Goal: Task Accomplishment & Management: Use online tool/utility

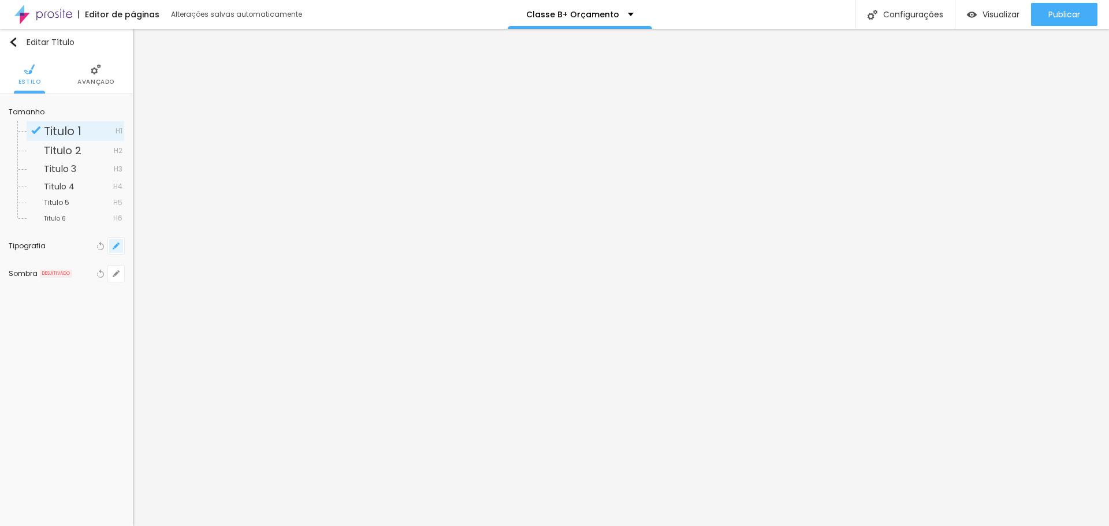
click at [118, 247] on icon "button" at bounding box center [116, 246] width 7 height 7
type input "1"
click at [564, 526] on div at bounding box center [550, 526] width 1100 height 0
click at [113, 245] on icon "button" at bounding box center [116, 246] width 7 height 7
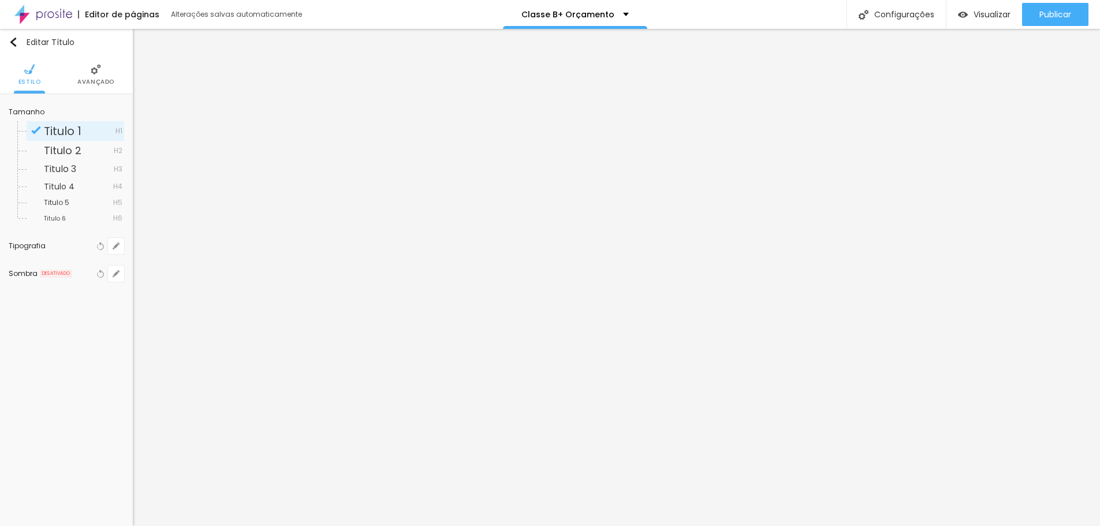
type input "1"
click at [311, 526] on div at bounding box center [550, 526] width 1100 height 0
click at [992, 16] on span "Visualizar" at bounding box center [1000, 14] width 37 height 9
click at [97, 89] on li "Avançado" at bounding box center [108, 74] width 37 height 38
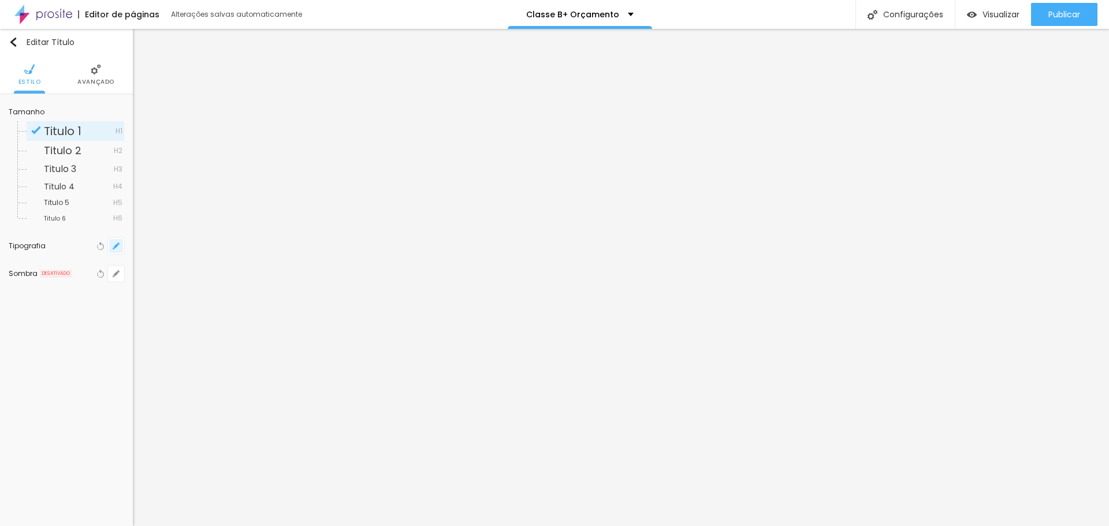
click at [114, 248] on icon "button" at bounding box center [116, 246] width 7 height 7
type input "1"
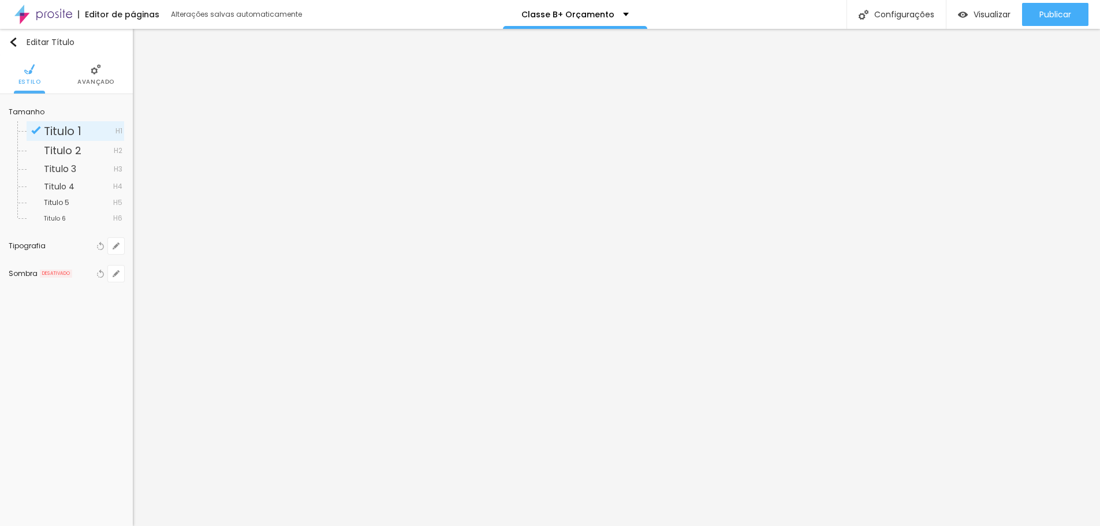
type input "8"
type input "2"
type input "1"
type input "25"
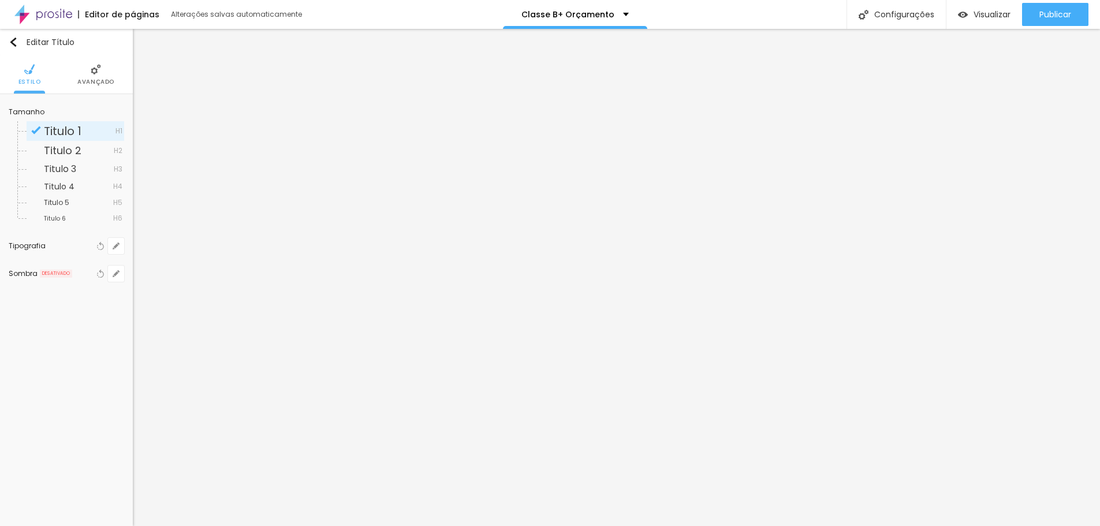
type input "25"
type input "1"
type input "25"
click at [413, 526] on div at bounding box center [550, 526] width 1100 height 0
click at [121, 247] on button "button" at bounding box center [116, 246] width 16 height 16
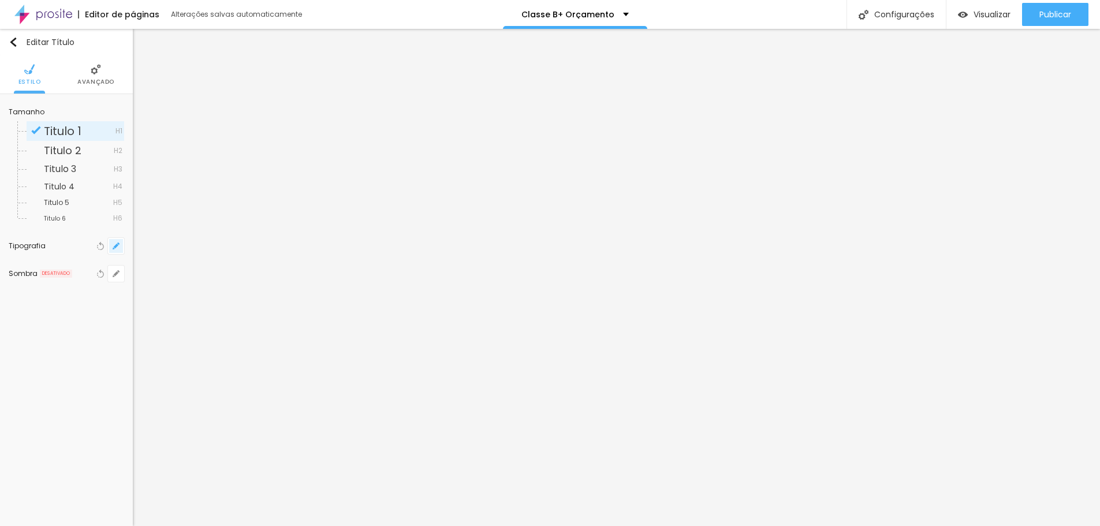
type input "1"
click at [479, 526] on div at bounding box center [550, 526] width 1100 height 0
click at [121, 246] on button "button" at bounding box center [116, 246] width 16 height 16
type input "1"
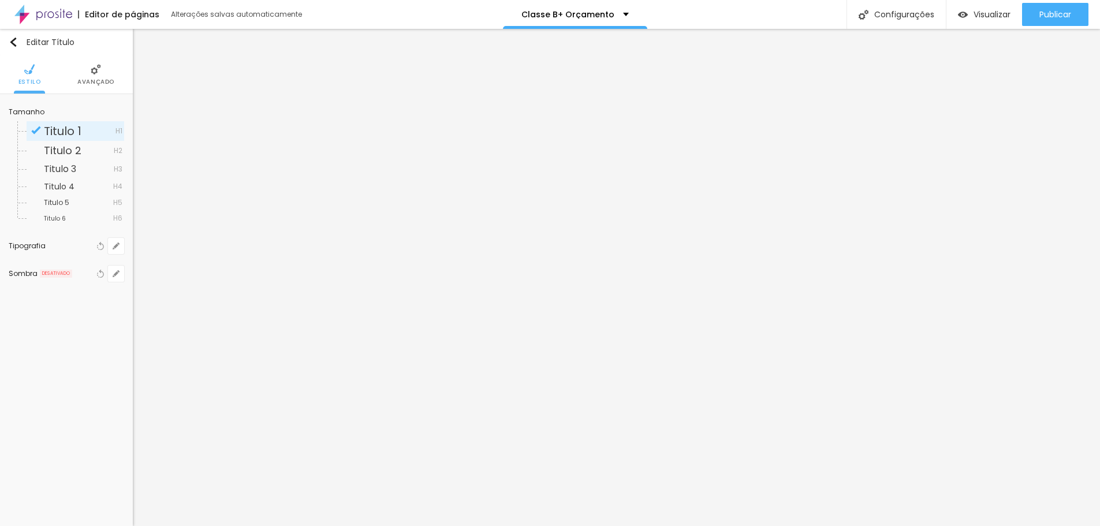
type input "8"
type input "2"
type input "1"
type input "23"
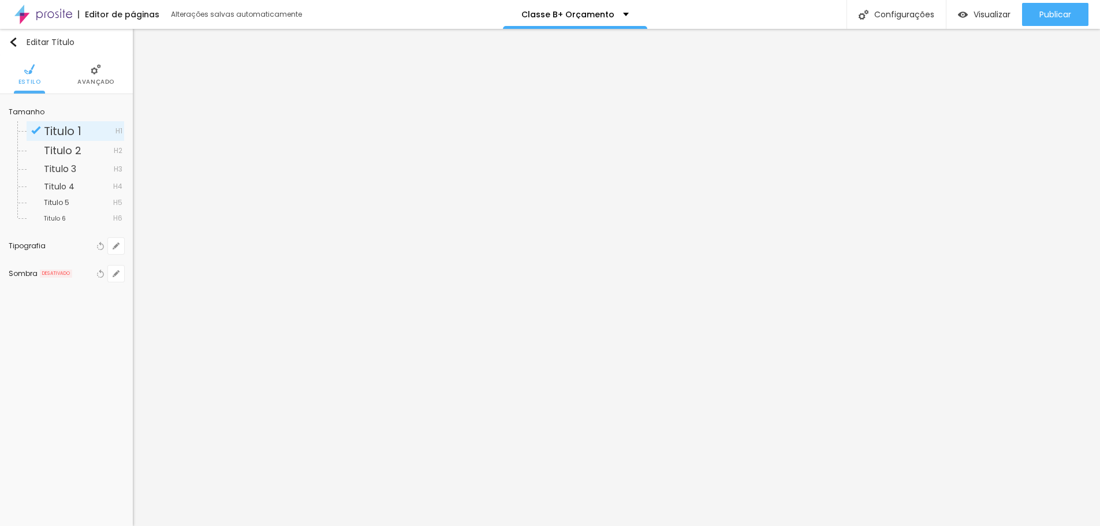
type input "23"
type input "1"
type input "23"
click at [344, 526] on div at bounding box center [550, 526] width 1100 height 0
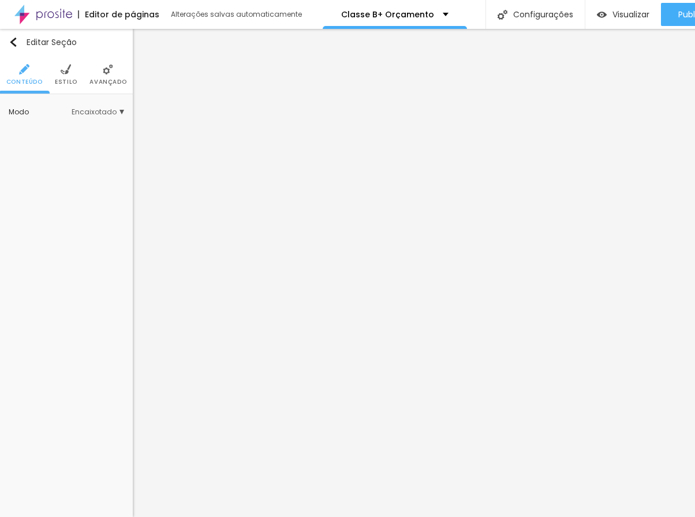
click at [105, 57] on li "Avançado" at bounding box center [108, 74] width 37 height 38
click at [106, 76] on li "Avançado" at bounding box center [108, 74] width 37 height 38
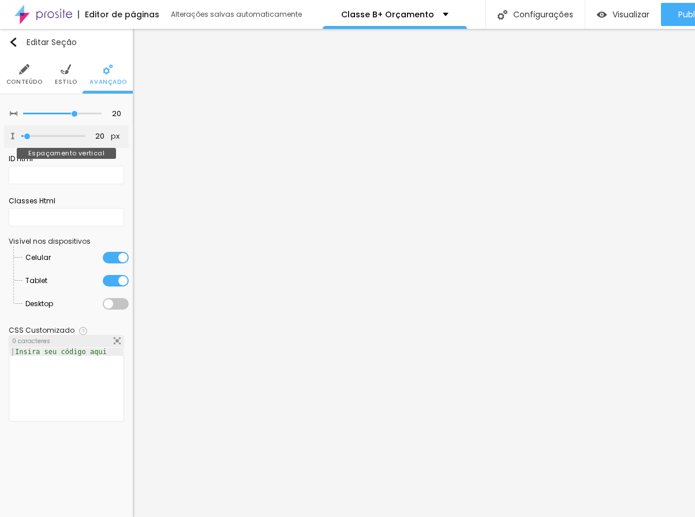
type input "0"
drag, startPoint x: 29, startPoint y: 136, endPoint x: -1, endPoint y: 143, distance: 30.4
type input "0"
click at [16, 141] on input "range" at bounding box center [53, 136] width 75 height 9
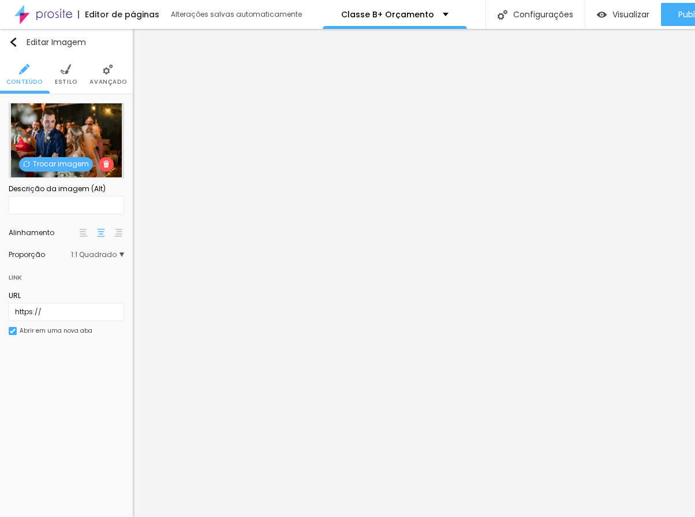
click at [75, 68] on li "Estilo" at bounding box center [66, 74] width 23 height 38
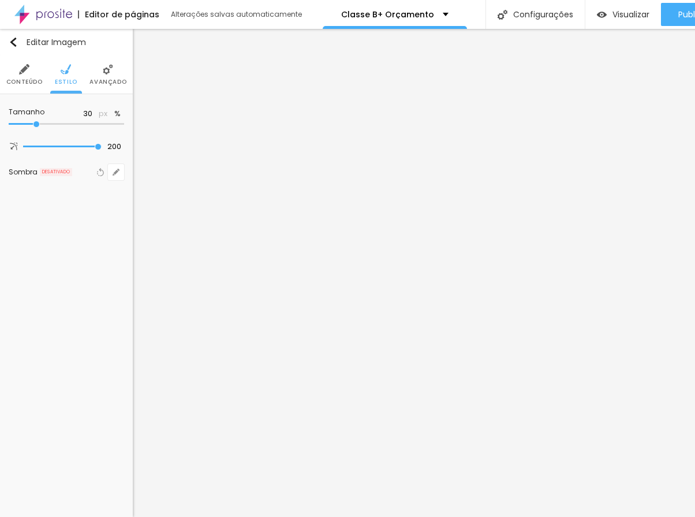
type input "35"
type input "40"
type input "45"
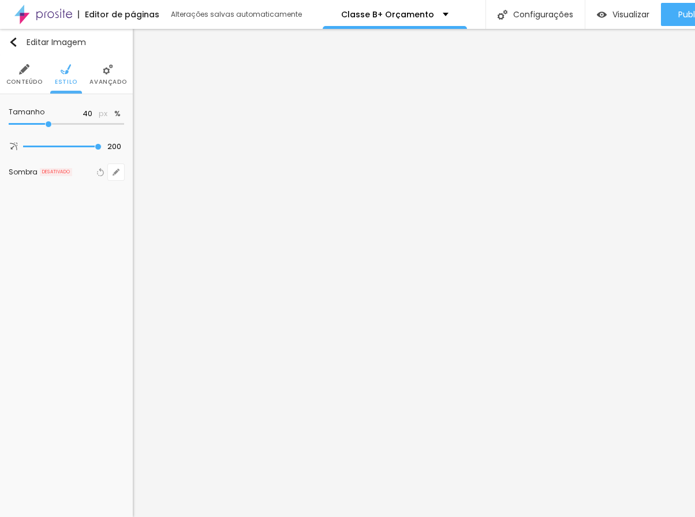
type input "45"
type input "40"
drag, startPoint x: 36, startPoint y: 125, endPoint x: 50, endPoint y: 122, distance: 14.8
type input "40"
click at [50, 122] on input "range" at bounding box center [67, 124] width 116 height 6
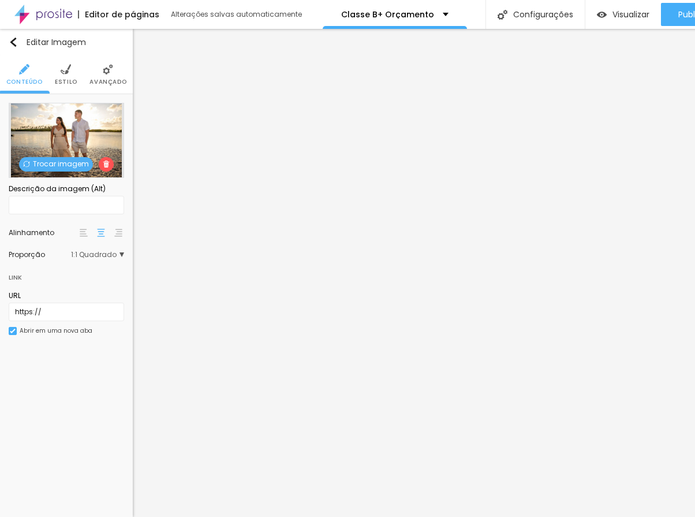
click at [65, 72] on img at bounding box center [66, 69] width 10 height 10
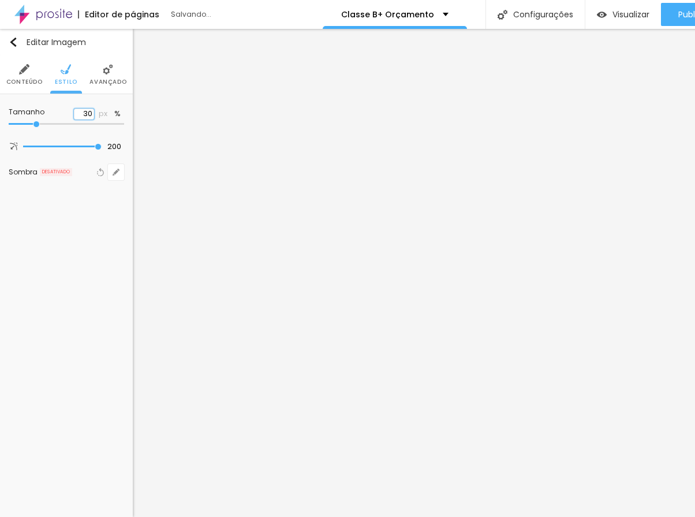
click at [85, 109] on input "30" at bounding box center [84, 114] width 20 height 11
type input "4"
type input "10"
type input "40"
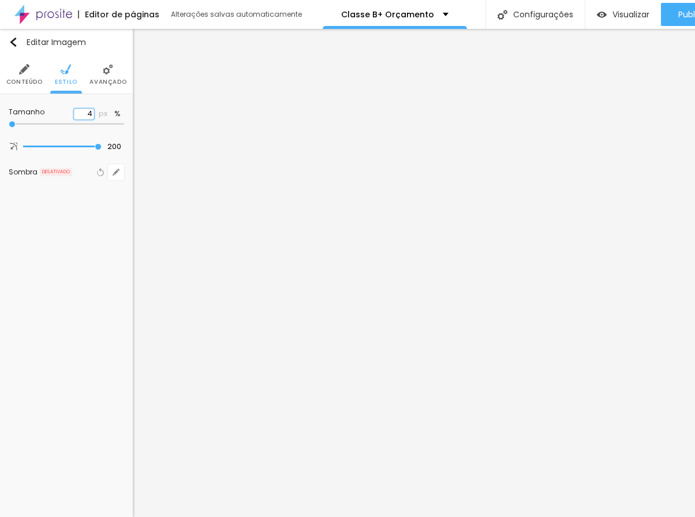
type input "40"
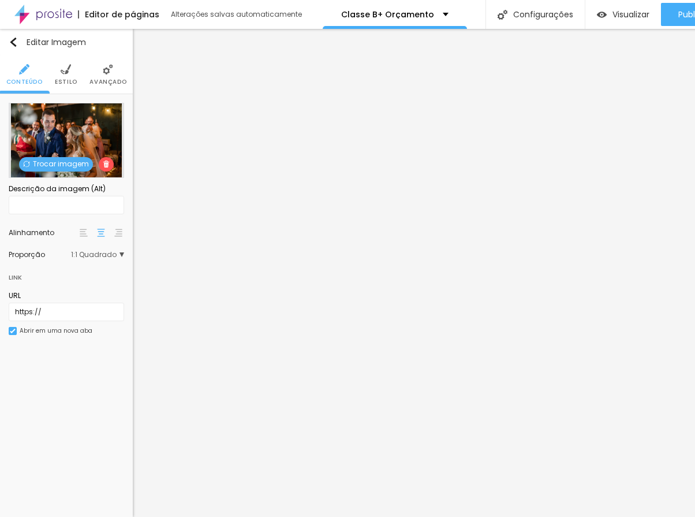
click at [112, 61] on li "Avançado" at bounding box center [108, 74] width 37 height 38
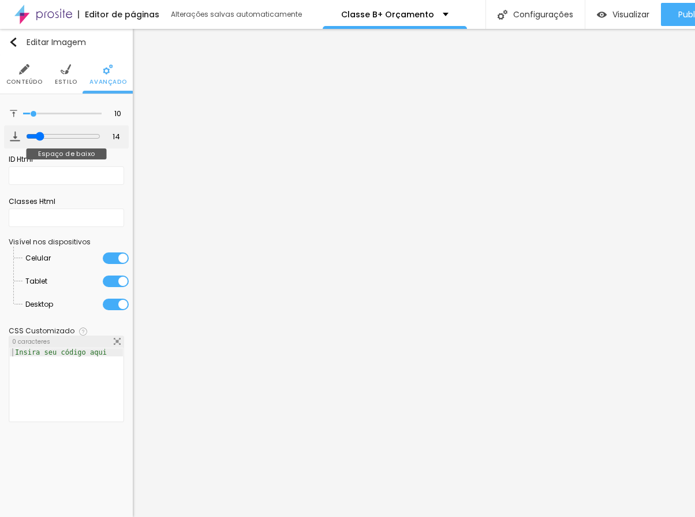
type input "0"
drag, startPoint x: 21, startPoint y: 135, endPoint x: 14, endPoint y: 135, distance: 6.4
type input "0"
click at [26, 135] on input "range" at bounding box center [63, 136] width 75 height 9
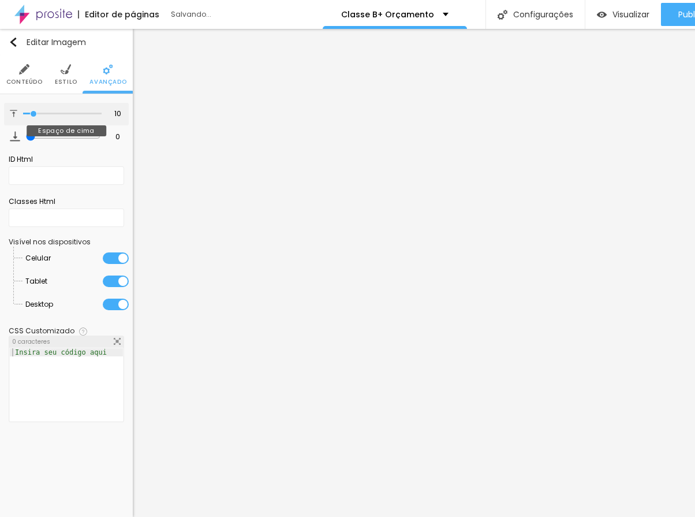
type input "0"
drag, startPoint x: 29, startPoint y: 113, endPoint x: 1, endPoint y: 123, distance: 30.5
type input "0"
click at [26, 118] on input "range" at bounding box center [63, 113] width 75 height 9
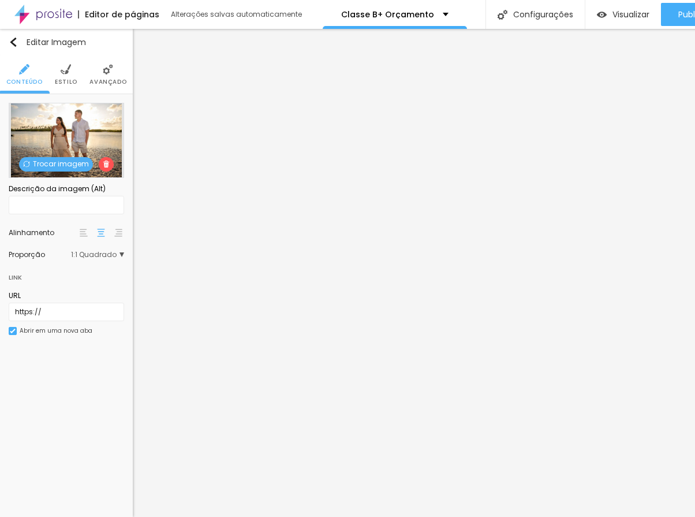
click at [69, 73] on img at bounding box center [66, 69] width 10 height 10
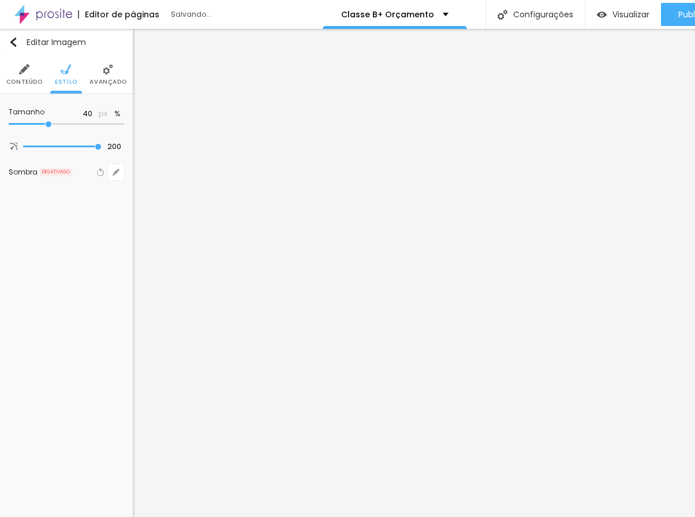
click at [105, 70] on img at bounding box center [108, 69] width 10 height 10
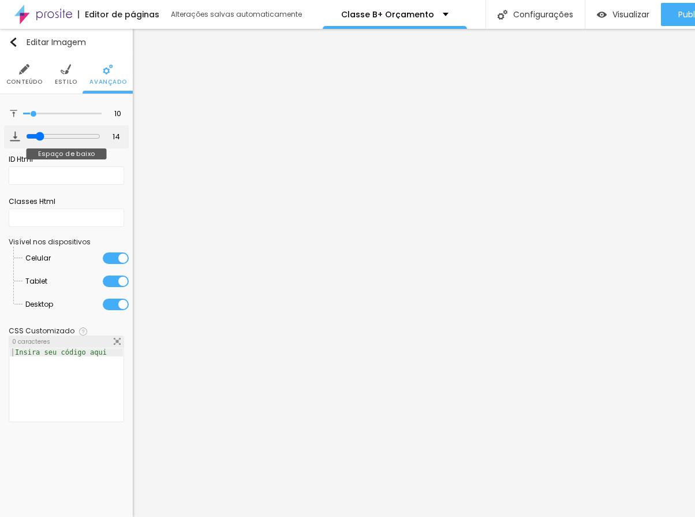
type input "0"
click at [26, 138] on input "range" at bounding box center [63, 136] width 75 height 9
type input "0"
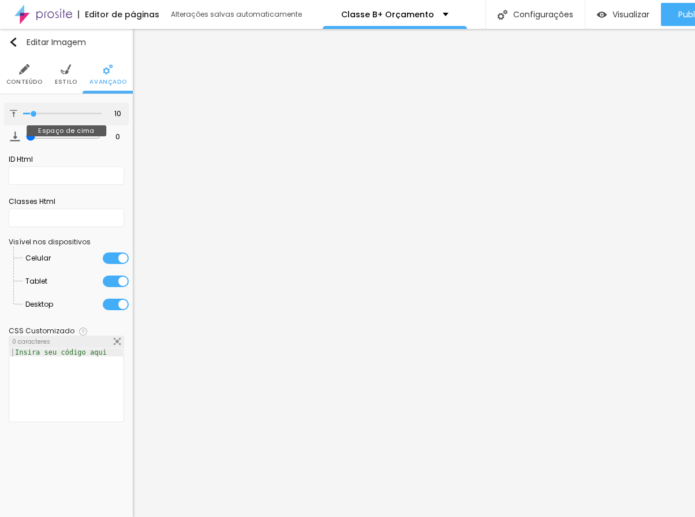
type input "0"
drag, startPoint x: 33, startPoint y: 115, endPoint x: -1, endPoint y: 130, distance: 37.2
type input "0"
click at [26, 118] on input "range" at bounding box center [63, 113] width 75 height 9
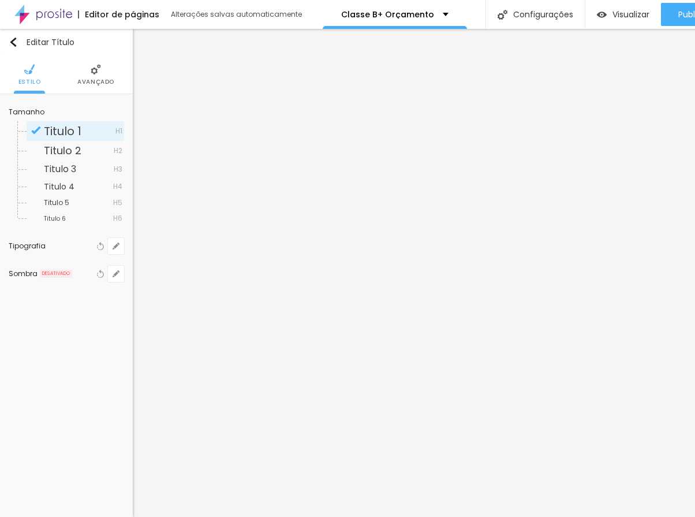
click at [94, 64] on img at bounding box center [96, 69] width 10 height 10
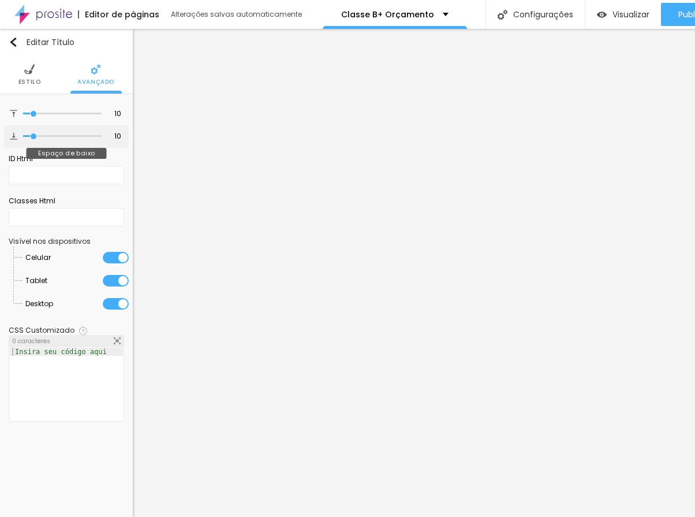
type input "0"
drag, startPoint x: 32, startPoint y: 136, endPoint x: -1, endPoint y: 140, distance: 32.7
type input "0"
click at [23, 139] on input "range" at bounding box center [62, 136] width 79 height 6
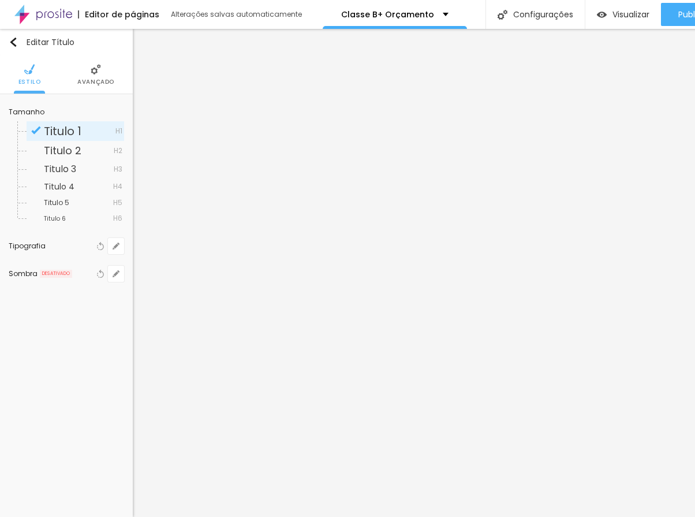
click at [91, 72] on img at bounding box center [96, 69] width 10 height 10
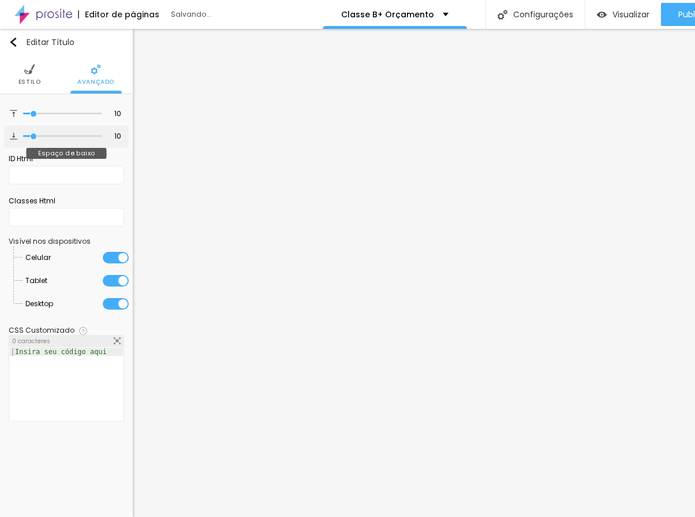
type input "0"
drag, startPoint x: 35, startPoint y: 138, endPoint x: -1, endPoint y: 147, distance: 36.3
type input "0"
click at [26, 141] on input "range" at bounding box center [63, 136] width 75 height 9
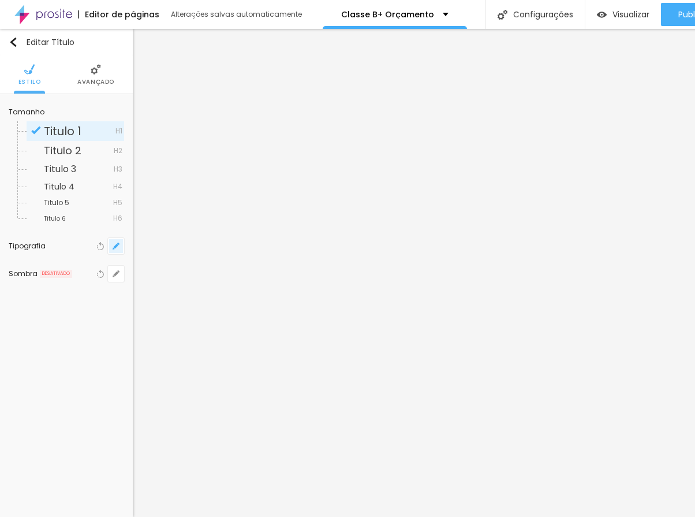
click at [112, 246] on button "button" at bounding box center [116, 246] width 16 height 16
type input "1"
type input "17"
type input "1"
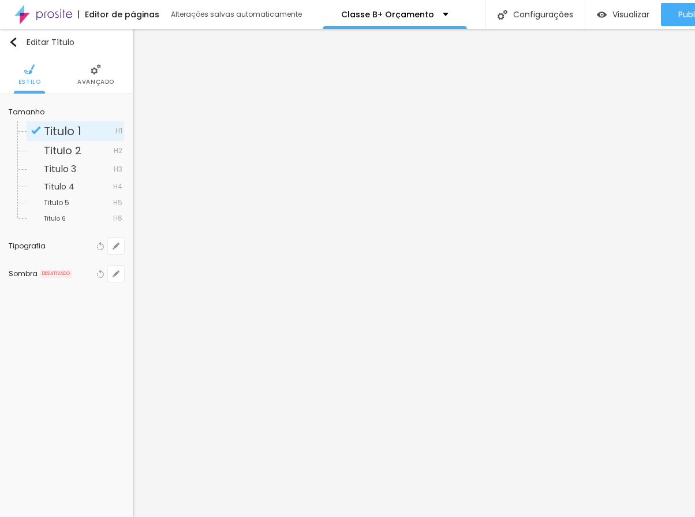
type input "18"
type input "1"
type input "20"
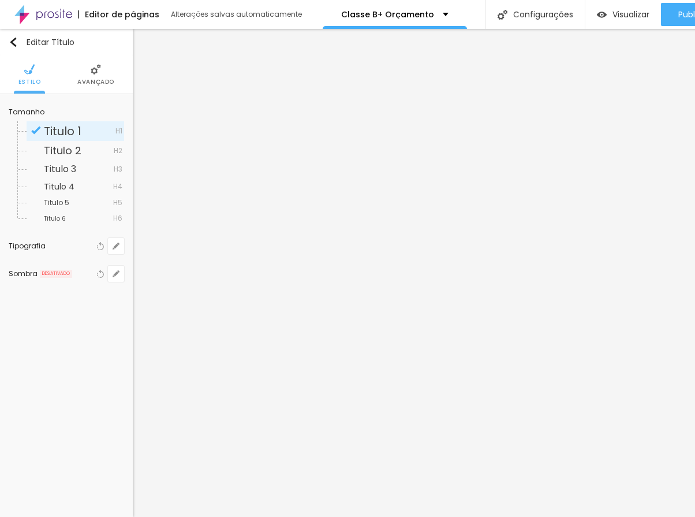
type input "1"
type input "20"
type input "1"
click at [549, 517] on div at bounding box center [347, 517] width 695 height 0
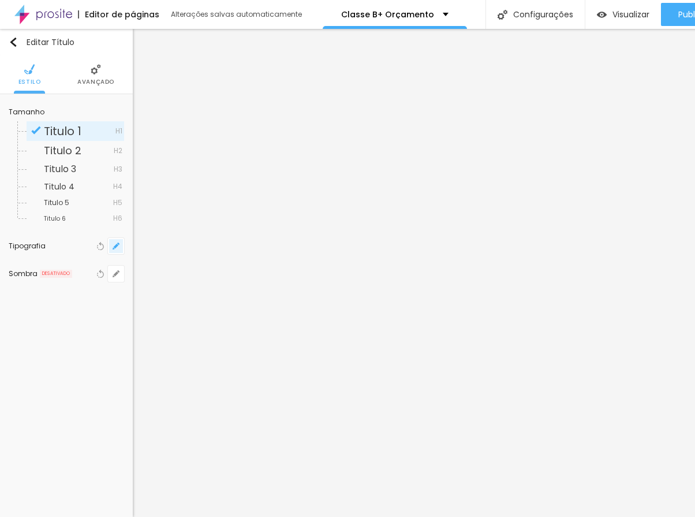
click at [118, 246] on icon "button" at bounding box center [116, 246] width 7 height 7
type input "1"
type input "8"
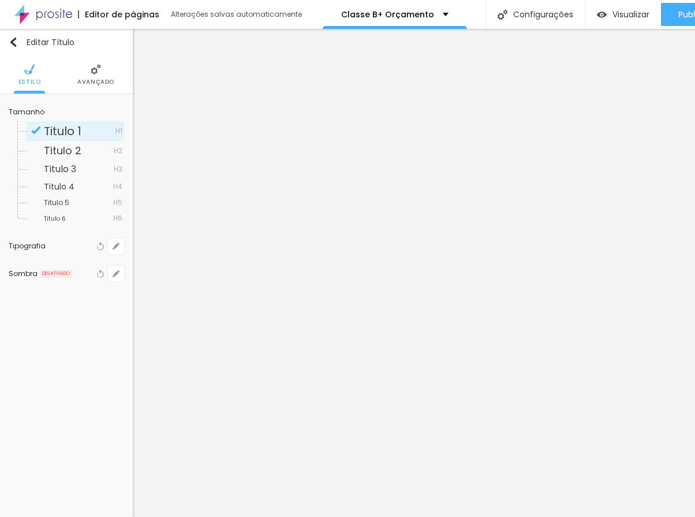
type input "2"
type input "1"
type input "20"
type input "1"
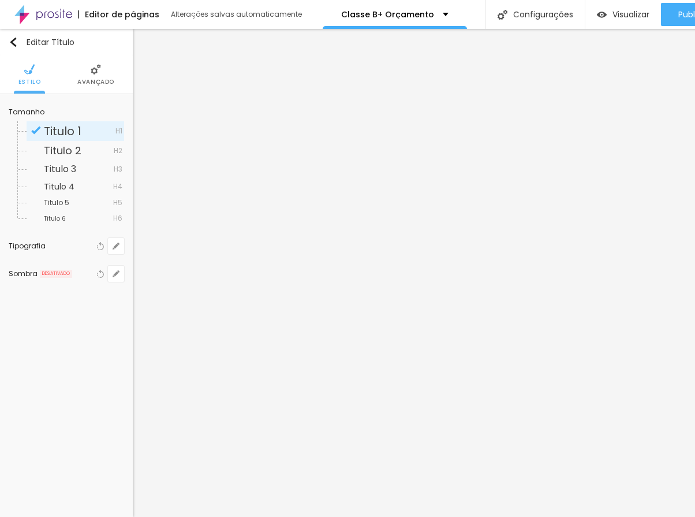
type input "20"
type input "1"
click at [502, 517] on div at bounding box center [347, 517] width 695 height 0
click at [117, 241] on button "button" at bounding box center [116, 246] width 16 height 16
type input "1"
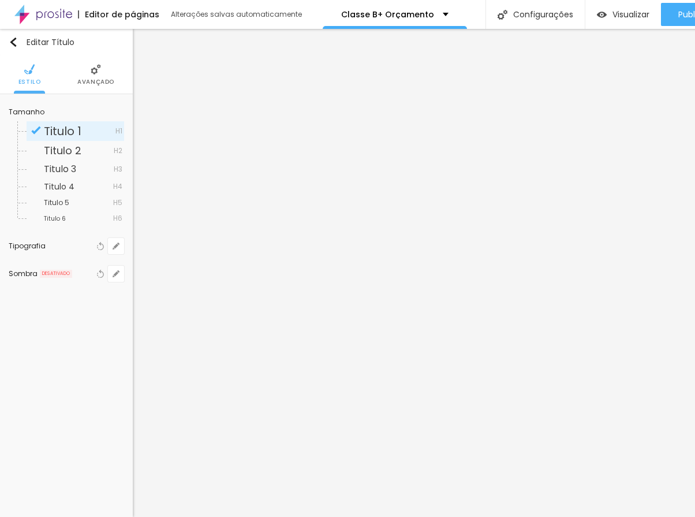
click at [476, 517] on div at bounding box center [347, 517] width 695 height 0
click at [116, 245] on icon "button" at bounding box center [116, 246] width 7 height 7
type input "1"
click at [446, 517] on div at bounding box center [347, 517] width 695 height 0
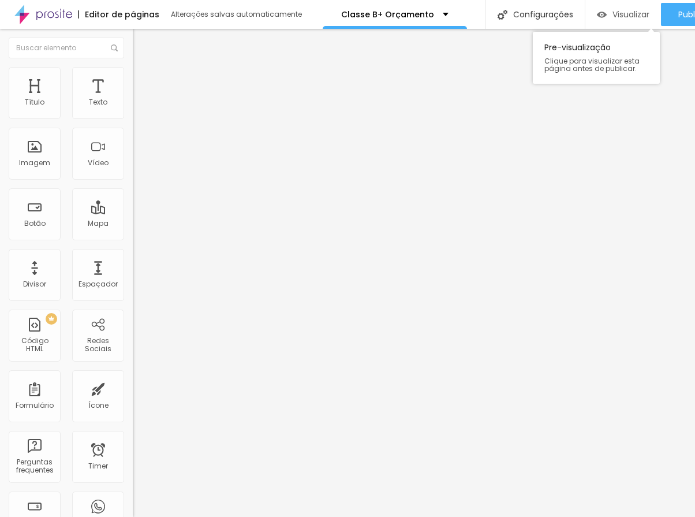
click at [625, 12] on span "Visualizar" at bounding box center [631, 14] width 37 height 9
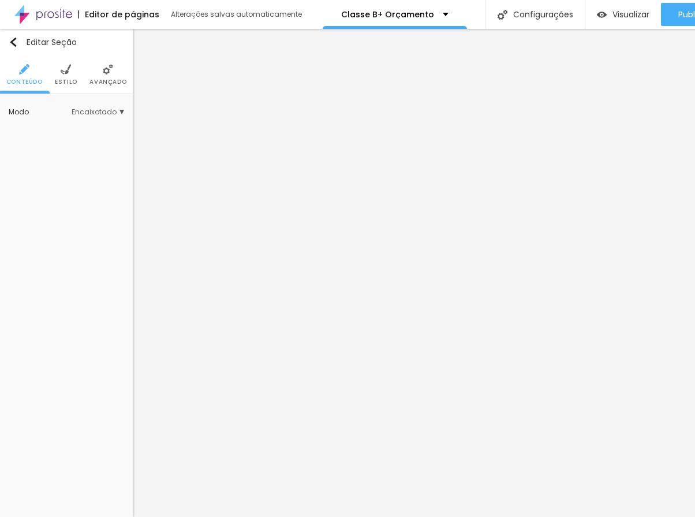
click at [110, 69] on img at bounding box center [108, 69] width 10 height 10
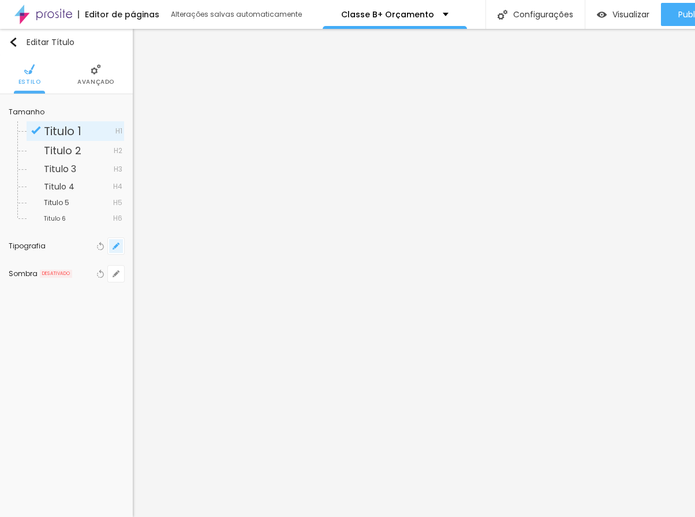
click at [118, 243] on icon "button" at bounding box center [118, 244] width 2 height 2
type input "1"
type input "8"
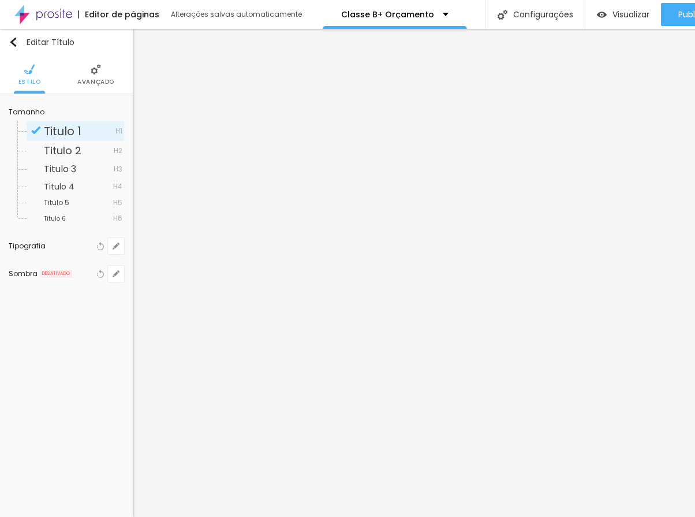
type input "2"
type input "1"
type input "20"
type input "1"
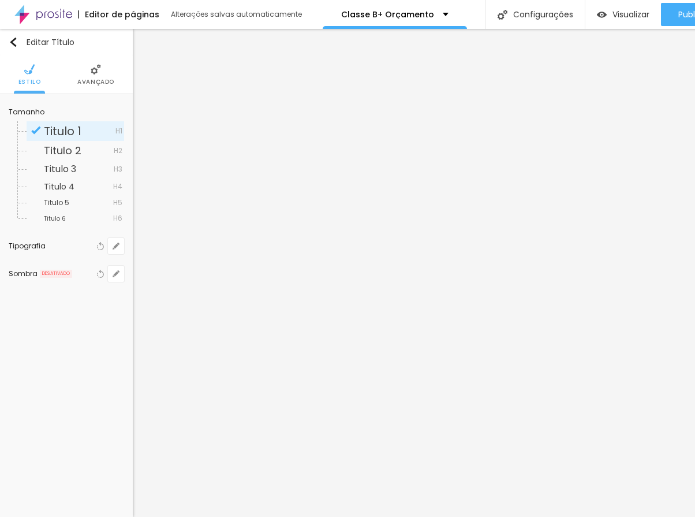
type input "20"
click at [574, 517] on div at bounding box center [347, 517] width 695 height 0
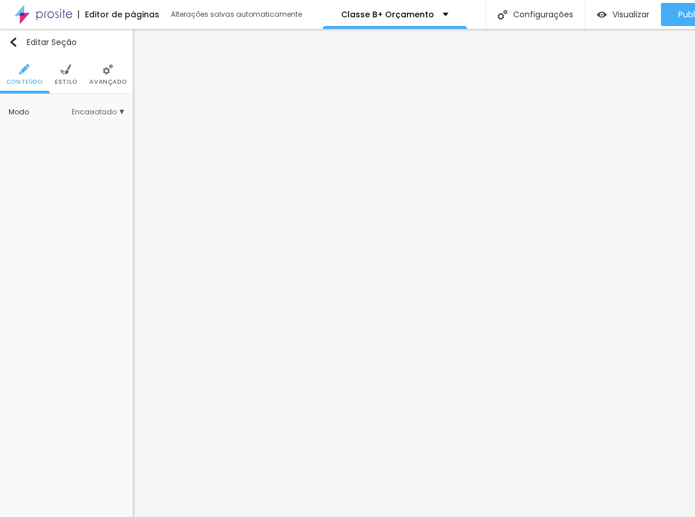
click at [111, 64] on li "Avançado" at bounding box center [108, 74] width 37 height 38
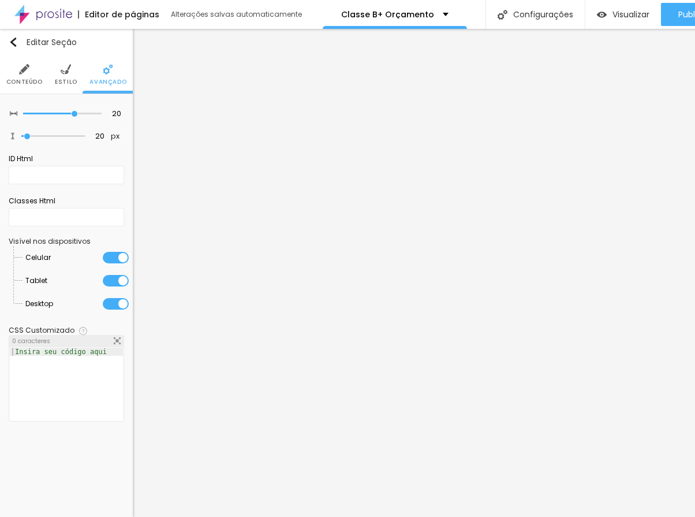
click at [118, 281] on div at bounding box center [116, 281] width 26 height 12
click at [124, 254] on div at bounding box center [116, 258] width 26 height 12
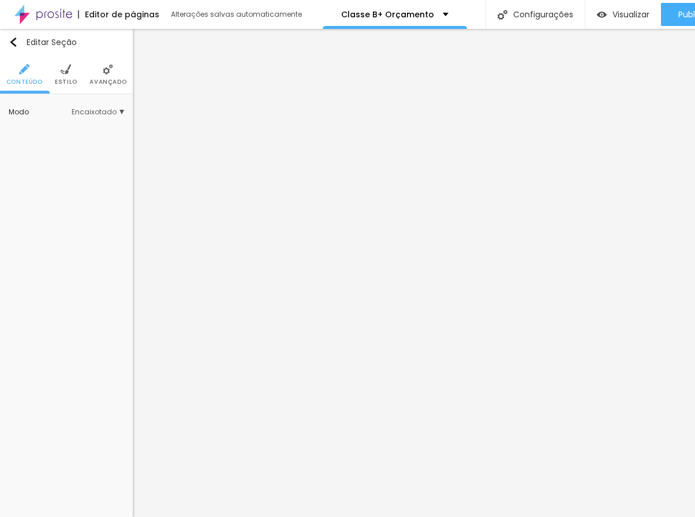
click at [117, 84] on span "Avançado" at bounding box center [108, 82] width 37 height 6
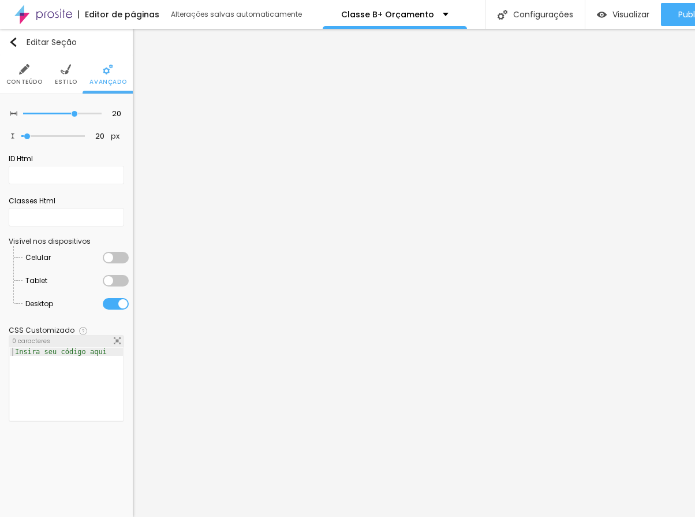
click at [120, 300] on div at bounding box center [116, 304] width 26 height 12
click at [120, 275] on div at bounding box center [116, 281] width 26 height 12
click at [121, 259] on div at bounding box center [116, 258] width 26 height 12
click at [61, 73] on img at bounding box center [66, 69] width 10 height 10
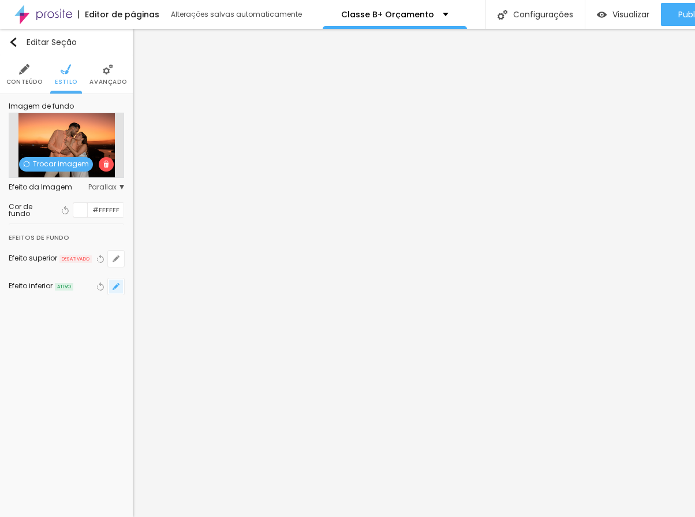
click at [114, 288] on icon "button" at bounding box center [116, 286] width 5 height 5
type input "85"
type input "80"
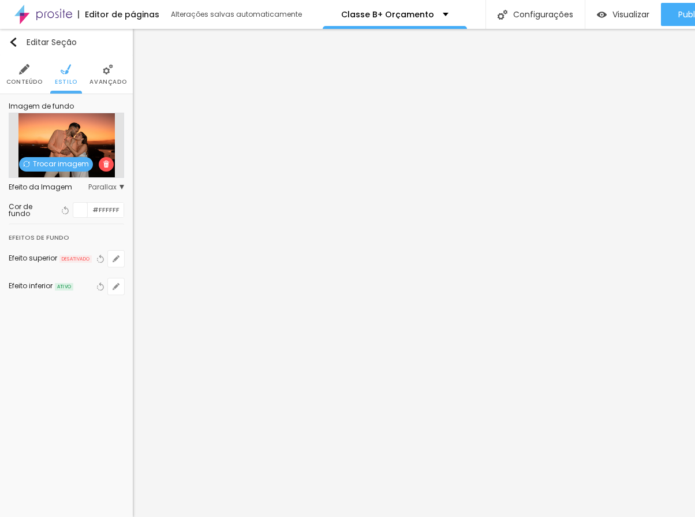
type input "75"
type input "70"
type input "65"
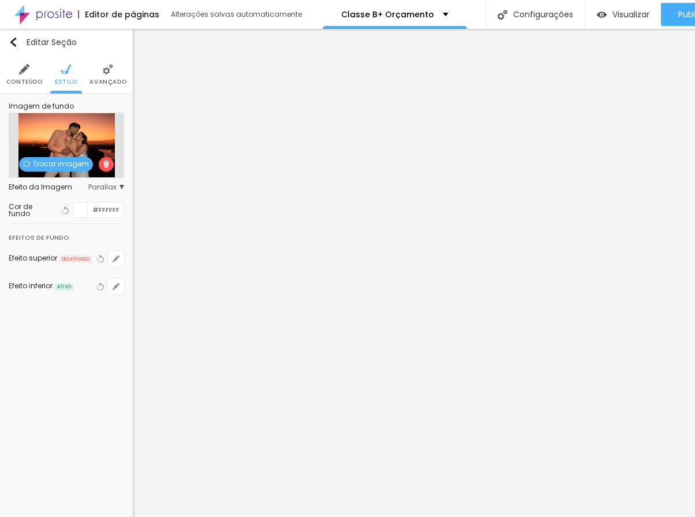
type input "65"
type input "60"
type input "55"
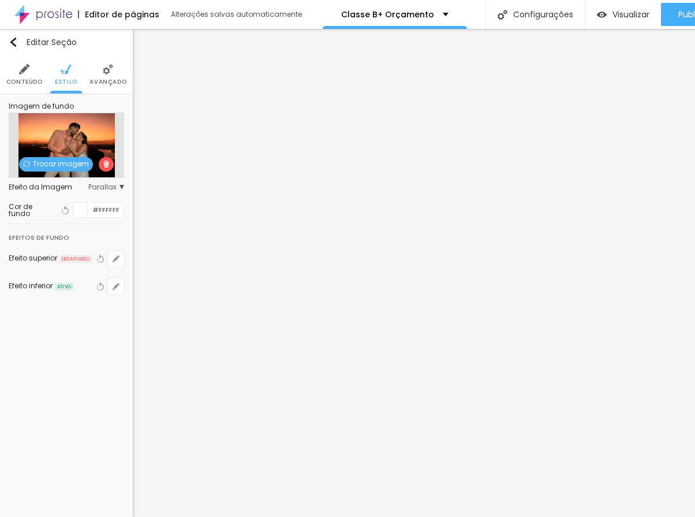
type input "50"
type input "55"
type input "50"
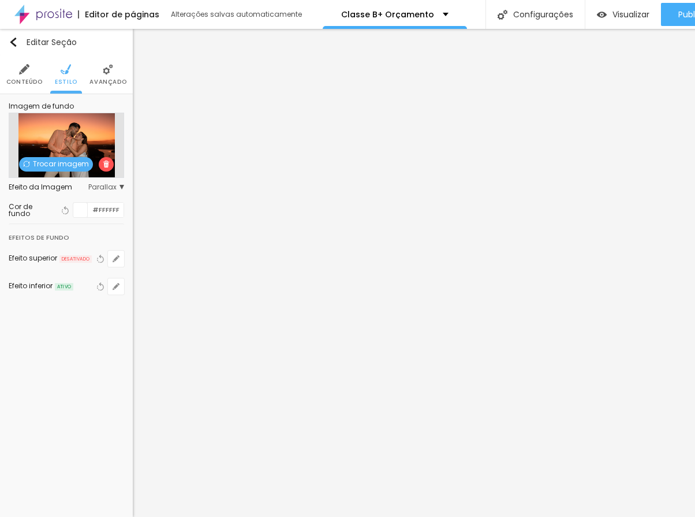
drag, startPoint x: 150, startPoint y: 445, endPoint x: 117, endPoint y: 449, distance: 33.8
type input "50"
click at [464, 517] on div at bounding box center [347, 517] width 695 height 0
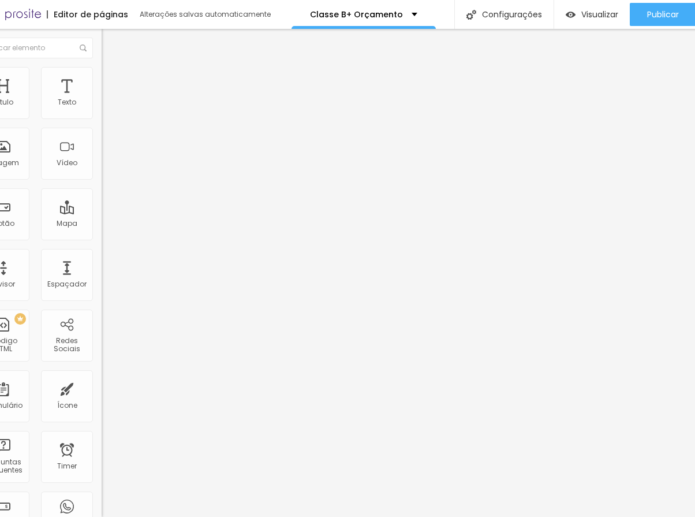
scroll to position [0, 44]
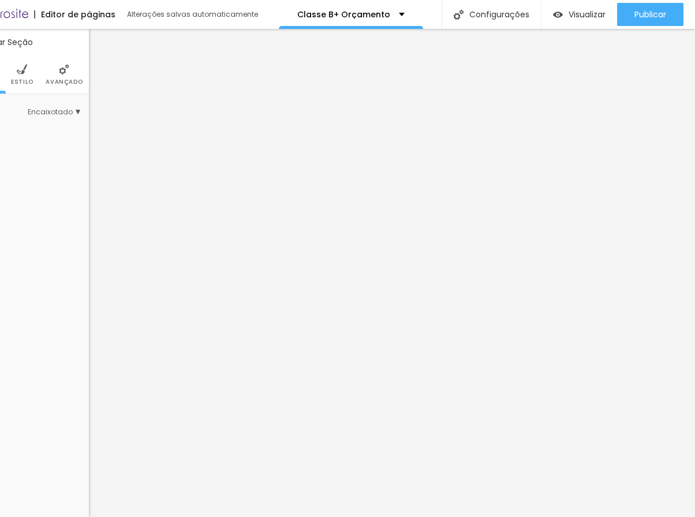
click at [64, 74] on img at bounding box center [64, 69] width 10 height 10
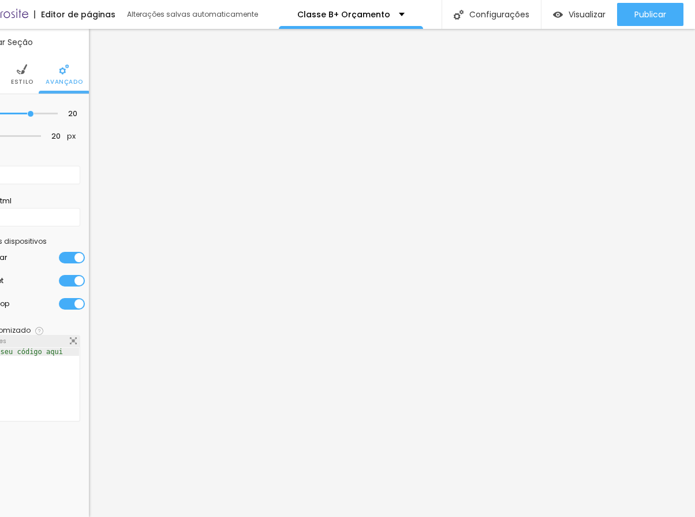
click at [68, 300] on div at bounding box center [72, 304] width 26 height 12
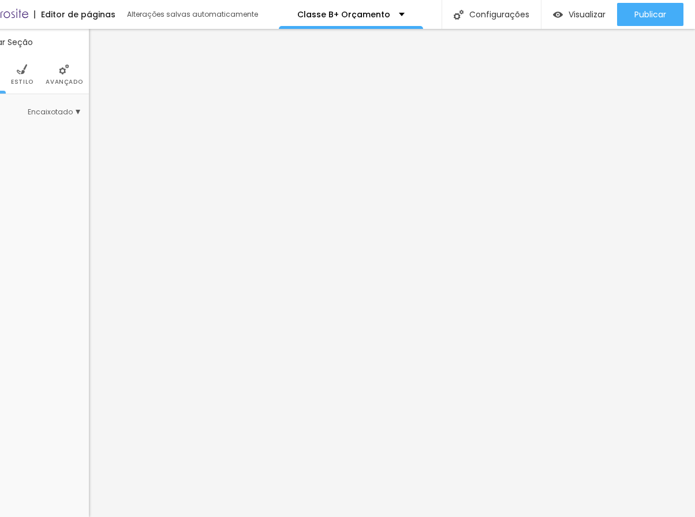
click at [65, 81] on span "Avançado" at bounding box center [64, 82] width 37 height 6
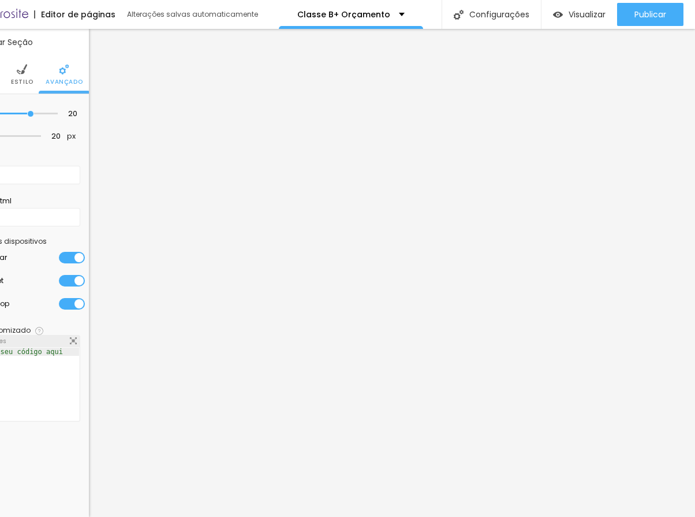
click at [77, 277] on div at bounding box center [72, 281] width 26 height 12
click at [77, 254] on div at bounding box center [72, 258] width 26 height 12
click at [72, 300] on div at bounding box center [72, 304] width 26 height 12
click at [70, 282] on div at bounding box center [72, 281] width 26 height 12
click at [72, 259] on div at bounding box center [72, 258] width 26 height 12
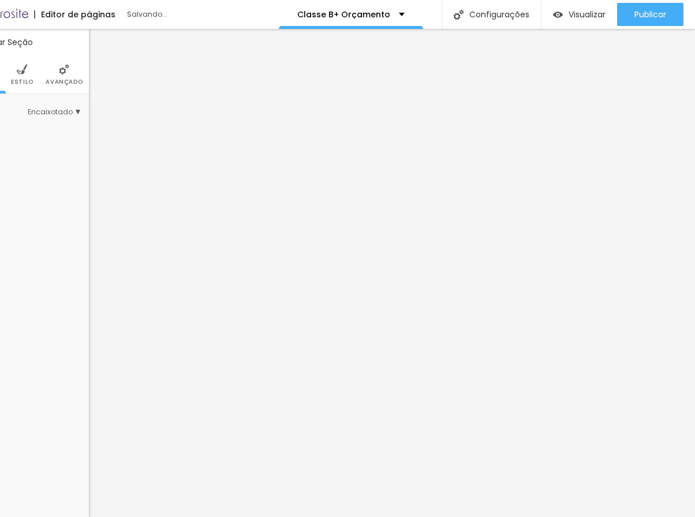
click at [58, 61] on li "Avançado" at bounding box center [64, 74] width 37 height 38
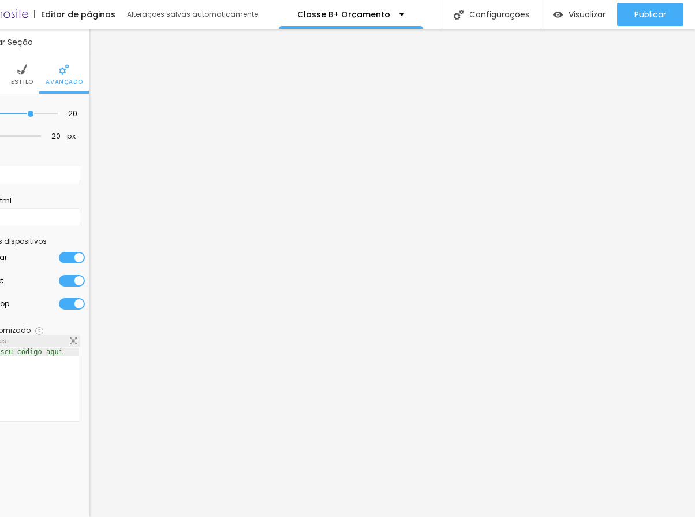
click at [67, 302] on div at bounding box center [72, 304] width 26 height 12
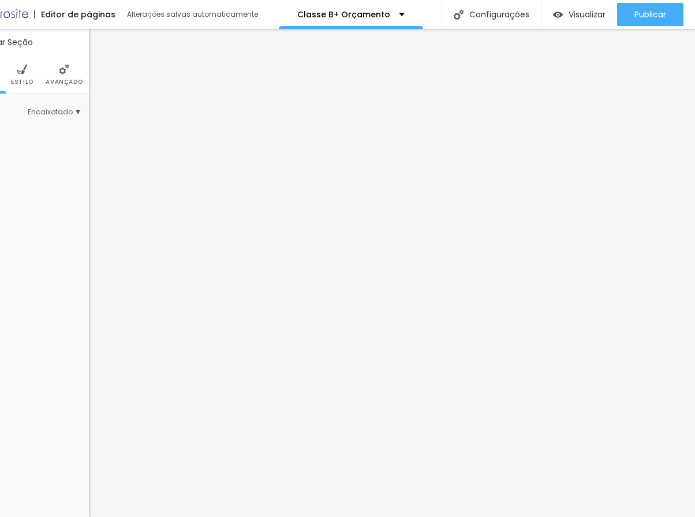
click at [68, 68] on img at bounding box center [64, 69] width 10 height 10
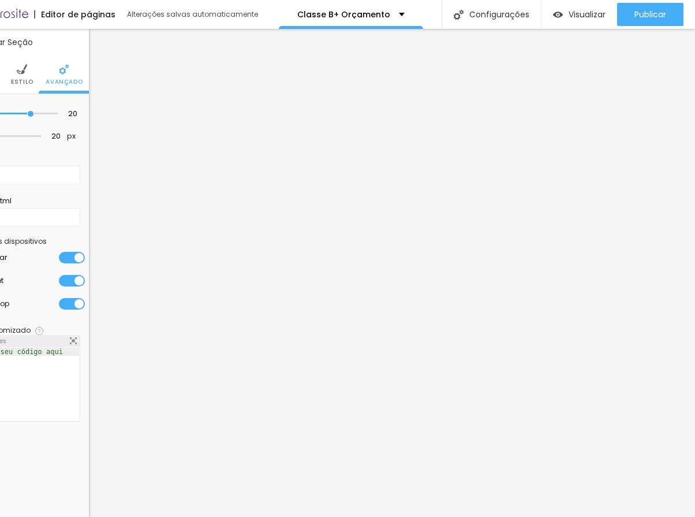
click at [69, 284] on div at bounding box center [72, 281] width 26 height 12
click at [76, 253] on div at bounding box center [72, 258] width 26 height 12
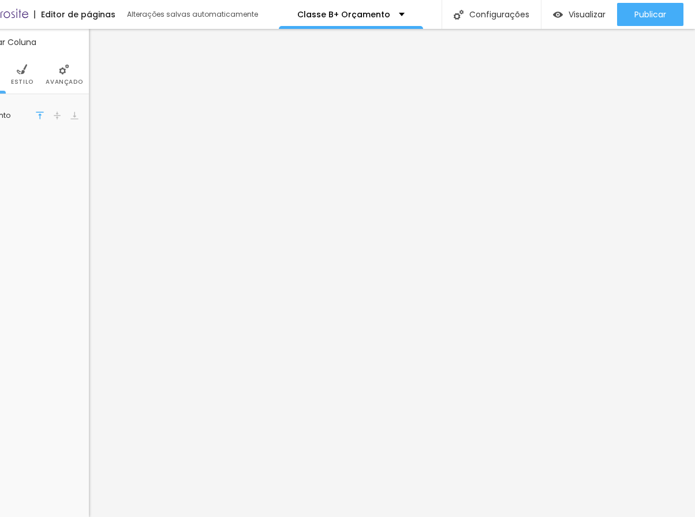
click at [55, 69] on li "Avançado" at bounding box center [64, 74] width 37 height 38
click at [65, 79] on span "Avançado" at bounding box center [64, 82] width 37 height 6
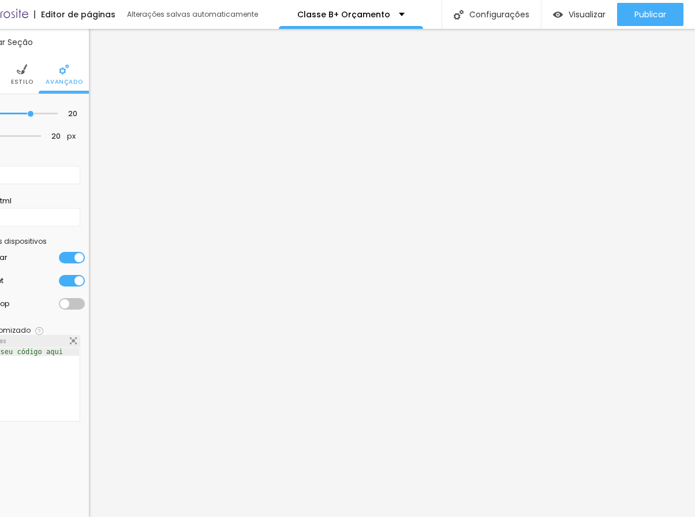
scroll to position [9, 44]
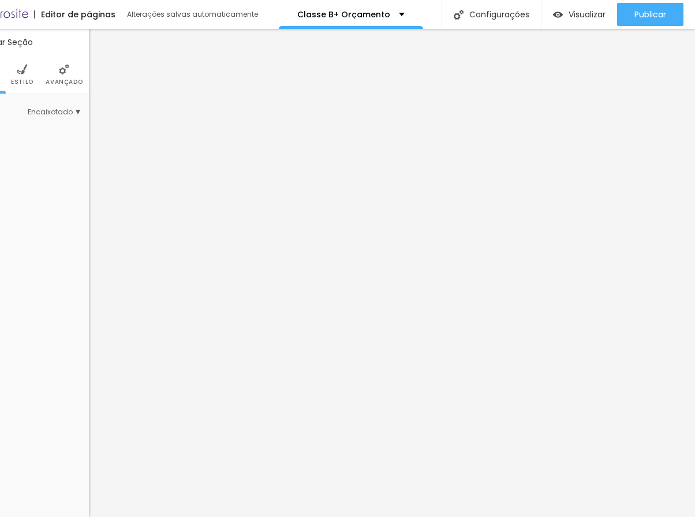
click at [61, 79] on span "Avançado" at bounding box center [64, 82] width 37 height 6
click at [68, 80] on li "Avançado" at bounding box center [64, 74] width 37 height 38
click at [66, 64] on img at bounding box center [64, 69] width 10 height 10
click at [72, 79] on span "Avançado" at bounding box center [64, 82] width 37 height 6
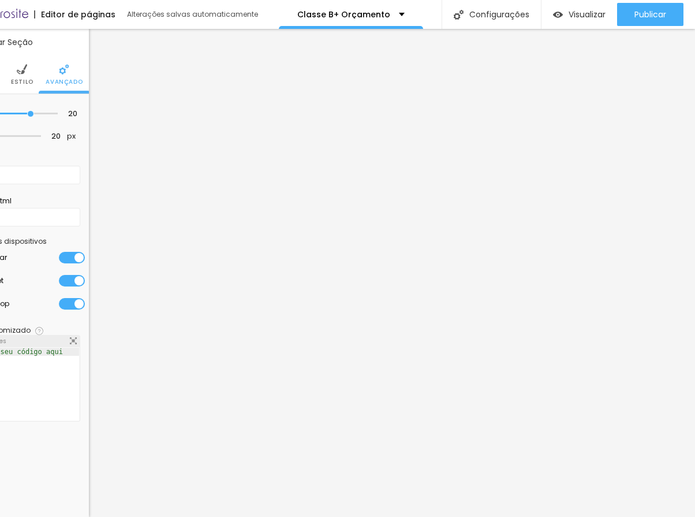
click at [68, 277] on div at bounding box center [72, 281] width 26 height 12
click at [70, 252] on div at bounding box center [72, 258] width 26 height 12
click at [70, 298] on div at bounding box center [72, 304] width 26 height 12
click at [68, 275] on div at bounding box center [72, 281] width 26 height 12
click at [70, 252] on div at bounding box center [72, 258] width 26 height 12
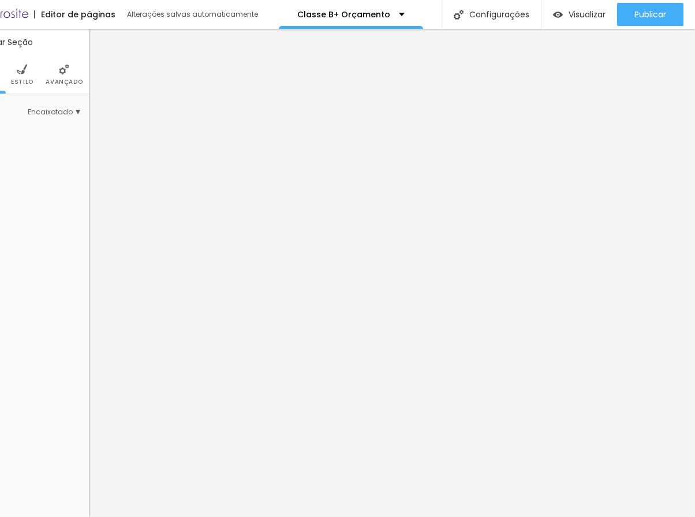
click at [69, 79] on span "Avançado" at bounding box center [64, 82] width 37 height 6
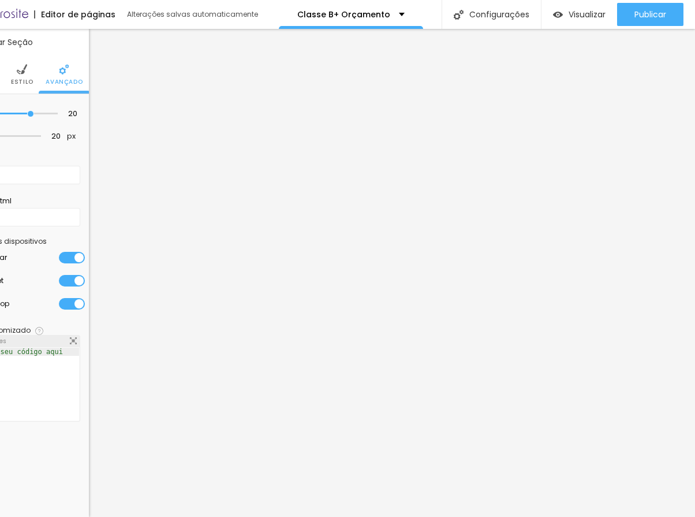
drag, startPoint x: 78, startPoint y: 271, endPoint x: 74, endPoint y: 248, distance: 23.5
click at [78, 275] on div at bounding box center [72, 281] width 26 height 12
click at [74, 252] on div at bounding box center [72, 258] width 26 height 12
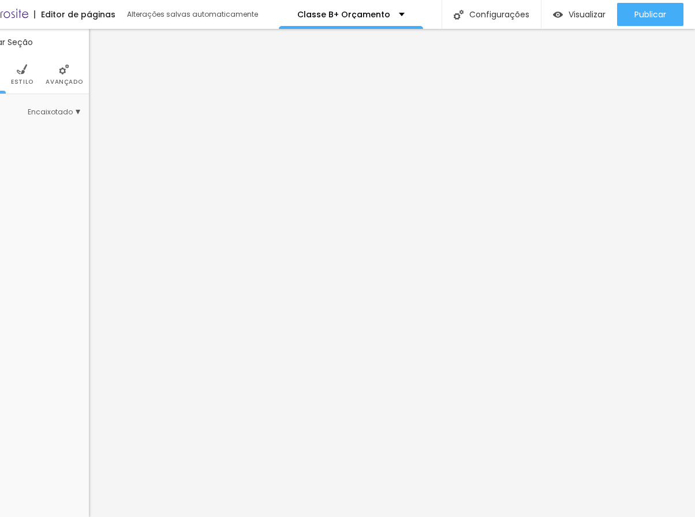
click at [72, 66] on li "Avançado" at bounding box center [64, 74] width 37 height 38
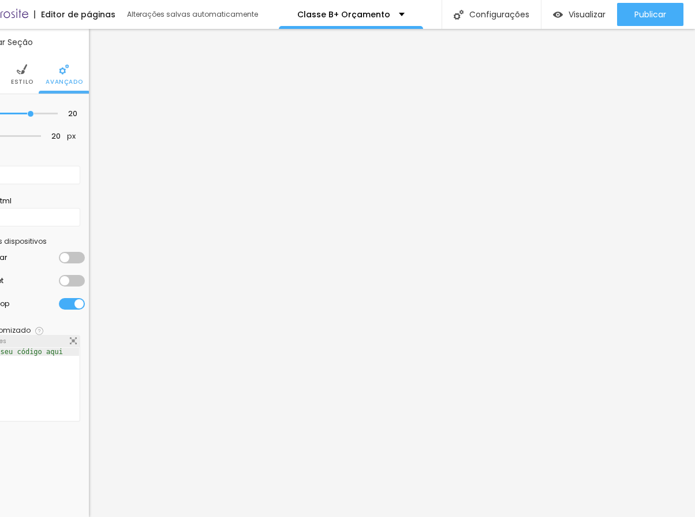
click at [72, 298] on div at bounding box center [72, 304] width 26 height 12
click at [72, 278] on li "Tablet" at bounding box center [33, 280] width 103 height 23
click at [73, 275] on div at bounding box center [72, 281] width 26 height 12
click at [72, 252] on div at bounding box center [72, 258] width 26 height 12
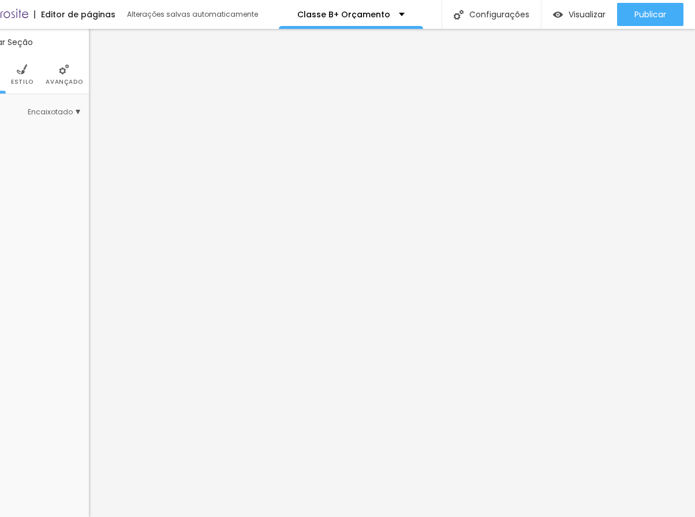
click at [63, 64] on img at bounding box center [64, 69] width 10 height 10
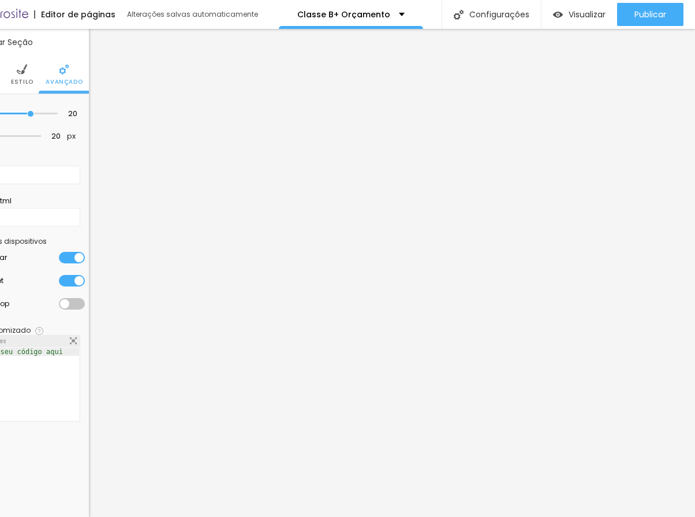
scroll to position [9, 0]
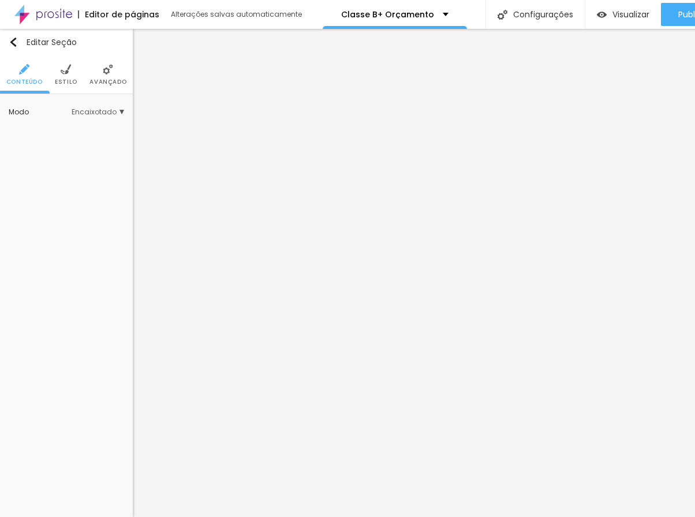
click at [113, 79] on li "Avançado" at bounding box center [108, 74] width 37 height 38
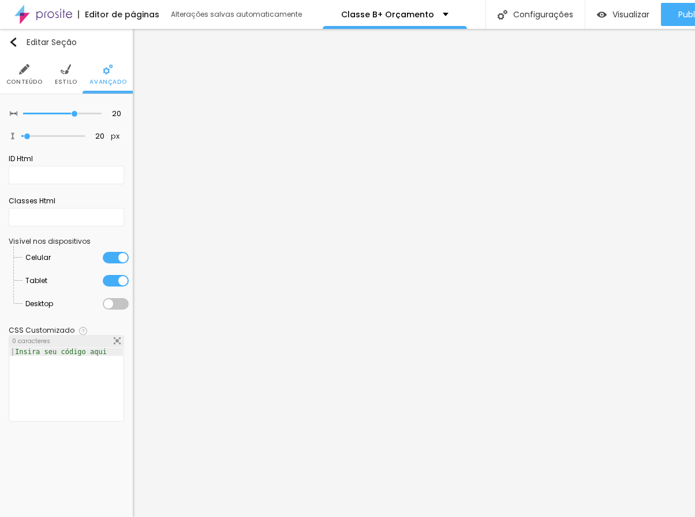
click at [65, 64] on img at bounding box center [66, 69] width 10 height 10
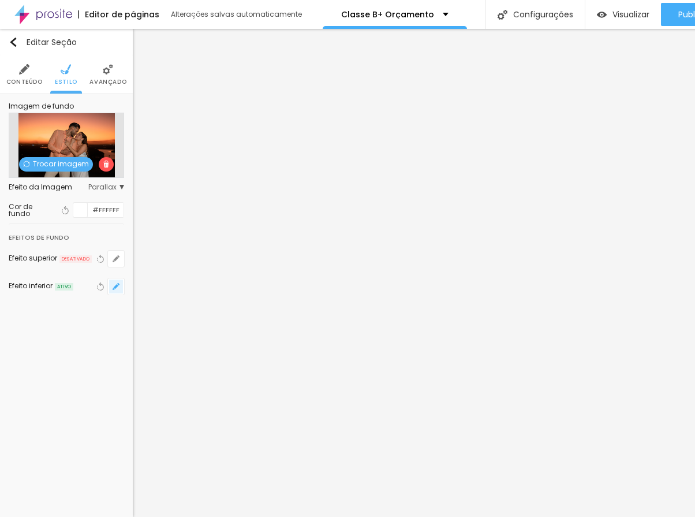
click at [117, 283] on icon "button" at bounding box center [116, 286] width 7 height 7
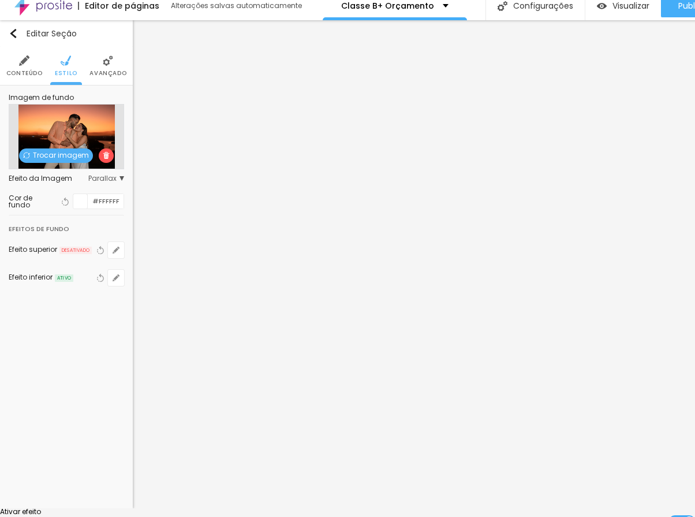
type input "55"
type input "60"
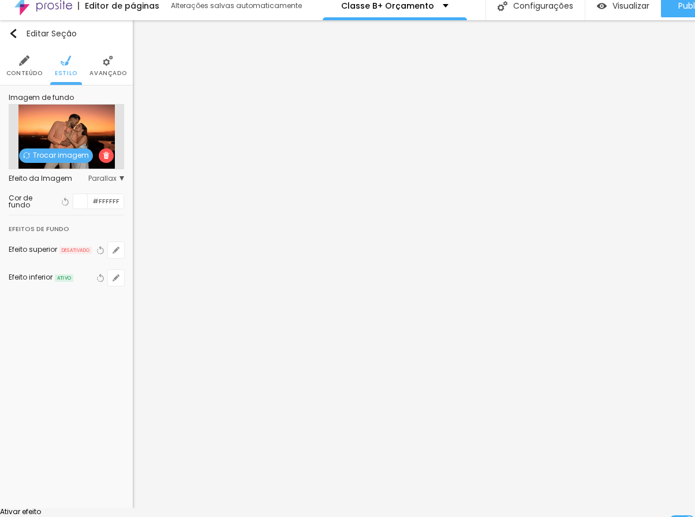
click at [414, 508] on div at bounding box center [347, 508] width 695 height 0
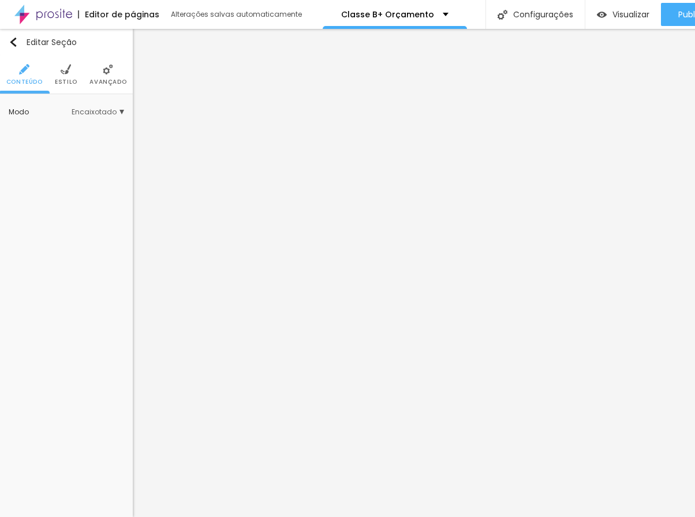
click at [74, 79] on span "Estilo" at bounding box center [66, 82] width 23 height 6
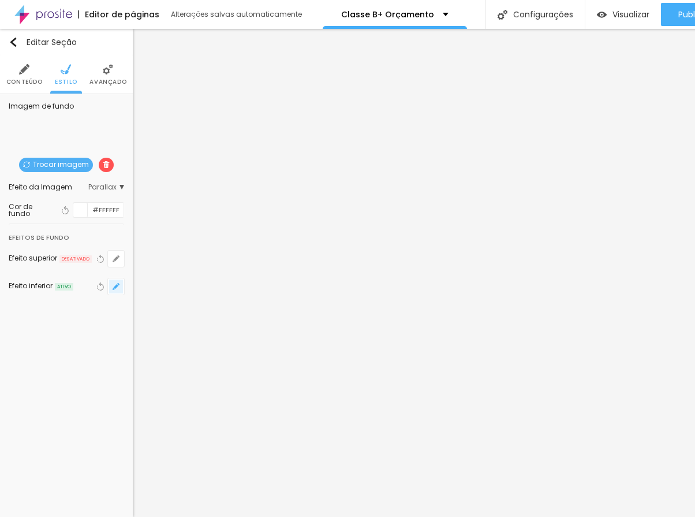
click at [120, 278] on button "button" at bounding box center [116, 286] width 16 height 16
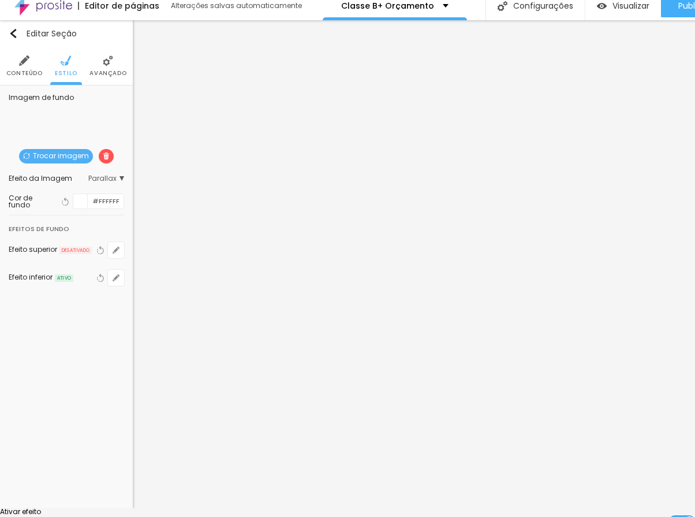
type input "6"
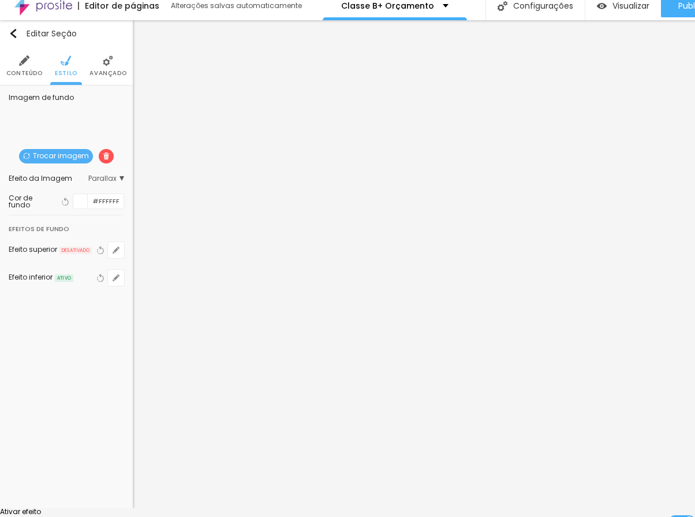
type input "50"
type input "60"
click at [384, 508] on div at bounding box center [347, 508] width 695 height 0
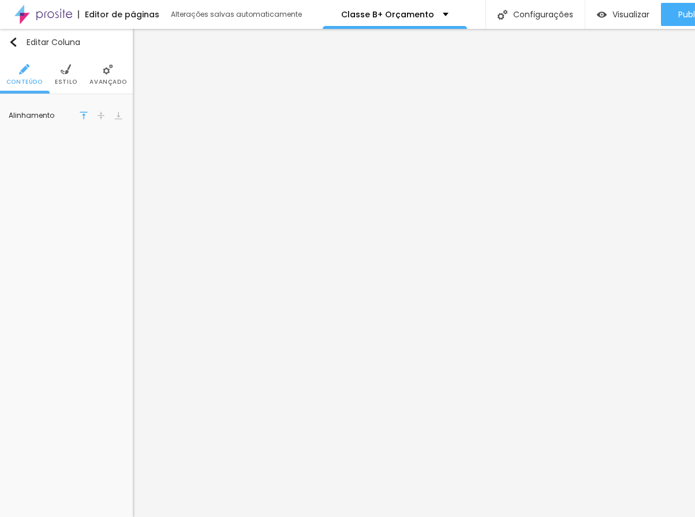
click at [59, 68] on li "Estilo" at bounding box center [66, 74] width 23 height 38
click at [122, 178] on button "button" at bounding box center [116, 186] width 16 height 16
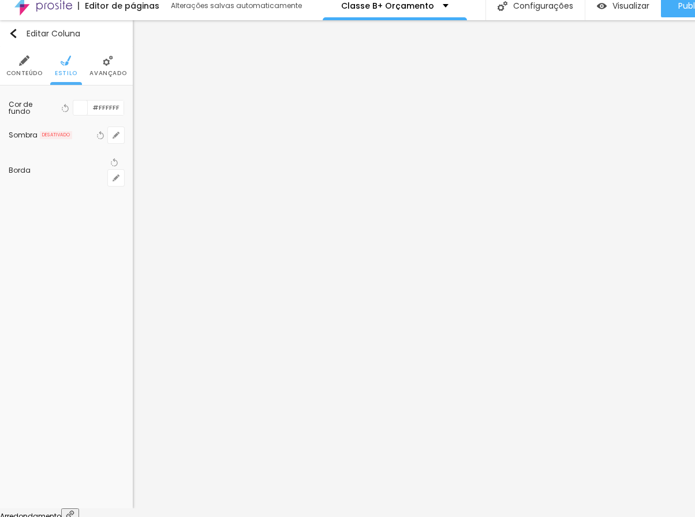
click at [344, 508] on div at bounding box center [347, 508] width 695 height 0
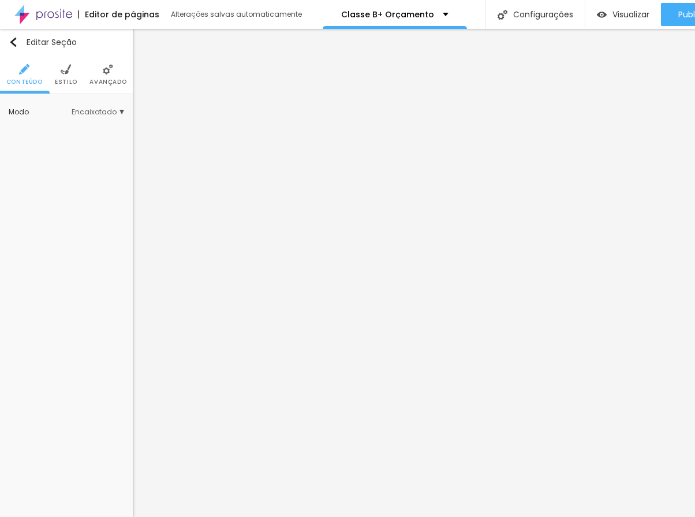
click at [71, 66] on li "Estilo" at bounding box center [66, 74] width 23 height 38
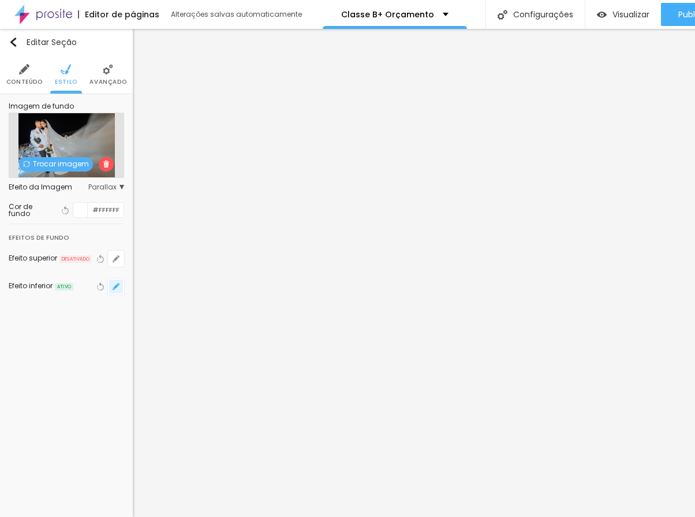
click at [117, 283] on button "button" at bounding box center [116, 286] width 16 height 16
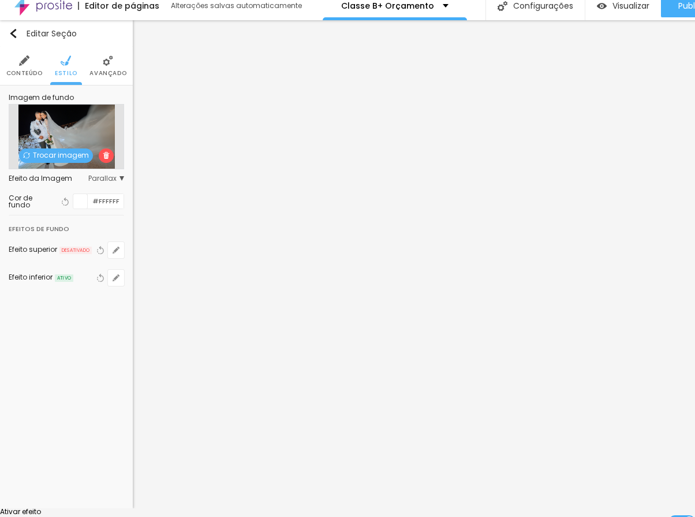
type input "6"
type input "50"
type input "60"
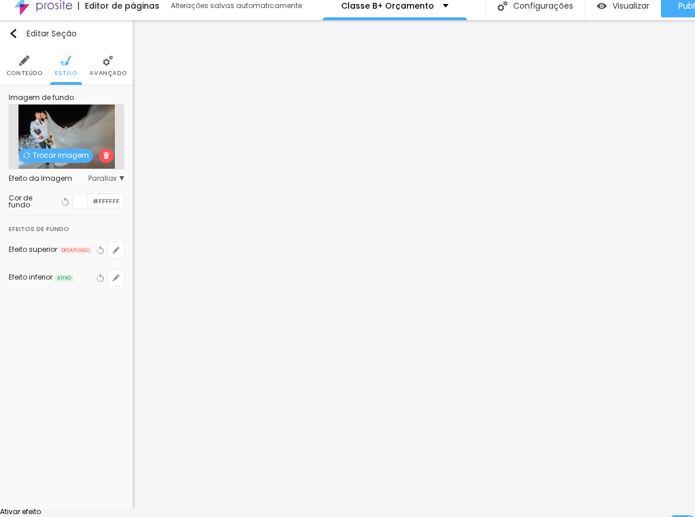
type input "60"
click at [379, 508] on div at bounding box center [347, 508] width 695 height 0
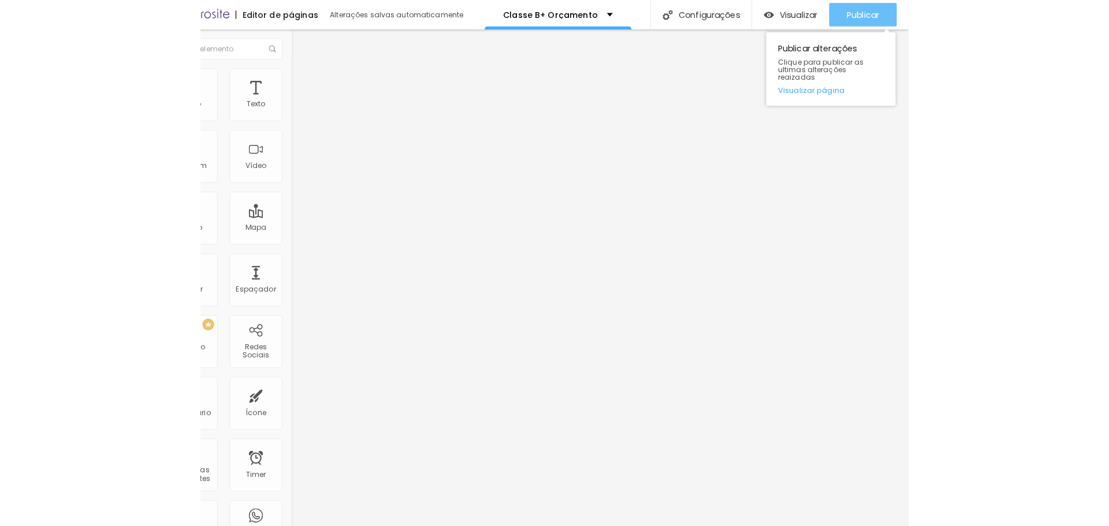
scroll to position [0, 0]
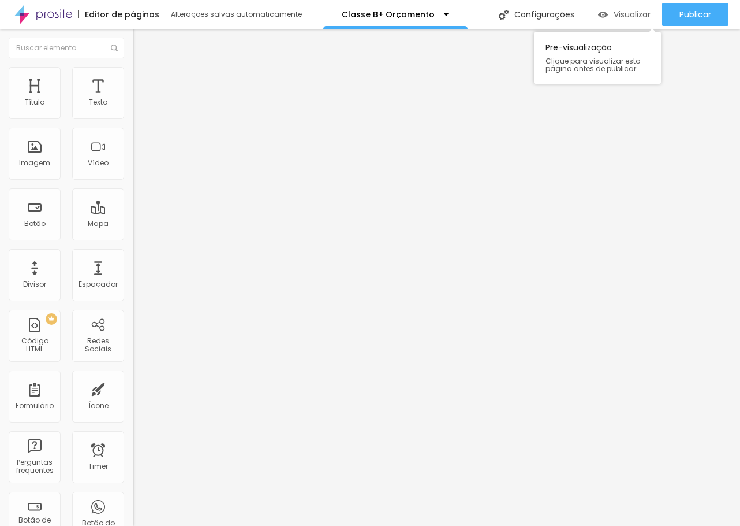
click at [617, 10] on span "Visualizar" at bounding box center [632, 14] width 37 height 9
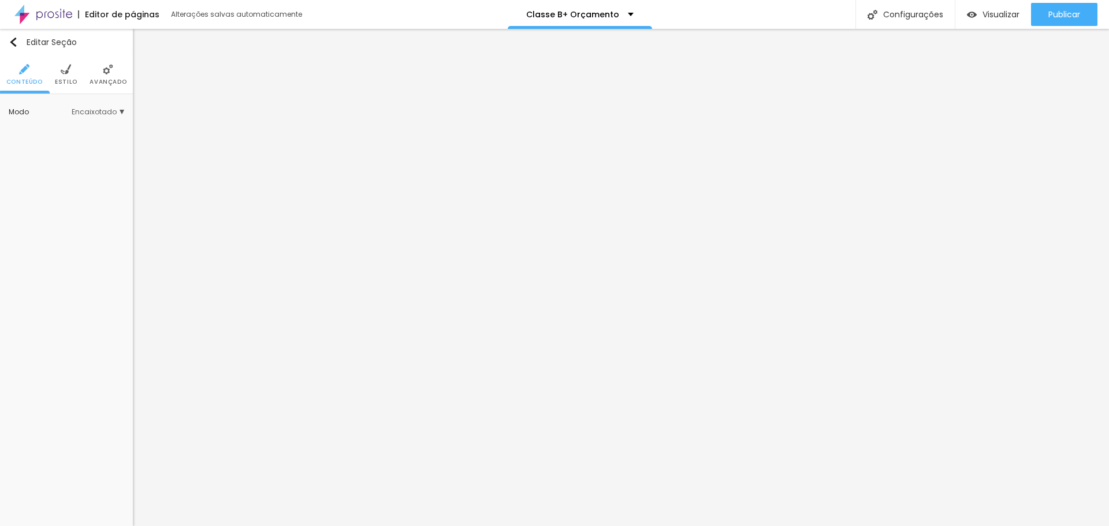
click at [61, 67] on img at bounding box center [66, 69] width 10 height 10
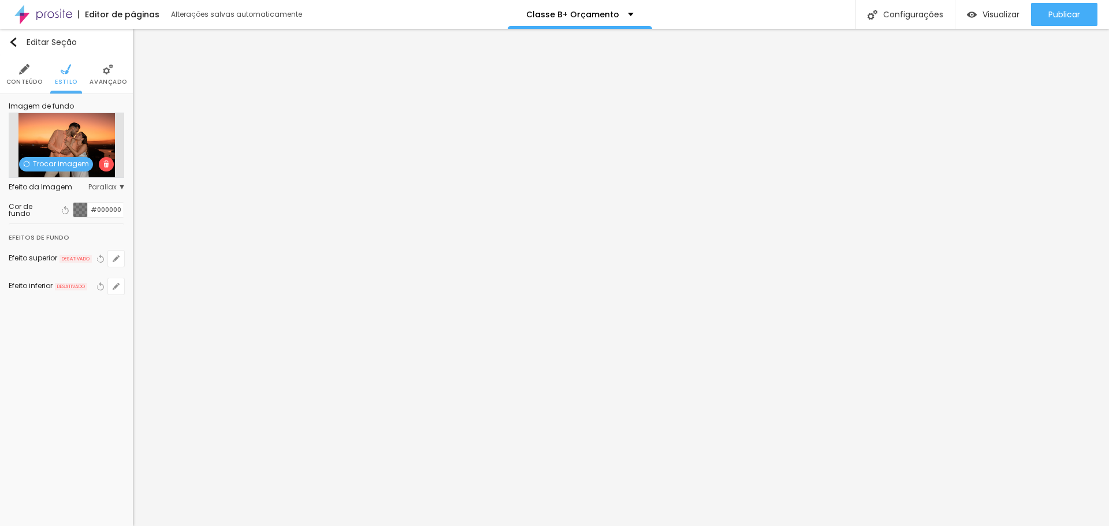
click at [95, 80] on span "Avançado" at bounding box center [108, 82] width 37 height 6
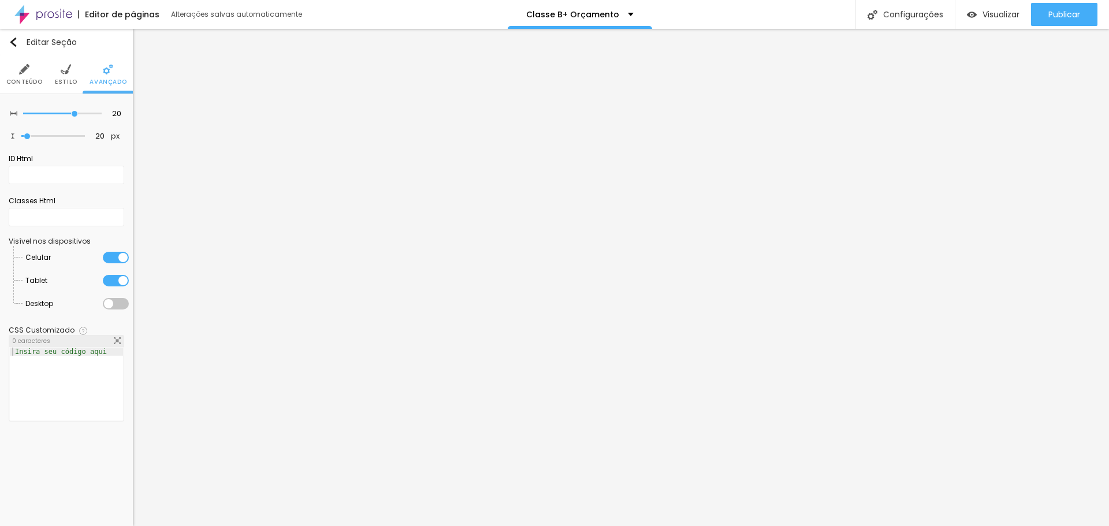
click at [16, 76] on li "Conteúdo" at bounding box center [24, 74] width 36 height 38
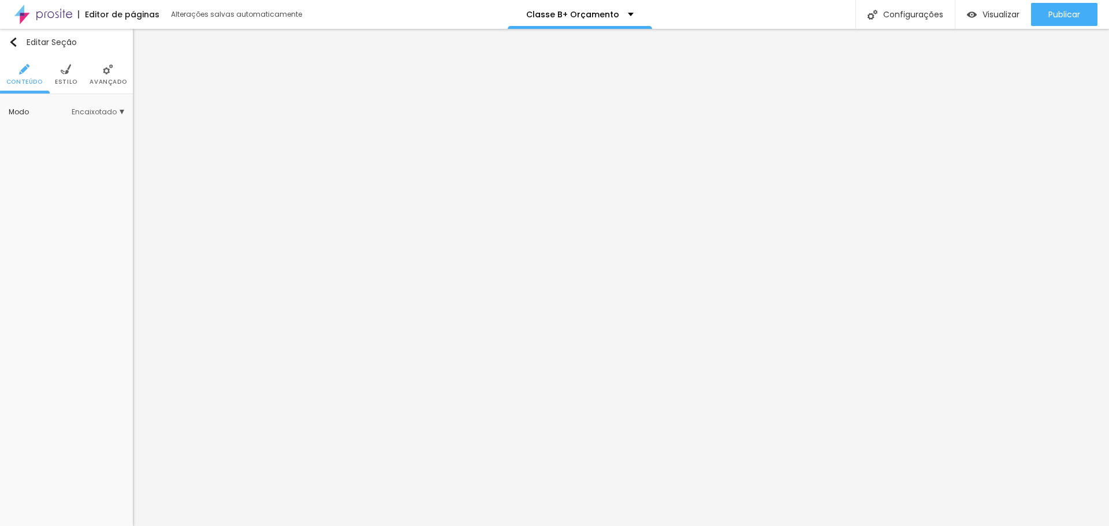
click at [75, 68] on li "Estilo" at bounding box center [66, 74] width 23 height 38
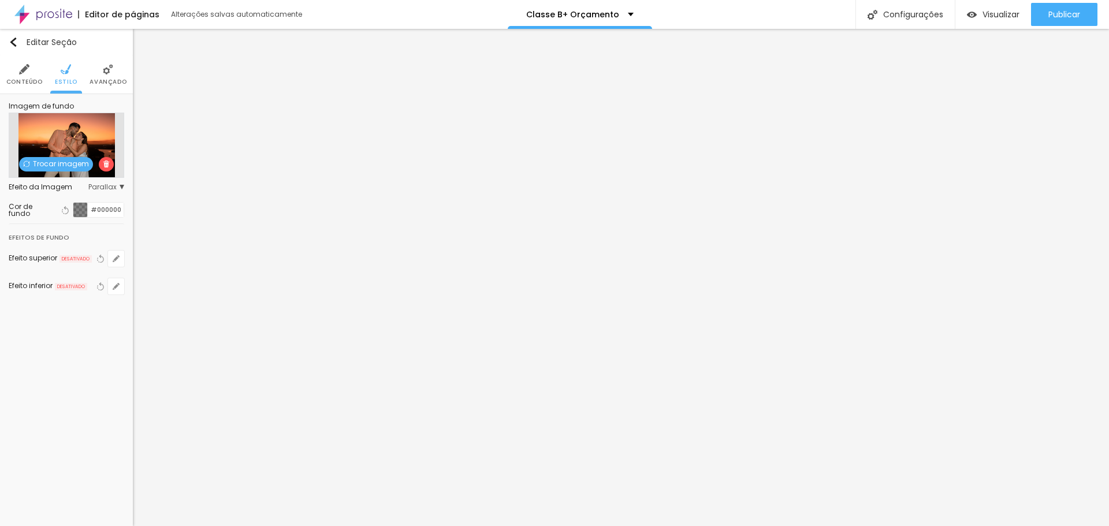
click at [98, 68] on li "Avançado" at bounding box center [108, 74] width 37 height 38
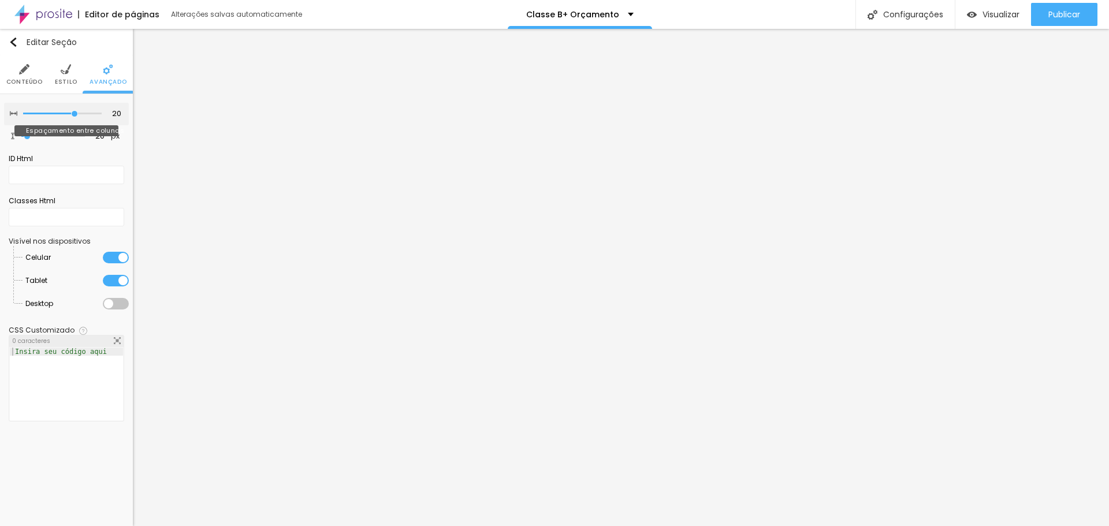
type input "30"
type input "5"
type input "20"
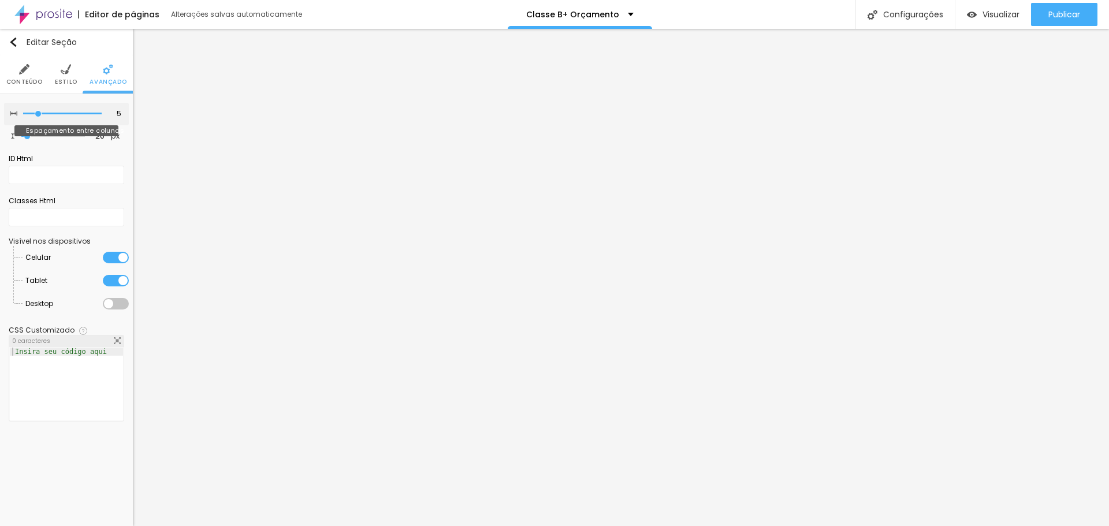
type input "20"
type input "30"
drag, startPoint x: 75, startPoint y: 113, endPoint x: 178, endPoint y: 125, distance: 104.2
type input "30"
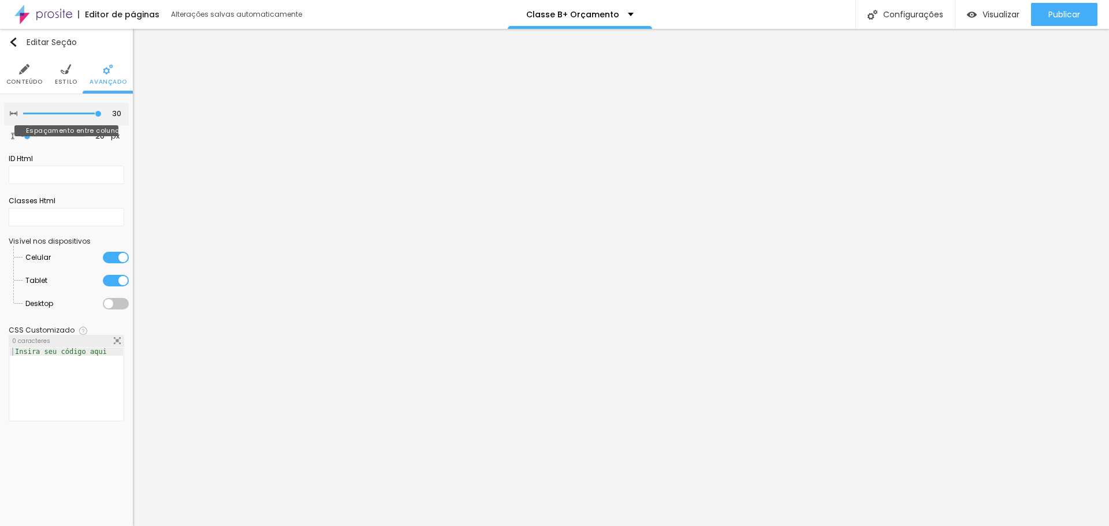
click at [102, 117] on input "range" at bounding box center [62, 114] width 79 height 6
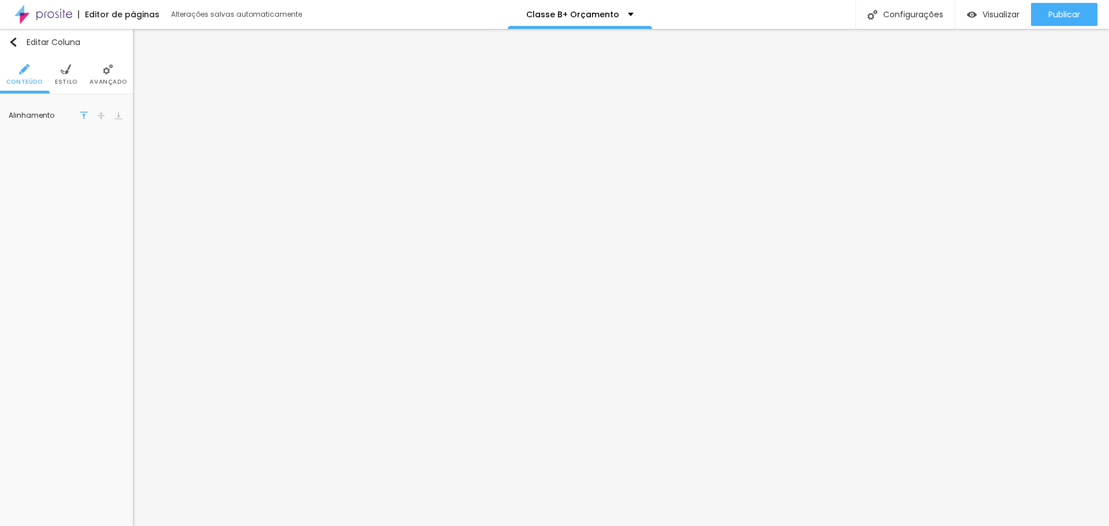
click at [68, 72] on img at bounding box center [66, 69] width 10 height 10
click at [103, 84] on span "Avançado" at bounding box center [108, 82] width 37 height 6
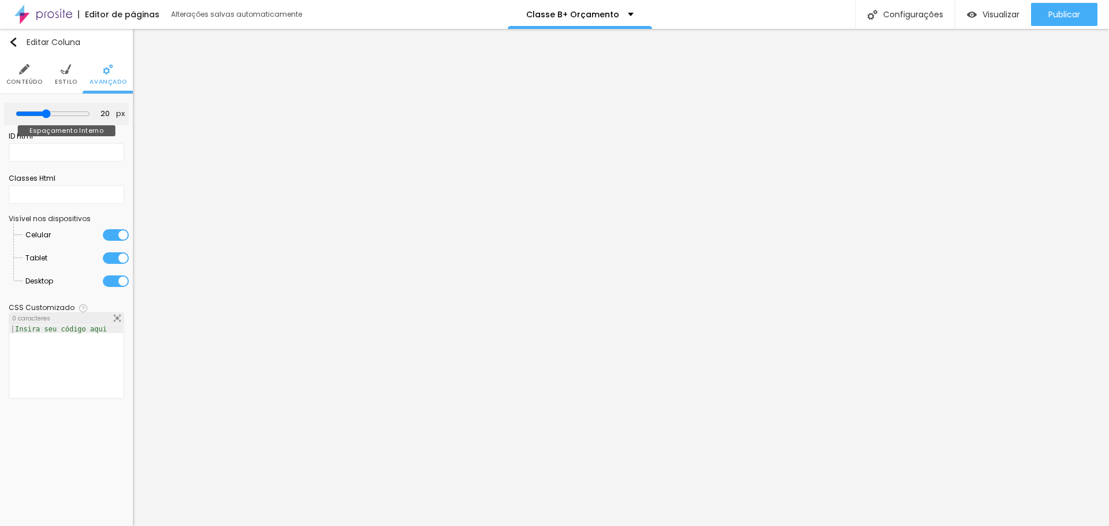
type input "35"
type input "50"
type input "45"
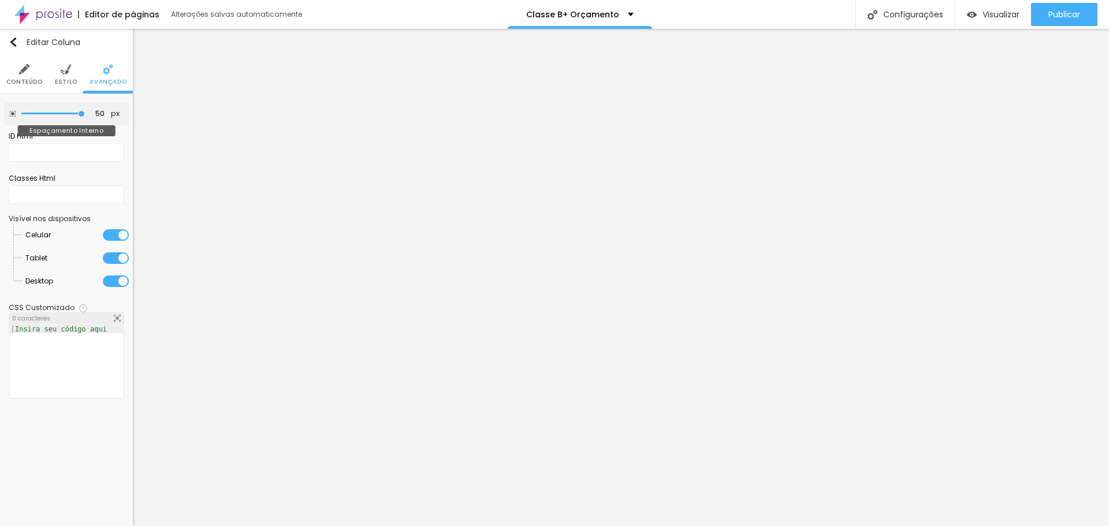
type input "45"
type input "10"
type input "50"
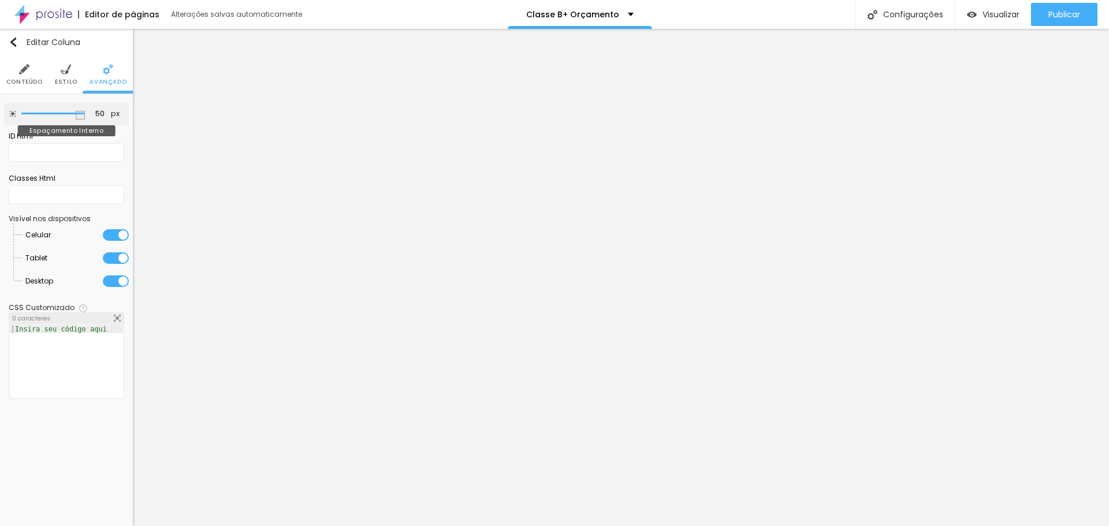
drag, startPoint x: 45, startPoint y: 116, endPoint x: 116, endPoint y: 122, distance: 70.8
type input "50"
click at [85, 117] on input "range" at bounding box center [53, 114] width 64 height 6
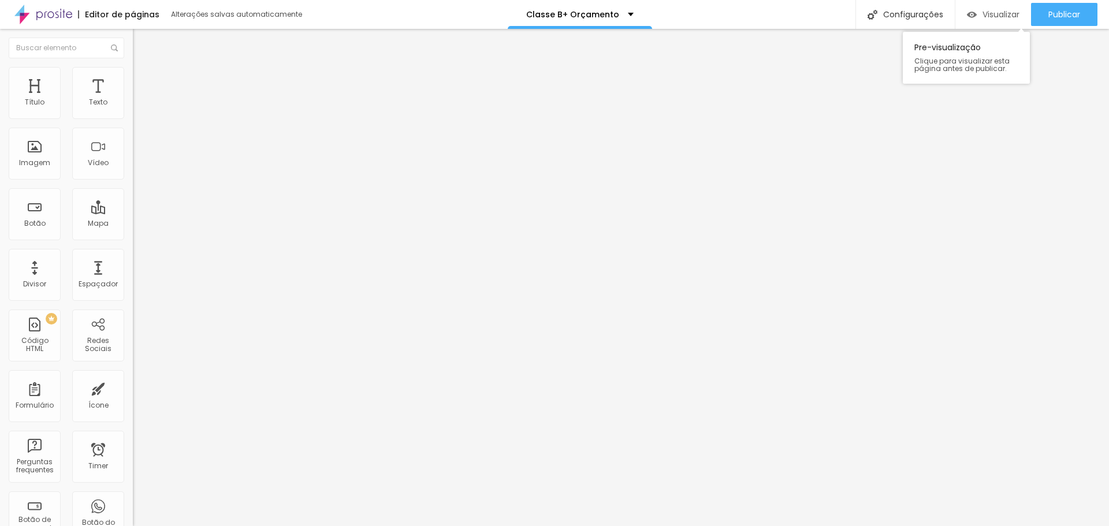
click at [982, 11] on span "Visualizar" at bounding box center [1000, 14] width 37 height 9
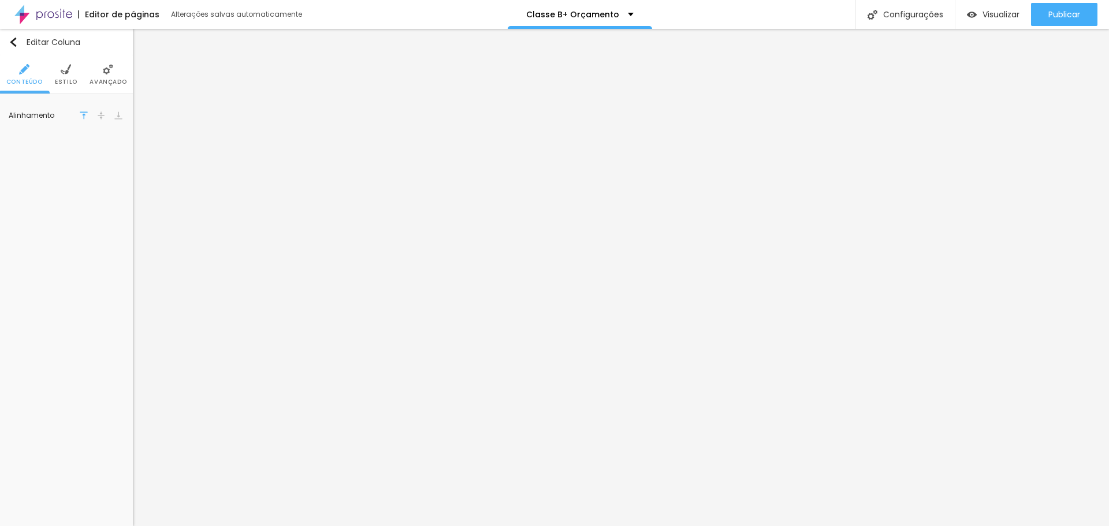
click at [70, 75] on img at bounding box center [66, 69] width 10 height 10
click at [105, 72] on img at bounding box center [108, 69] width 10 height 10
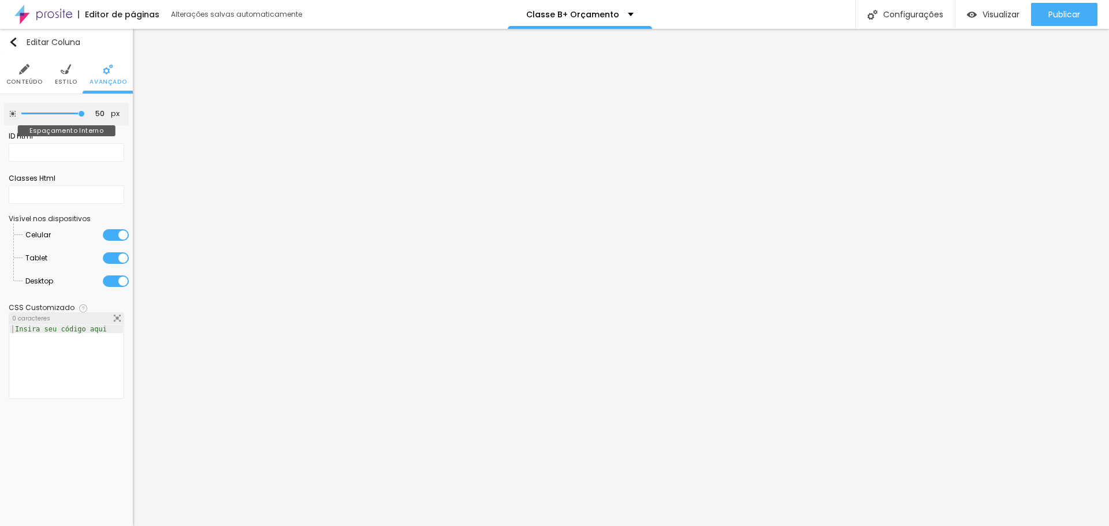
type input "0"
type input "30"
type input "50"
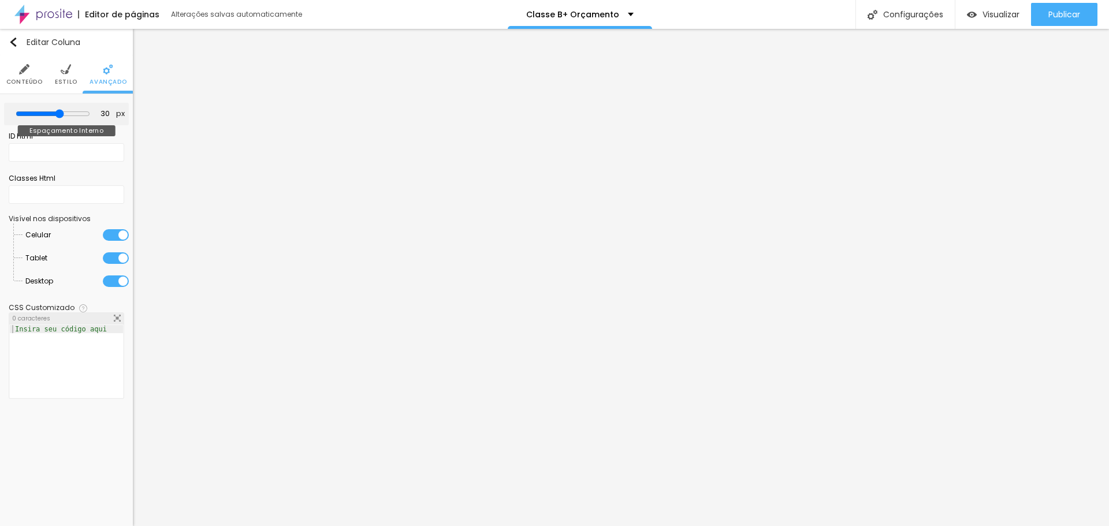
type input "50"
type input "0"
type input "50"
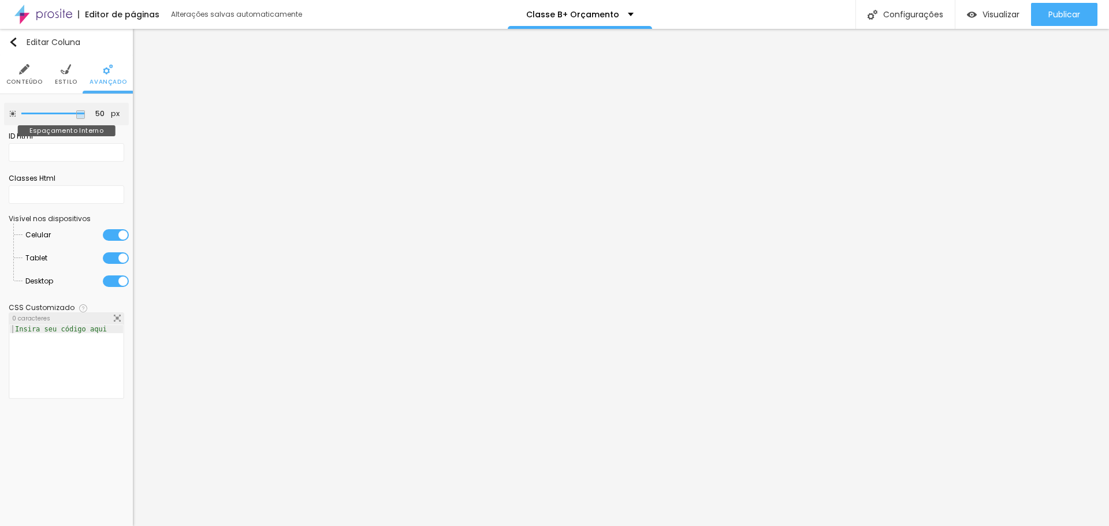
drag, startPoint x: 81, startPoint y: 113, endPoint x: 346, endPoint y: 129, distance: 265.6
click at [85, 117] on input "range" at bounding box center [53, 114] width 64 height 6
click at [98, 117] on input "50" at bounding box center [96, 114] width 20 height 11
type input "5"
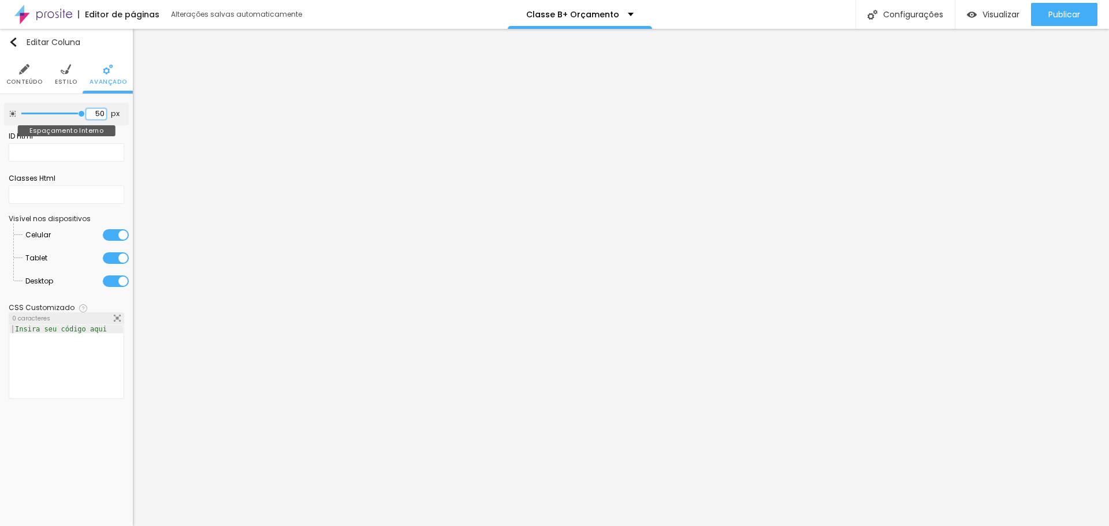
type input "7"
type input "50"
type input "0"
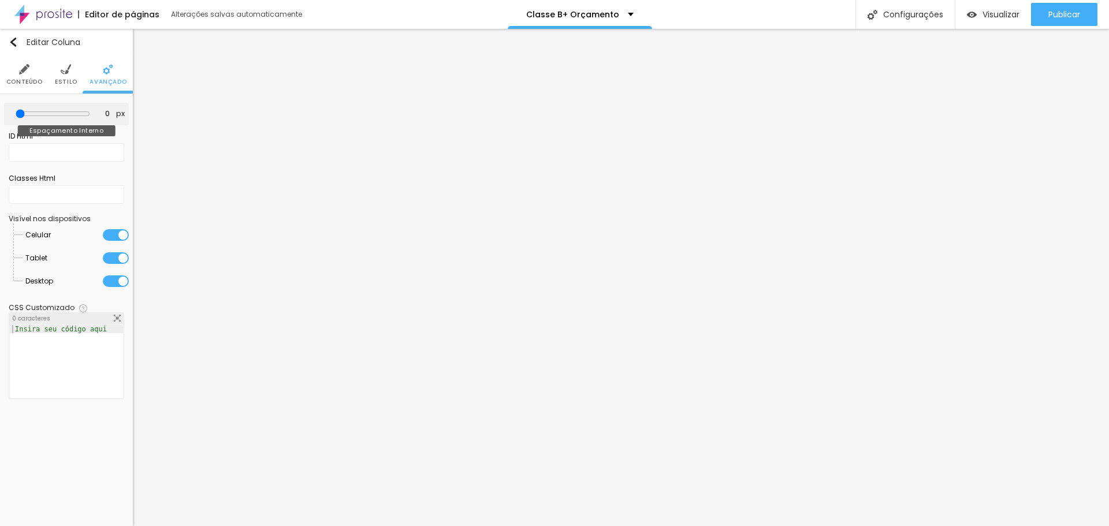
type input "50"
type input "0"
drag, startPoint x: 77, startPoint y: 112, endPoint x: 0, endPoint y: 128, distance: 78.5
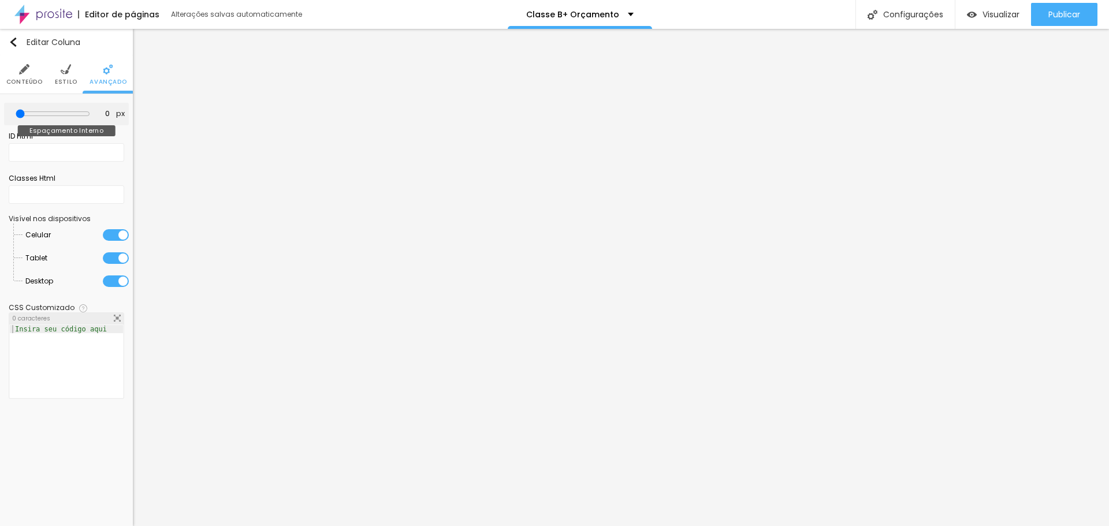
click at [16, 118] on input "range" at bounding box center [53, 113] width 75 height 9
click at [96, 128] on div "ID Html" at bounding box center [67, 146] width 116 height 42
click at [95, 117] on input "0" at bounding box center [101, 114] width 20 height 11
type input "5"
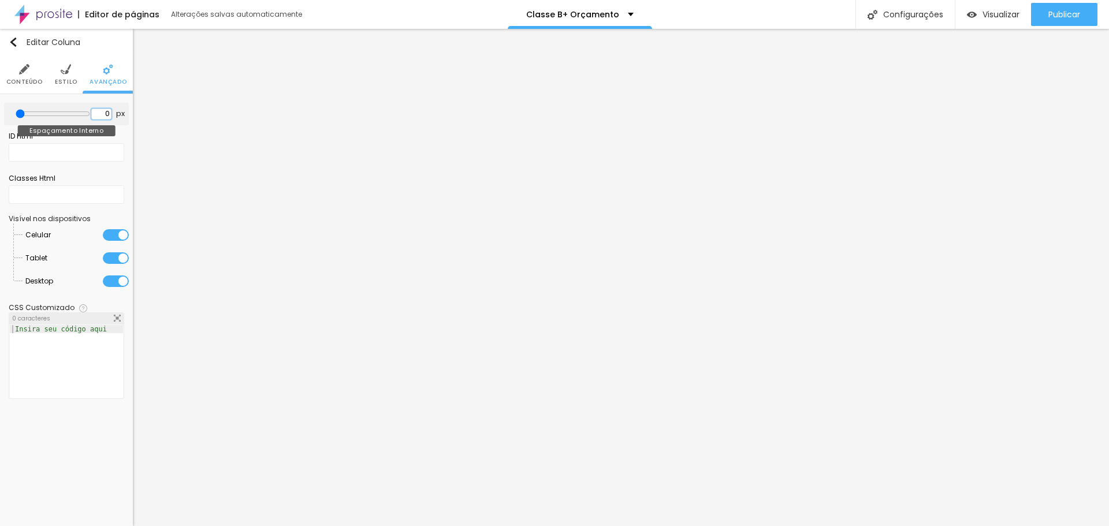
type input "5"
type input "50"
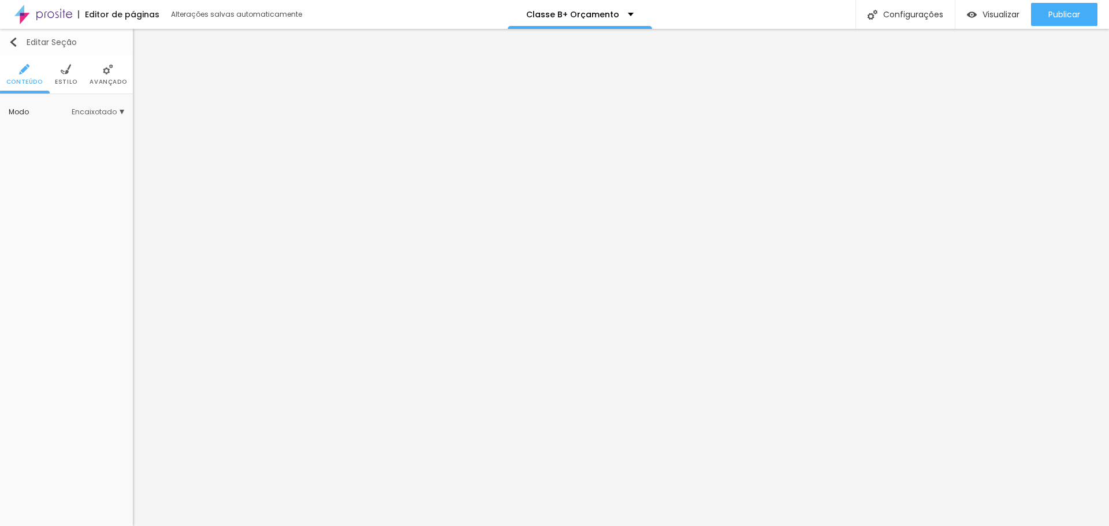
click at [100, 46] on div "Editar Seção" at bounding box center [67, 42] width 116 height 9
click at [114, 66] on li "Avançado" at bounding box center [108, 74] width 37 height 38
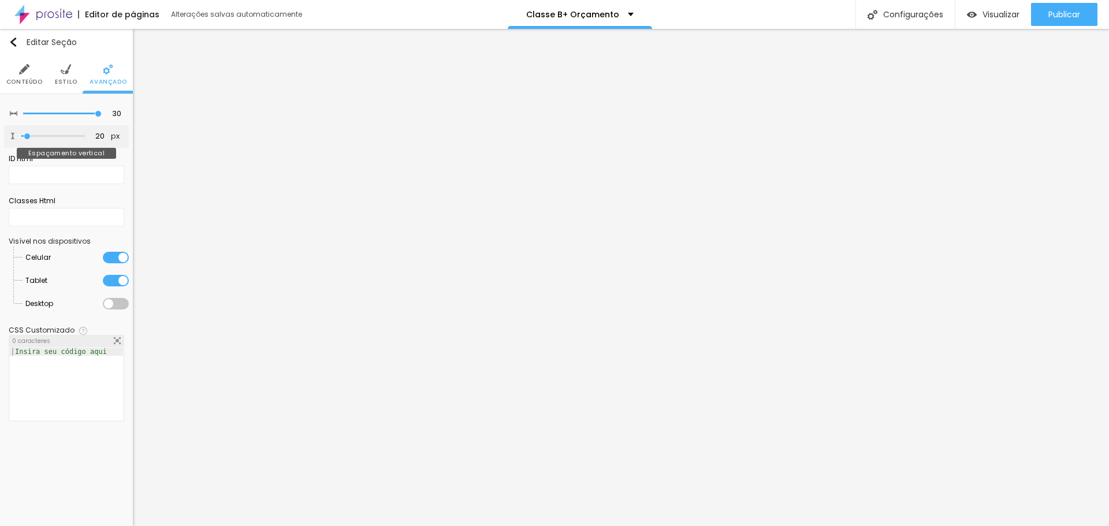
type input "102"
type input "160"
type input "176"
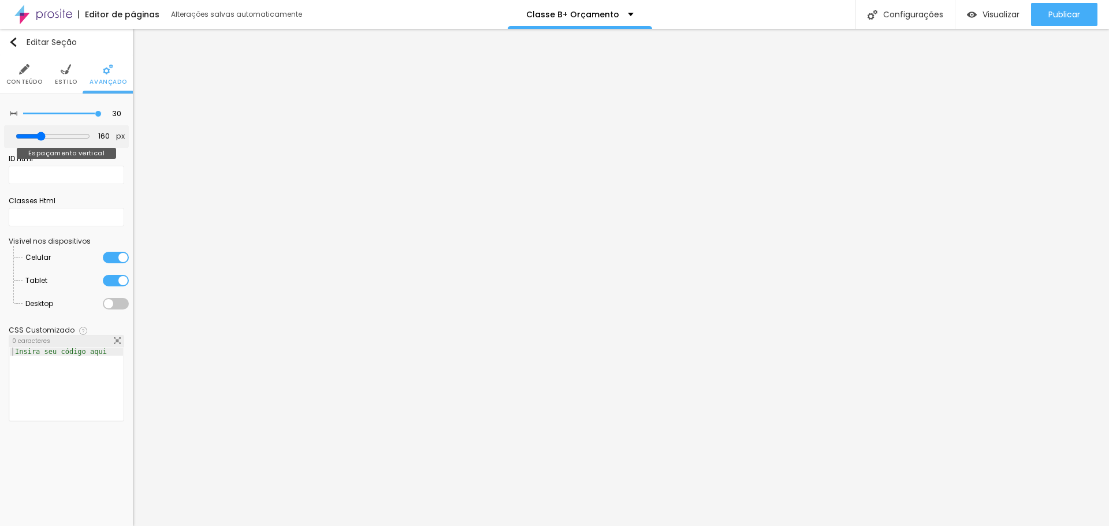
type input "176"
type input "197"
type input "208"
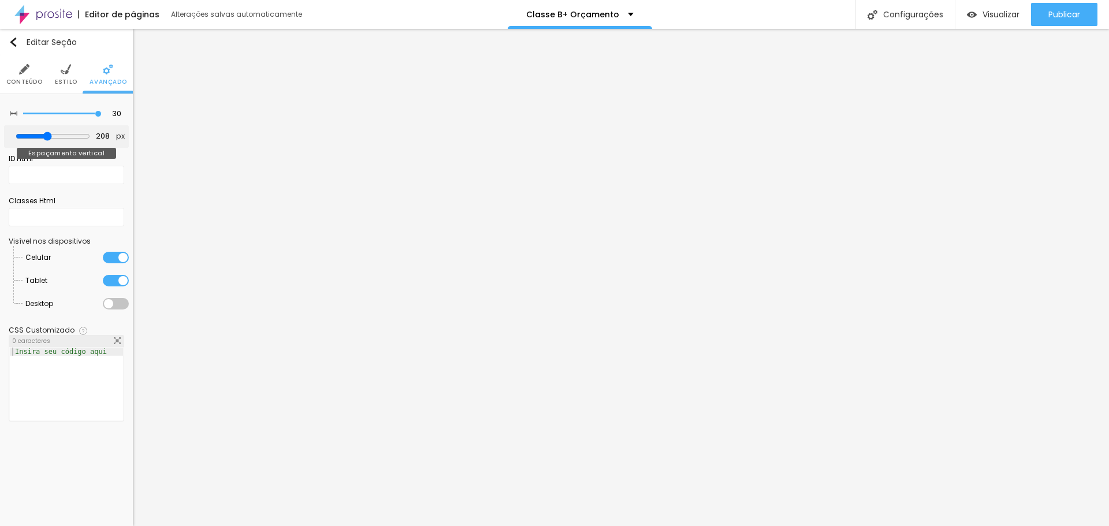
type input "218"
type input "213"
type input "139"
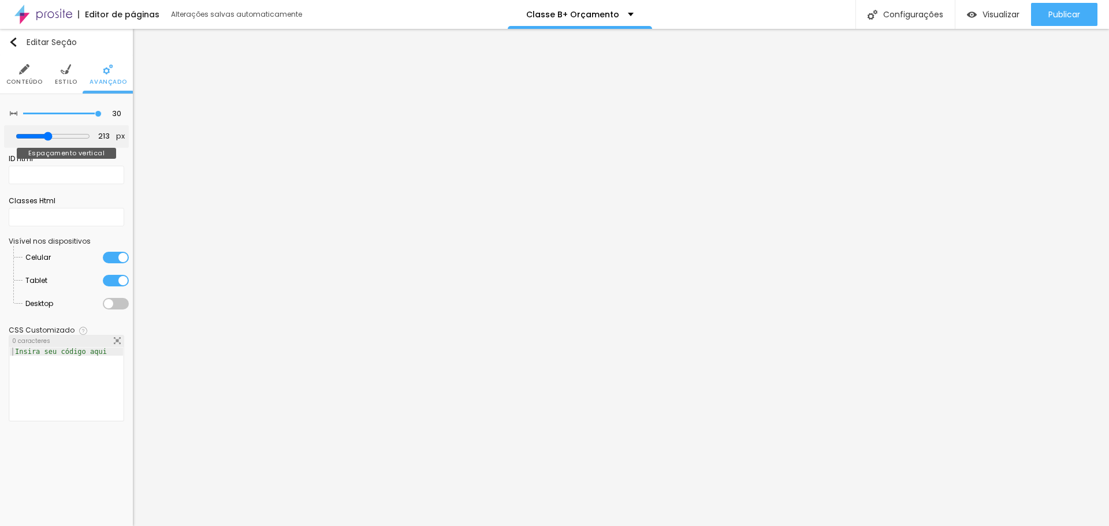
type input "139"
type input "123"
type input "118"
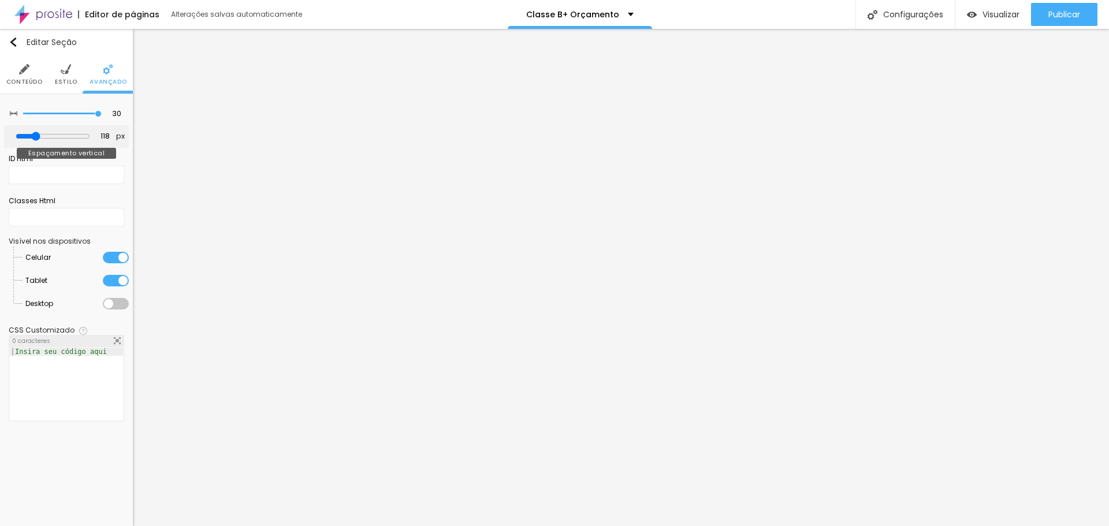
type input "102"
type input "86"
type input "81"
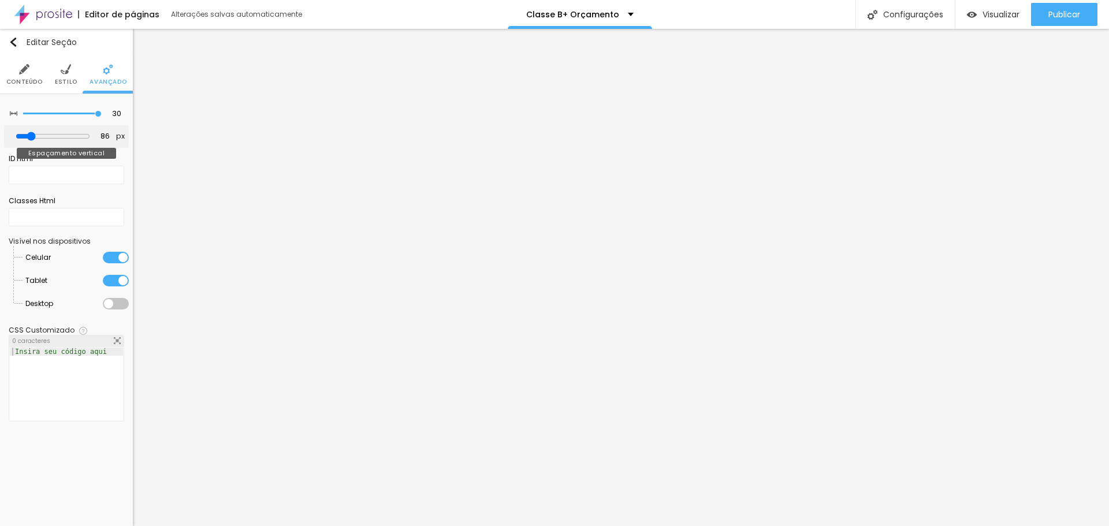
type input "81"
type input "76"
type input "60"
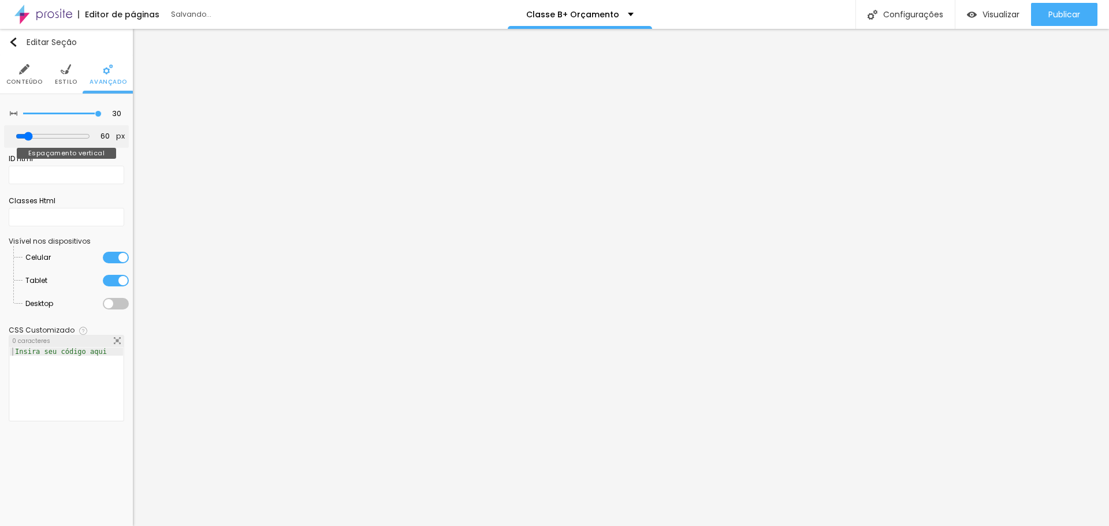
type input "60"
click at [32, 137] on input "range" at bounding box center [53, 136] width 75 height 9
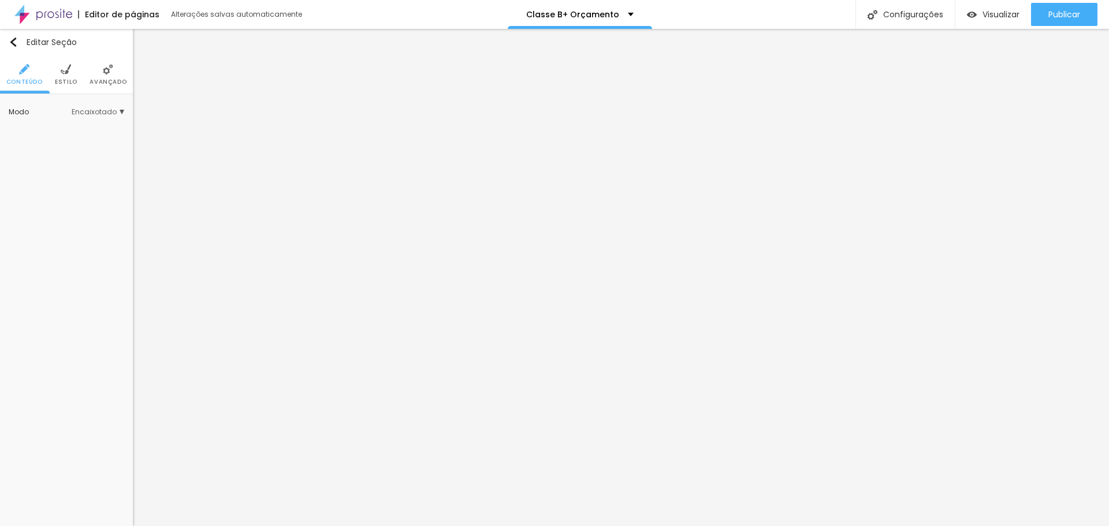
click at [106, 66] on img at bounding box center [108, 69] width 10 height 10
click at [106, 74] on img at bounding box center [108, 69] width 10 height 10
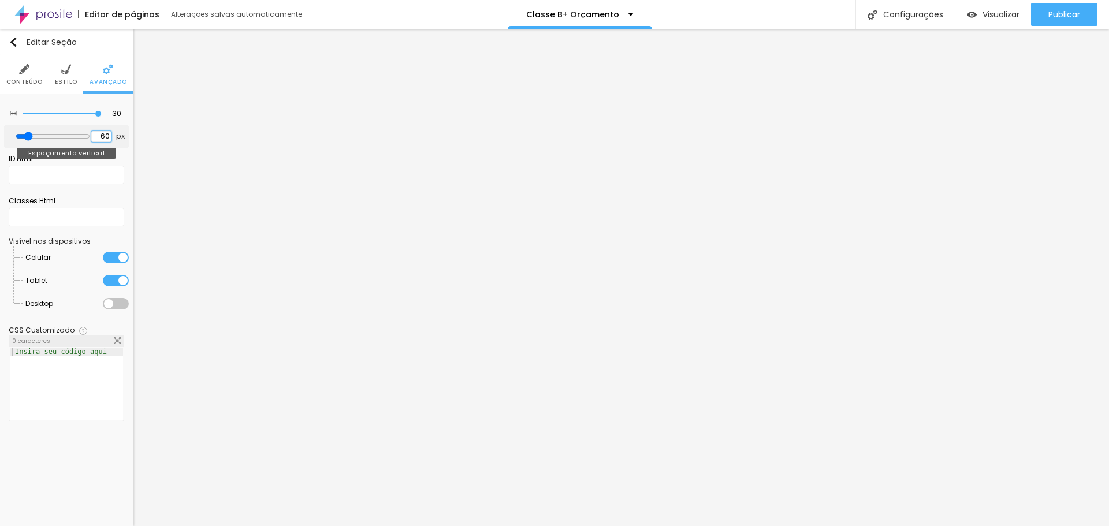
click at [98, 139] on input "60" at bounding box center [101, 136] width 20 height 11
type input "3"
type input "30"
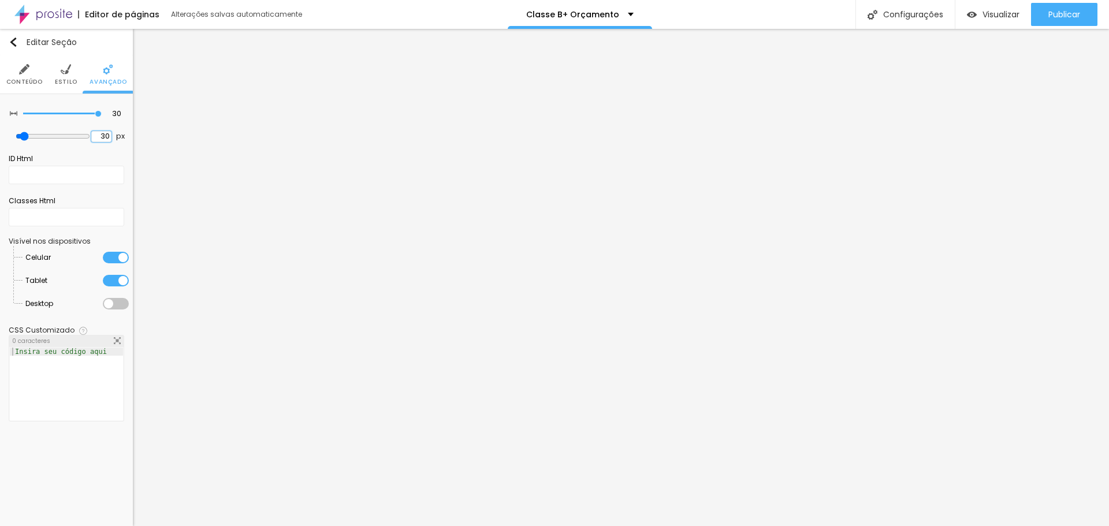
type input "30"
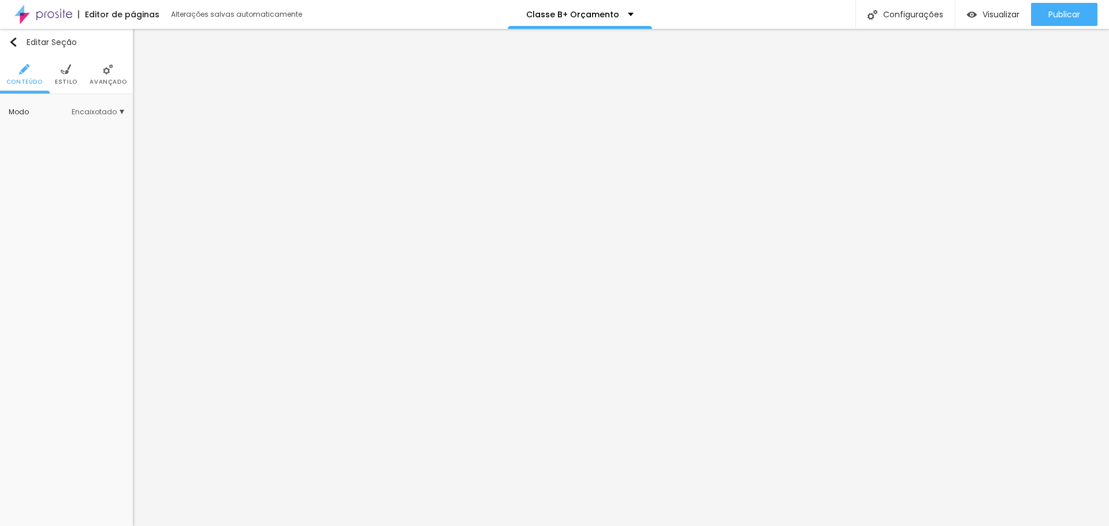
click at [99, 117] on div "Modo Encaixotado Encaixotado Completo" at bounding box center [67, 112] width 116 height 18
click at [105, 113] on span "Encaixotado" at bounding box center [98, 112] width 53 height 7
click at [56, 144] on span "Completo" at bounding box center [61, 144] width 35 height 10
click at [98, 75] on li "Avançado" at bounding box center [108, 74] width 37 height 38
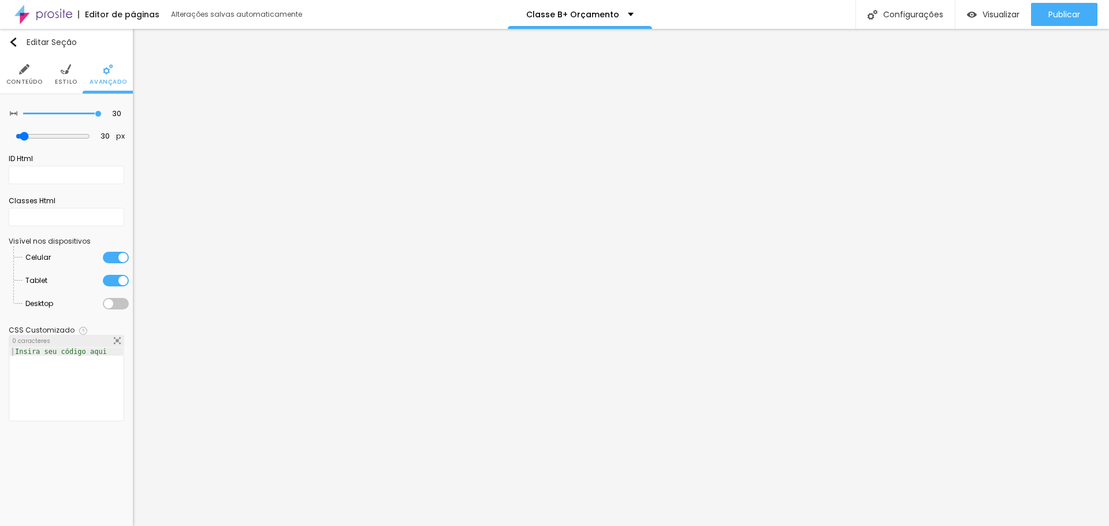
click at [66, 79] on span "Estilo" at bounding box center [66, 82] width 23 height 6
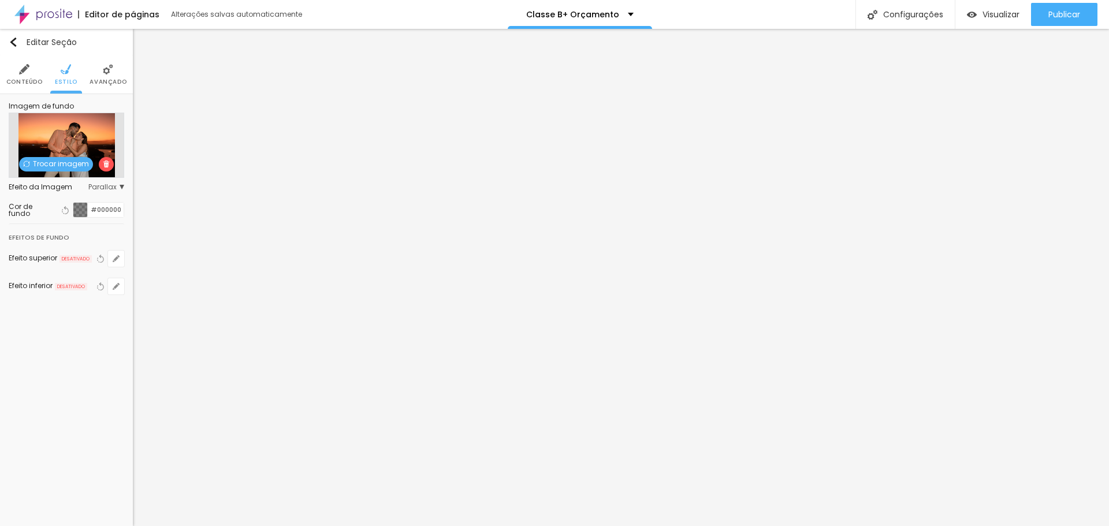
click at [32, 79] on span "Conteúdo" at bounding box center [24, 82] width 36 height 6
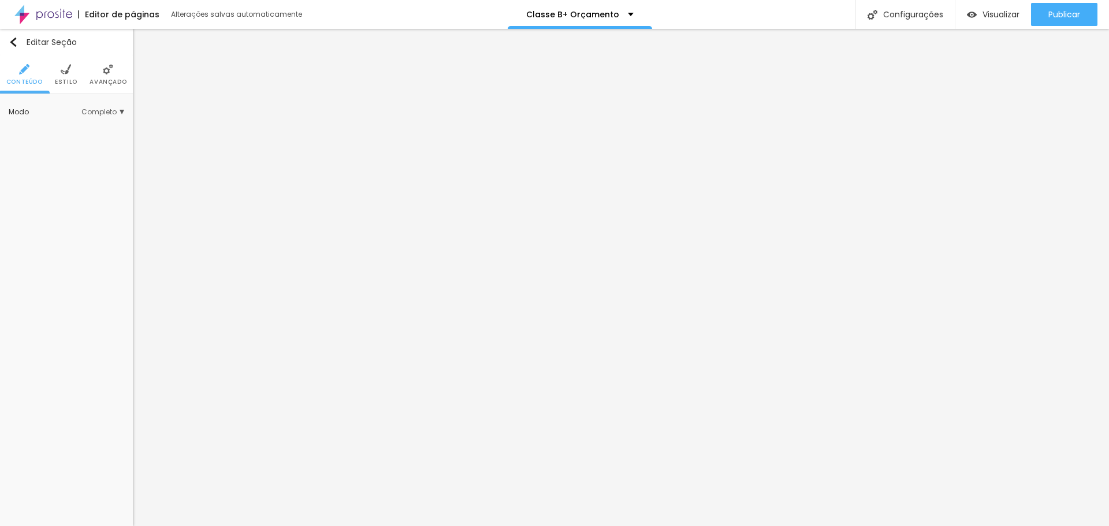
click at [122, 113] on span "Completo" at bounding box center [102, 112] width 43 height 7
click at [76, 131] on span "Encaixotado" at bounding box center [66, 129] width 45 height 10
click at [74, 69] on li "Estilo" at bounding box center [66, 74] width 23 height 38
click at [73, 118] on div at bounding box center [80, 116] width 14 height 14
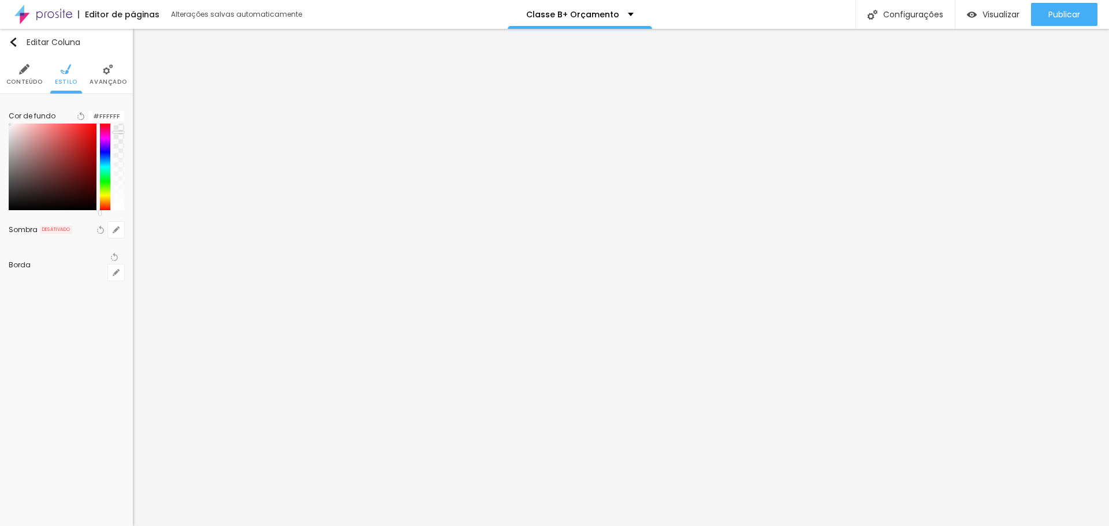
drag, startPoint x: 120, startPoint y: 170, endPoint x: 124, endPoint y: 139, distance: 31.0
click at [124, 139] on div "Cor de fundo Voltar ao padrão #FFFFFF Sombra DESATIVADO Voltar ao padrão Borda …" at bounding box center [66, 194] width 133 height 201
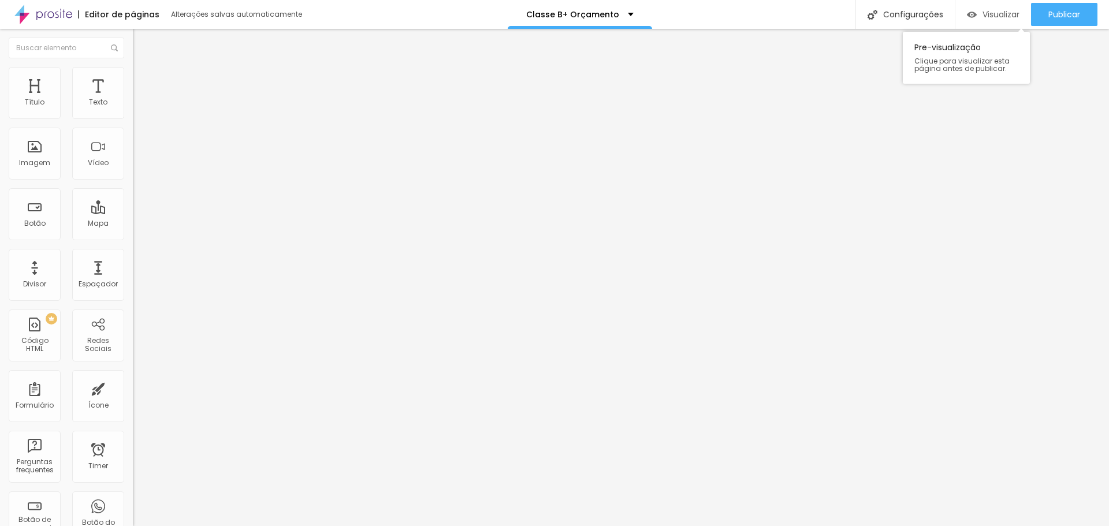
click at [989, 6] on div "Visualizar" at bounding box center [993, 14] width 53 height 23
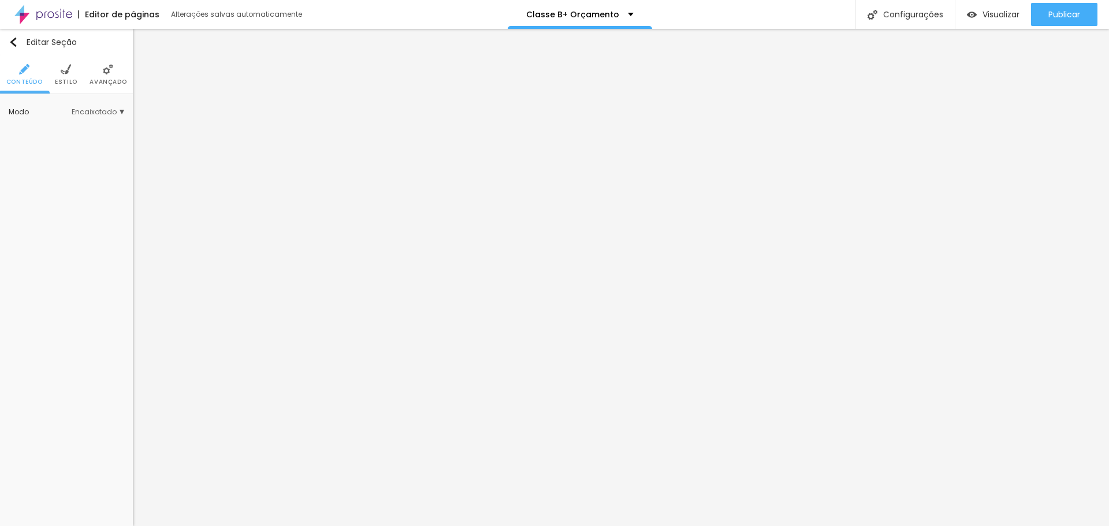
click at [100, 69] on li "Avançado" at bounding box center [108, 74] width 37 height 38
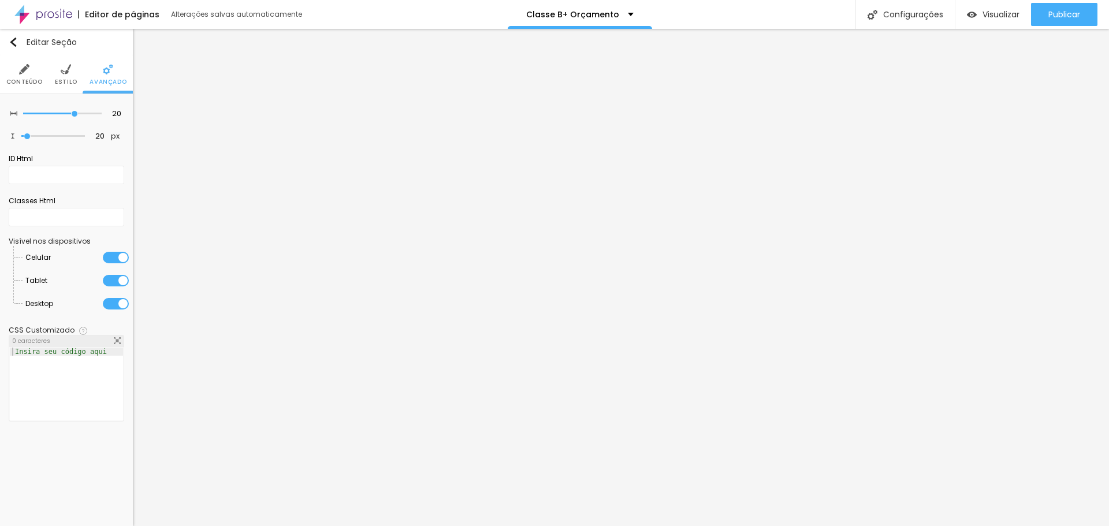
click at [116, 280] on div at bounding box center [116, 281] width 26 height 12
click at [116, 257] on div at bounding box center [116, 258] width 26 height 12
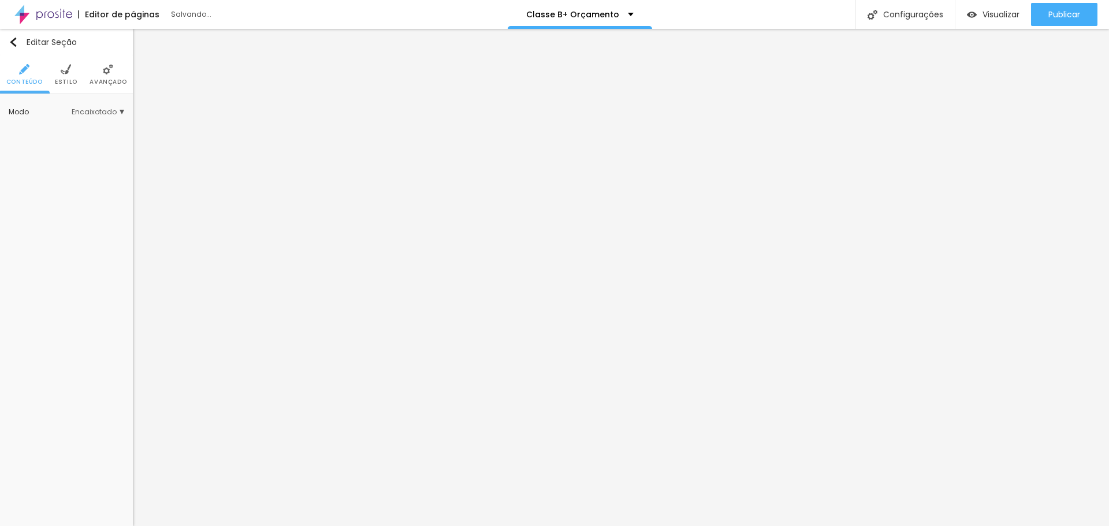
click at [107, 60] on li "Avançado" at bounding box center [108, 74] width 37 height 38
click at [108, 65] on img at bounding box center [108, 69] width 10 height 10
click at [85, 66] on ul "Conteúdo Estilo Avançado" at bounding box center [66, 74] width 133 height 39
click at [108, 66] on img at bounding box center [108, 69] width 10 height 10
click at [108, 56] on li "Avançado" at bounding box center [108, 74] width 37 height 38
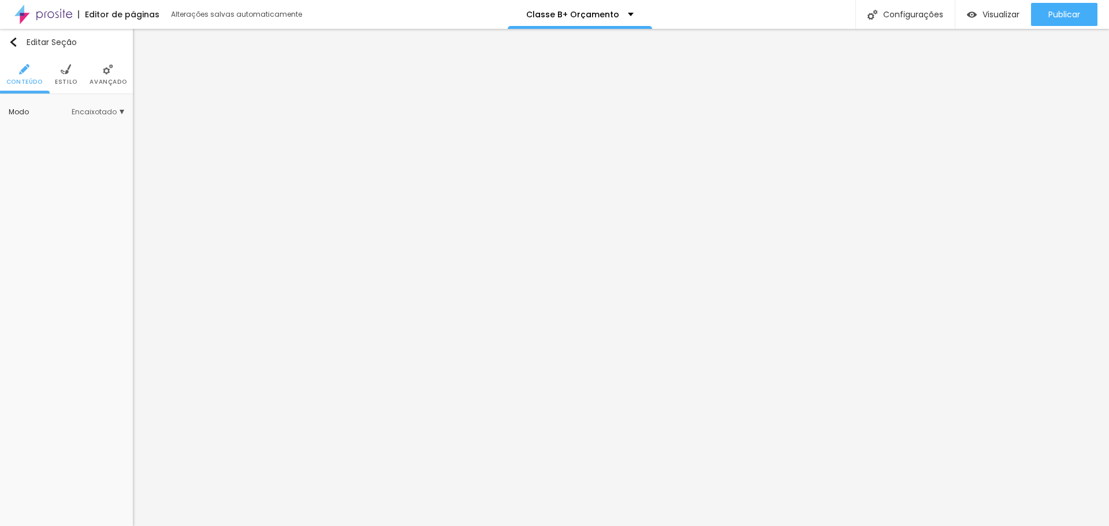
click at [109, 74] on img at bounding box center [108, 69] width 10 height 10
click at [101, 81] on span "Avançado" at bounding box center [108, 82] width 37 height 6
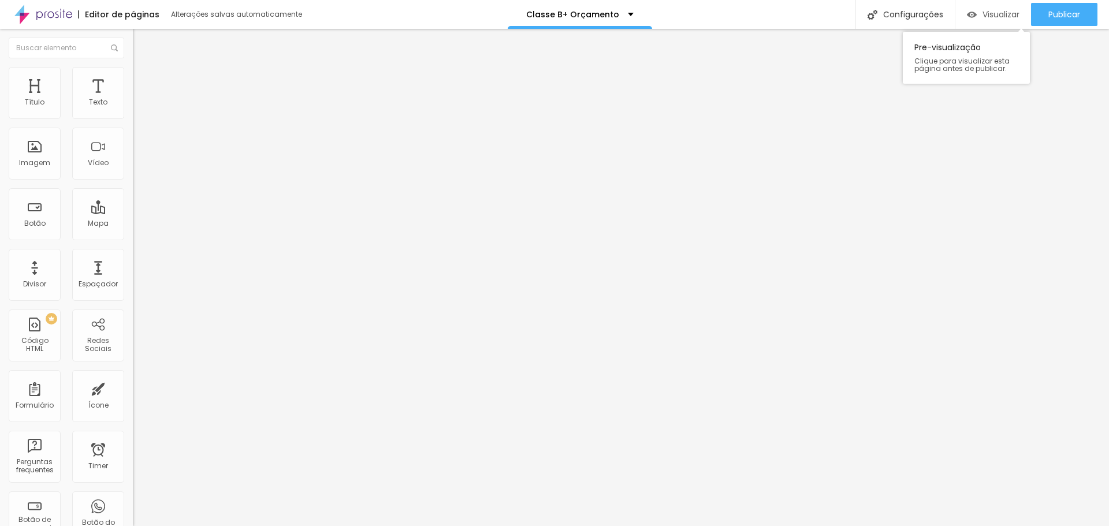
click at [982, 13] on span "Visualizar" at bounding box center [1000, 14] width 37 height 9
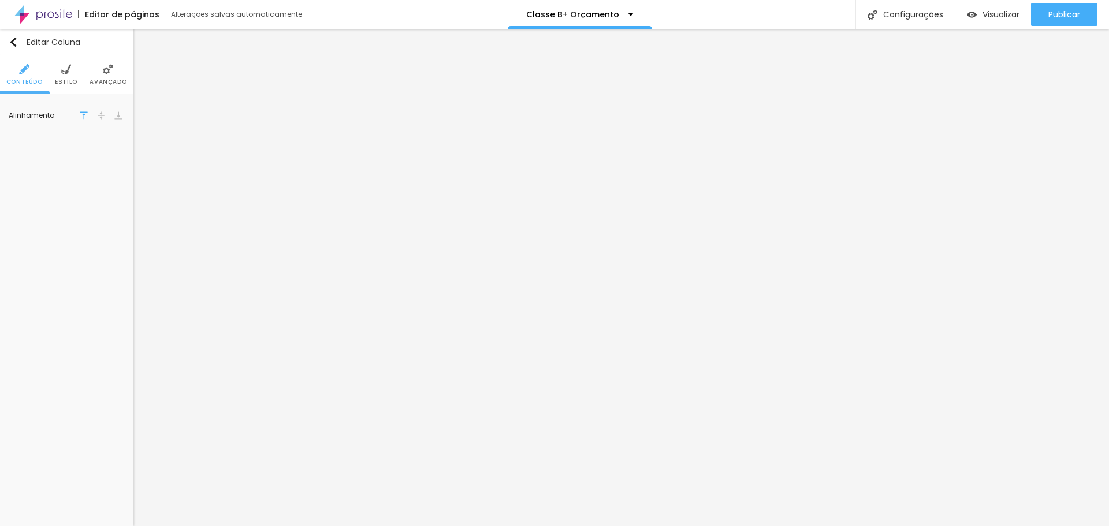
click at [106, 73] on img at bounding box center [108, 69] width 10 height 10
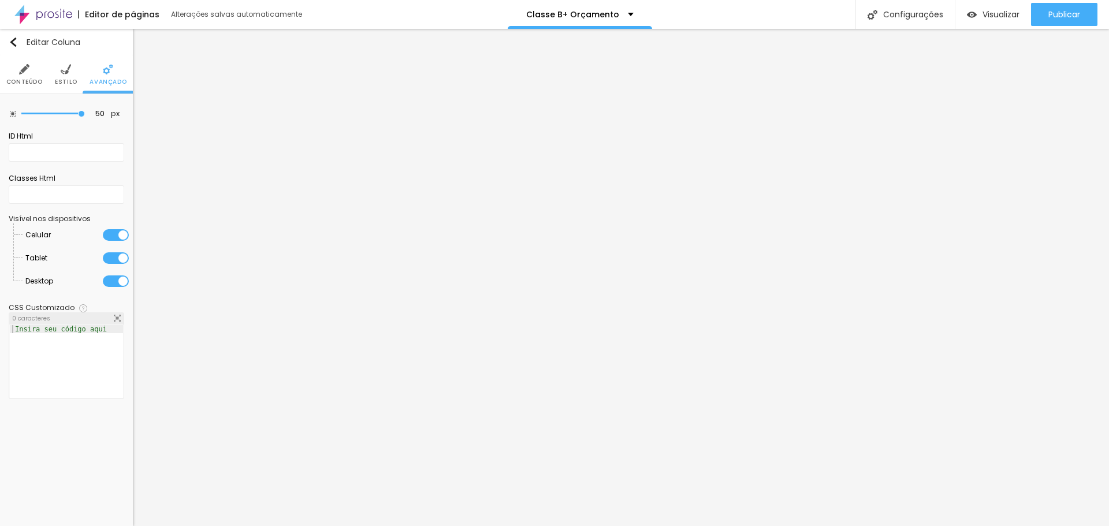
click at [61, 81] on span "Estilo" at bounding box center [66, 82] width 23 height 6
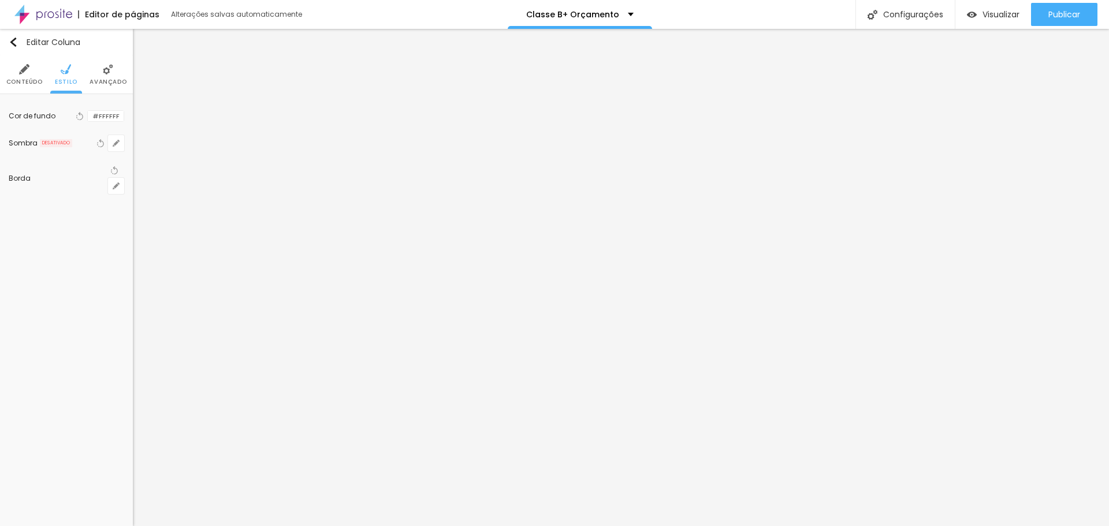
click at [88, 118] on div at bounding box center [88, 116] width 0 height 11
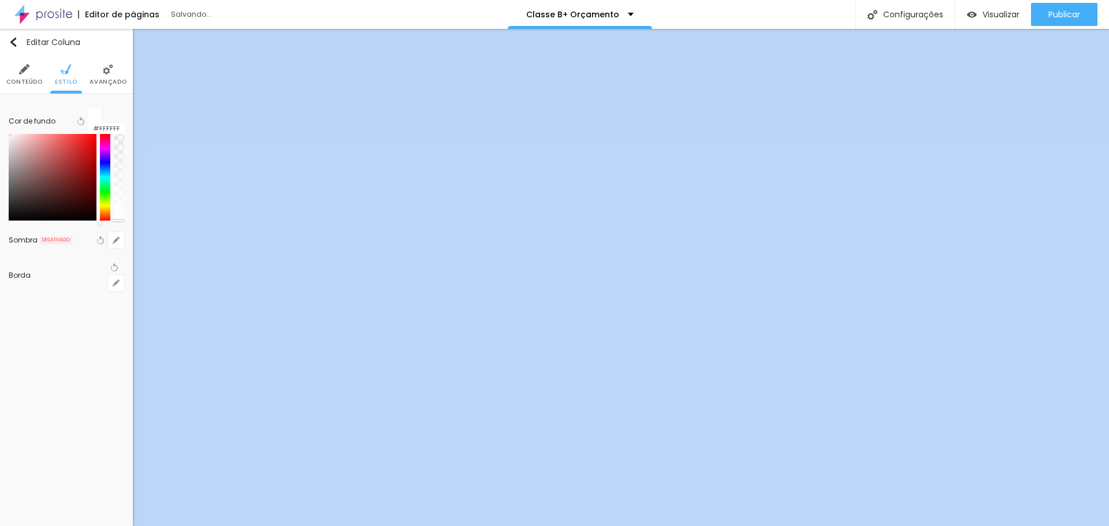
drag, startPoint x: 116, startPoint y: 157, endPoint x: 113, endPoint y: 234, distance: 78.0
click at [124, 241] on div "Editar Coluna Conteúdo Estilo Avançado Cor de fundo Voltar ao padrão #FFFFFF So…" at bounding box center [66, 277] width 133 height 497
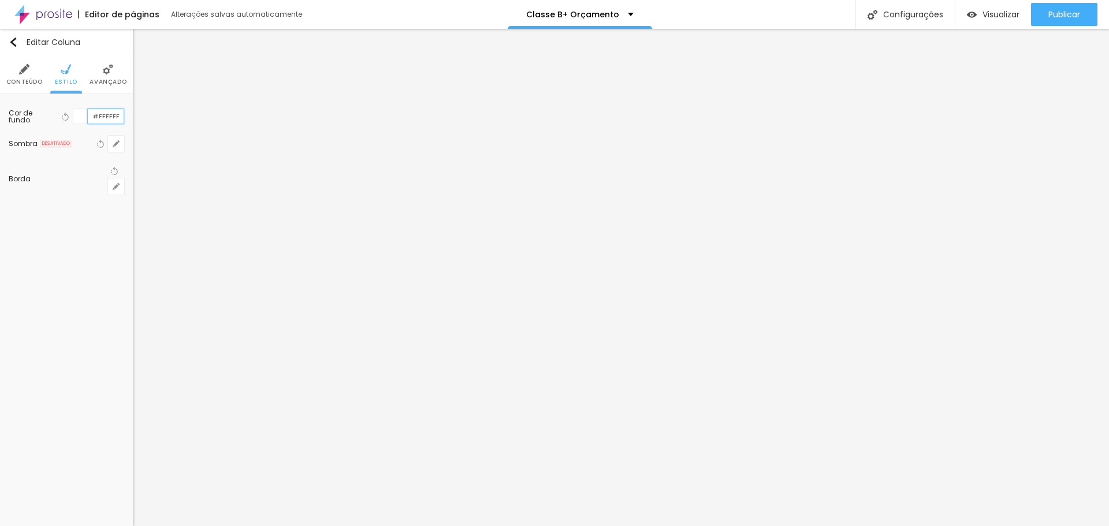
click at [95, 118] on input "#FFFFFF" at bounding box center [106, 116] width 36 height 14
click at [80, 115] on div at bounding box center [80, 116] width 14 height 14
click at [80, 118] on div at bounding box center [80, 116] width 14 height 14
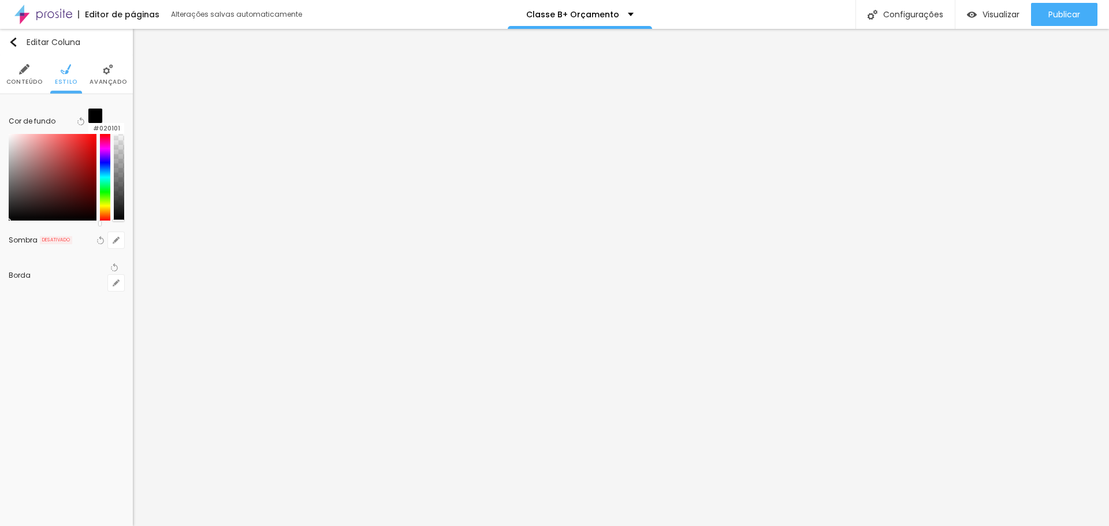
type input "#000000"
drag, startPoint x: 73, startPoint y: 217, endPoint x: 75, endPoint y: 247, distance: 30.1
click at [75, 247] on div "Editar Coluna Conteúdo Estilo Avançado Cor de fundo Voltar ao padrão #000000 So…" at bounding box center [66, 277] width 133 height 497
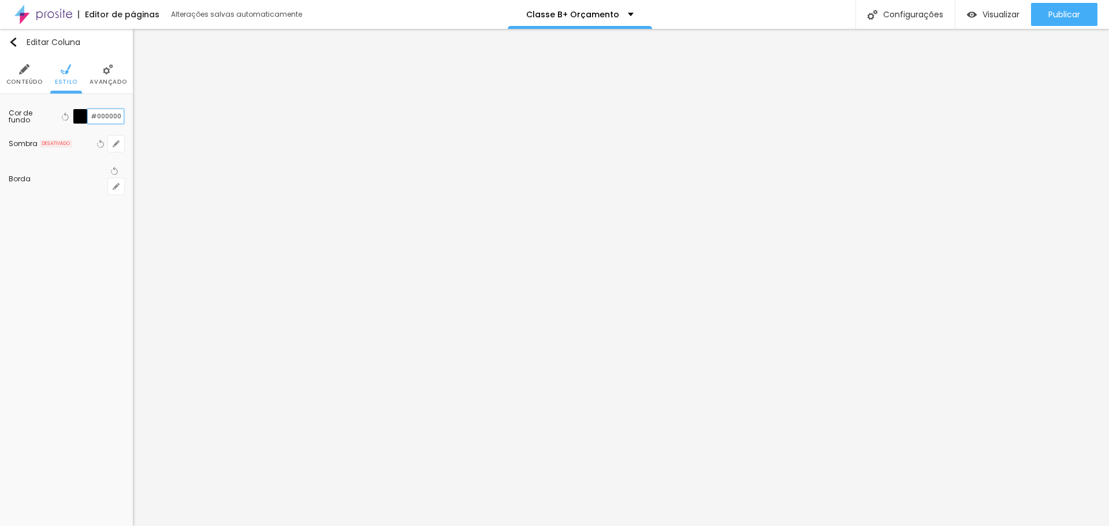
click at [92, 114] on input "#000000" at bounding box center [106, 116] width 36 height 14
click at [82, 114] on div at bounding box center [80, 116] width 14 height 14
click at [81, 120] on div at bounding box center [80, 116] width 14 height 14
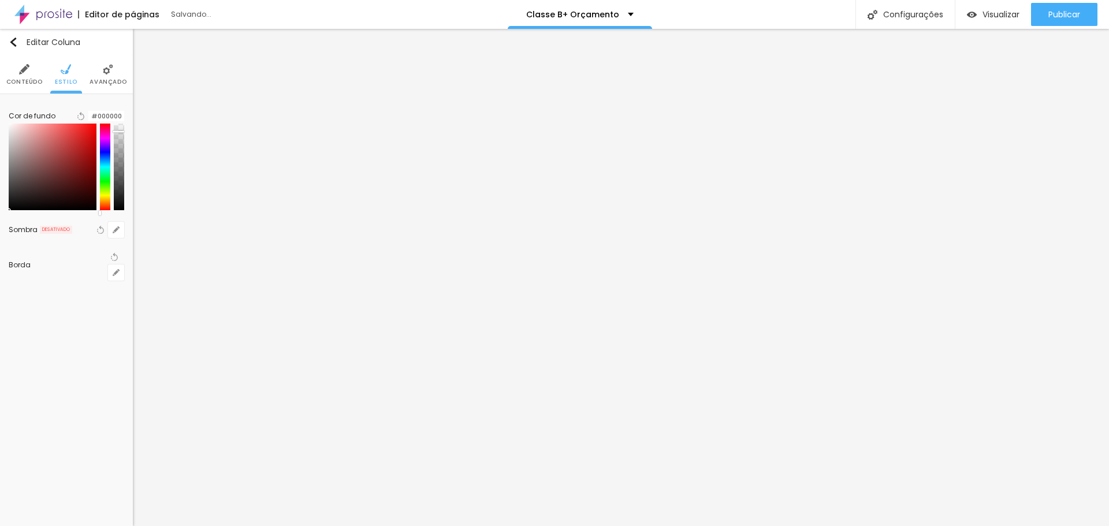
drag, startPoint x: 118, startPoint y: 158, endPoint x: 122, endPoint y: 139, distance: 19.6
click at [122, 139] on div at bounding box center [67, 167] width 116 height 87
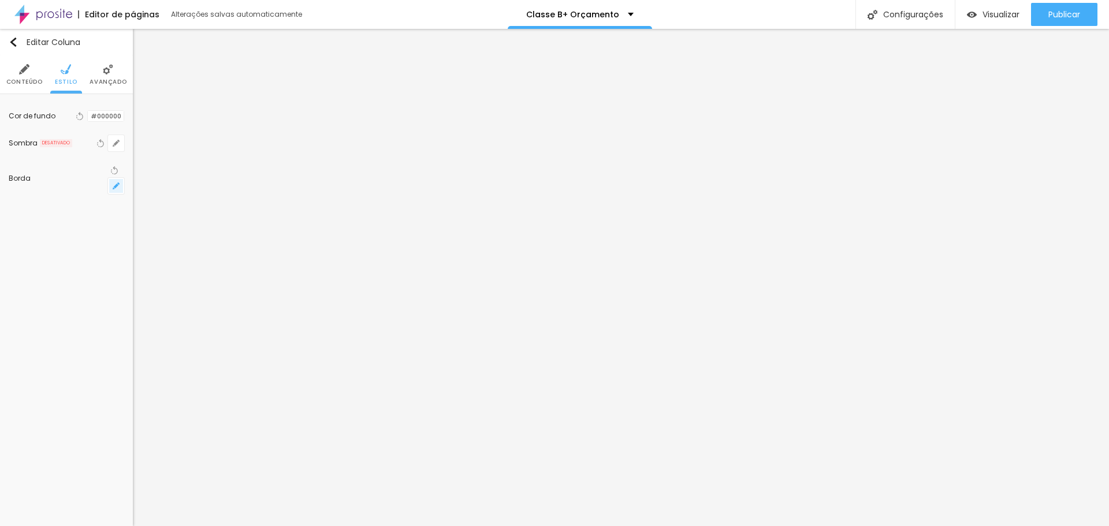
click at [116, 184] on icon "button" at bounding box center [116, 186] width 5 height 5
type input "4"
type input "0"
drag, startPoint x: 254, startPoint y: 250, endPoint x: 58, endPoint y: 273, distance: 197.2
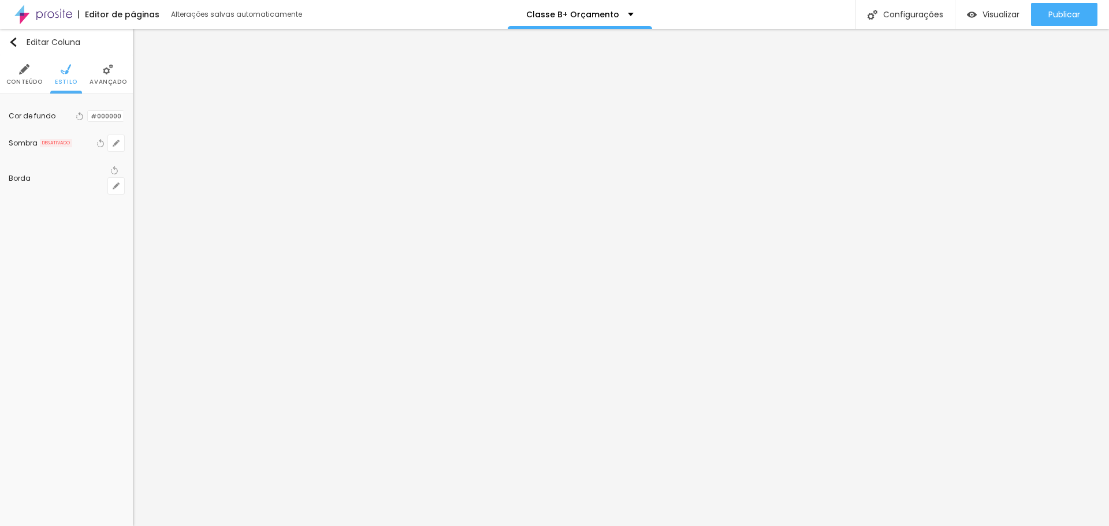
drag, startPoint x: 255, startPoint y: 214, endPoint x: 354, endPoint y: 230, distance: 100.7
click at [195, 526] on div at bounding box center [554, 526] width 1109 height 0
click at [64, 74] on img at bounding box center [66, 69] width 10 height 10
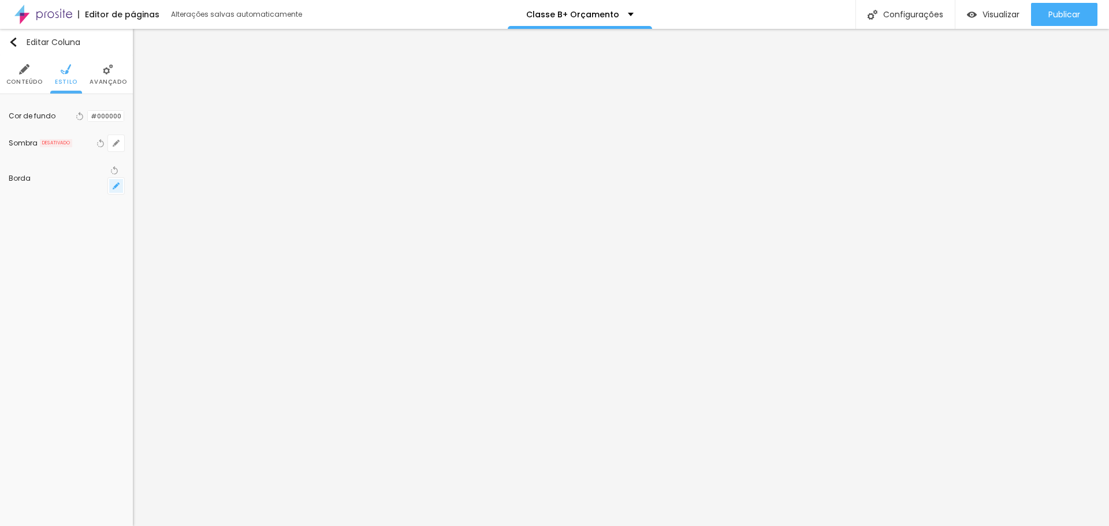
click at [116, 183] on icon "button" at bounding box center [116, 186] width 7 height 7
drag, startPoint x: 129, startPoint y: 245, endPoint x: 383, endPoint y: 247, distance: 254.1
click at [418, 526] on div at bounding box center [554, 526] width 1109 height 0
click at [88, 117] on div at bounding box center [88, 116] width 0 height 11
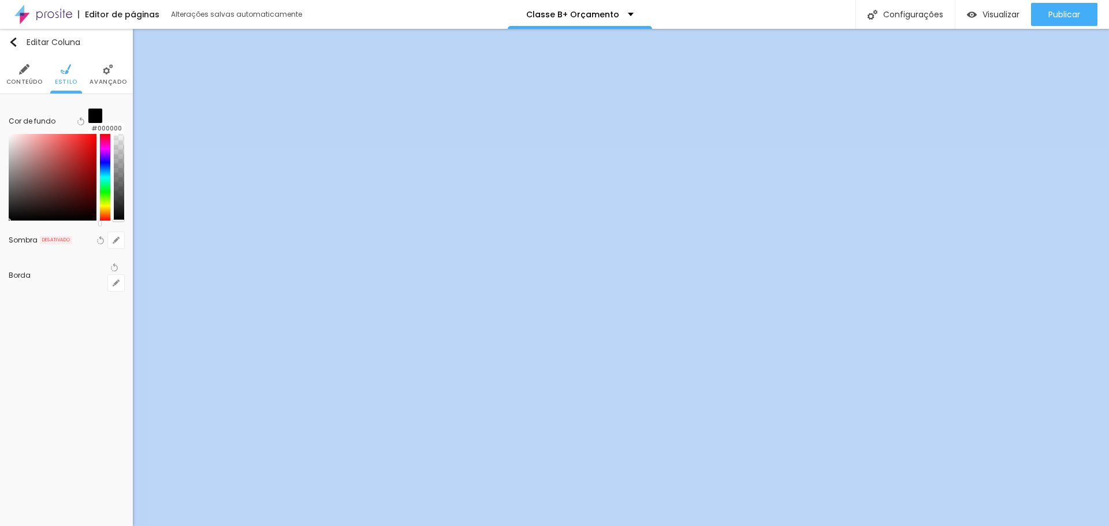
drag, startPoint x: 120, startPoint y: 134, endPoint x: 121, endPoint y: 229, distance: 94.7
click at [121, 229] on div "Editar Coluna Conteúdo Estilo Avançado Cor de fundo Voltar ao padrão #000000 So…" at bounding box center [66, 277] width 133 height 497
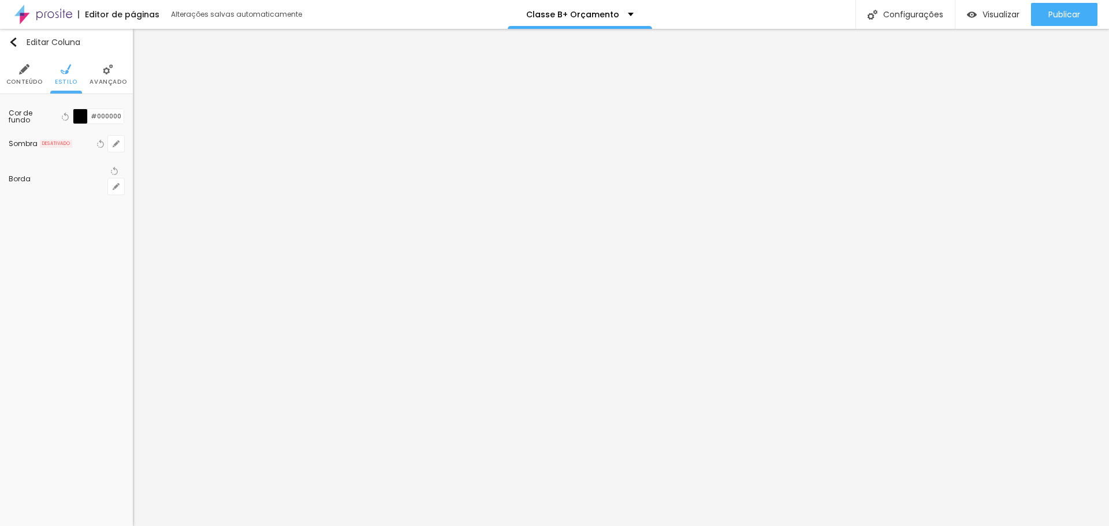
click at [83, 119] on div at bounding box center [80, 116] width 14 height 14
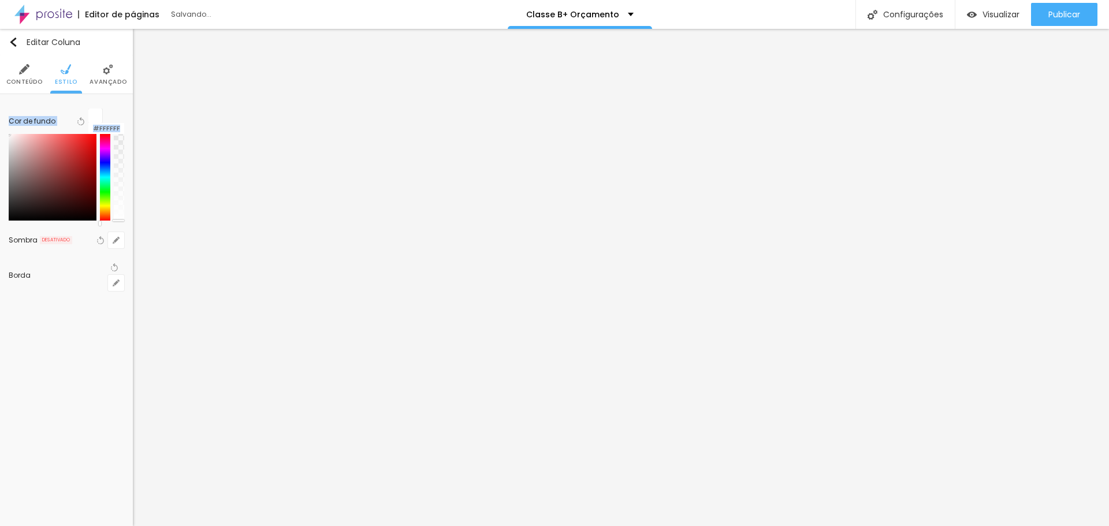
drag, startPoint x: 66, startPoint y: 144, endPoint x: 6, endPoint y: 130, distance: 62.2
click at [6, 130] on div "Cor de fundo Voltar ao padrão #FFFFFF Sombra DESATIVADO Voltar ao padrão Borda …" at bounding box center [66, 199] width 133 height 211
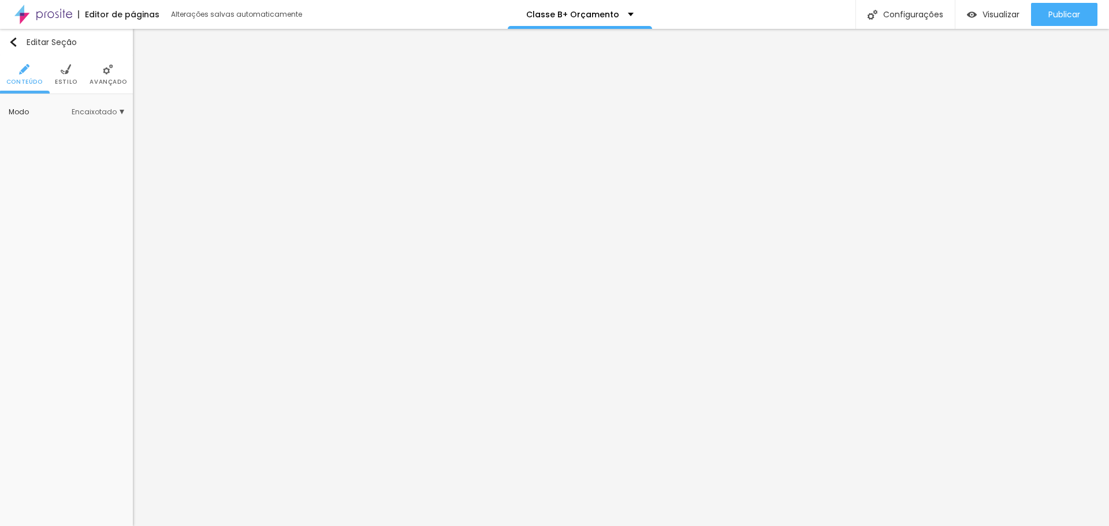
click at [72, 69] on li "Estilo" at bounding box center [66, 74] width 23 height 38
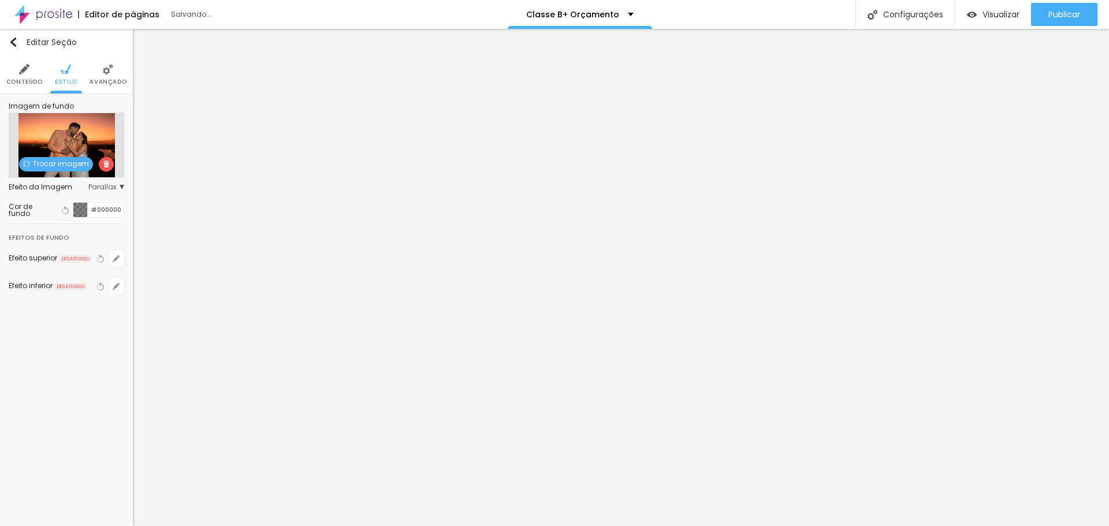
click at [77, 209] on div at bounding box center [80, 210] width 14 height 14
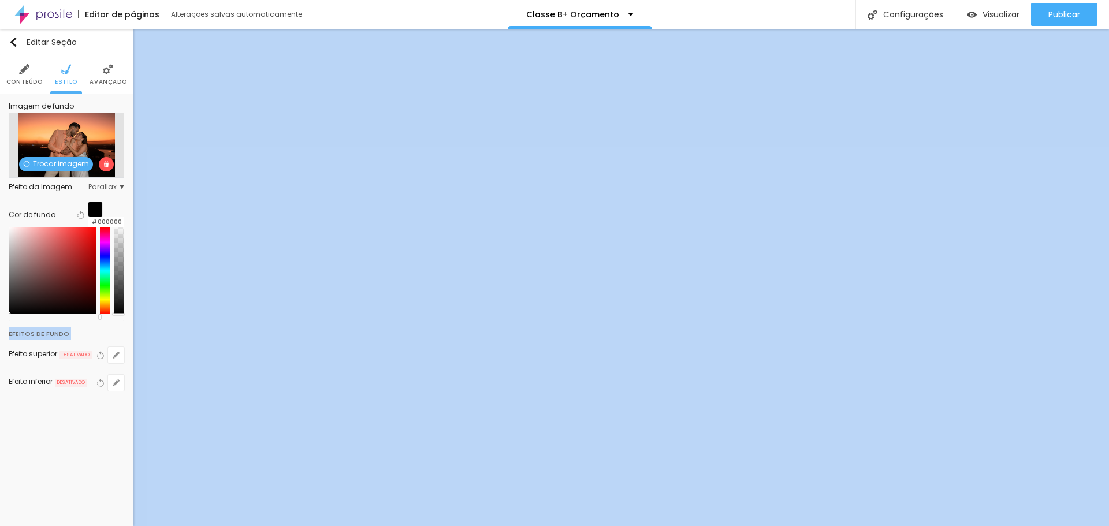
drag, startPoint x: 116, startPoint y: 267, endPoint x: 116, endPoint y: 345, distance: 77.4
click at [116, 345] on div "Editar Seção Conteúdo Estilo Avançado Imagem de fundo Trocar imagem Efeito da I…" at bounding box center [66, 277] width 133 height 497
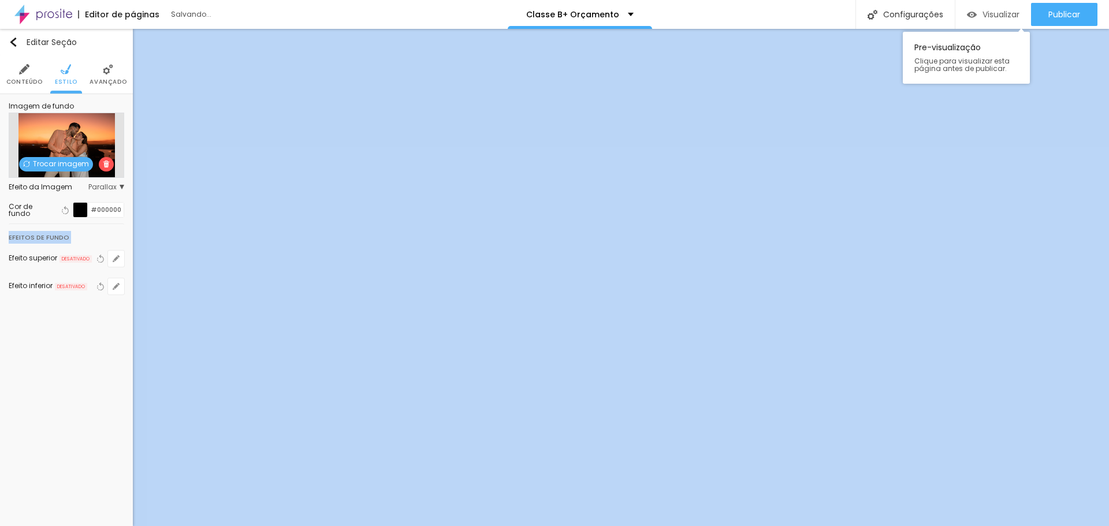
click at [984, 12] on span "Visualizar" at bounding box center [1000, 14] width 37 height 9
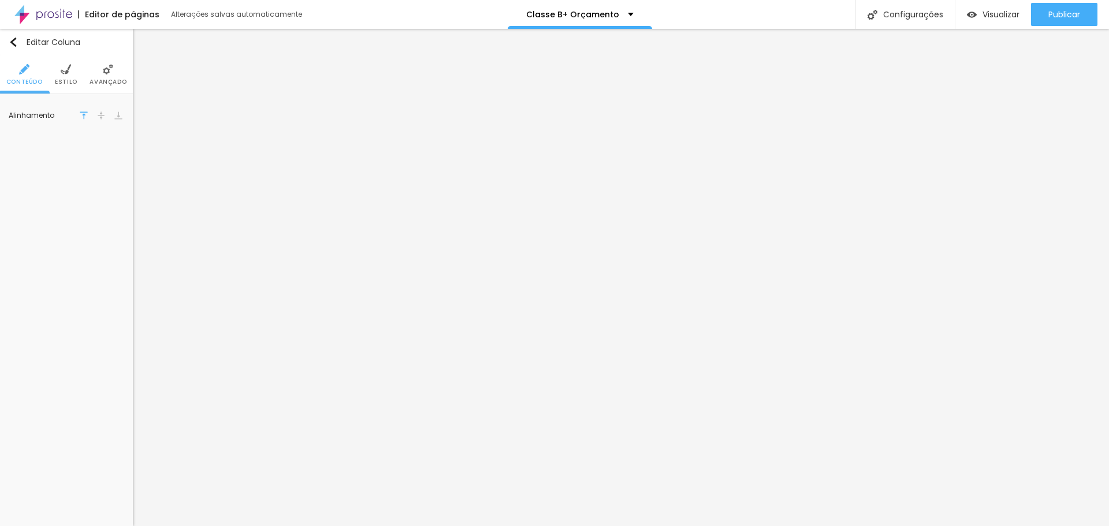
click at [56, 76] on li "Estilo" at bounding box center [66, 74] width 23 height 38
click at [55, 71] on li "Estilo" at bounding box center [66, 74] width 23 height 38
click at [84, 115] on div at bounding box center [80, 116] width 14 height 14
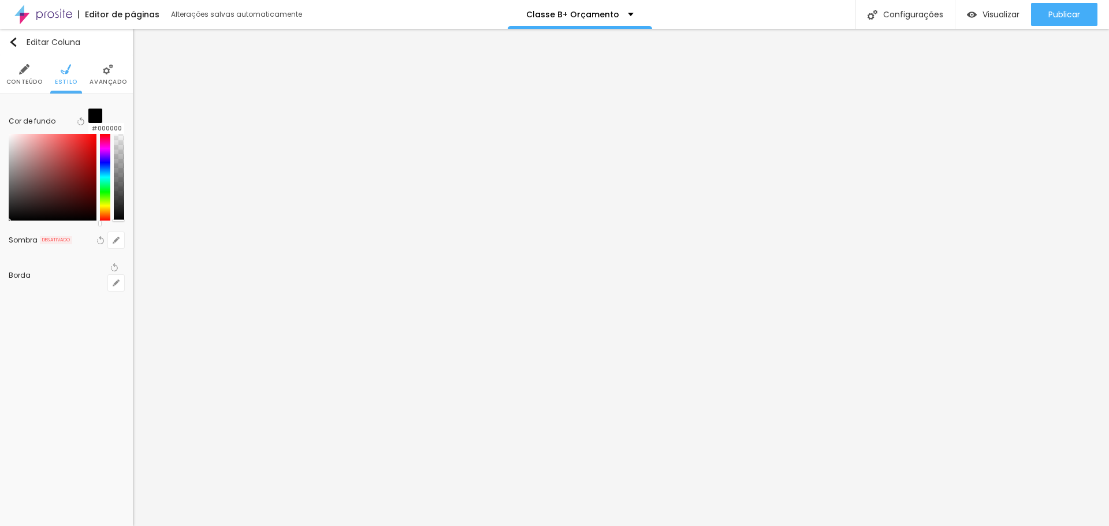
drag, startPoint x: 86, startPoint y: 191, endPoint x: 96, endPoint y: 250, distance: 59.8
click at [96, 250] on div "Editar Coluna Conteúdo Estilo Avançado Cor de fundo Voltar ao padrão #000000 So…" at bounding box center [66, 277] width 133 height 497
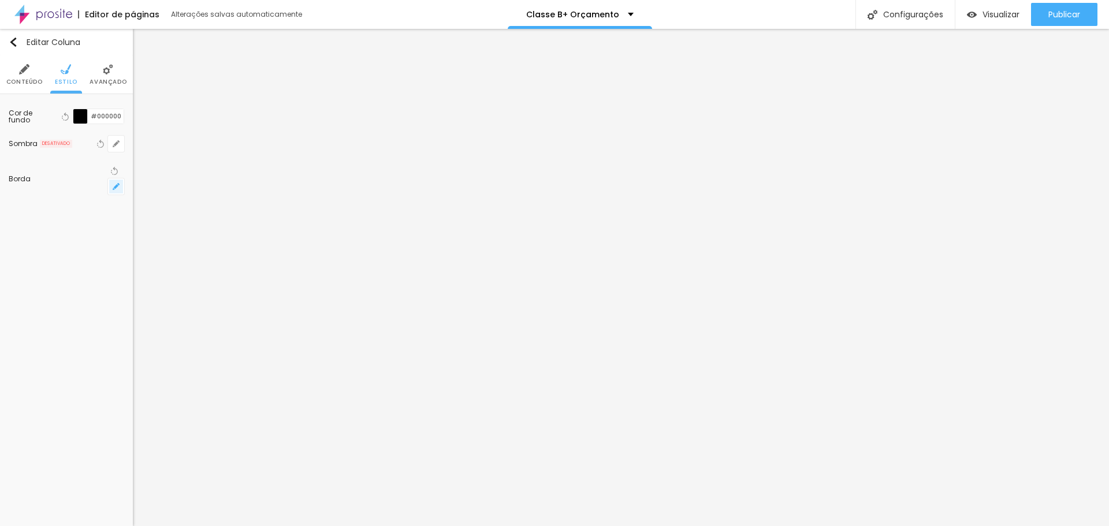
click at [115, 184] on icon "button" at bounding box center [116, 186] width 5 height 5
paste input "C9A646"
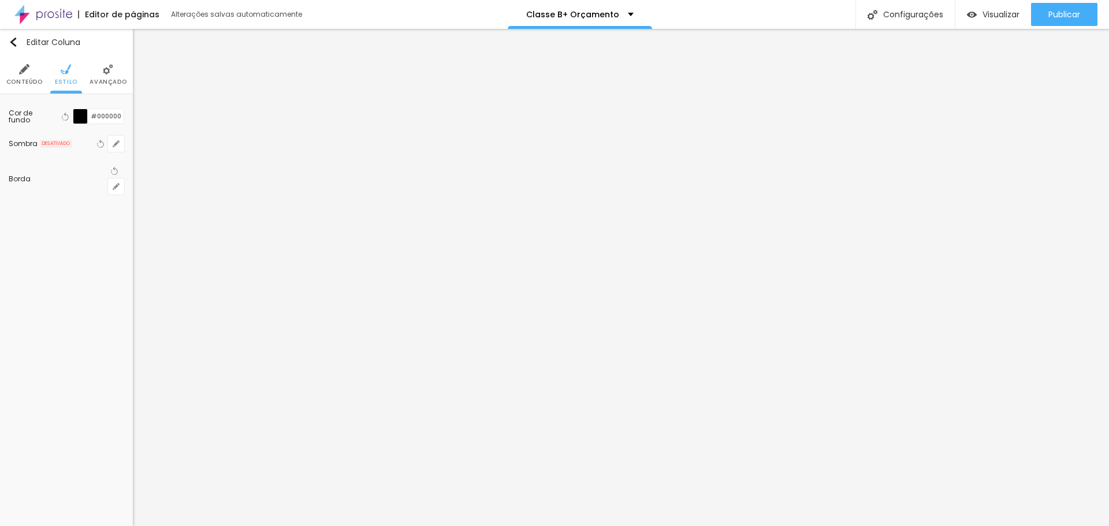
click at [185, 526] on div at bounding box center [554, 526] width 1109 height 0
click at [58, 73] on li "Estilo" at bounding box center [66, 74] width 23 height 38
click at [117, 183] on icon "button" at bounding box center [116, 186] width 7 height 7
drag, startPoint x: 162, startPoint y: 291, endPoint x: 154, endPoint y: 277, distance: 16.0
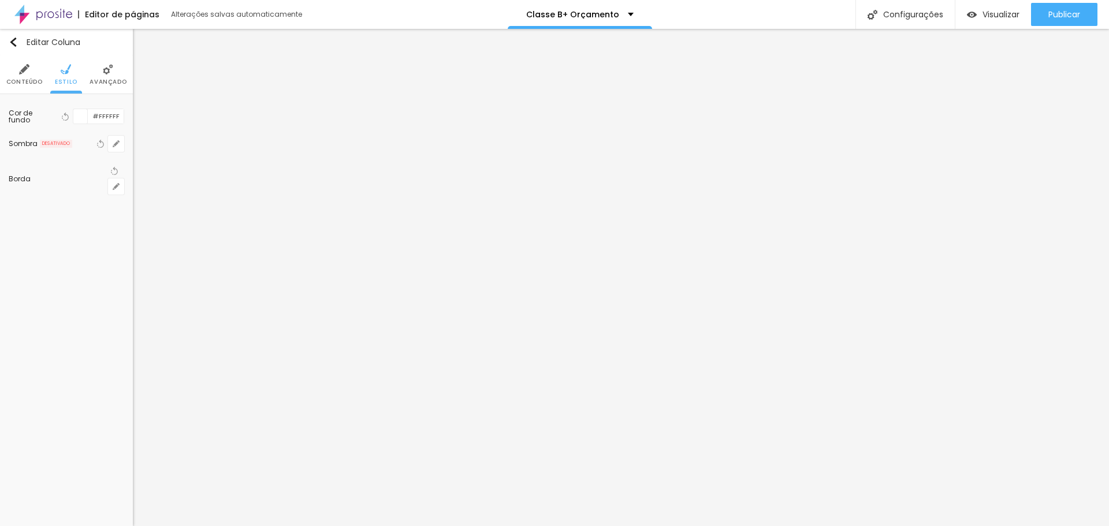
click at [329, 526] on div at bounding box center [554, 526] width 1109 height 0
click at [66, 80] on span "Estilo" at bounding box center [66, 82] width 23 height 6
click at [87, 116] on div at bounding box center [80, 116] width 14 height 14
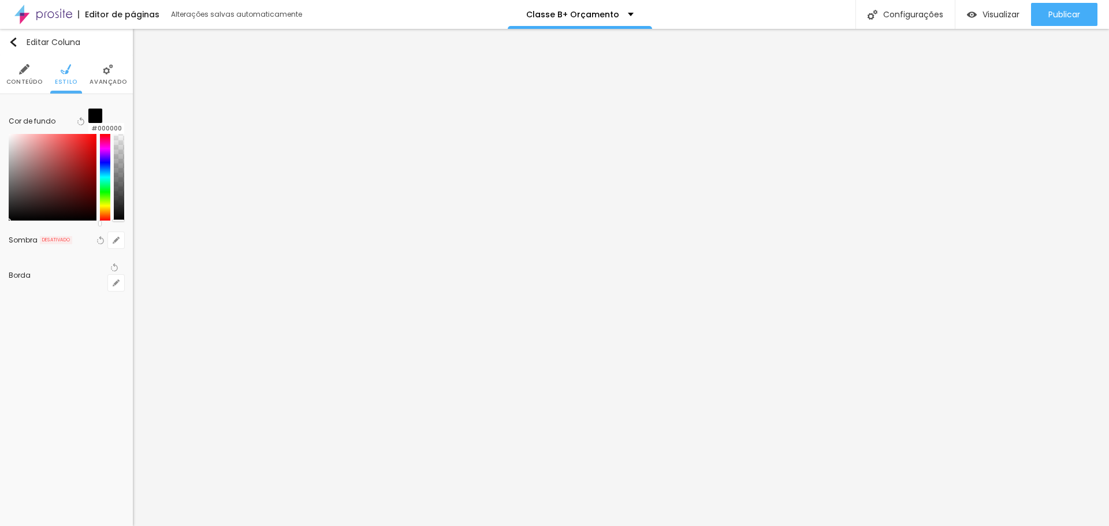
drag, startPoint x: 88, startPoint y: 206, endPoint x: 90, endPoint y: 240, distance: 34.1
click at [90, 240] on div "Editar Coluna Conteúdo Estilo Avançado Cor de fundo Voltar ao padrão #000000 So…" at bounding box center [66, 277] width 133 height 497
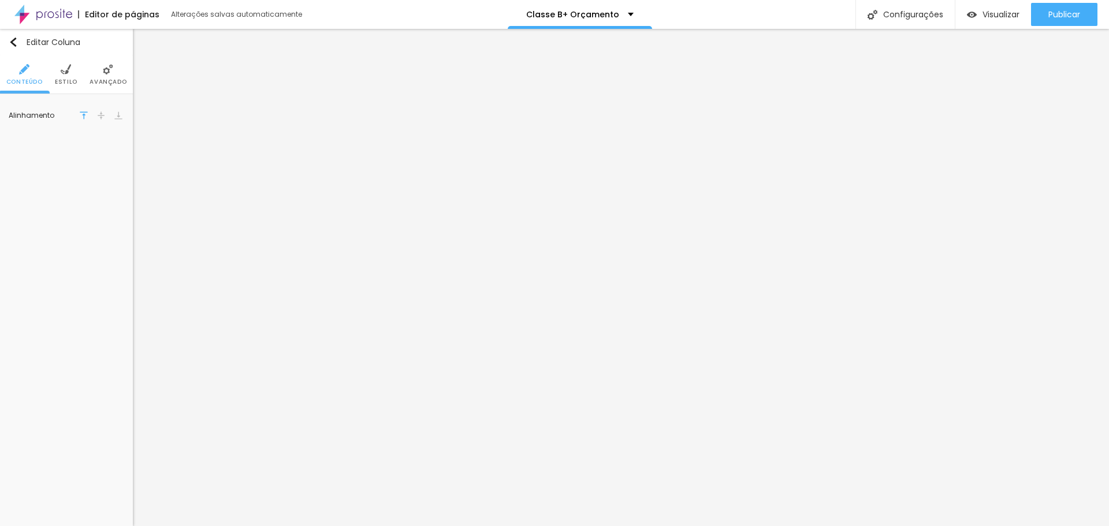
click at [70, 79] on span "Estilo" at bounding box center [66, 82] width 23 height 6
click at [83, 114] on div at bounding box center [80, 116] width 14 height 14
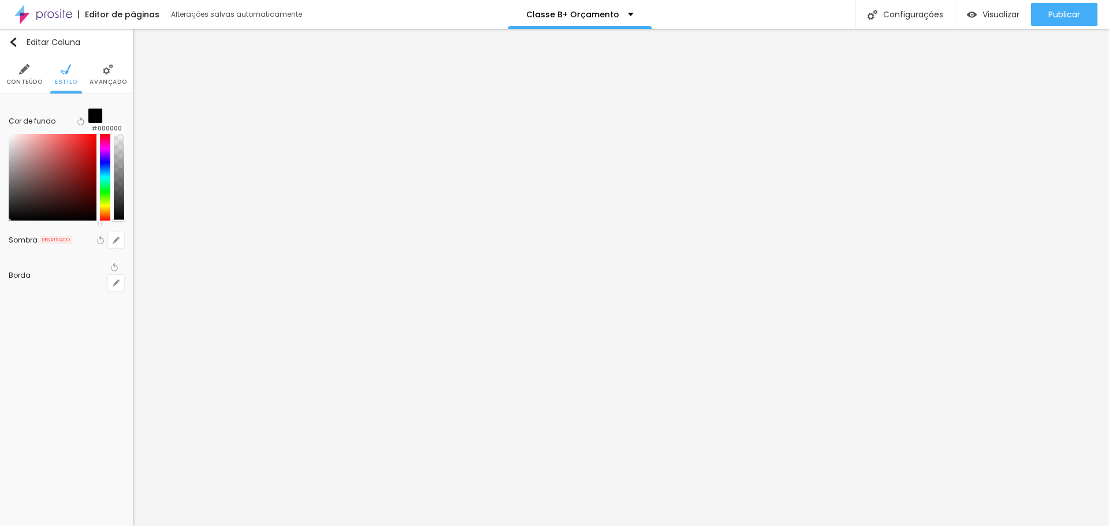
drag, startPoint x: 93, startPoint y: 224, endPoint x: 99, endPoint y: 242, distance: 18.8
click at [99, 242] on div "Editar Coluna Conteúdo Estilo Avançado Cor de fundo Voltar ao padrão #000000 So…" at bounding box center [66, 277] width 133 height 497
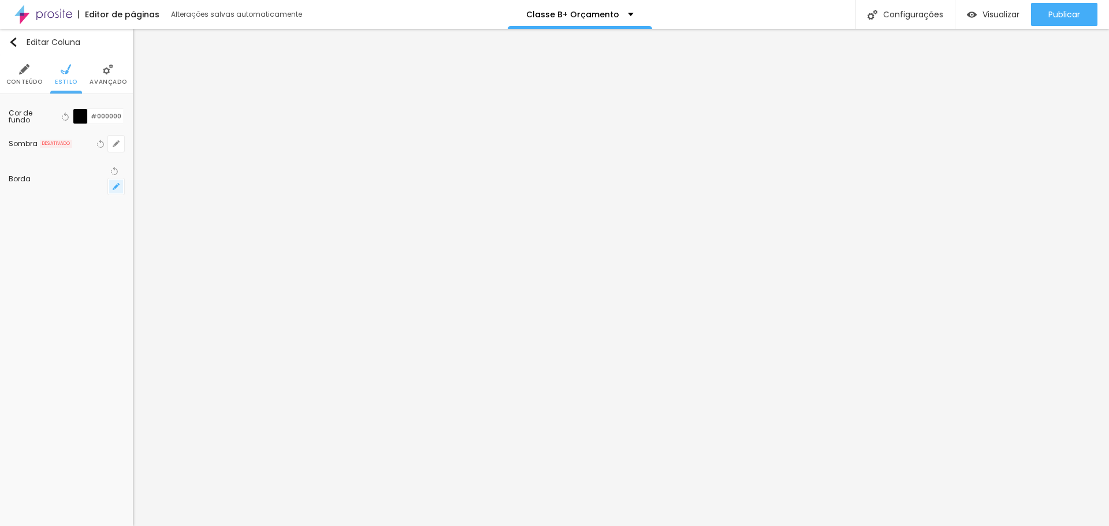
click at [117, 183] on icon "button" at bounding box center [116, 186] width 7 height 7
drag, startPoint x: 167, startPoint y: 286, endPoint x: 143, endPoint y: 285, distance: 24.9
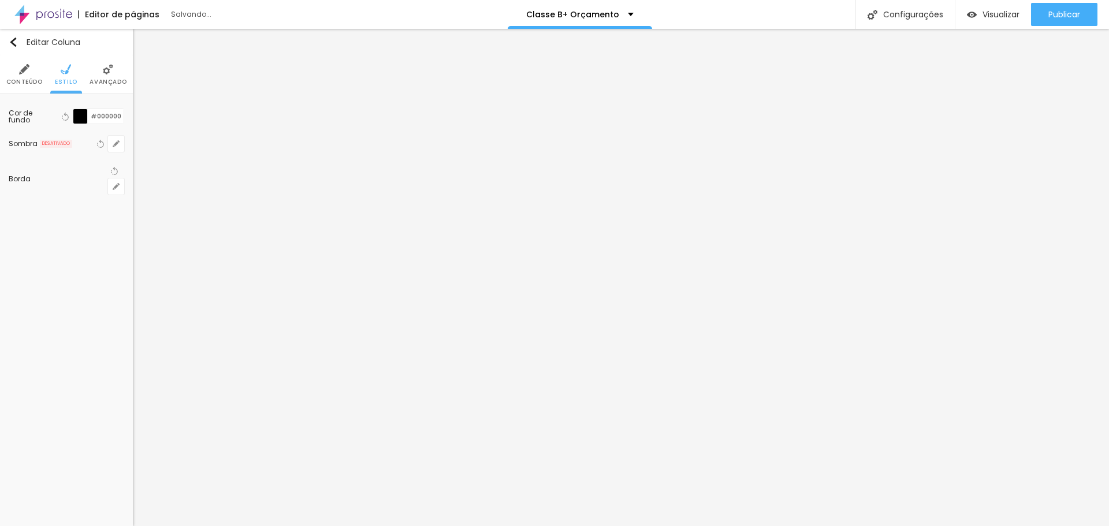
click at [25, 526] on div at bounding box center [554, 526] width 1109 height 0
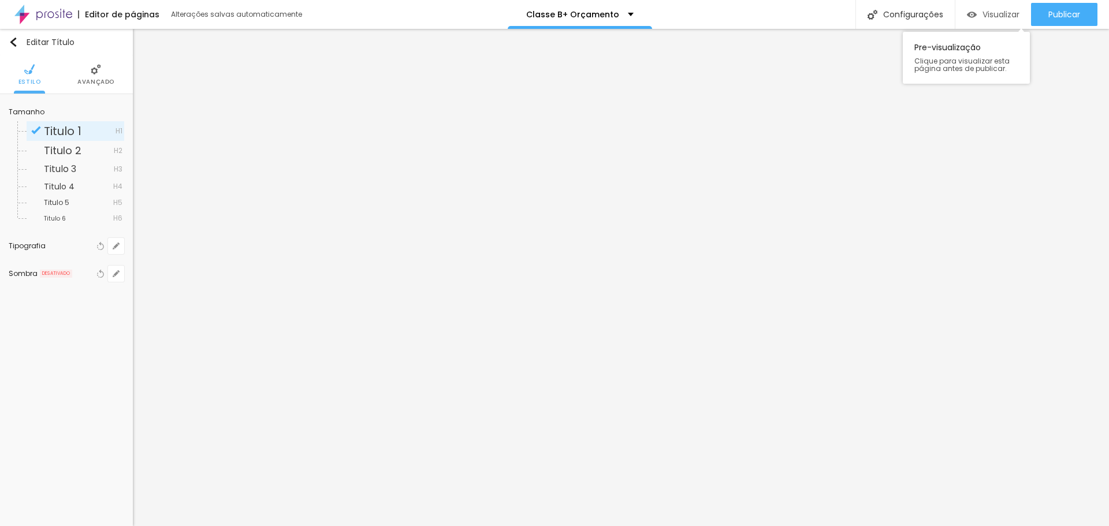
click at [996, 18] on span "Visualizar" at bounding box center [1000, 14] width 37 height 9
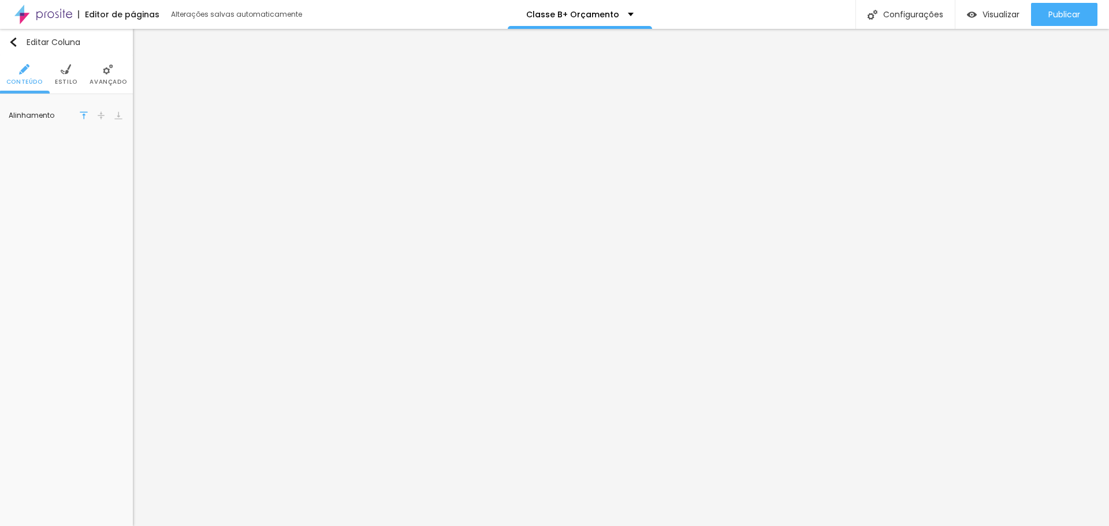
click at [69, 69] on img at bounding box center [66, 69] width 10 height 10
click at [78, 117] on div at bounding box center [80, 116] width 14 height 14
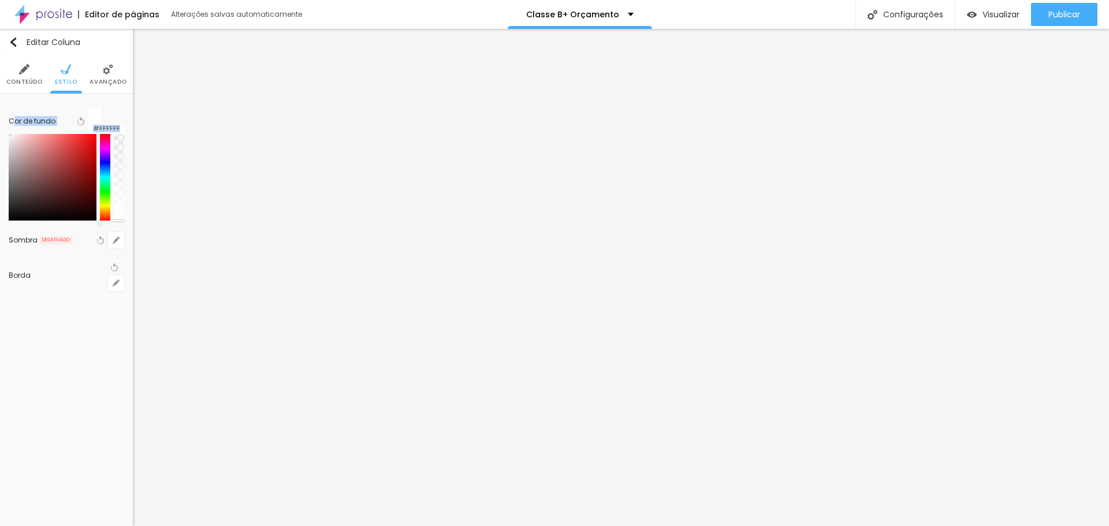
drag, startPoint x: 66, startPoint y: 146, endPoint x: 14, endPoint y: 129, distance: 54.6
click at [14, 129] on div "Cor de fundo Voltar ao padrão #FFFFFF" at bounding box center [67, 165] width 116 height 124
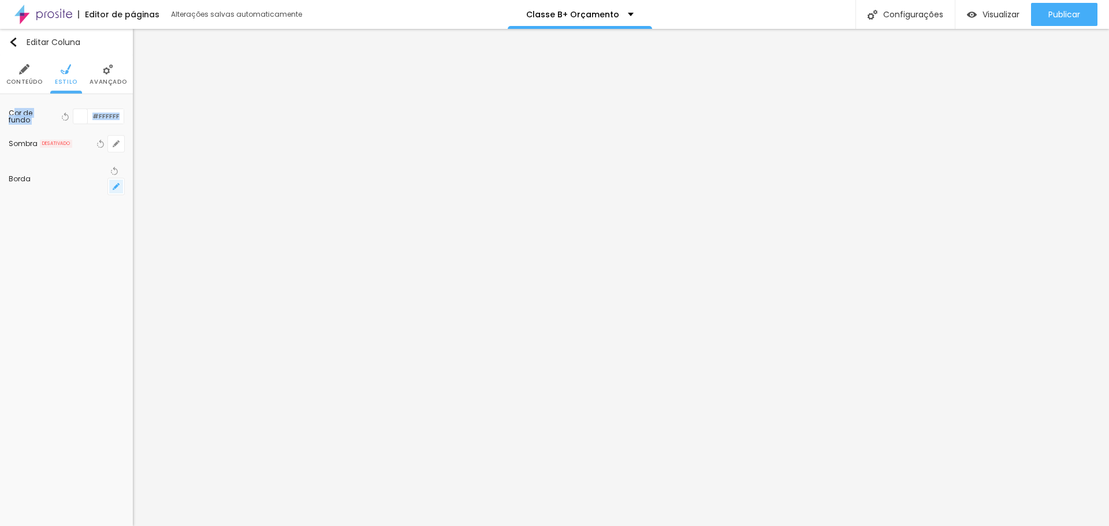
click at [111, 178] on button "button" at bounding box center [116, 186] width 16 height 16
click at [234, 382] on body "Editor de páginas Alterações salvas automaticamente Classe B+ Orçamento Configu…" at bounding box center [554, 263] width 1109 height 526
click at [757, 526] on div at bounding box center [554, 526] width 1109 height 0
click at [102, 75] on li "Avançado" at bounding box center [108, 74] width 37 height 38
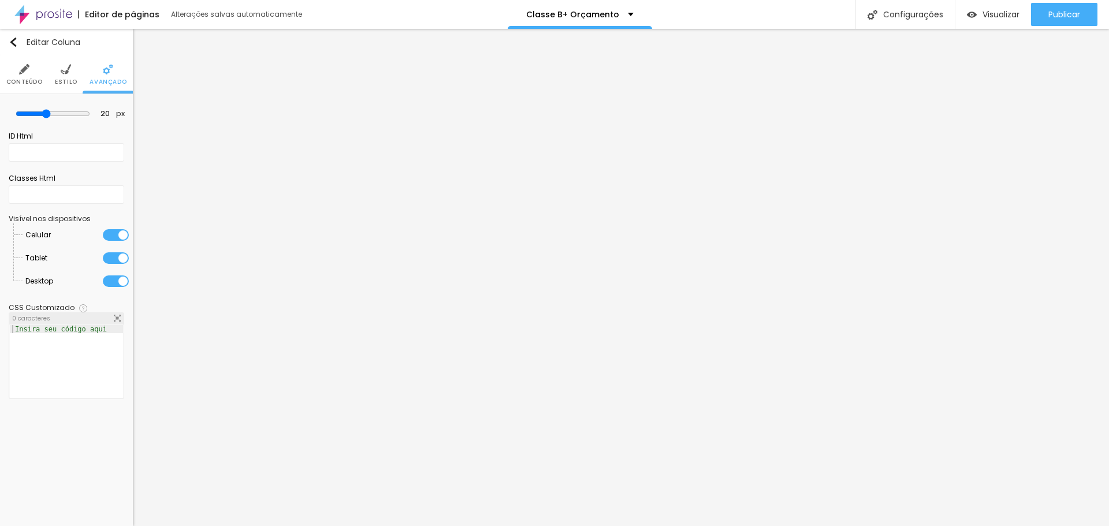
click at [72, 75] on li "Estilo" at bounding box center [66, 74] width 23 height 38
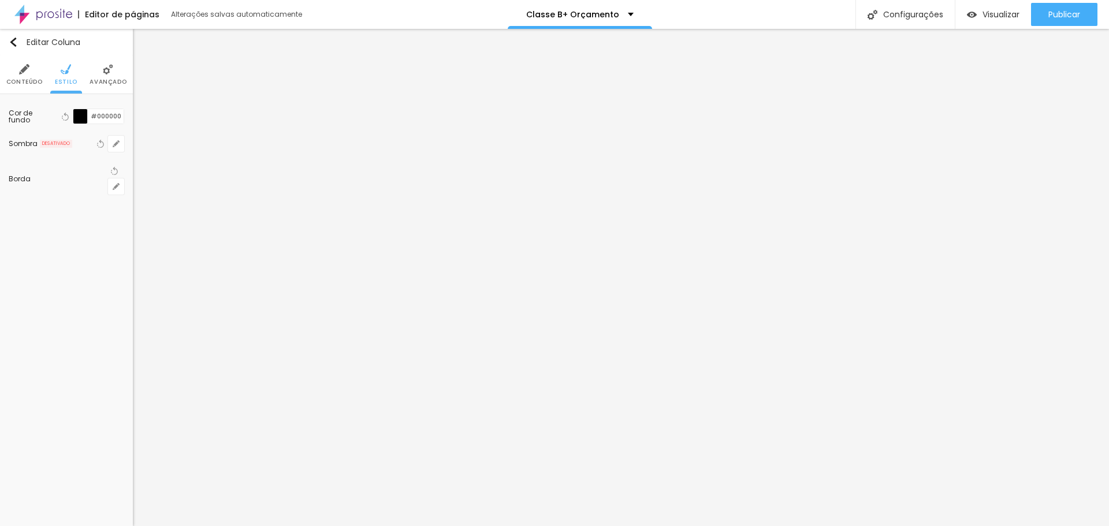
click at [83, 116] on div at bounding box center [80, 116] width 14 height 14
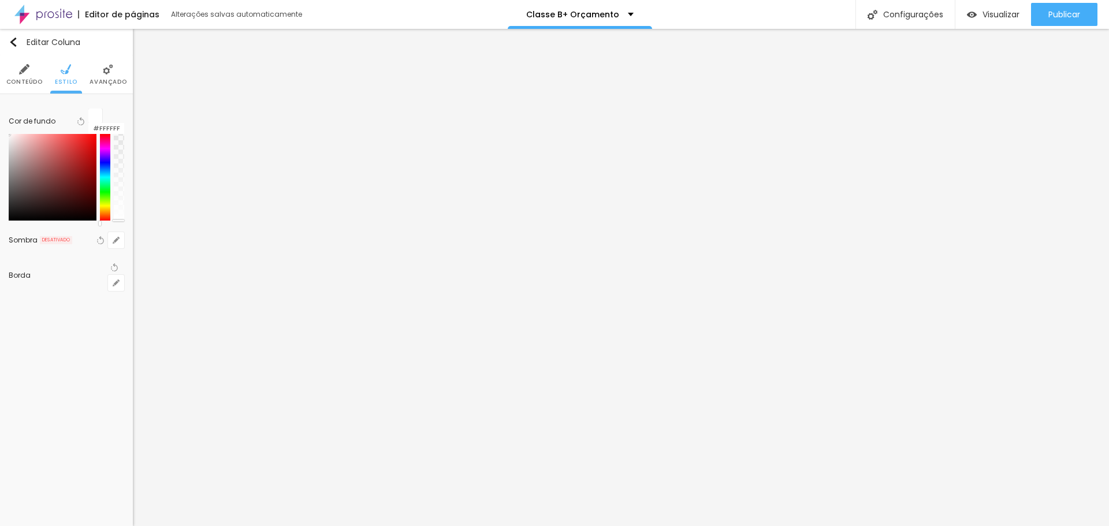
drag, startPoint x: 25, startPoint y: 130, endPoint x: 17, endPoint y: 130, distance: 8.1
click at [17, 134] on div at bounding box center [67, 177] width 116 height 87
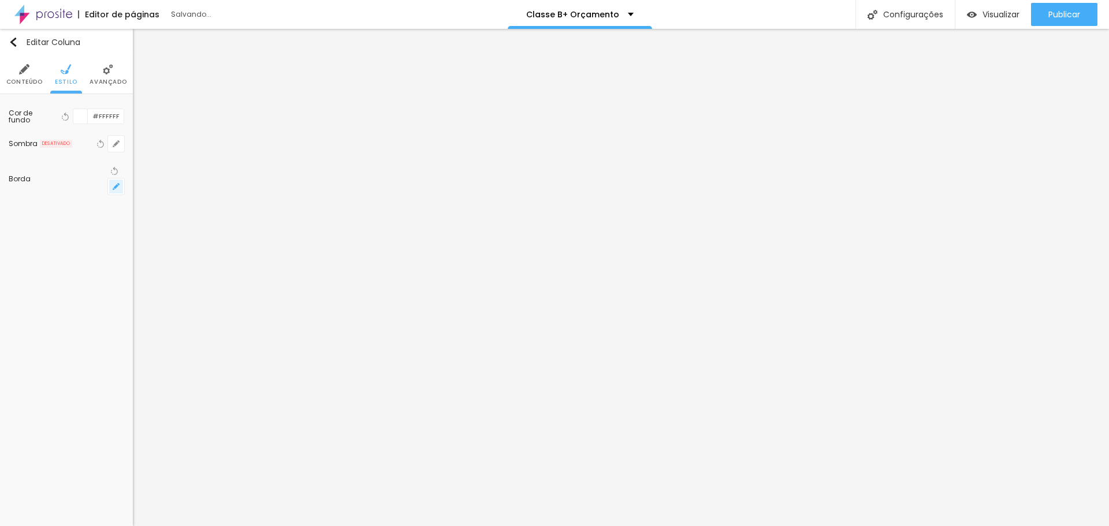
click at [114, 183] on icon "button" at bounding box center [116, 186] width 7 height 7
drag, startPoint x: 176, startPoint y: 297, endPoint x: 222, endPoint y: 392, distance: 105.4
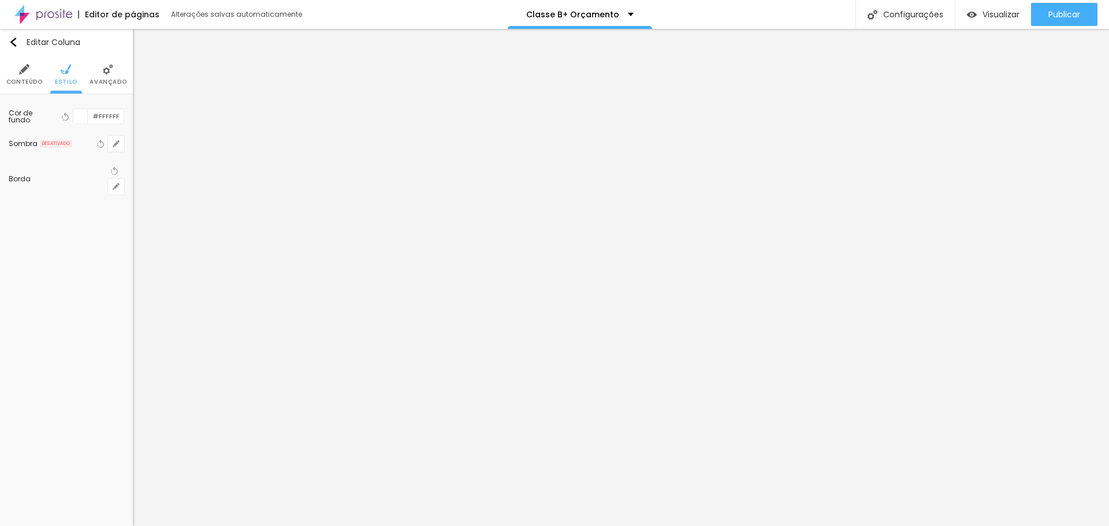
click at [222, 392] on body "Editor de páginas Alterações salvas automaticamente Classe B+ Orçamento Configu…" at bounding box center [554, 263] width 1109 height 526
click at [775, 526] on div at bounding box center [554, 526] width 1109 height 0
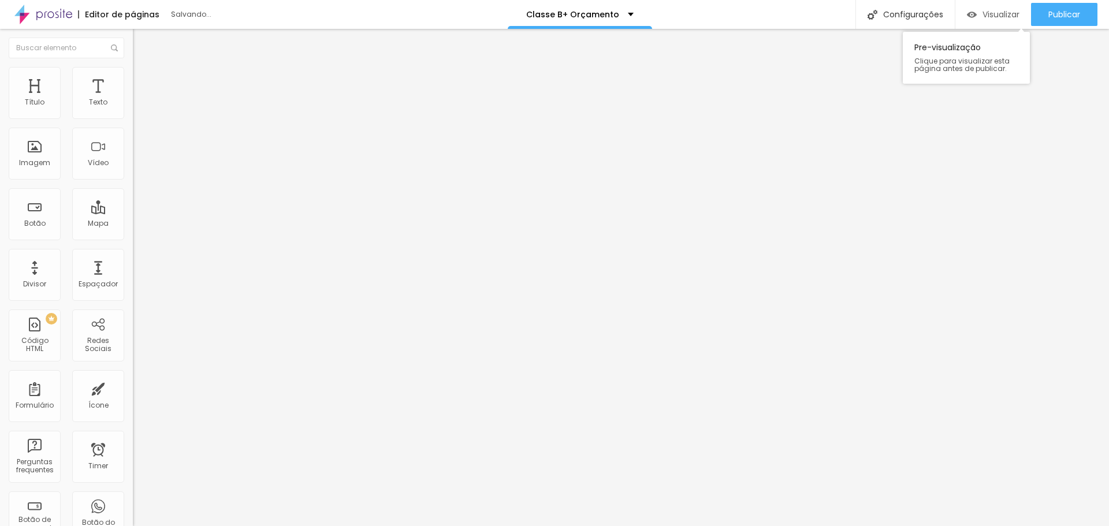
click at [986, 20] on div "Visualizar" at bounding box center [993, 14] width 53 height 23
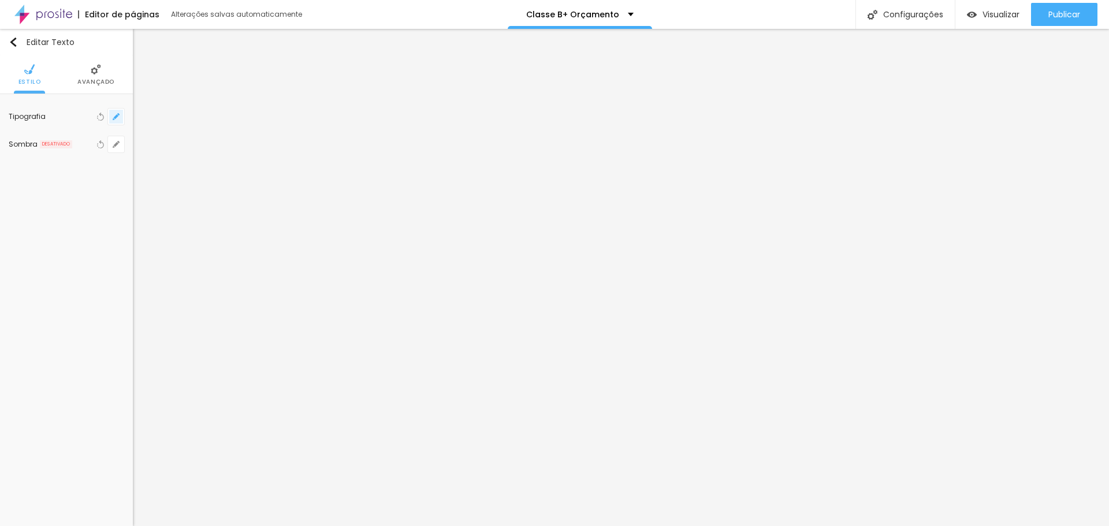
click at [117, 114] on icon "button" at bounding box center [116, 116] width 7 height 7
click at [677, 526] on div at bounding box center [554, 526] width 1109 height 0
click at [118, 114] on icon "button" at bounding box center [118, 114] width 2 height 2
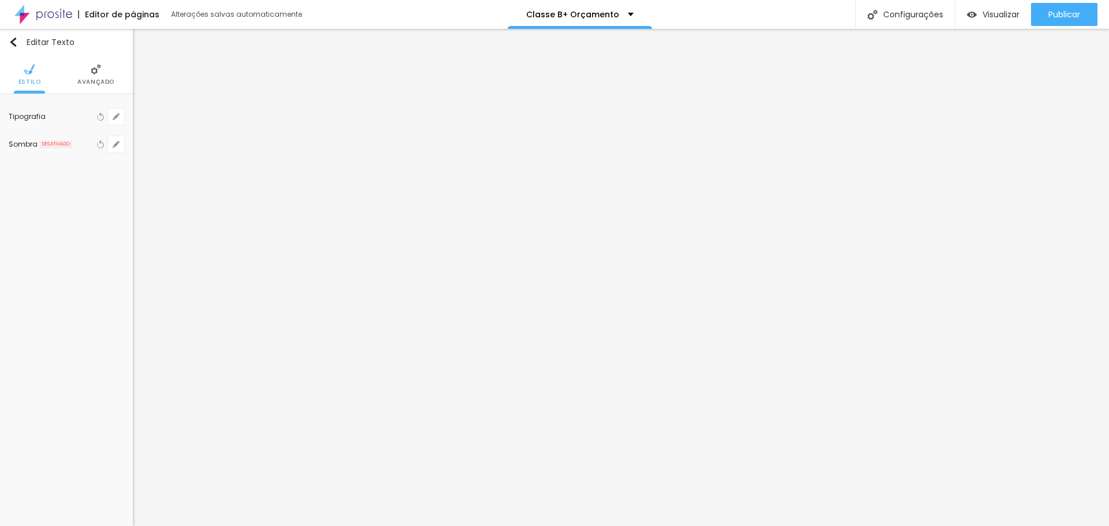
click at [531, 526] on div at bounding box center [554, 526] width 1109 height 0
click at [114, 111] on button "button" at bounding box center [116, 117] width 16 height 16
click at [562, 526] on div at bounding box center [554, 526] width 1109 height 0
click at [111, 114] on button "button" at bounding box center [116, 117] width 16 height 16
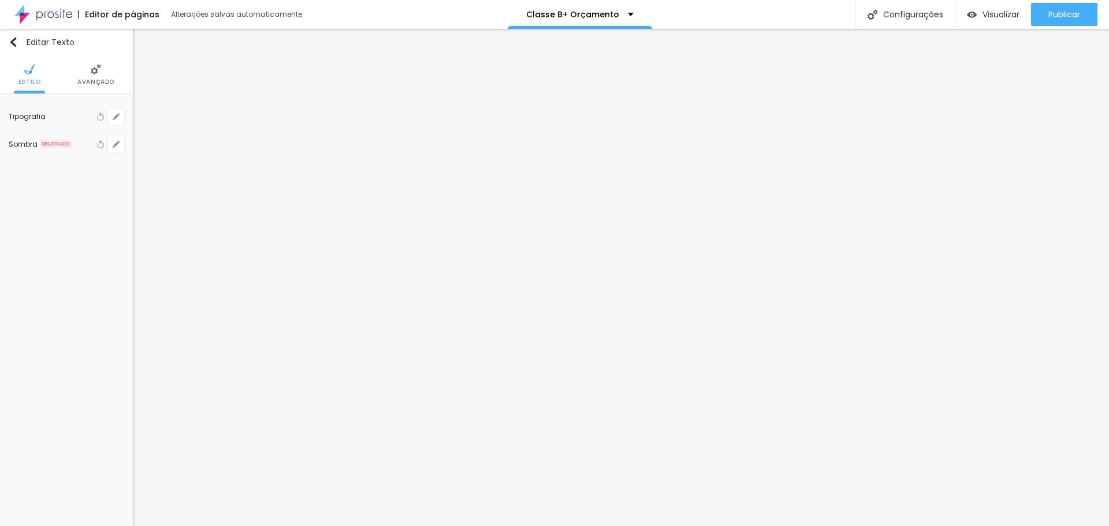
click at [360, 526] on div at bounding box center [554, 526] width 1109 height 0
click at [992, 19] on span "Visualizar" at bounding box center [1000, 14] width 37 height 9
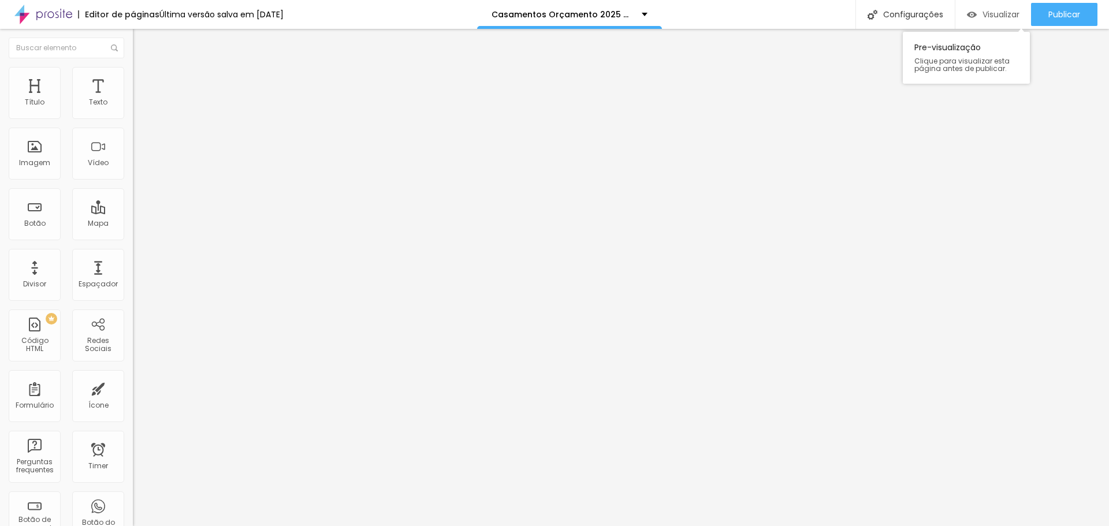
click at [393, 10] on span "Visualizar" at bounding box center [1000, 14] width 37 height 9
click at [133, 79] on img at bounding box center [138, 84] width 10 height 10
click at [133, 69] on img at bounding box center [138, 72] width 10 height 10
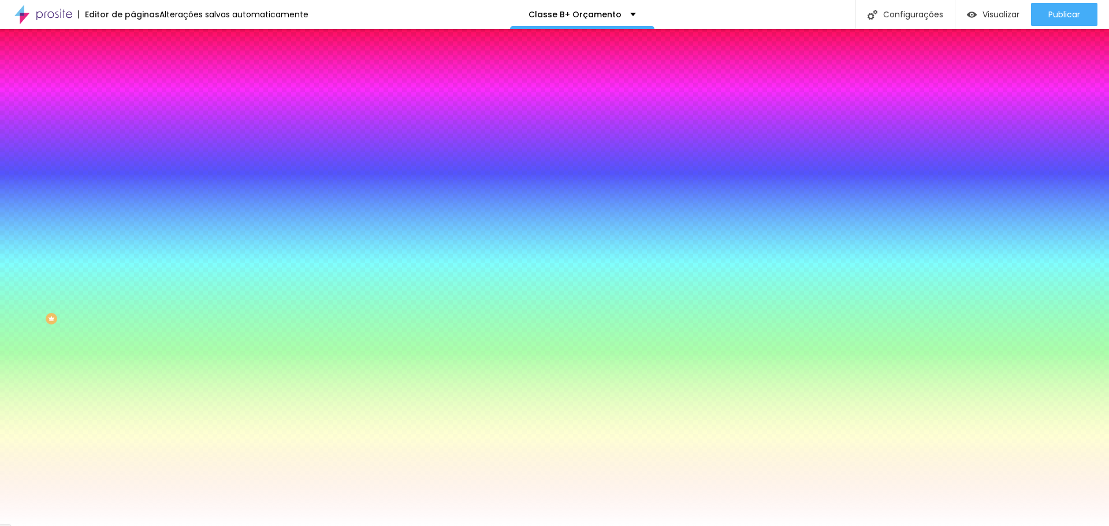
click at [133, 181] on button "button" at bounding box center [141, 187] width 16 height 12
paste input "C96C18"
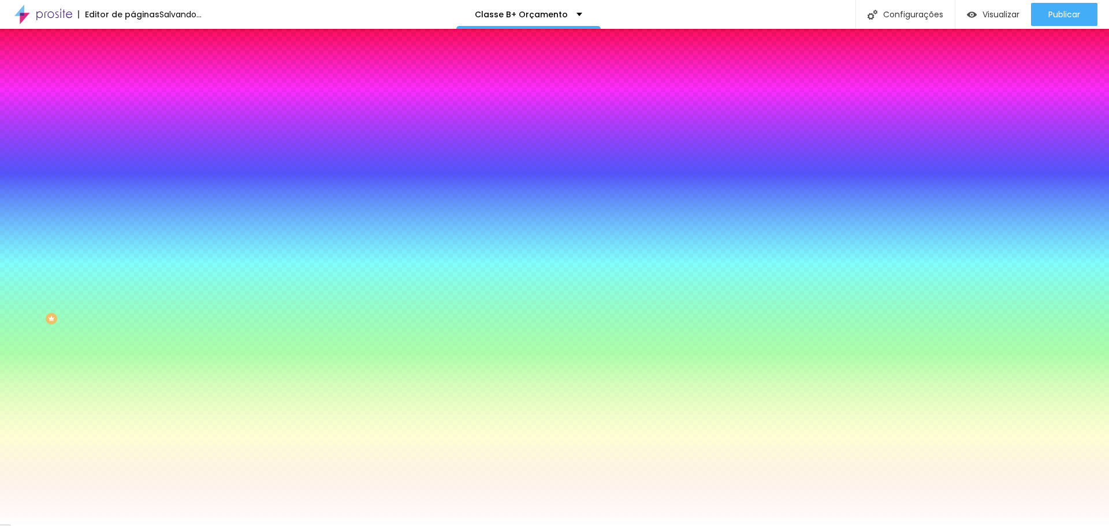
type input "#C96C18"
click at [392, 526] on div at bounding box center [554, 526] width 1109 height 0
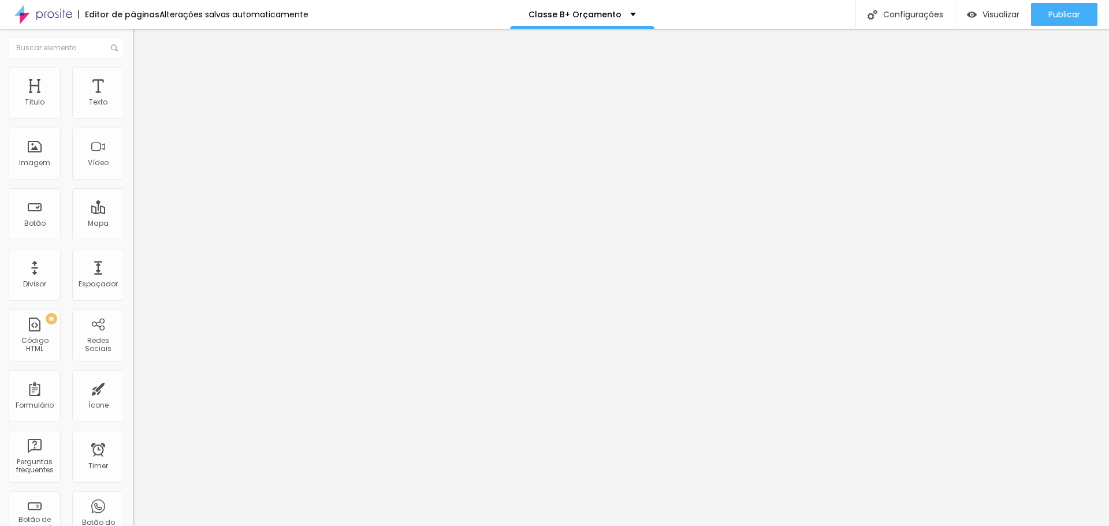
click at [143, 81] on span "Avançado" at bounding box center [162, 86] width 38 height 10
click at [133, 71] on img at bounding box center [138, 72] width 10 height 10
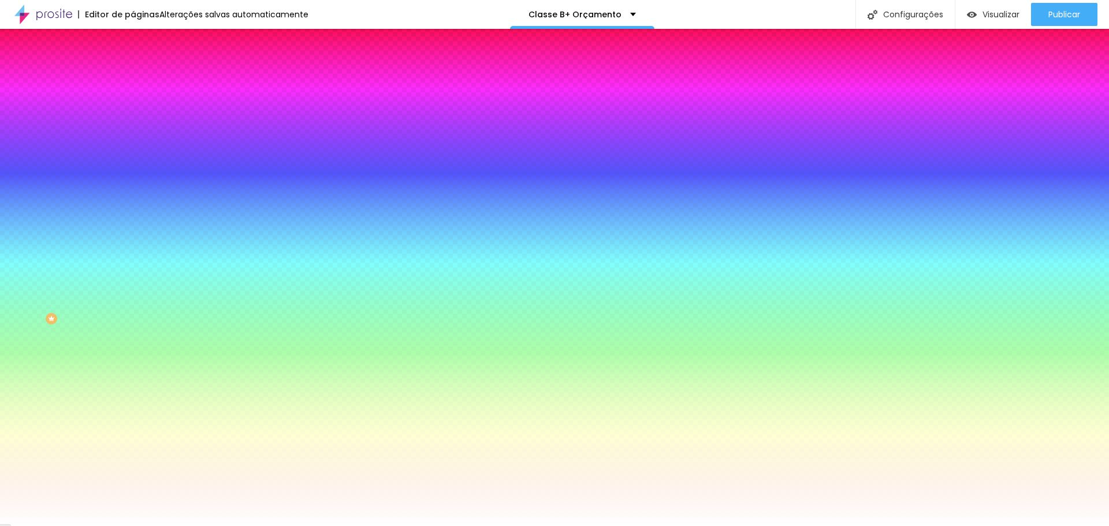
click at [139, 184] on icon "button" at bounding box center [141, 186] width 5 height 5
paste input "C96C18"
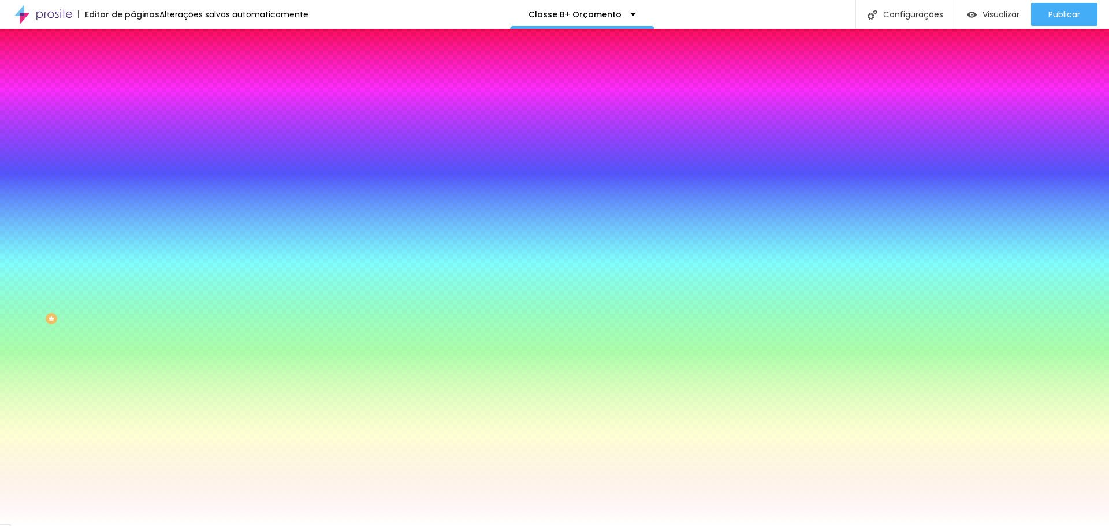
type input "#C96C18"
click at [627, 526] on div at bounding box center [554, 526] width 1109 height 0
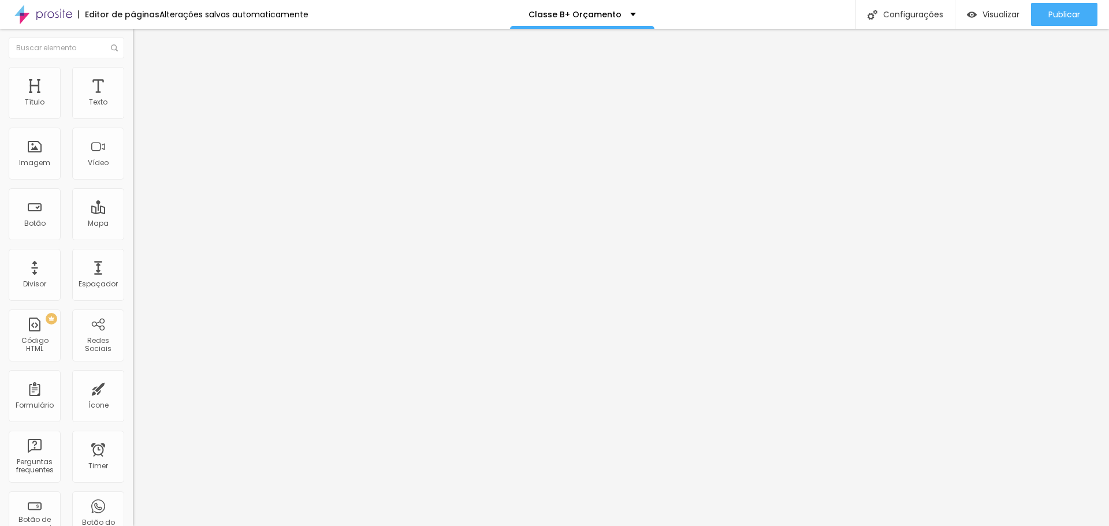
click at [133, 74] on li "Estilo" at bounding box center [199, 73] width 133 height 12
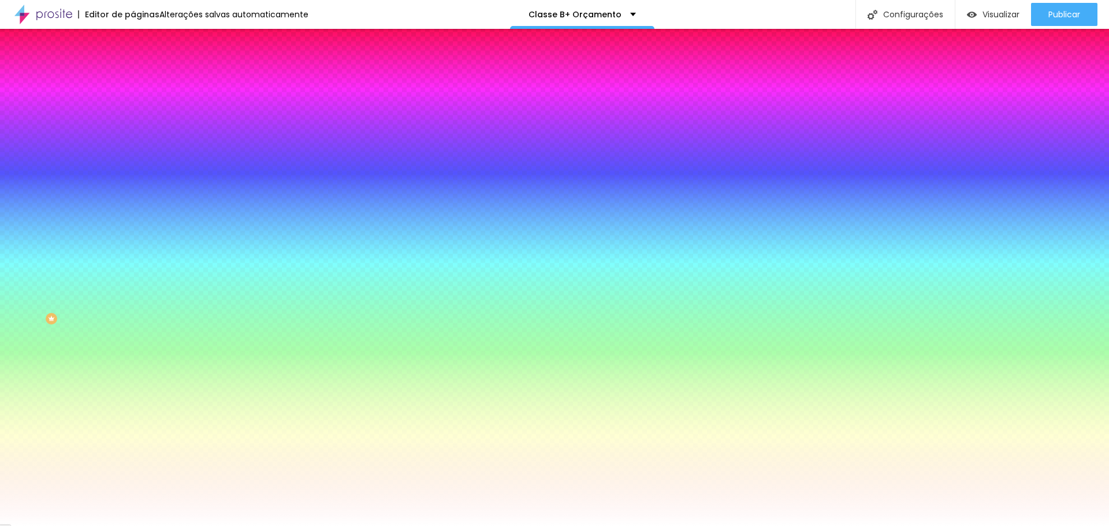
click at [133, 181] on button "button" at bounding box center [141, 187] width 16 height 12
paste input "C96C18"
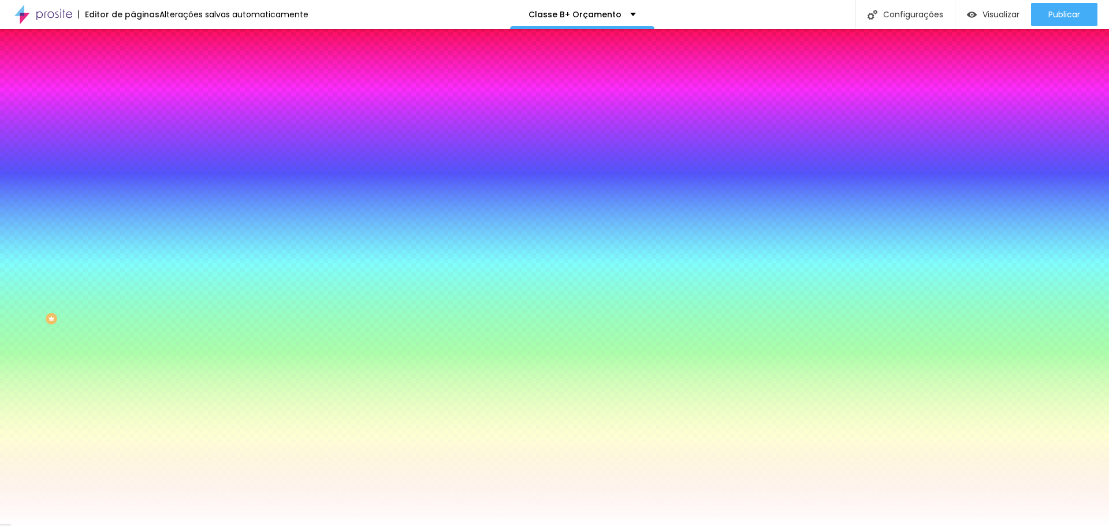
type input "#C96C18"
click at [191, 526] on div at bounding box center [554, 526] width 1109 height 0
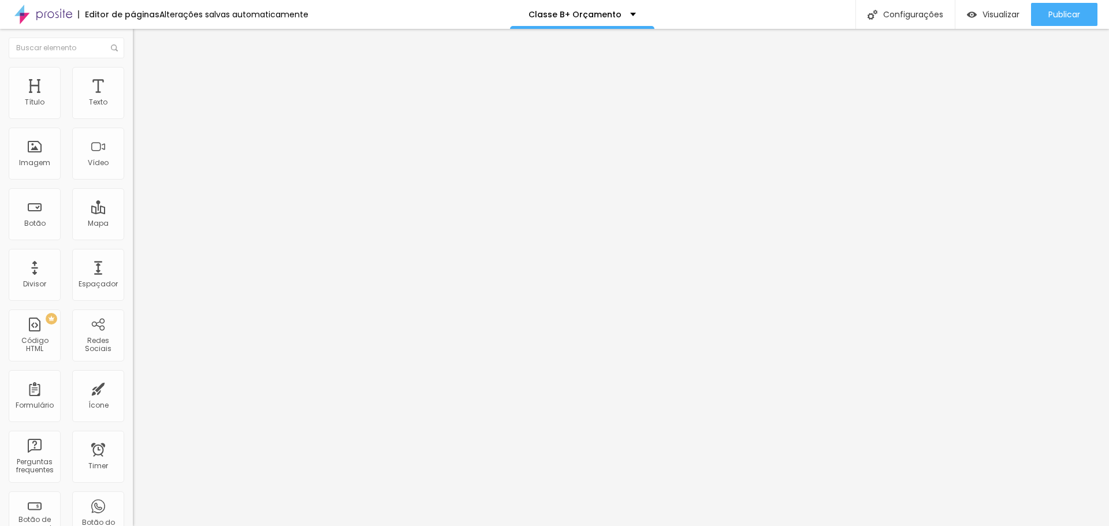
click at [133, 76] on li "Estilo" at bounding box center [199, 73] width 133 height 12
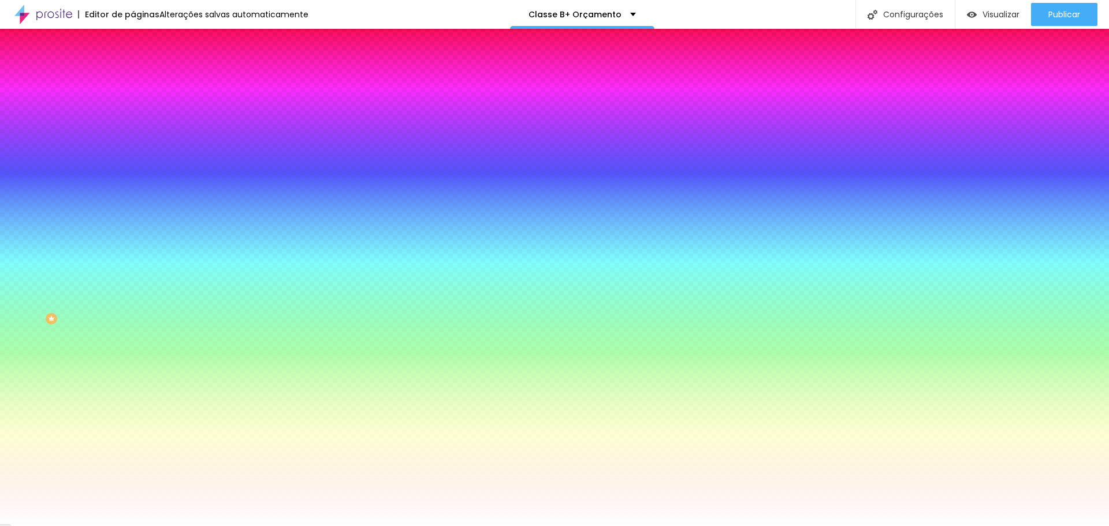
click at [133, 181] on button "button" at bounding box center [141, 187] width 16 height 12
paste input "C96C18"
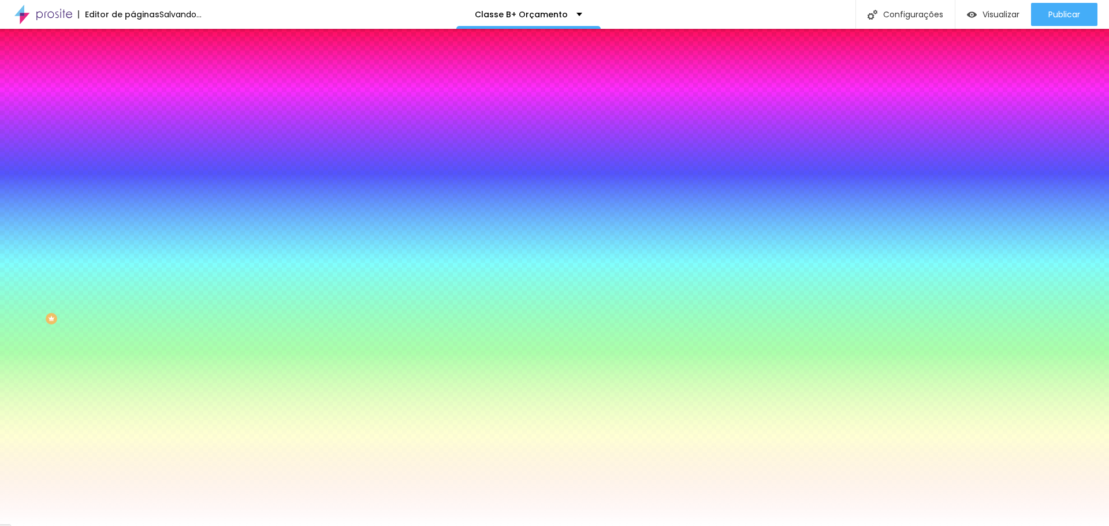
type input "#C96C18"
click at [286, 526] on div at bounding box center [554, 526] width 1109 height 0
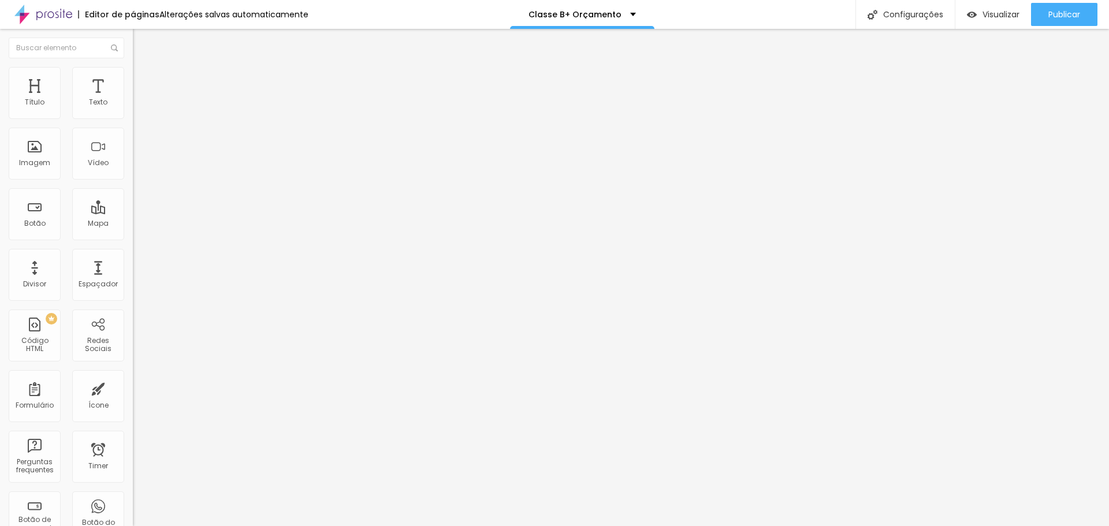
click at [133, 70] on li "Estilo" at bounding box center [199, 73] width 133 height 12
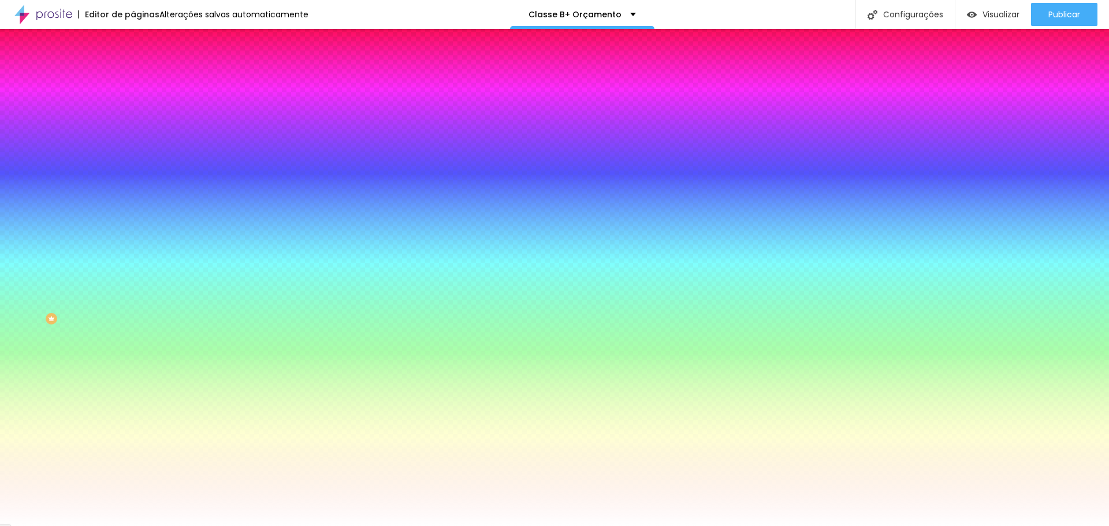
click at [133, 181] on button "button" at bounding box center [141, 187] width 16 height 12
paste input "C96C18"
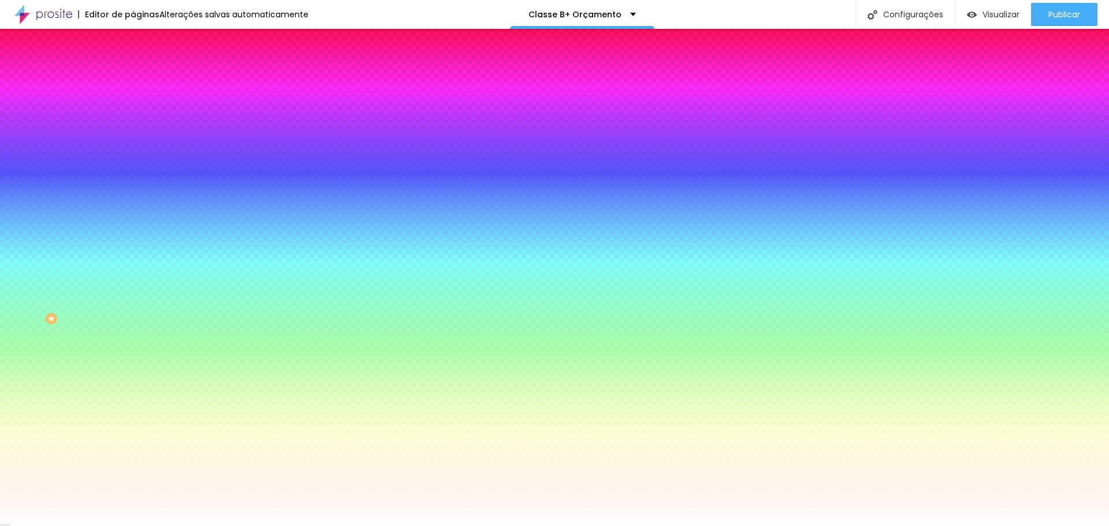
type input "#C96C18"
click at [196, 526] on div at bounding box center [554, 526] width 1109 height 0
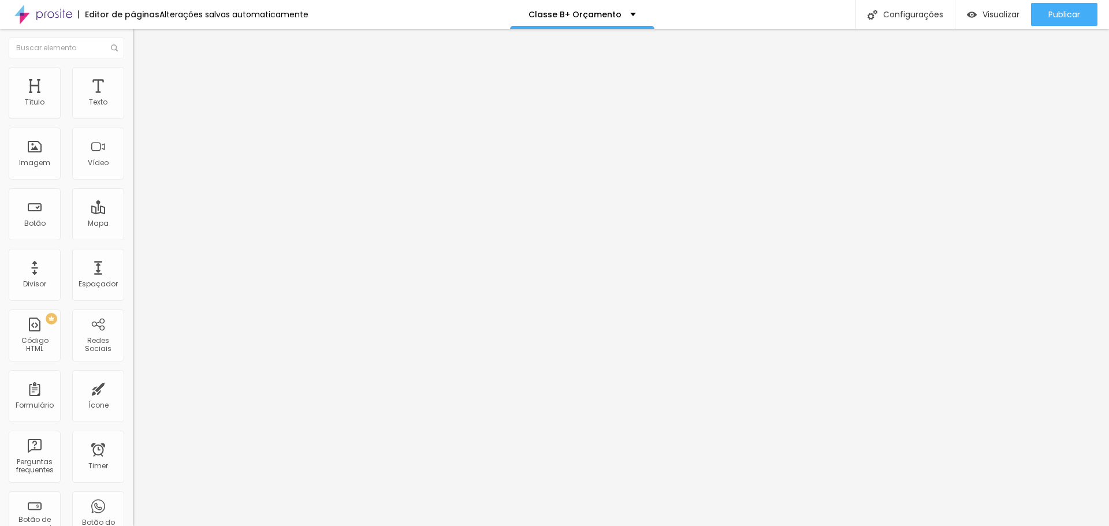
click at [133, 72] on img at bounding box center [138, 72] width 10 height 10
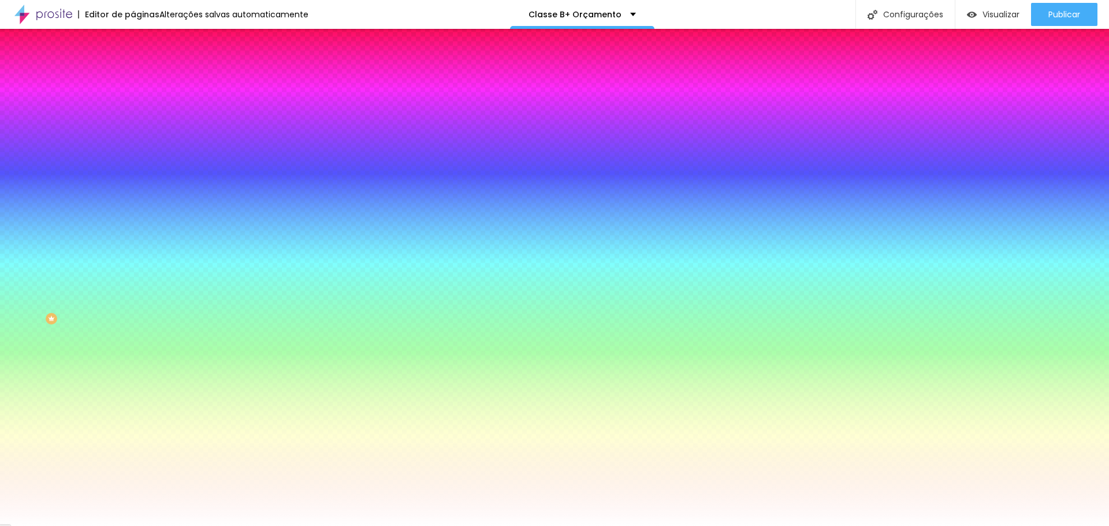
click at [133, 181] on button "button" at bounding box center [141, 187] width 16 height 12
paste input "C96C18"
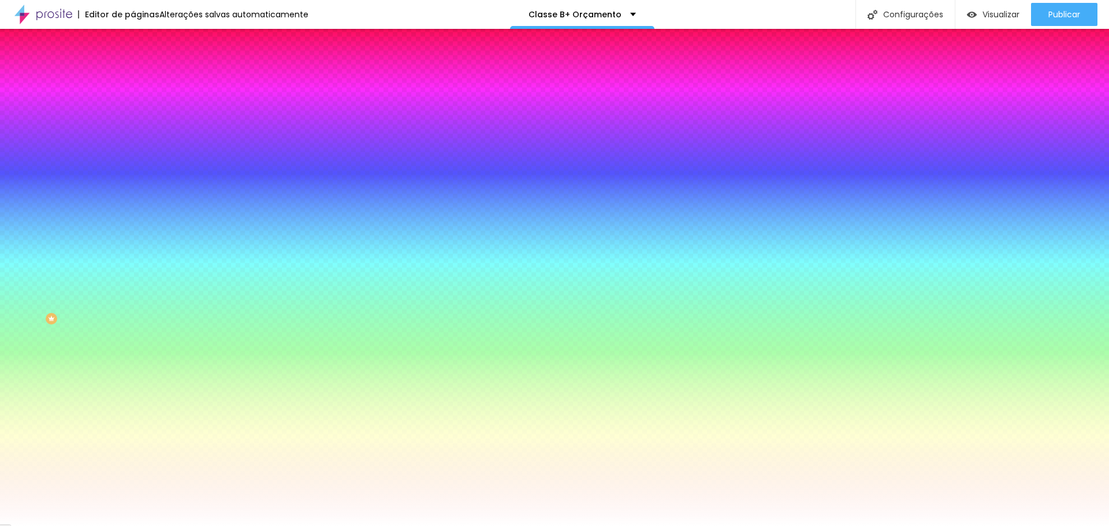
type input "#C96C18"
click at [199, 526] on div at bounding box center [554, 526] width 1109 height 0
click at [133, 334] on div "Editar Coluna Conteúdo Estilo Avançado Cor de fundo Voltar ao padrão #FFFFFF So…" at bounding box center [199, 277] width 133 height 497
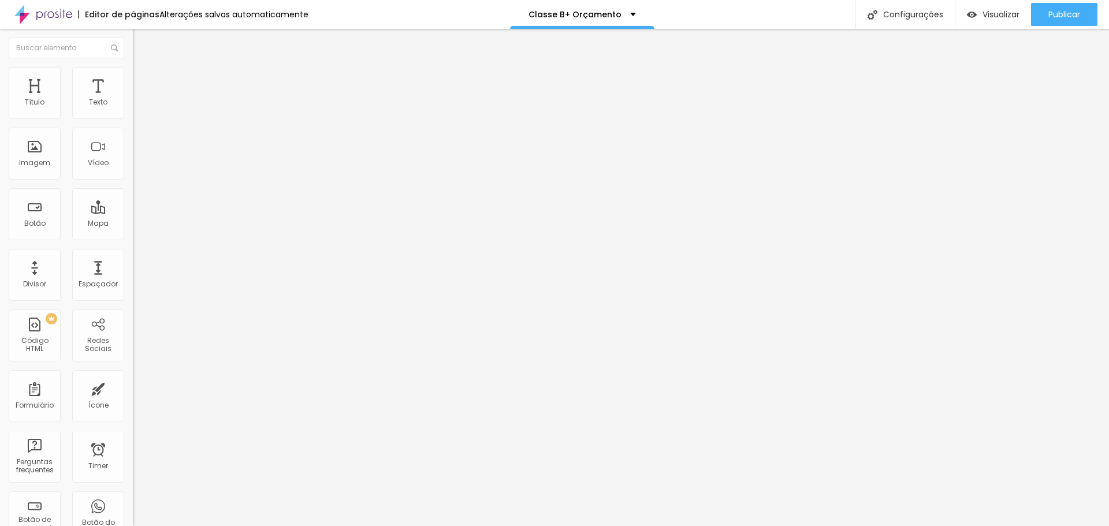
click at [133, 79] on li "Avançado" at bounding box center [199, 85] width 133 height 12
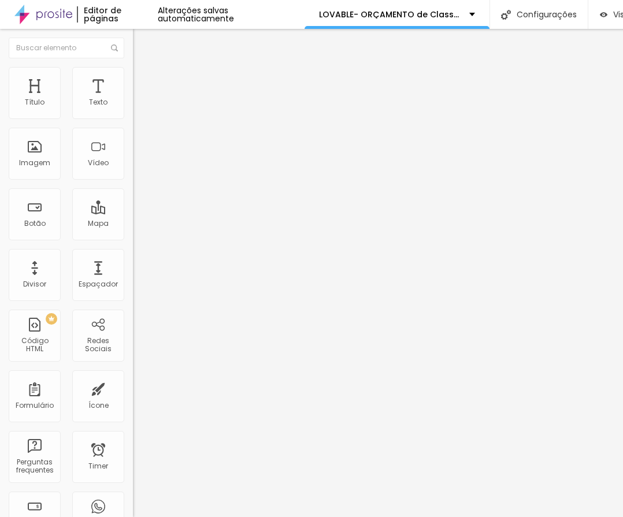
click at [133, 150] on img at bounding box center [137, 146] width 8 height 8
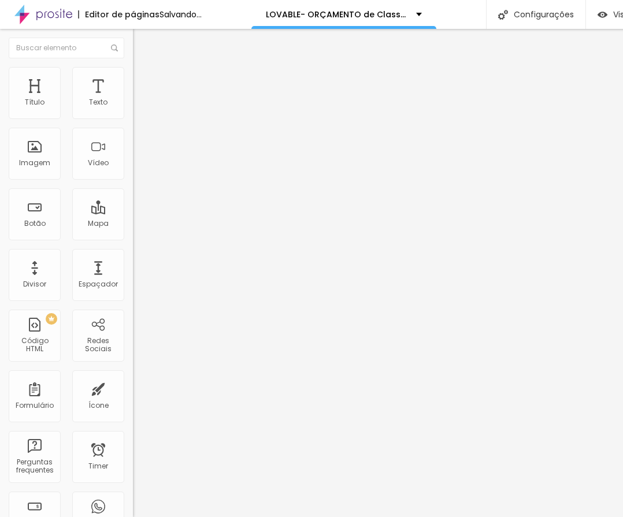
click at [133, 159] on img at bounding box center [137, 155] width 8 height 8
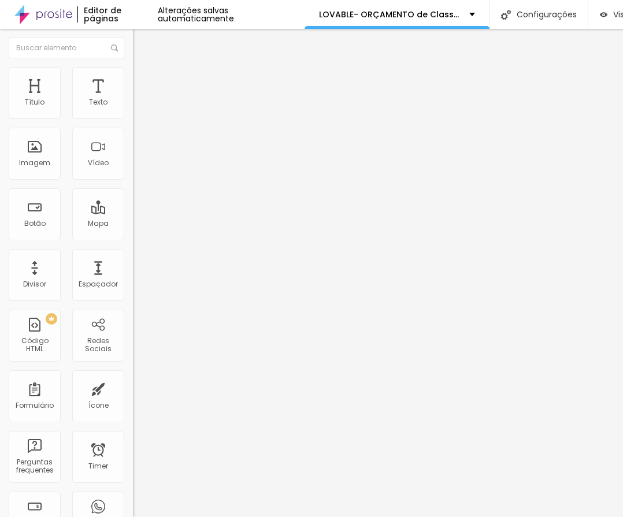
click at [133, 75] on li "Estilo" at bounding box center [199, 73] width 133 height 12
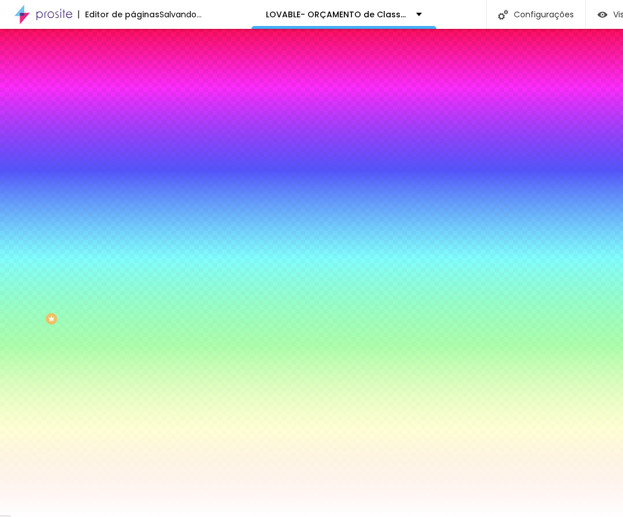
click at [143, 81] on span "Avançado" at bounding box center [162, 86] width 38 height 10
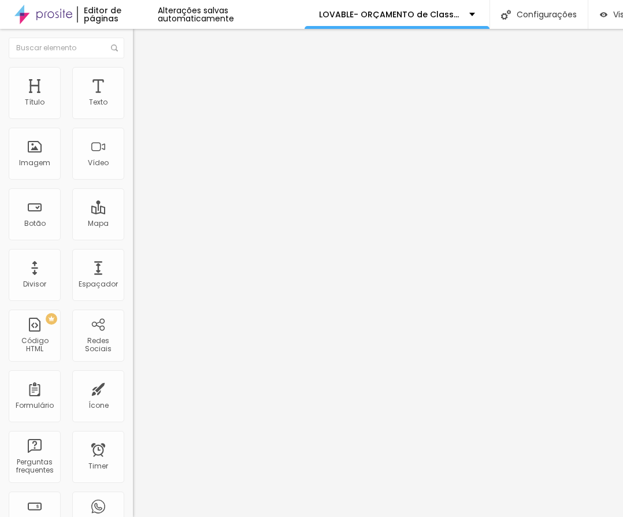
click at [143, 80] on span "Estilo" at bounding box center [152, 75] width 18 height 10
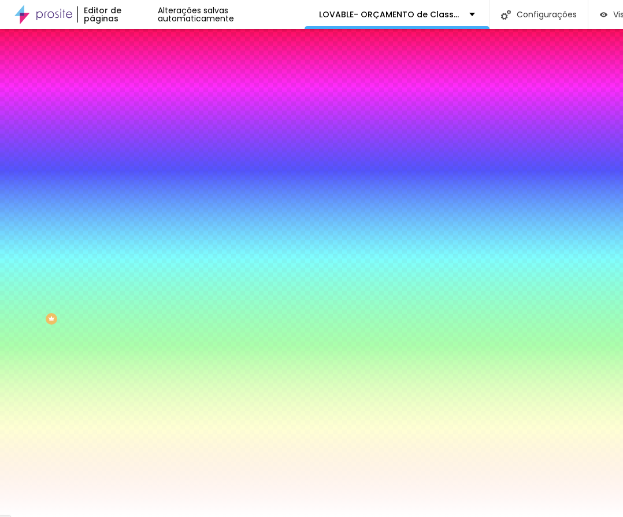
click at [143, 68] on span "Conteúdo" at bounding box center [161, 63] width 36 height 10
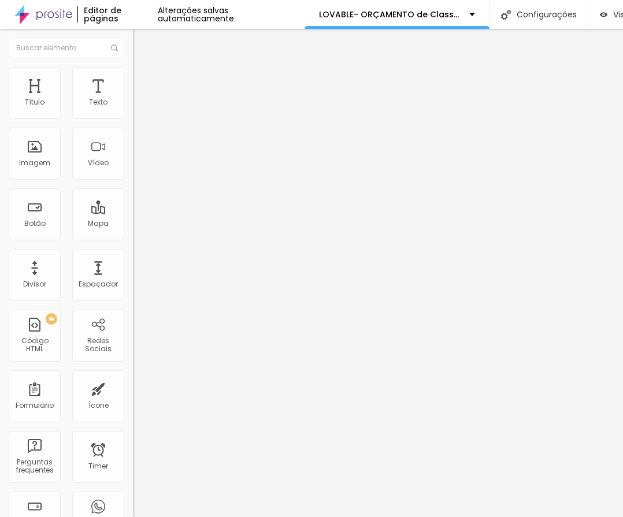
click at [140, 106] on span "Trocar icone" at bounding box center [165, 101] width 51 height 10
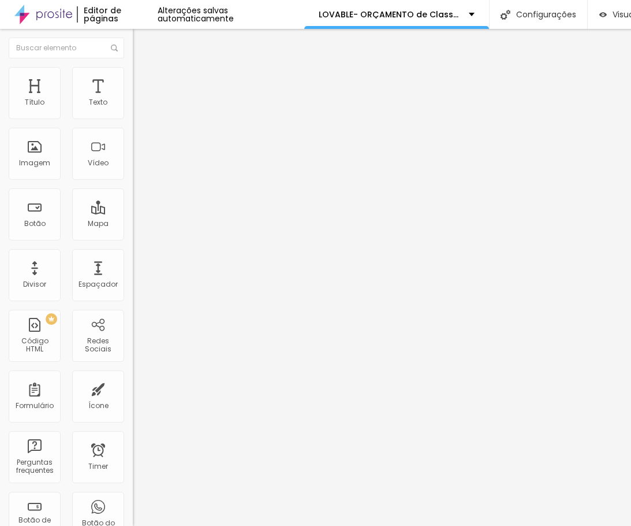
scroll to position [310, 453]
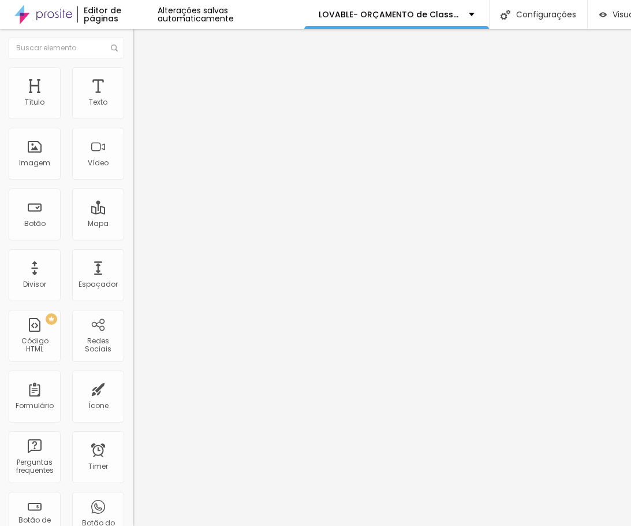
type input "C"
type input "A"
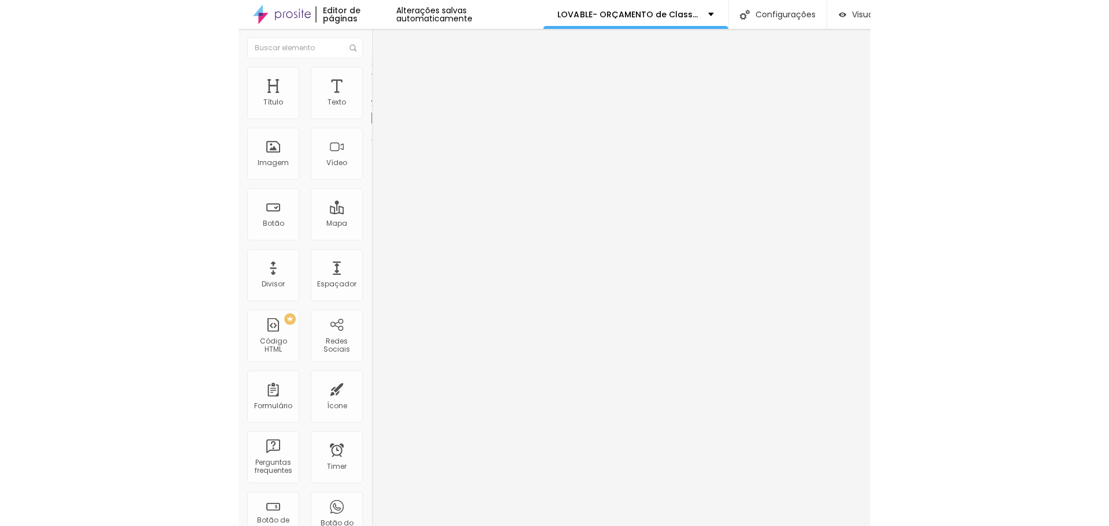
scroll to position [289, 0]
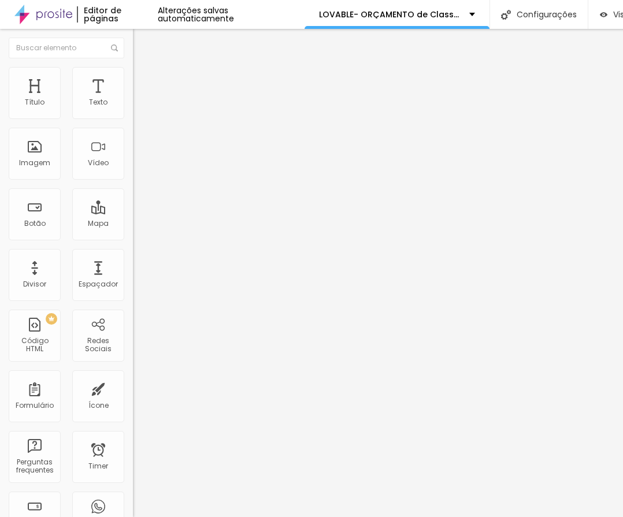
type input "44"
type input "36"
type input "28"
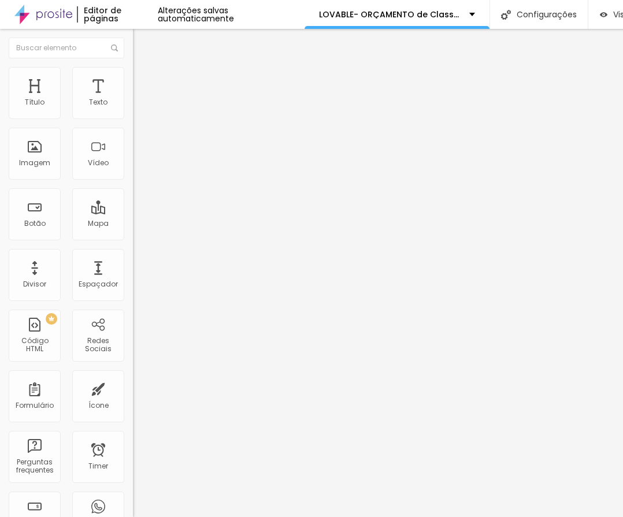
type input "28"
type input "26"
type input "24"
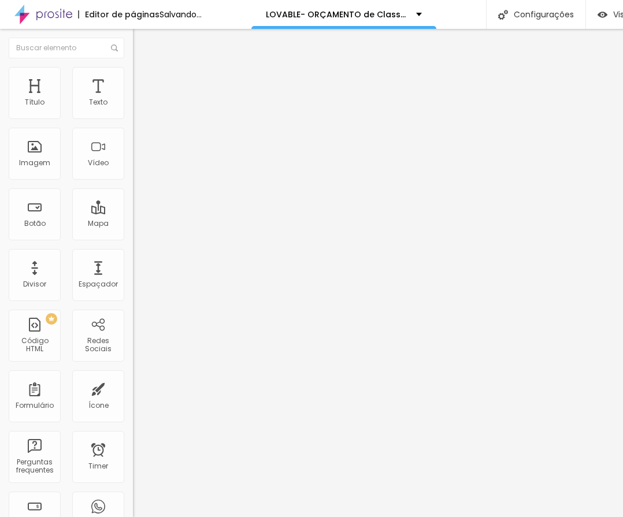
type input "22"
type input "16"
type input "18"
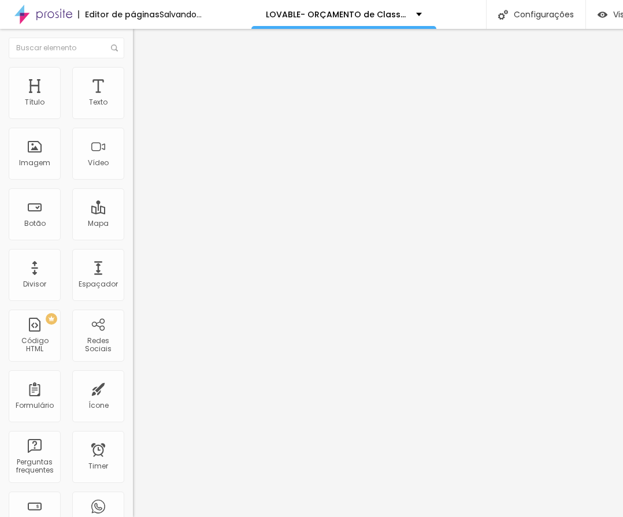
type input "18"
type input "20"
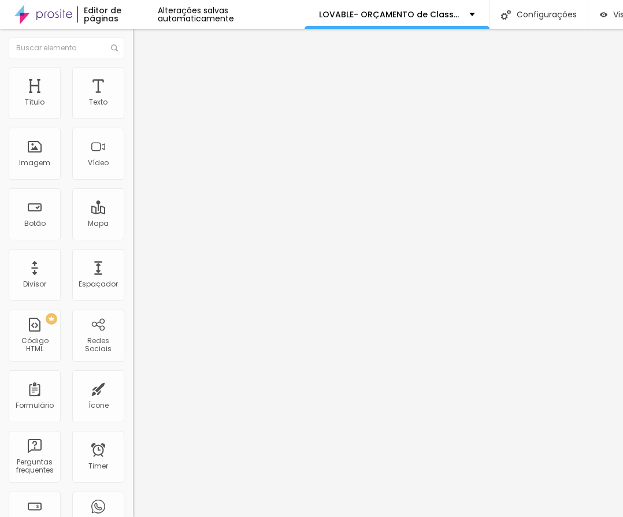
type input "26"
drag, startPoint x: 49, startPoint y: 215, endPoint x: 27, endPoint y: 217, distance: 22.1
type input "26"
click at [133, 133] on input "range" at bounding box center [170, 128] width 75 height 9
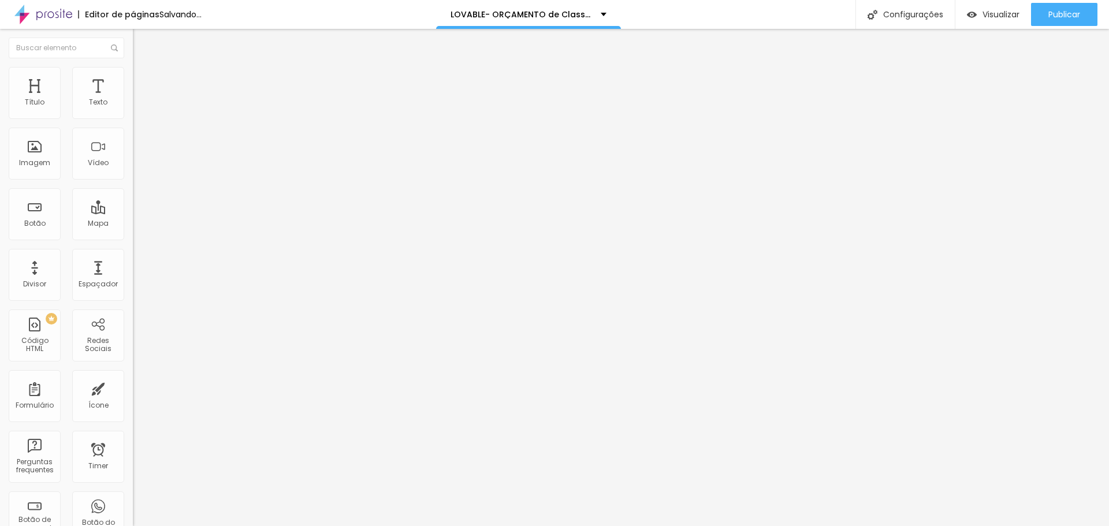
click at [133, 72] on ul "Conteúdo Estilo Avançado" at bounding box center [199, 72] width 133 height 35
click at [133, 73] on img at bounding box center [138, 72] width 10 height 10
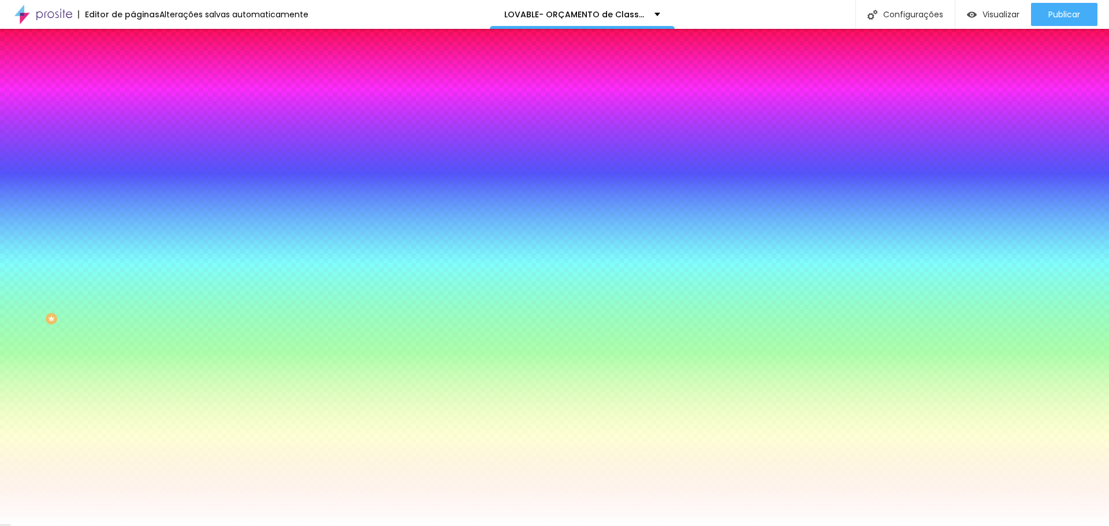
click at [133, 106] on span "Adicionar imagem" at bounding box center [170, 101] width 75 height 10
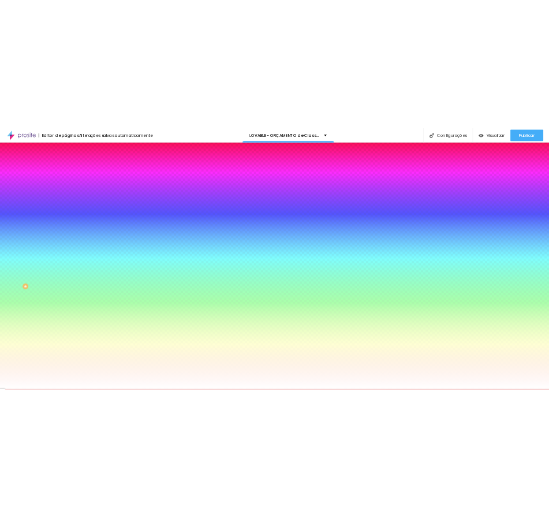
scroll to position [116, 0]
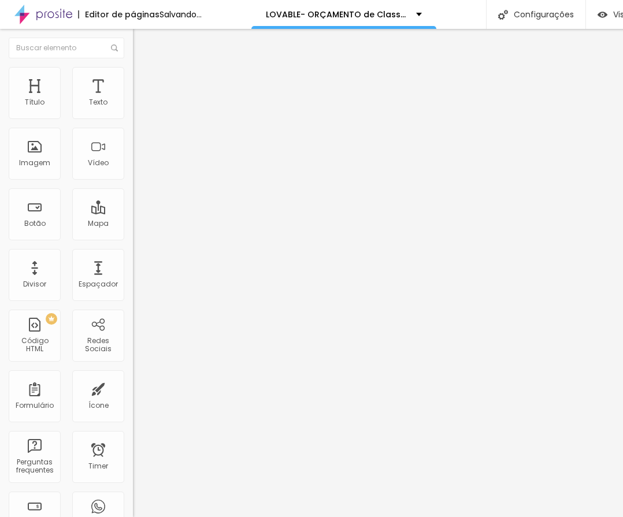
click at [143, 79] on span "Estilo" at bounding box center [152, 75] width 18 height 10
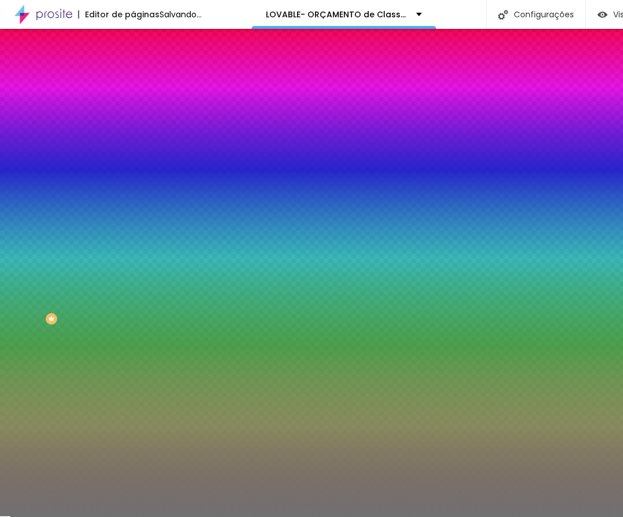
type input "39"
type input "19"
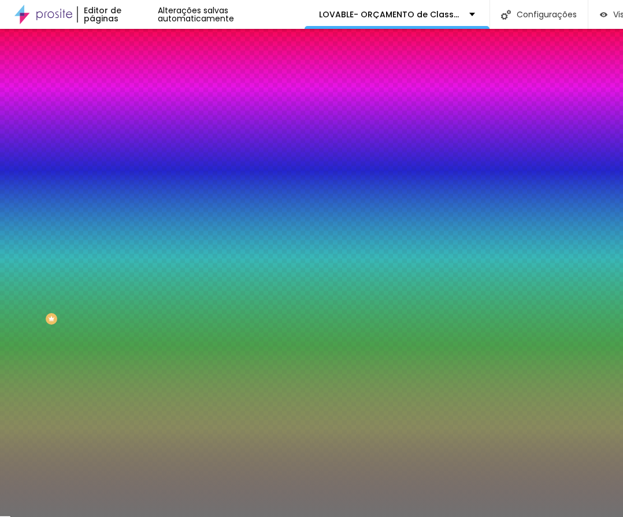
type input "50"
type input "52"
type input "50"
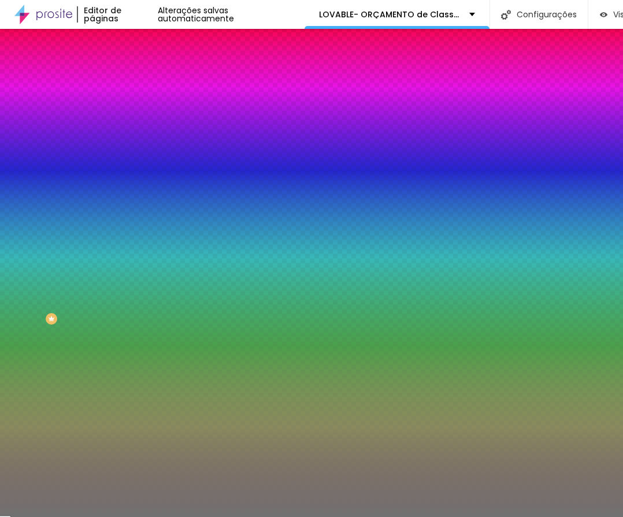
type input "50"
type input "33"
type input "32"
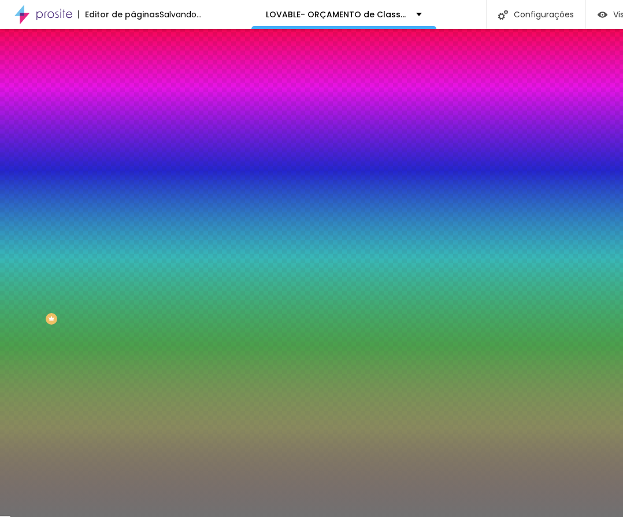
type input "31"
type input "27"
type input "26"
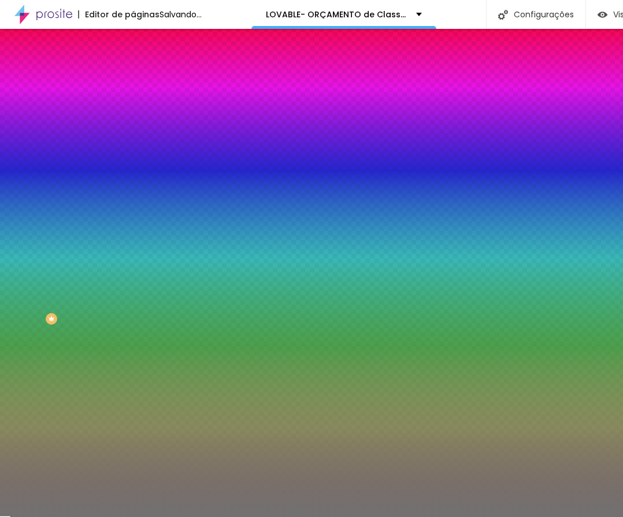
type input "26"
type input "25"
type input "22"
drag, startPoint x: 59, startPoint y: 154, endPoint x: 27, endPoint y: 158, distance: 32.7
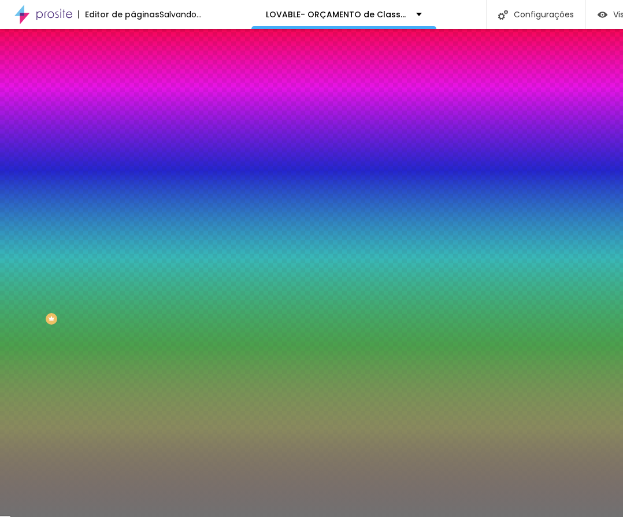
type input "22"
click at [133, 150] on input "range" at bounding box center [170, 145] width 75 height 9
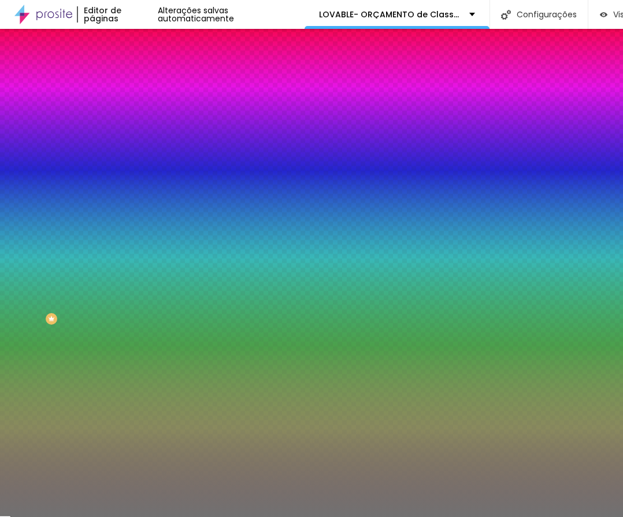
type input "7"
type input "6"
type input "5"
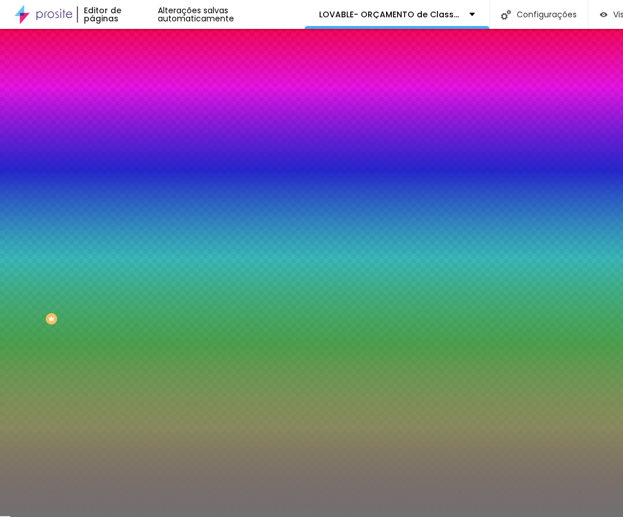
type input "5"
type input "4"
type input "3"
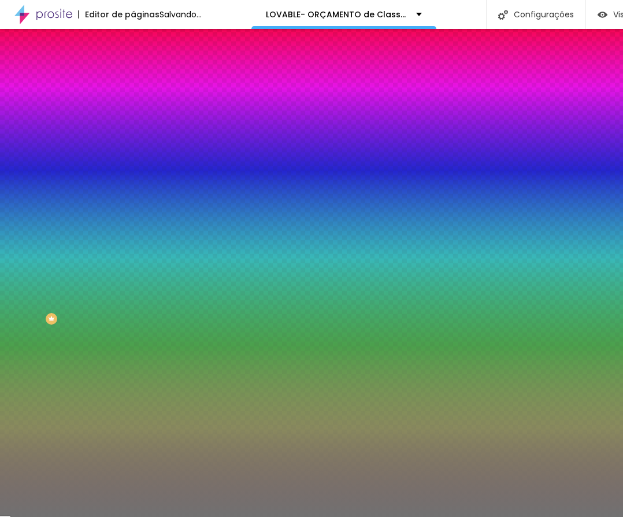
type input "4"
type input "5"
drag, startPoint x: 52, startPoint y: 186, endPoint x: 46, endPoint y: 171, distance: 16.3
type input "7"
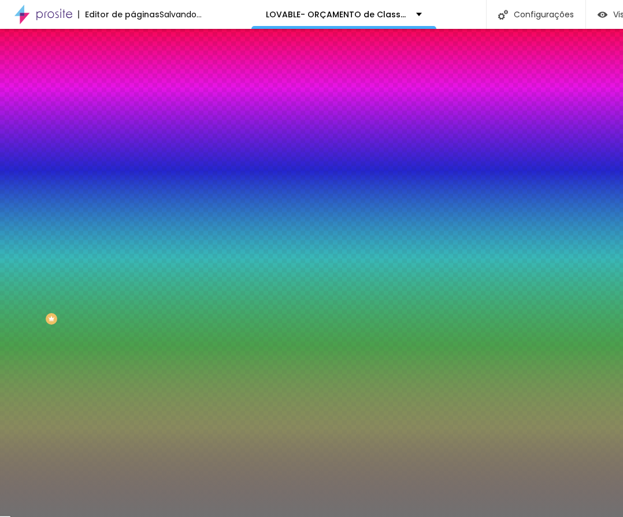
click at [133, 180] on input "range" at bounding box center [170, 174] width 75 height 9
type input "7"
click at [133, 113] on input "#717171" at bounding box center [202, 116] width 139 height 12
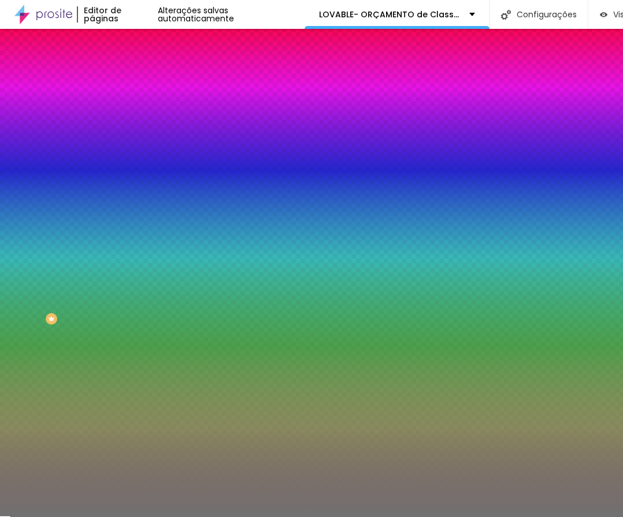
click at [133, 113] on input "#717171" at bounding box center [202, 116] width 139 height 12
paste input "C9A646"
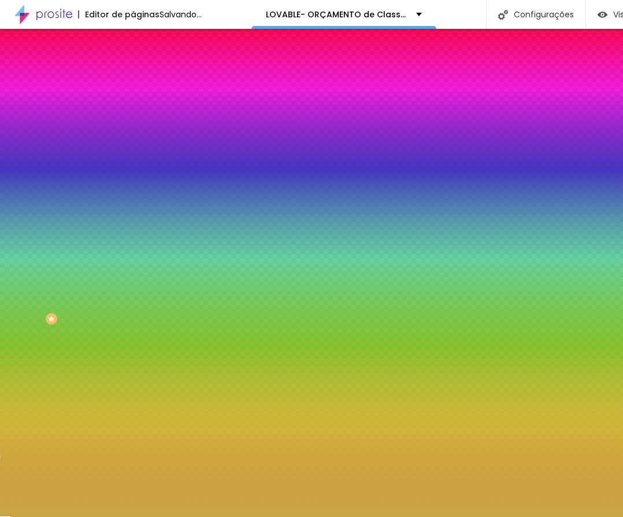
type input "#C9A646"
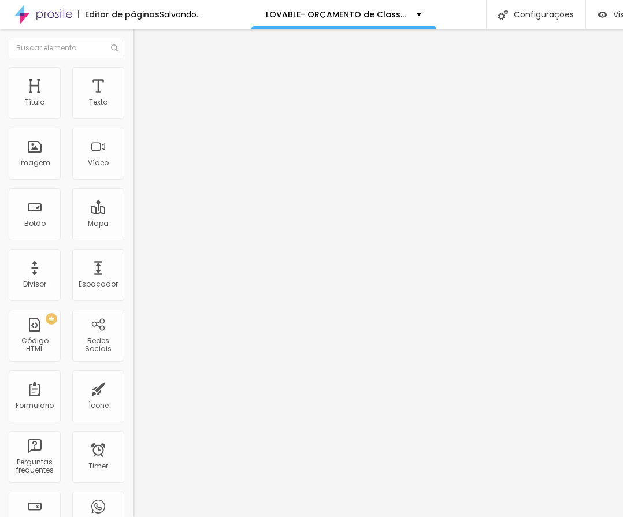
click at [143, 80] on span "Estilo" at bounding box center [152, 75] width 18 height 10
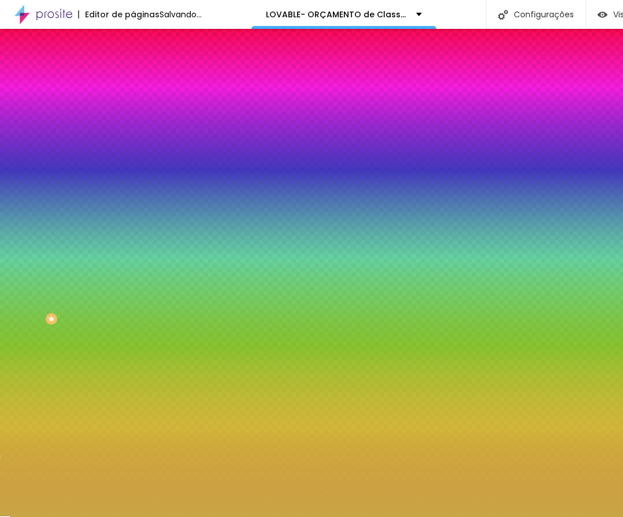
click at [133, 113] on input "#C9A646" at bounding box center [202, 116] width 139 height 12
paste input "E9BE12"
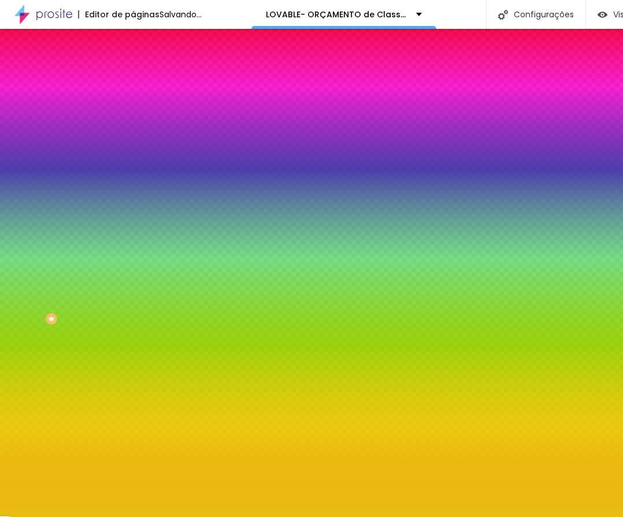
type input "#E9BE12"
type input "14"
type input "13"
drag, startPoint x: 24, startPoint y: 151, endPoint x: 16, endPoint y: 152, distance: 7.5
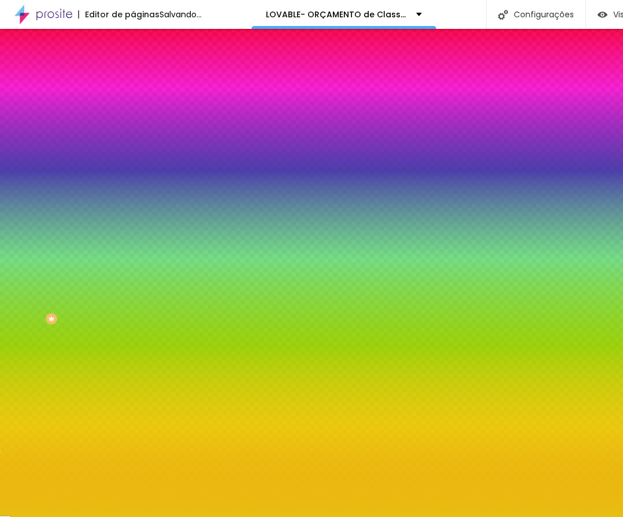
type input "13"
click at [133, 150] on input "range" at bounding box center [170, 145] width 75 height 9
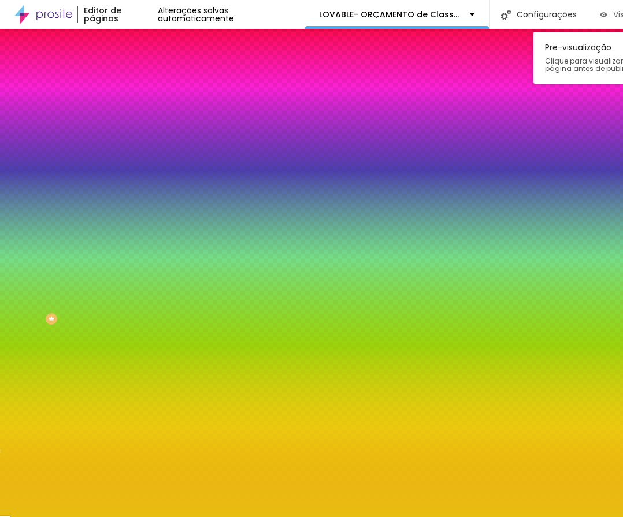
click at [604, 10] on img "button" at bounding box center [604, 15] width 8 height 10
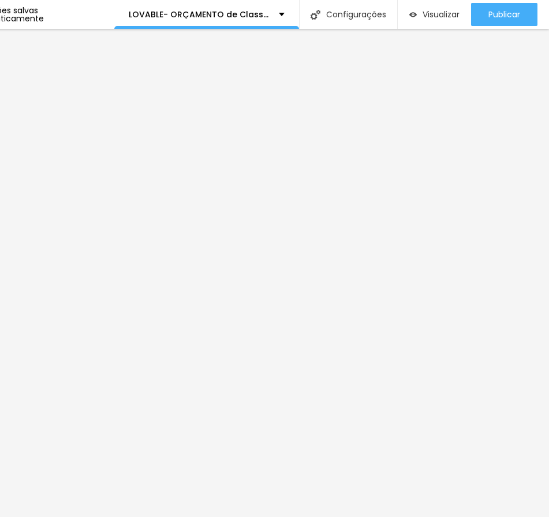
scroll to position [0, 0]
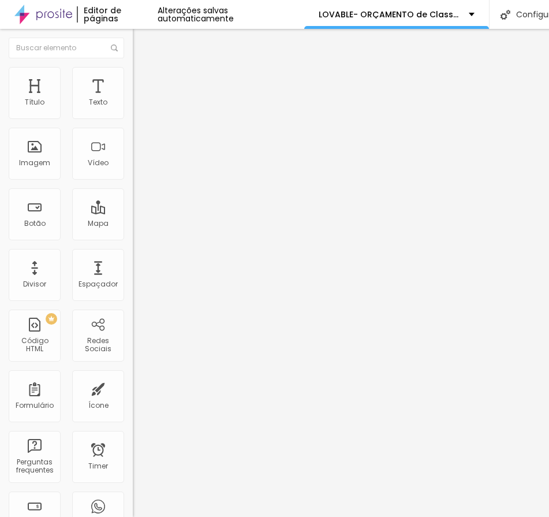
click at [137, 167] on icon "button" at bounding box center [140, 164] width 7 height 7
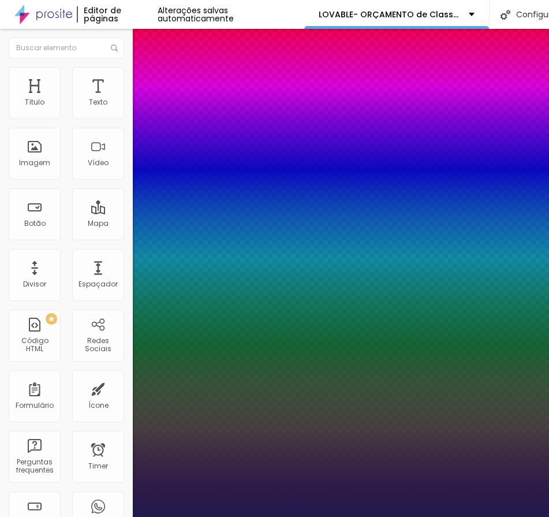
type input "1"
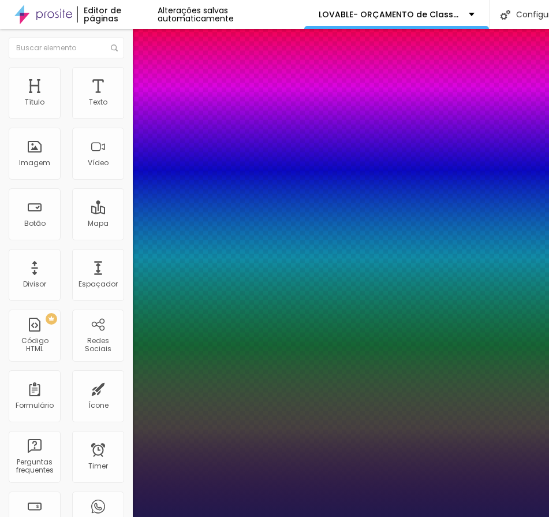
type input "8"
type input "2"
type input "1"
type input "25"
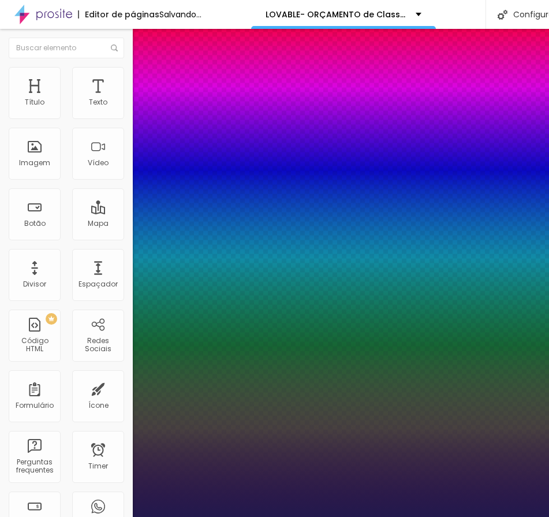
type input "1"
type input "8"
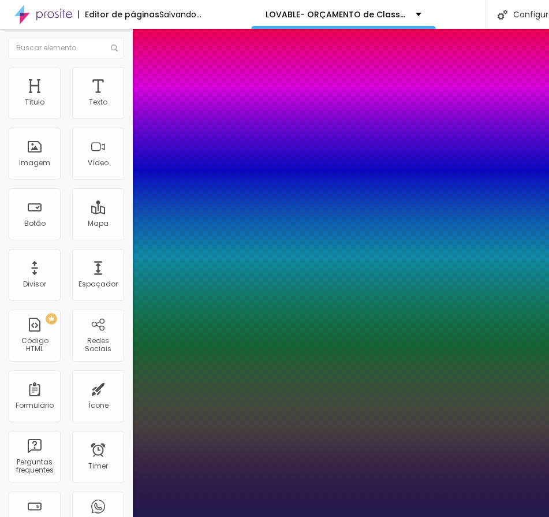
type input "2"
type input "1"
type input "20"
type input "1"
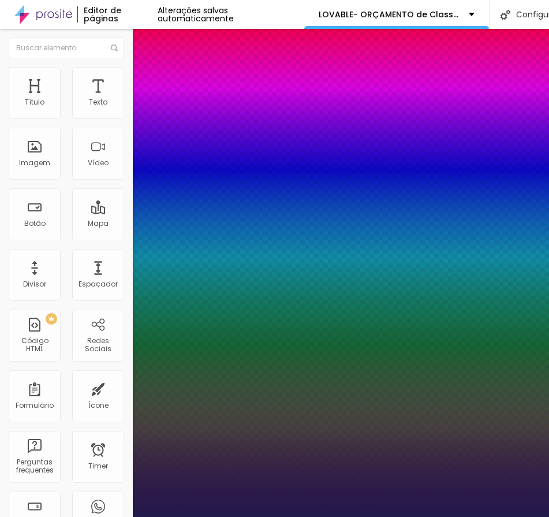
type input "8"
type input "2"
type input "1"
type input "23"
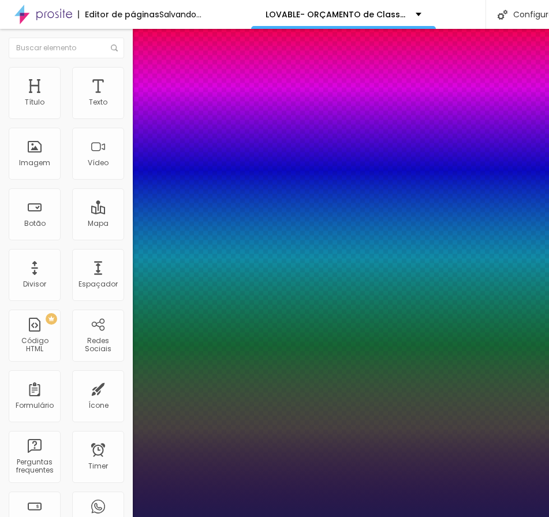
type input "1"
type input "23"
click at [387, 516] on div at bounding box center [274, 517] width 549 height 0
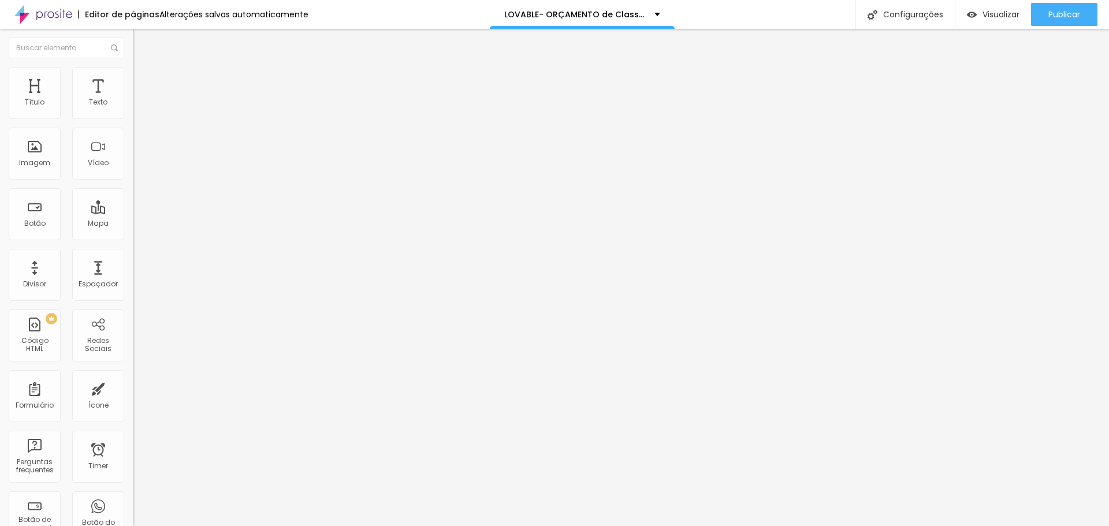
click at [133, 68] on ul "Conteúdo Estilo Avançado" at bounding box center [199, 72] width 133 height 35
drag, startPoint x: 54, startPoint y: 68, endPoint x: 61, endPoint y: 73, distance: 9.1
click at [133, 69] on ul "Conteúdo Estilo Avançado" at bounding box center [199, 72] width 133 height 35
click at [143, 80] on span "Estilo" at bounding box center [152, 75] width 18 height 10
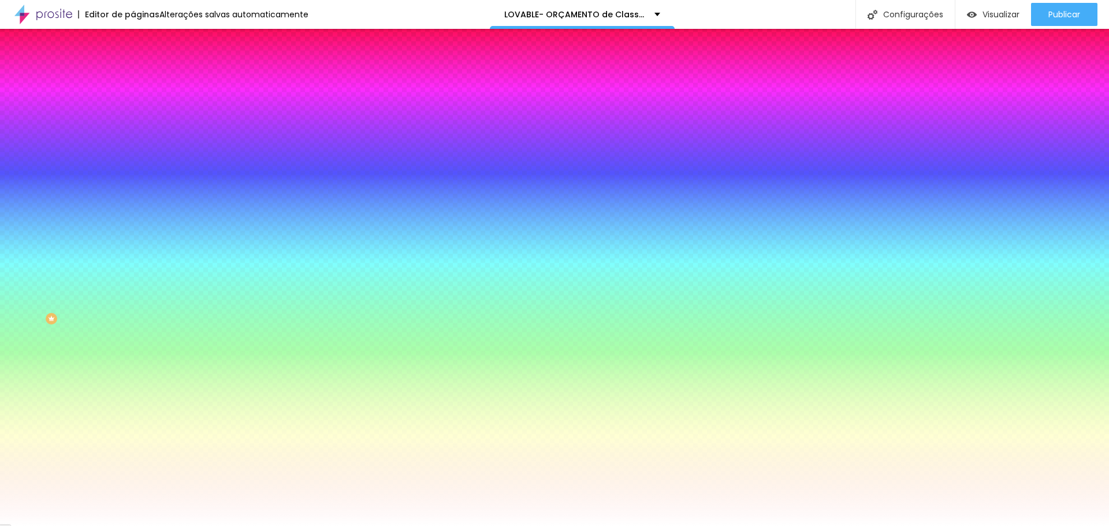
click at [133, 157] on div at bounding box center [199, 157] width 133 height 0
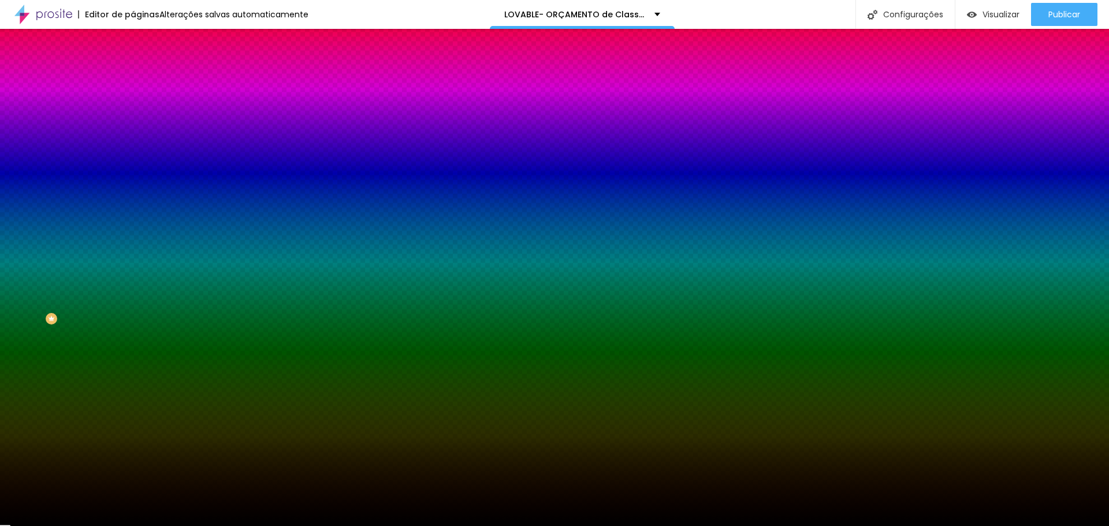
type input "#000000"
click at [133, 333] on div "Editar Seção Conteúdo Estilo Avançado Imagem de fundo Trocar imagem Efeito da I…" at bounding box center [199, 277] width 133 height 497
click at [133, 169] on input "#000000" at bounding box center [202, 163] width 139 height 12
click at [133, 157] on div at bounding box center [199, 157] width 133 height 0
click at [133, 169] on input "#000000" at bounding box center [202, 163] width 139 height 12
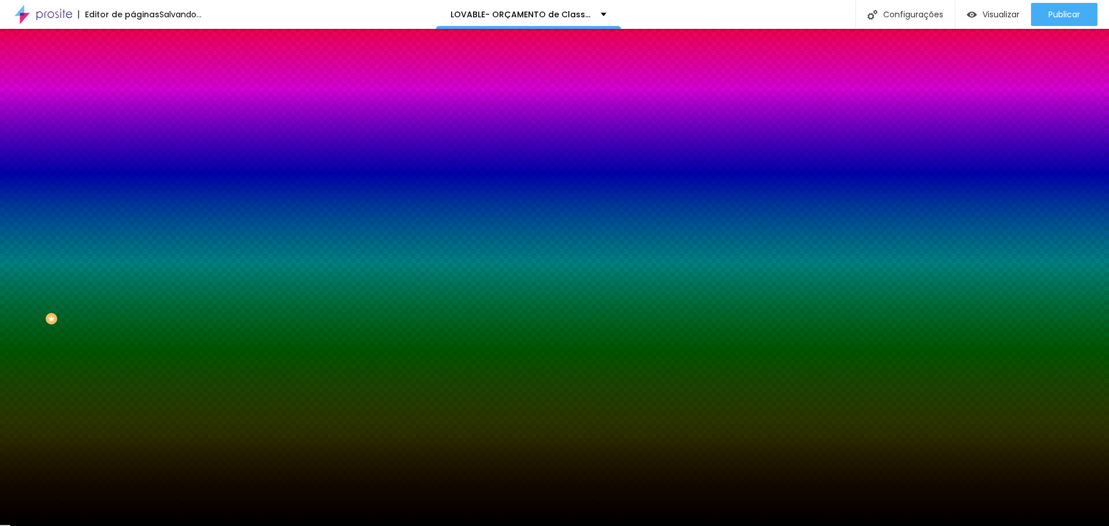
click at [133, 157] on div at bounding box center [199, 157] width 133 height 0
click at [114, 267] on div at bounding box center [554, 263] width 1109 height 526
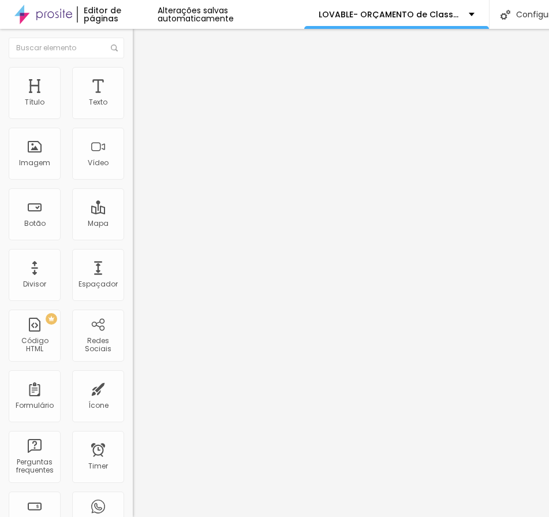
type input "69"
type input "74"
type input "84"
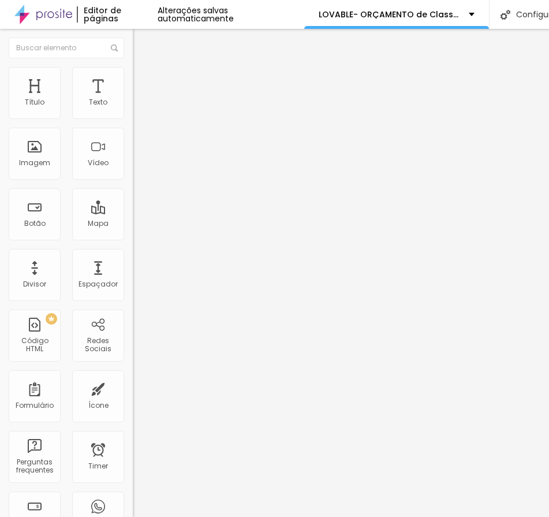
type input "84"
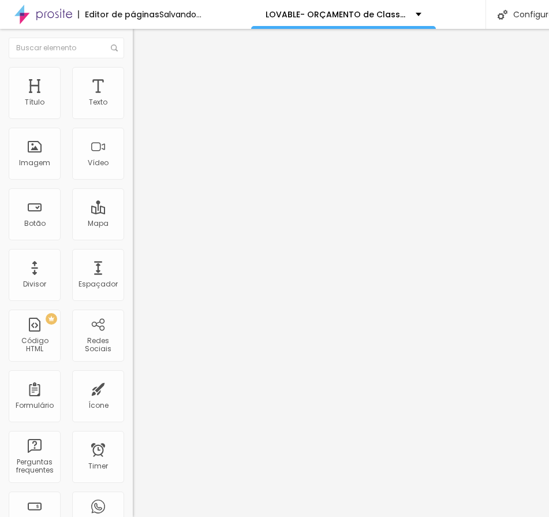
type input "84"
click at [133, 213] on input "range" at bounding box center [170, 217] width 75 height 9
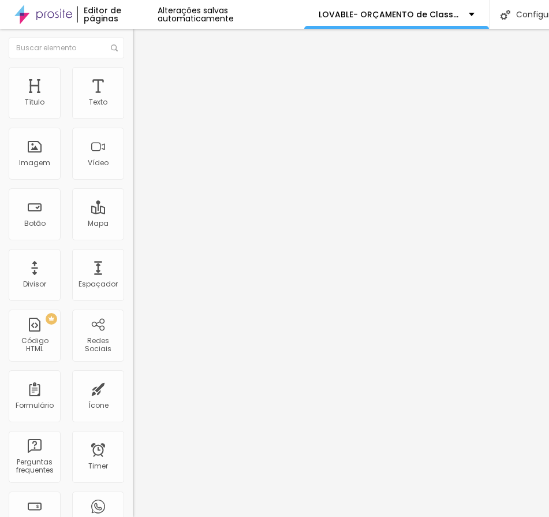
click at [142, 42] on img "button" at bounding box center [146, 42] width 9 height 9
click at [133, 68] on ul "Conteúdo Estilo Avançado" at bounding box center [199, 72] width 133 height 35
click at [133, 77] on li "Estilo" at bounding box center [199, 73] width 133 height 12
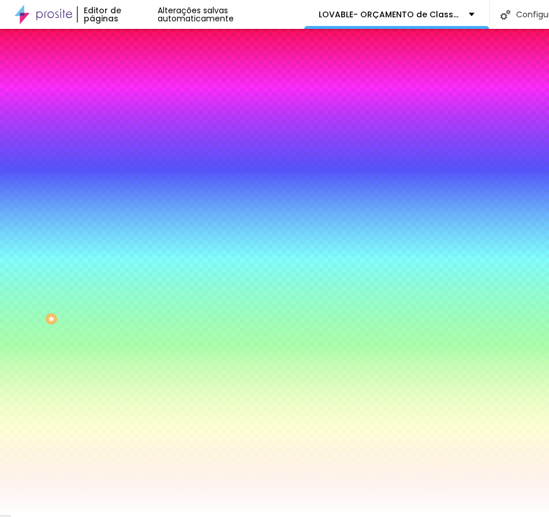
click at [143, 81] on span "Avançado" at bounding box center [162, 86] width 38 height 10
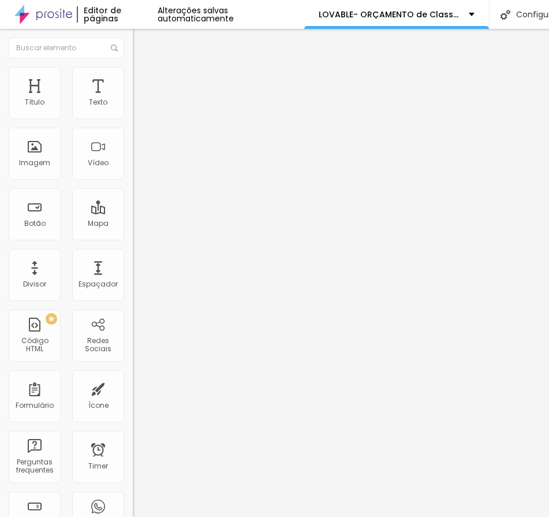
click at [133, 511] on div "CSS Customizado" at bounding box center [199, 514] width 133 height 7
drag, startPoint x: 17, startPoint y: 329, endPoint x: 66, endPoint y: 330, distance: 49.7
click at [133, 511] on div "CSS Customizado" at bounding box center [199, 514] width 133 height 7
click at [133, 516] on img at bounding box center [137, 522] width 8 height 8
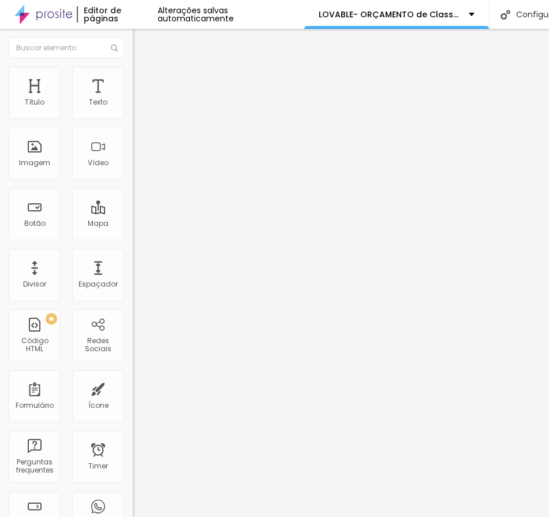
click at [133, 444] on div "Editar Botão Conteúdo Estilo Avançado 10 Espaço de cima 10 Espaço de baixo ID H…" at bounding box center [199, 273] width 133 height 488
click at [133, 79] on img at bounding box center [138, 84] width 10 height 10
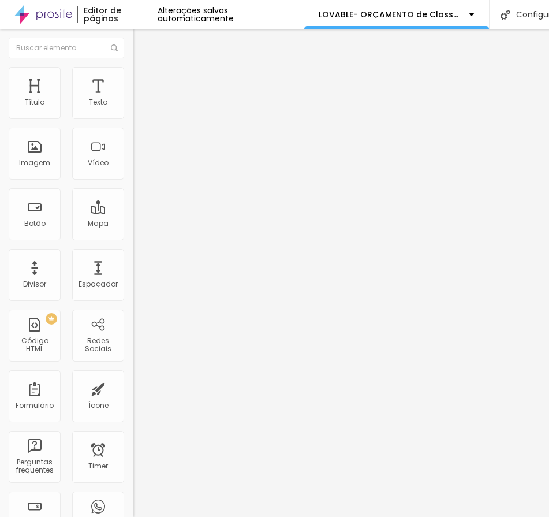
click at [133, 67] on li "Estilo" at bounding box center [199, 73] width 133 height 12
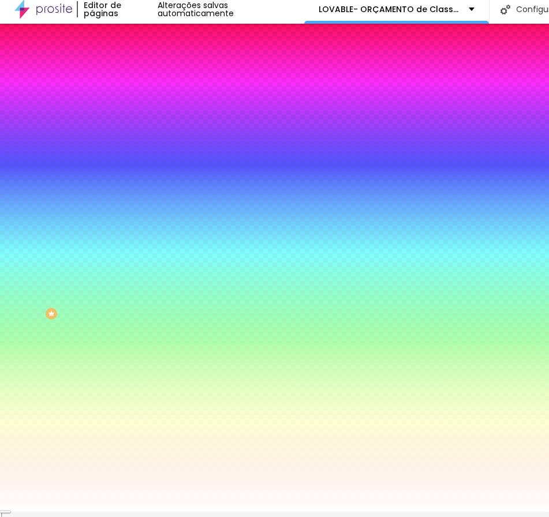
click at [133, 73] on img at bounding box center [138, 78] width 10 height 10
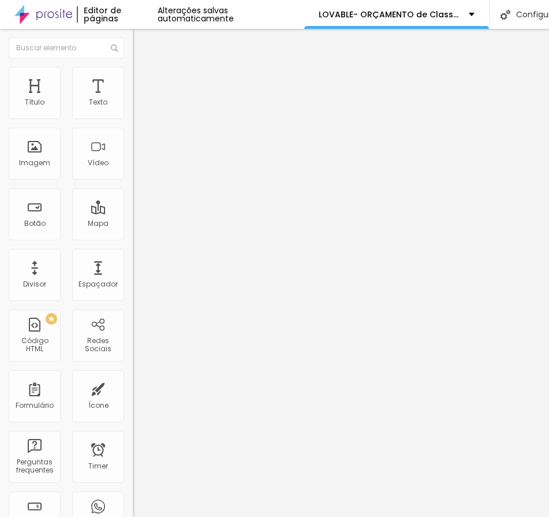
scroll to position [300, 0]
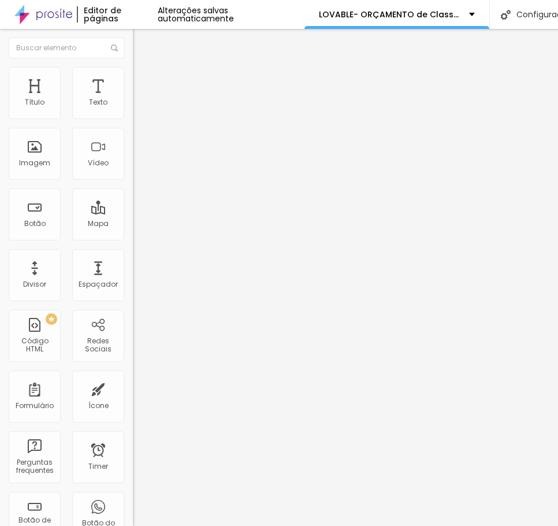
scroll to position [75, 0]
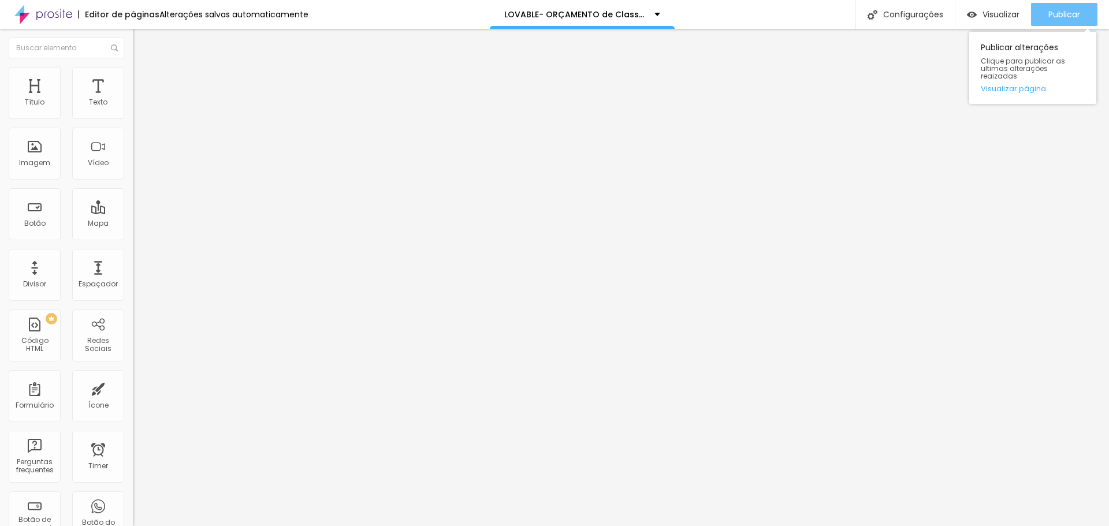
click at [622, 13] on icon "button" at bounding box center [1024, 15] width 14 height 14
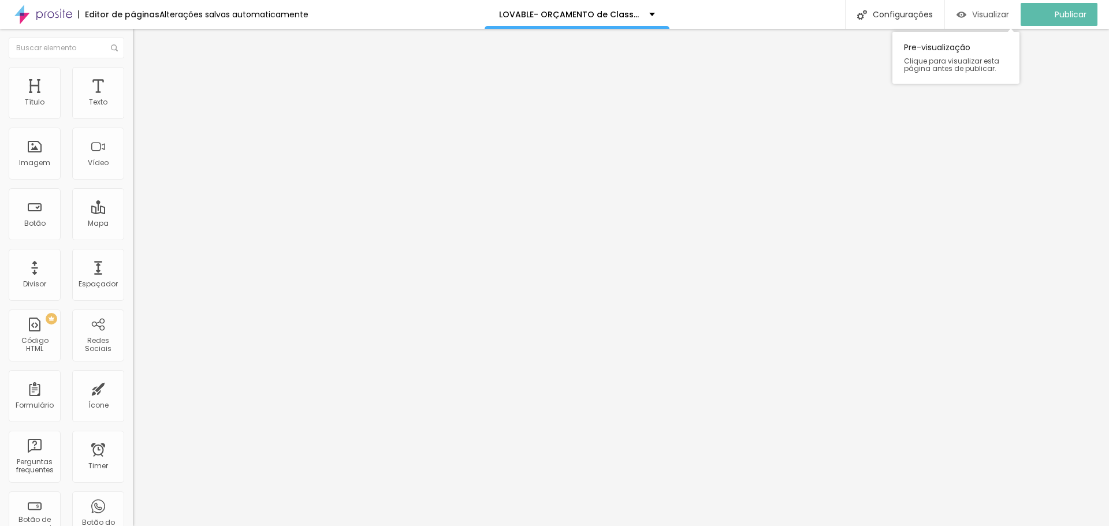
click at [622, 16] on span "Visualizar" at bounding box center [990, 14] width 37 height 9
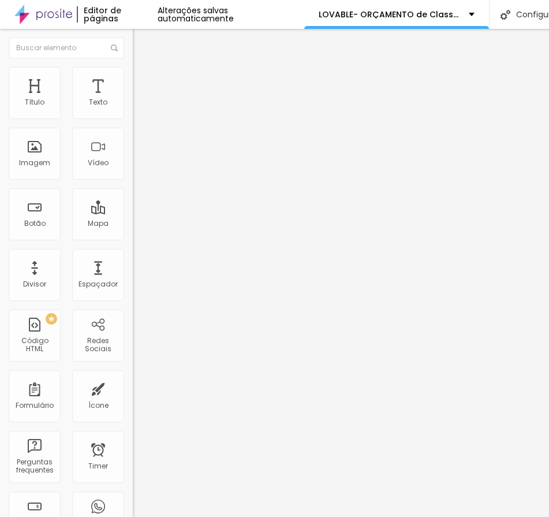
click at [133, 79] on li "Estilo" at bounding box center [199, 73] width 133 height 12
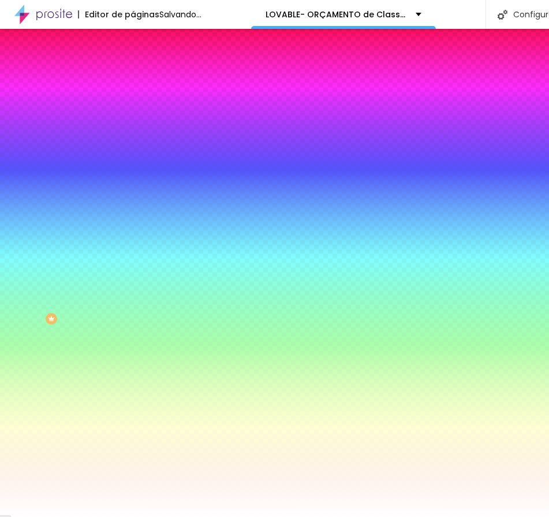
click at [133, 116] on input "#FFFFFF" at bounding box center [202, 116] width 139 height 12
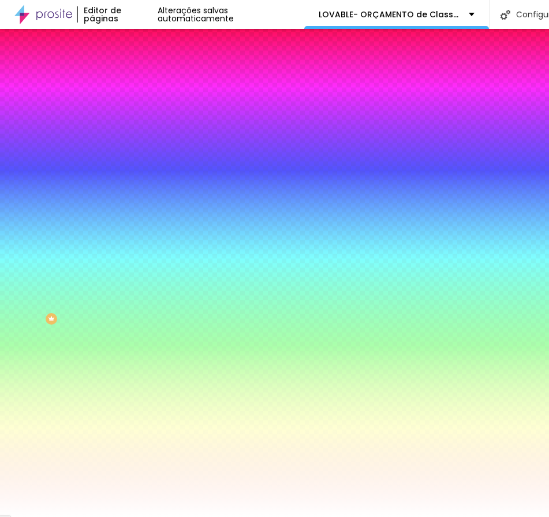
click at [133, 114] on input "#FFFFFF" at bounding box center [202, 116] width 139 height 12
paste input "E9BE12"
type input "#E9BE12"
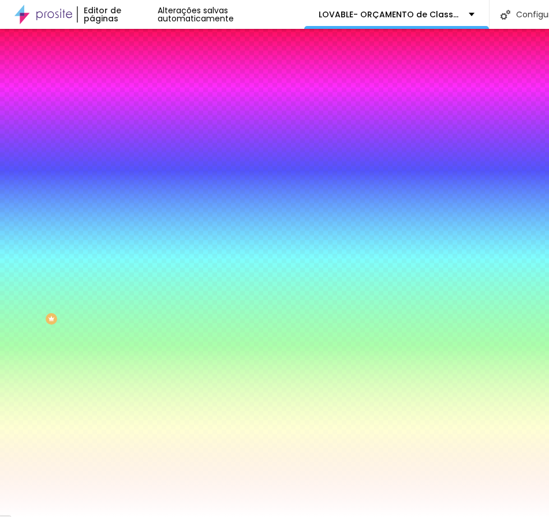
click at [139, 144] on icon "button" at bounding box center [141, 146] width 5 height 5
click at [117, 516] on div at bounding box center [274, 517] width 549 height 0
click at [137, 145] on icon "button" at bounding box center [140, 146] width 7 height 7
drag, startPoint x: 266, startPoint y: 378, endPoint x: 266, endPoint y: 386, distance: 8.1
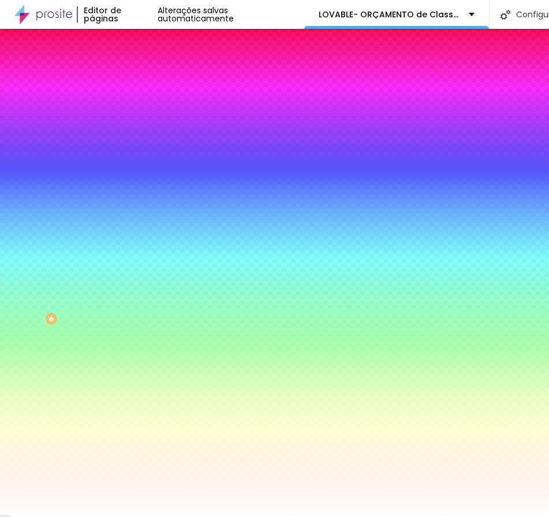
click at [266, 386] on body "Editor de páginas Alterações salvas automaticamente LOVABLE- ORÇAMENTO de Class…" at bounding box center [274, 258] width 549 height 517
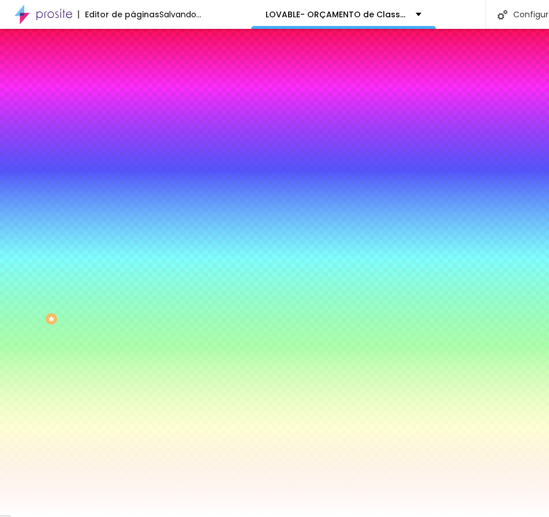
click at [84, 516] on div at bounding box center [274, 517] width 549 height 0
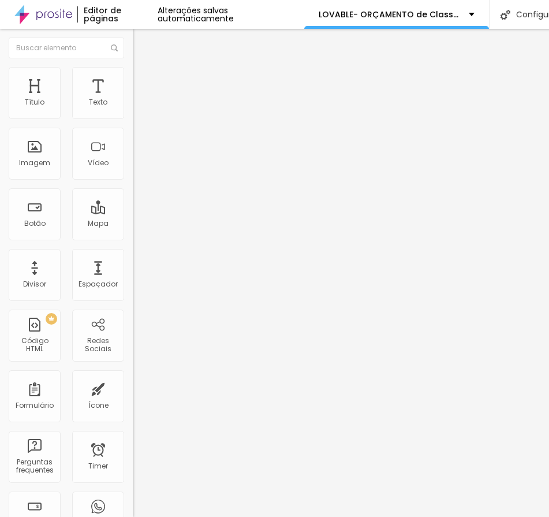
click at [133, 69] on img at bounding box center [138, 72] width 10 height 10
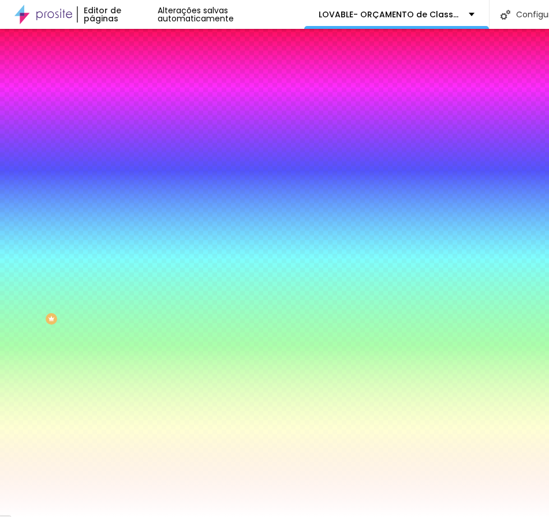
click at [133, 393] on input "#FFFFFF" at bounding box center [202, 399] width 139 height 12
click at [133, 393] on div at bounding box center [199, 393] width 133 height 0
drag, startPoint x: 111, startPoint y: 281, endPoint x: 125, endPoint y: 246, distance: 37.3
click at [133, 373] on div "Cor de fundo Voltar ao padrão #FFFFFF" at bounding box center [199, 389] width 133 height 32
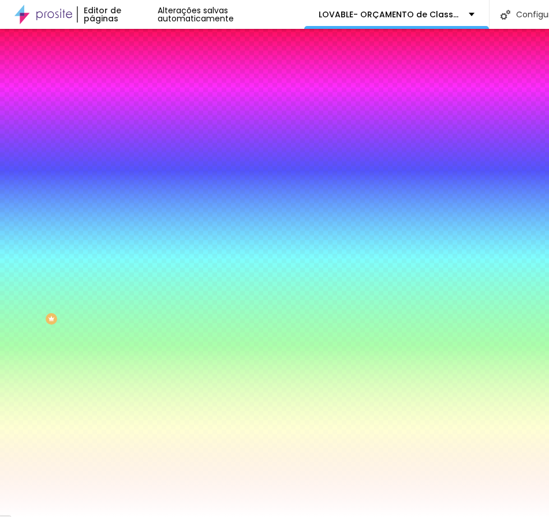
click at [133, 425] on input "#FFFFFF" at bounding box center [202, 431] width 139 height 12
paste input "E9BE12"
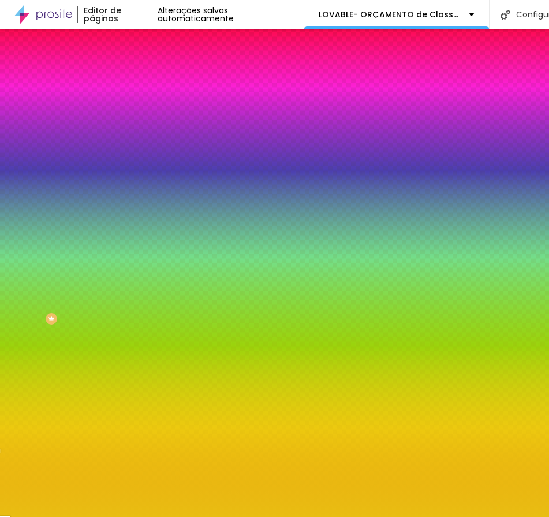
type input "#E9BE12"
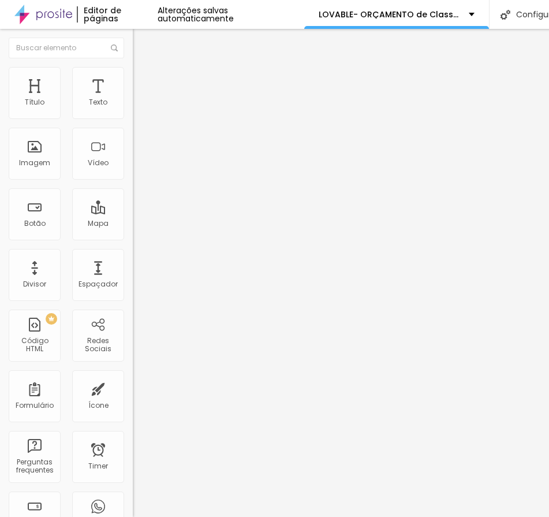
click at [133, 67] on li "Estilo" at bounding box center [199, 73] width 133 height 12
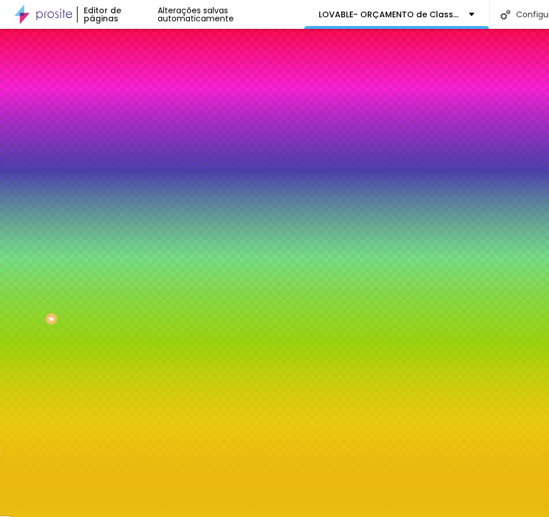
click at [133, 456] on button "button" at bounding box center [141, 462] width 16 height 12
type input "1"
type input "3"
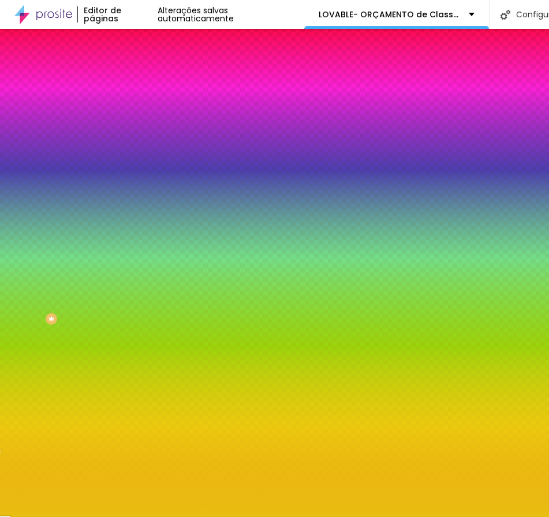
type input "5"
drag, startPoint x: 128, startPoint y: 346, endPoint x: 255, endPoint y: 349, distance: 127.7
type input "5"
click at [438, 516] on div at bounding box center [274, 517] width 549 height 0
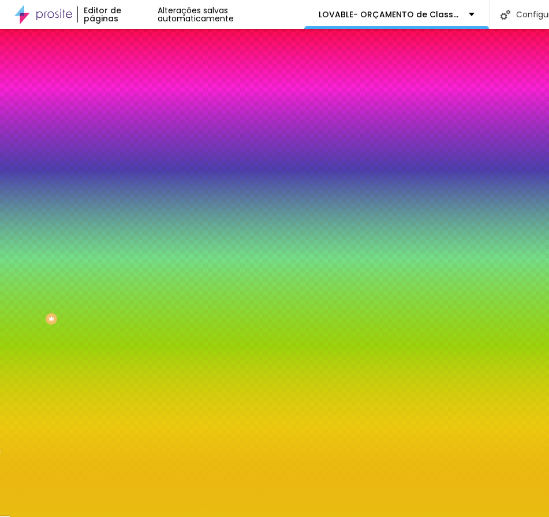
click at [137, 457] on icon "button" at bounding box center [140, 460] width 7 height 7
type input "4"
type input "3"
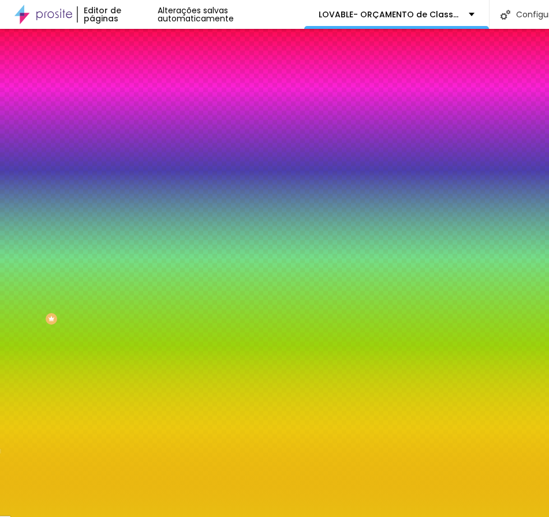
type input "1"
drag, startPoint x: 254, startPoint y: 347, endPoint x: 139, endPoint y: 347, distance: 114.9
type input "1"
click at [458, 516] on div at bounding box center [274, 517] width 549 height 0
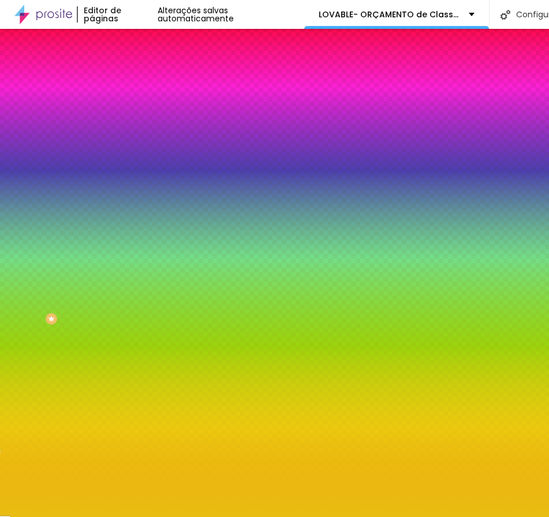
click at [137, 457] on icon "button" at bounding box center [140, 460] width 7 height 7
type input "0"
drag, startPoint x: 152, startPoint y: 345, endPoint x: 102, endPoint y: 352, distance: 50.1
type input "0"
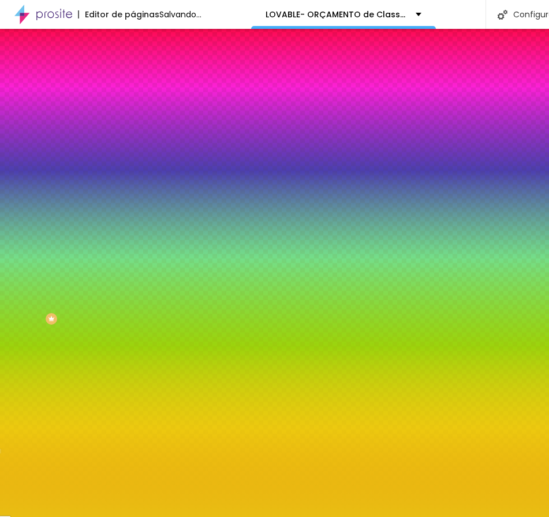
type input "1"
type input "2"
type input "5"
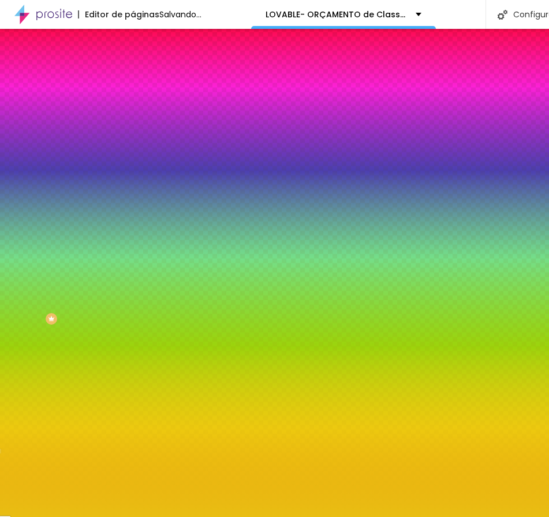
drag, startPoint x: 153, startPoint y: 345, endPoint x: 336, endPoint y: 348, distance: 182.5
type input "5"
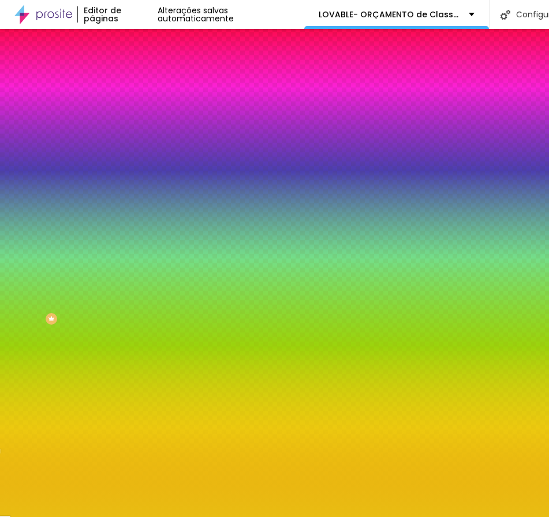
drag, startPoint x: 249, startPoint y: 364, endPoint x: 224, endPoint y: 291, distance: 77.4
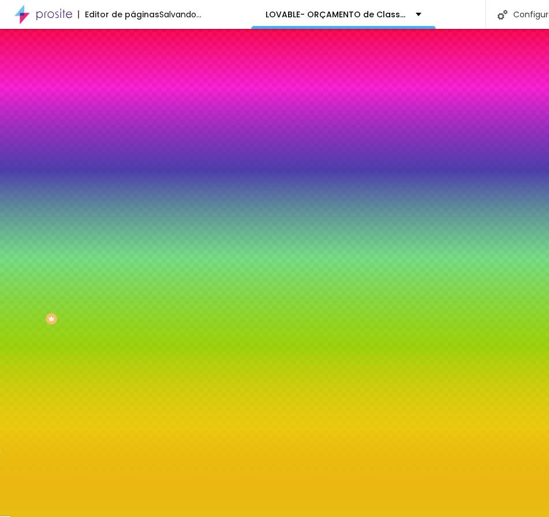
click at [113, 516] on div at bounding box center [274, 517] width 549 height 0
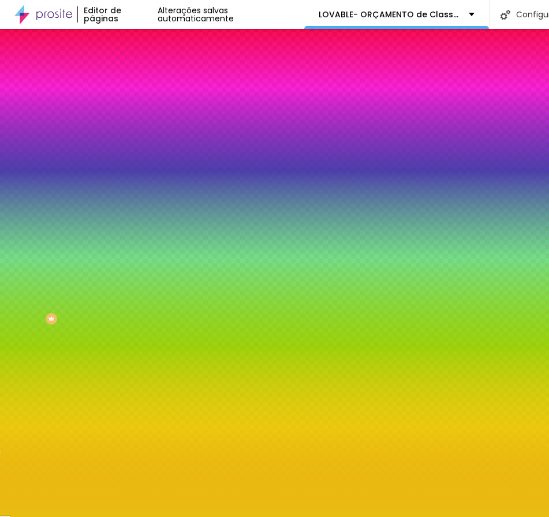
click at [139, 177] on icon "button" at bounding box center [141, 179] width 5 height 5
type input "1"
type input "2"
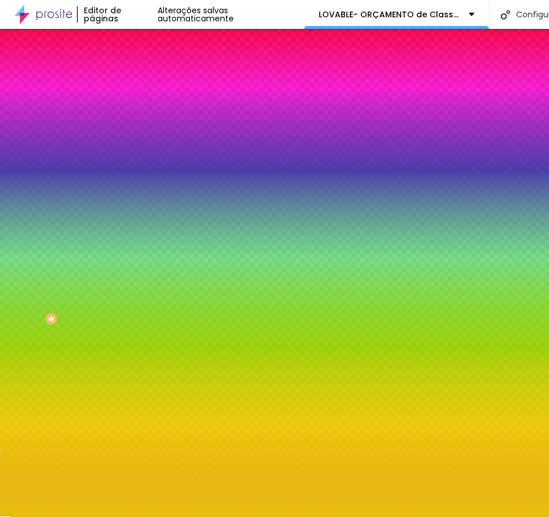
type input "8"
type input "14"
type input "13"
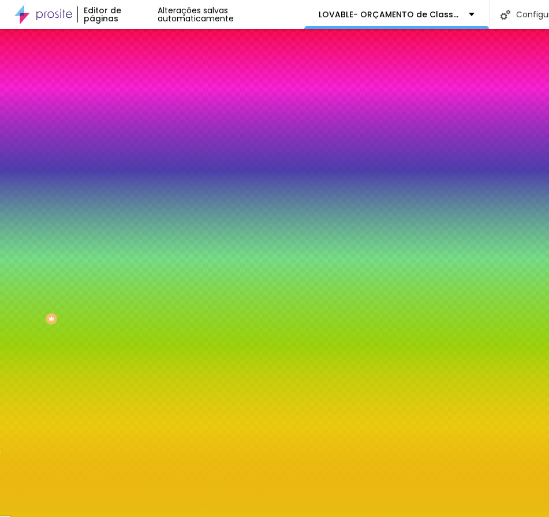
type input "13"
type input "12"
type input "10"
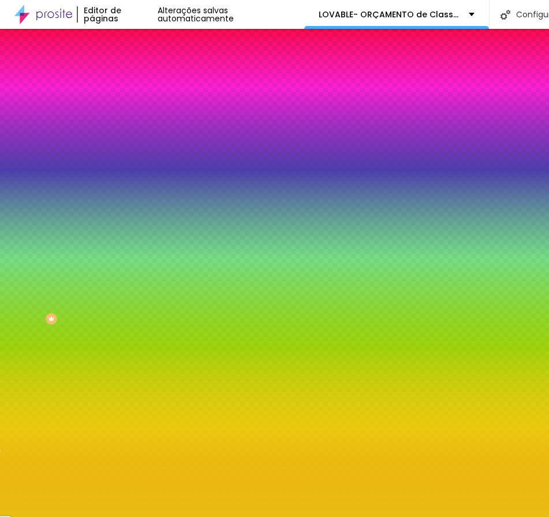
type input "9"
drag, startPoint x: 127, startPoint y: 215, endPoint x: 163, endPoint y: 225, distance: 37.1
type input "9"
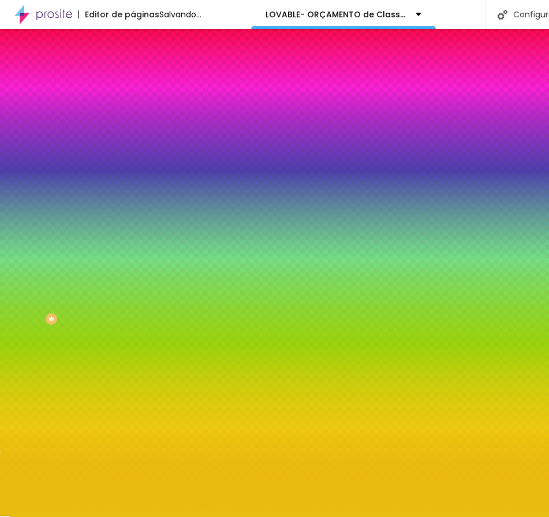
type input "1"
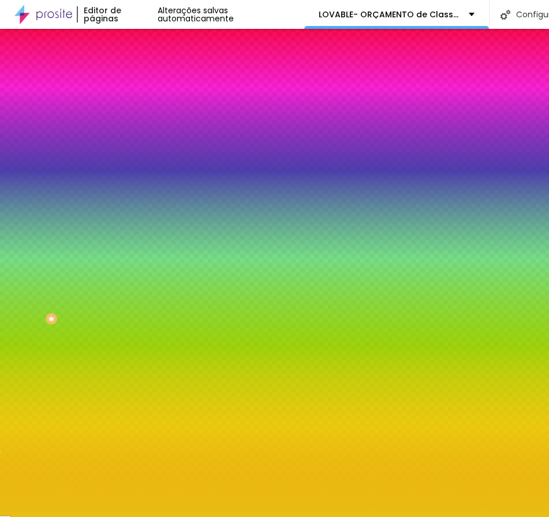
drag, startPoint x: 126, startPoint y: 247, endPoint x: 150, endPoint y: 248, distance: 23.1
type input "1"
click at [445, 516] on div at bounding box center [274, 517] width 549 height 0
click at [137, 176] on icon "button" at bounding box center [140, 179] width 7 height 7
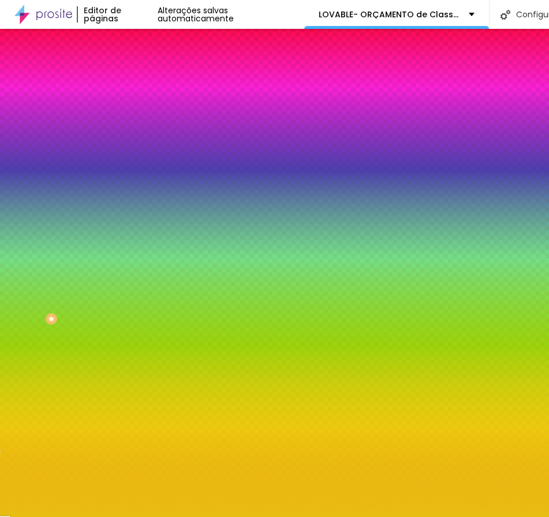
click at [98, 516] on div at bounding box center [274, 517] width 549 height 0
click at [137, 170] on icon "button" at bounding box center [141, 166] width 8 height 8
click at [137, 176] on icon "button" at bounding box center [140, 179] width 7 height 7
type input "1"
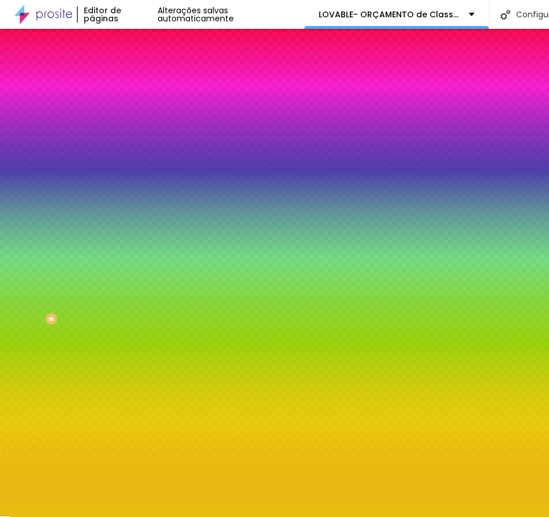
type input "4"
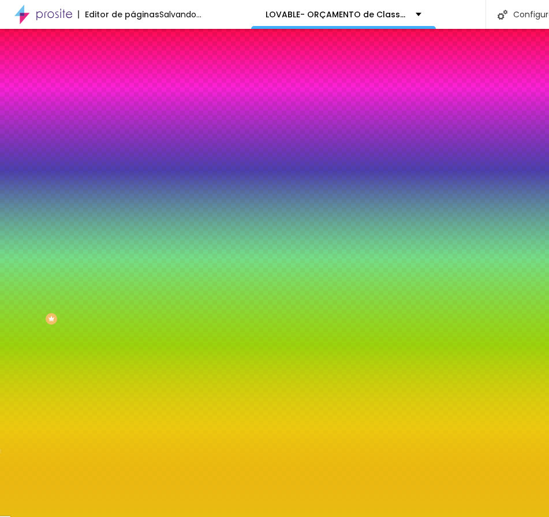
type input "5"
type input "7"
type input "8"
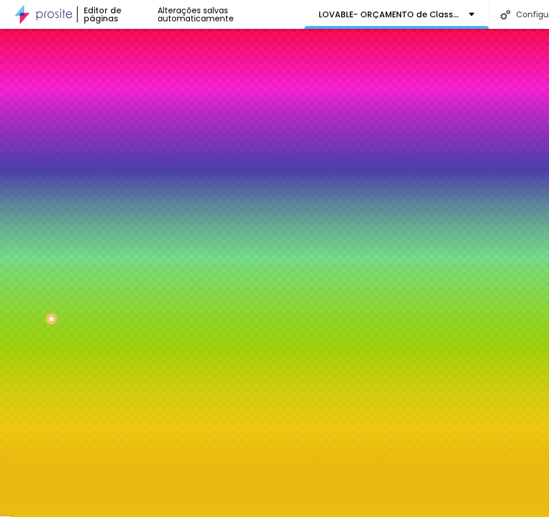
drag, startPoint x: 126, startPoint y: 216, endPoint x: 159, endPoint y: 215, distance: 32.9
type input "8"
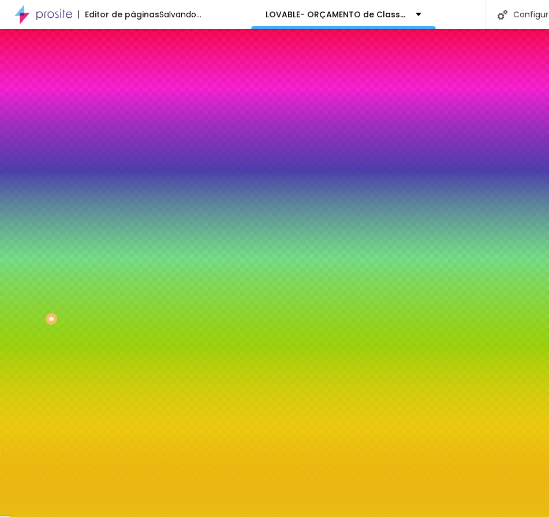
click at [423, 516] on div at bounding box center [274, 517] width 549 height 0
click at [143, 68] on span "Conteúdo" at bounding box center [161, 63] width 36 height 10
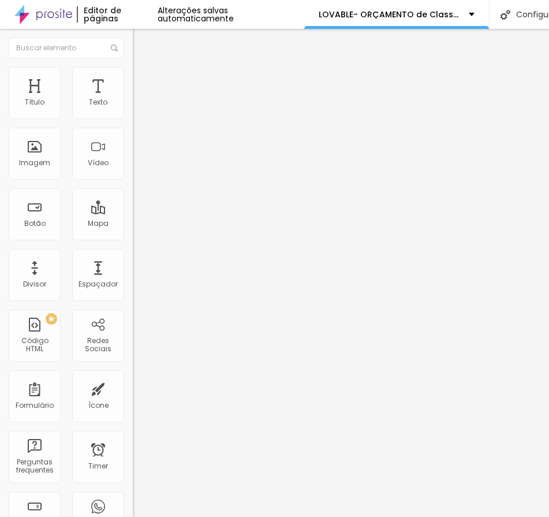
click at [133, 109] on input "Click me" at bounding box center [202, 103] width 139 height 12
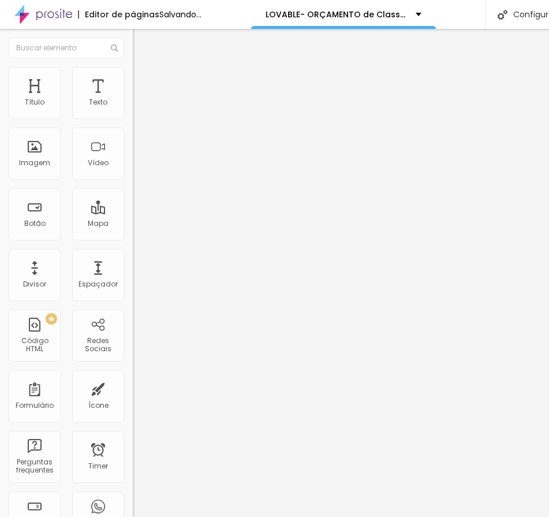
type input "s"
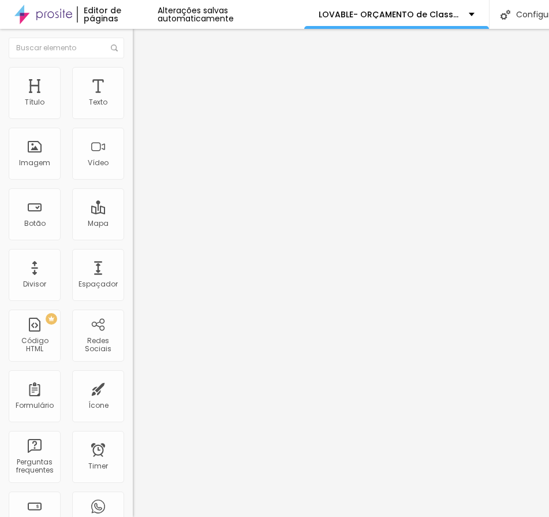
type input "C"
type input "c"
type input "s"
click at [133, 109] on input "Solicite seu orçamento exclusivo" at bounding box center [202, 103] width 139 height 12
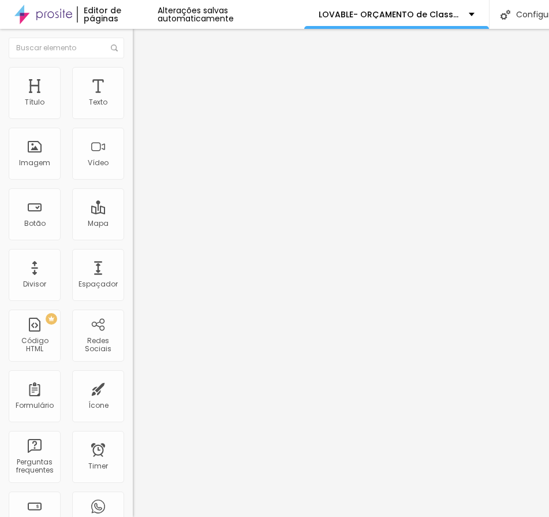
click at [133, 109] on input "Solicite seu orçamento exclusivo" at bounding box center [202, 103] width 139 height 12
type input "Solicite seu orçamento exclusivo"
click at [133, 72] on li "Estilo" at bounding box center [199, 73] width 133 height 12
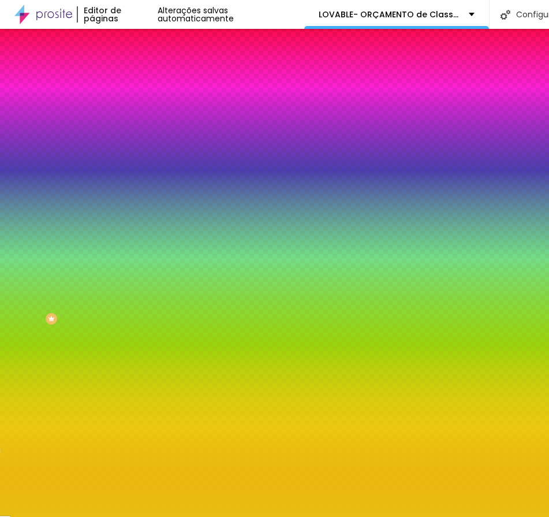
click at [133, 79] on li "Avançado" at bounding box center [199, 85] width 133 height 12
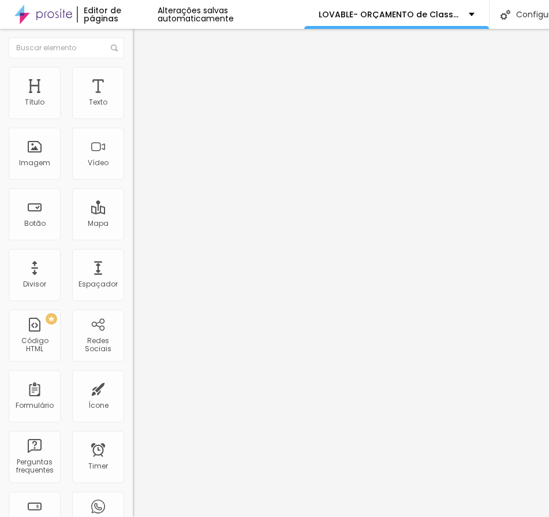
click at [143, 70] on span "Estilo" at bounding box center [152, 75] width 18 height 10
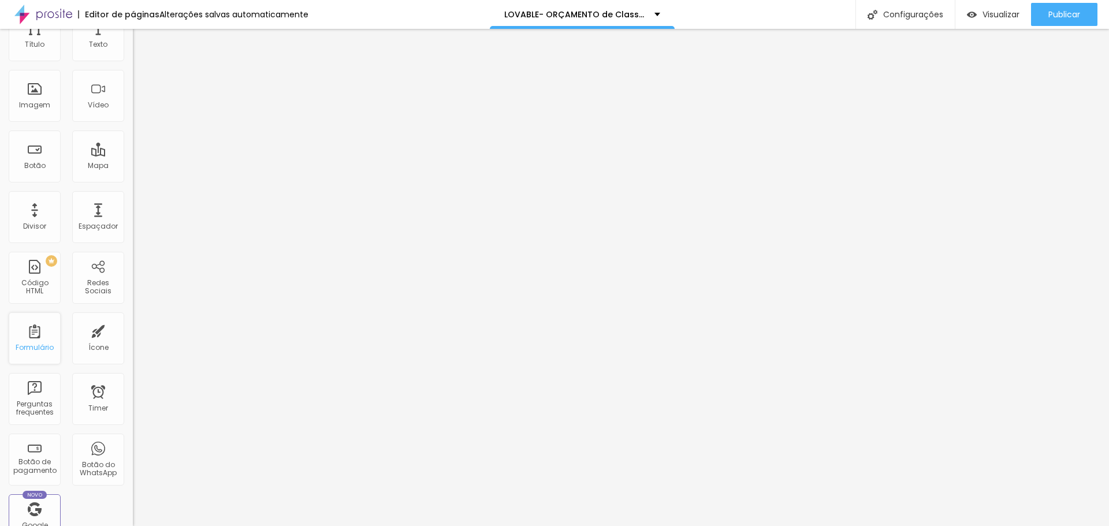
scroll to position [0, 0]
click at [133, 116] on span at bounding box center [136, 121] width 7 height 10
click at [133, 77] on li "Estilo" at bounding box center [199, 73] width 133 height 12
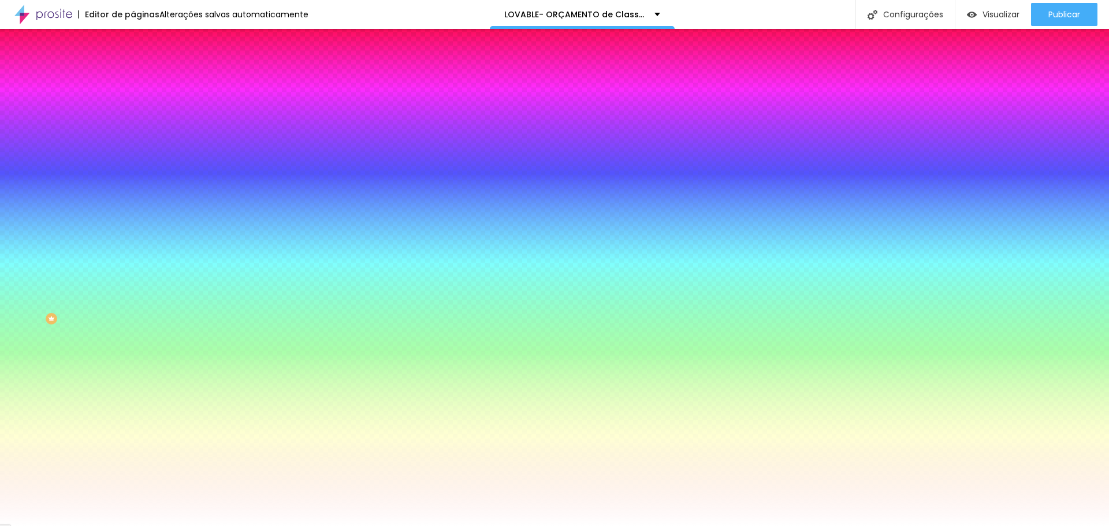
click at [133, 129] on button "button" at bounding box center [141, 123] width 16 height 12
type input "#000000"
drag, startPoint x: 221, startPoint y: 358, endPoint x: 231, endPoint y: 380, distance: 24.0
click at [231, 380] on body "Editor de páginas Salvando... LOVABLE- ORÇAMENTO de Classe B+ Orçamento Configu…" at bounding box center [554, 263] width 1109 height 526
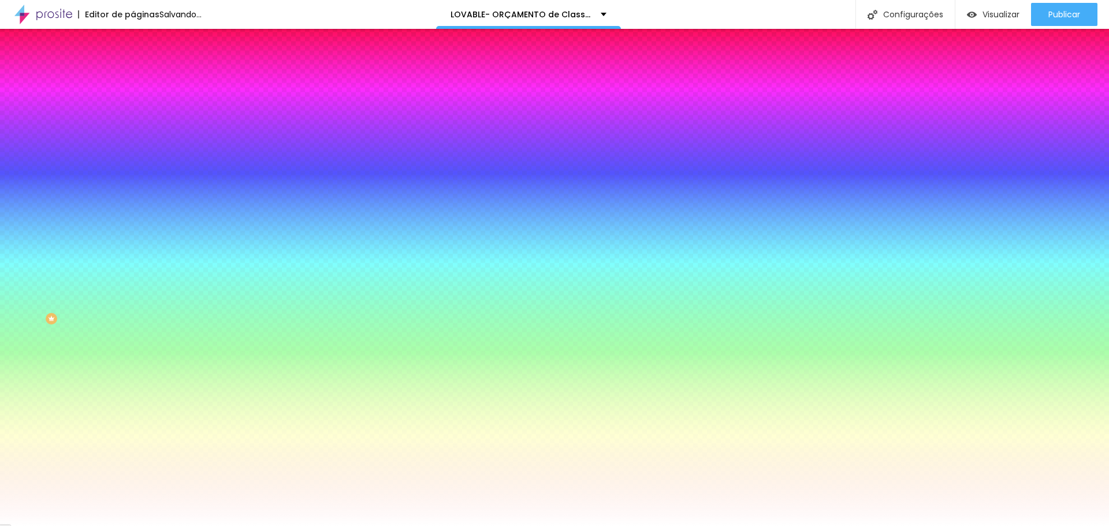
click at [226, 516] on div at bounding box center [554, 526] width 1109 height 0
click at [133, 97] on div "Botão" at bounding box center [199, 93] width 133 height 7
click at [137, 126] on icon "button" at bounding box center [140, 122] width 7 height 7
drag, startPoint x: 260, startPoint y: 375, endPoint x: 261, endPoint y: 390, distance: 15.6
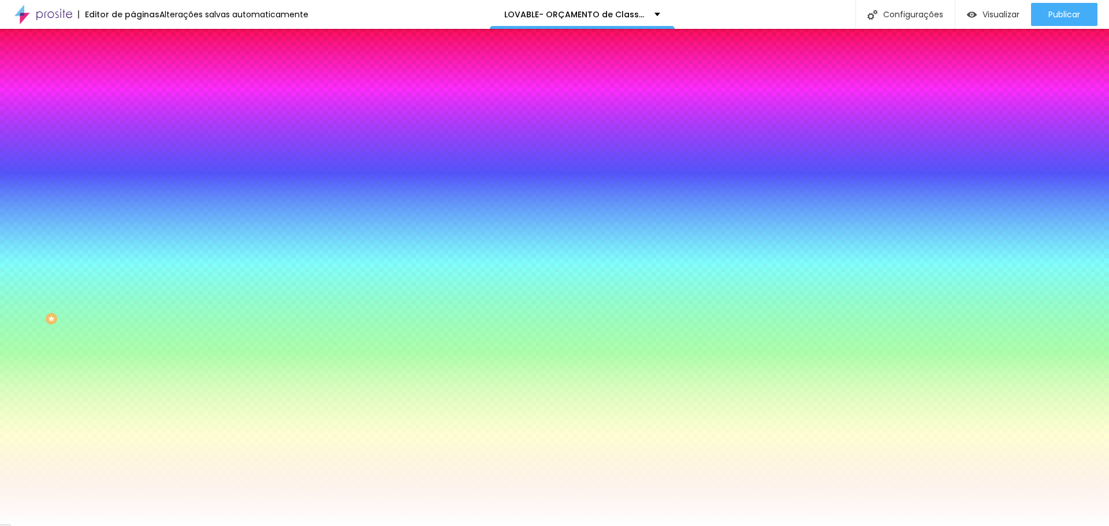
click at [261, 390] on body "Editor de páginas Alterações salvas automaticamente LOVABLE- ORÇAMENTO de Class…" at bounding box center [554, 263] width 1109 height 526
click at [261, 516] on div at bounding box center [554, 526] width 1109 height 0
click at [137, 158] on icon "button" at bounding box center [140, 154] width 7 height 7
type input "1"
drag, startPoint x: 135, startPoint y: 244, endPoint x: 142, endPoint y: 248, distance: 8.0
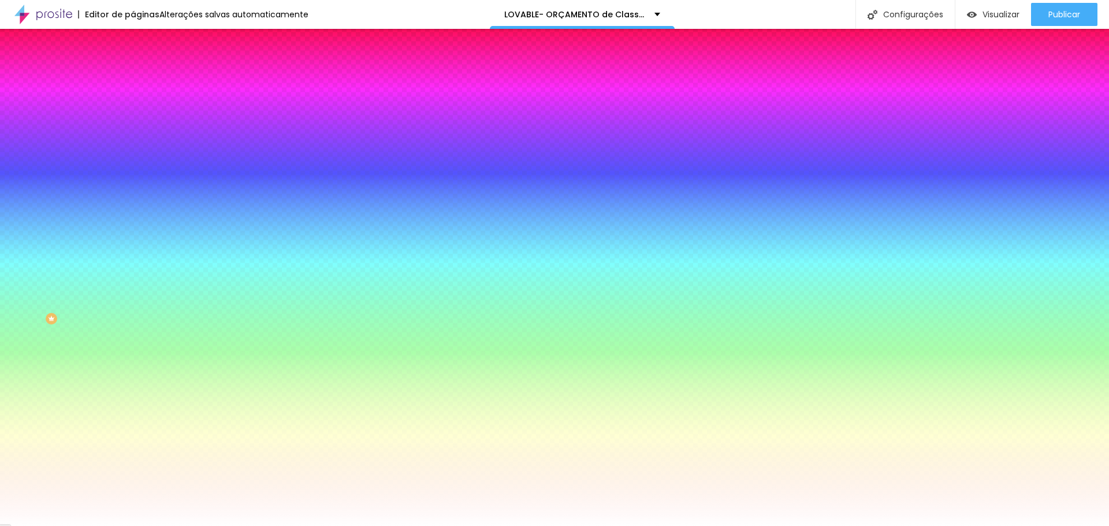
type input "1"
type input "5"
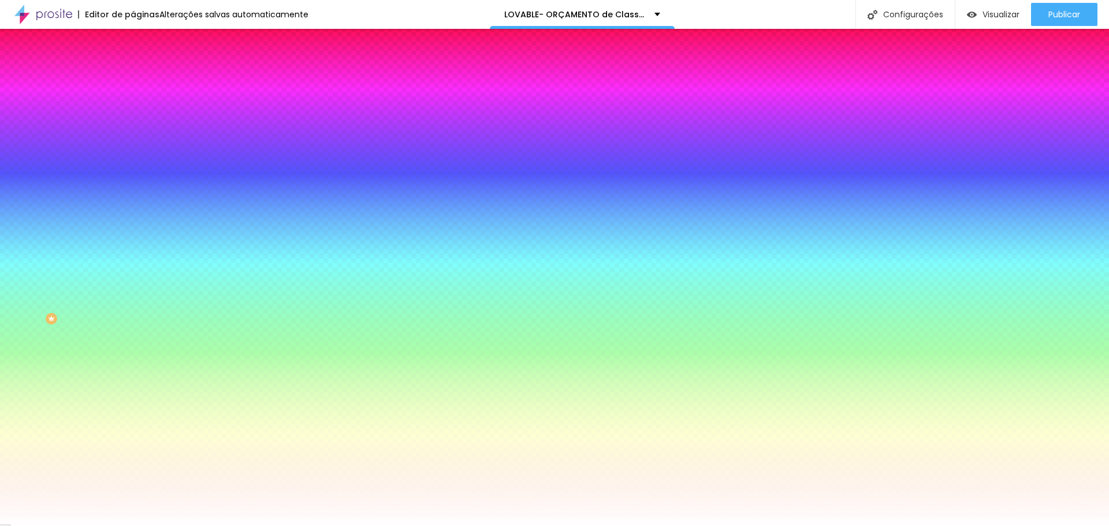
type input "5"
type input "6"
type input "4"
drag, startPoint x: 150, startPoint y: 214, endPoint x: 142, endPoint y: 214, distance: 8.1
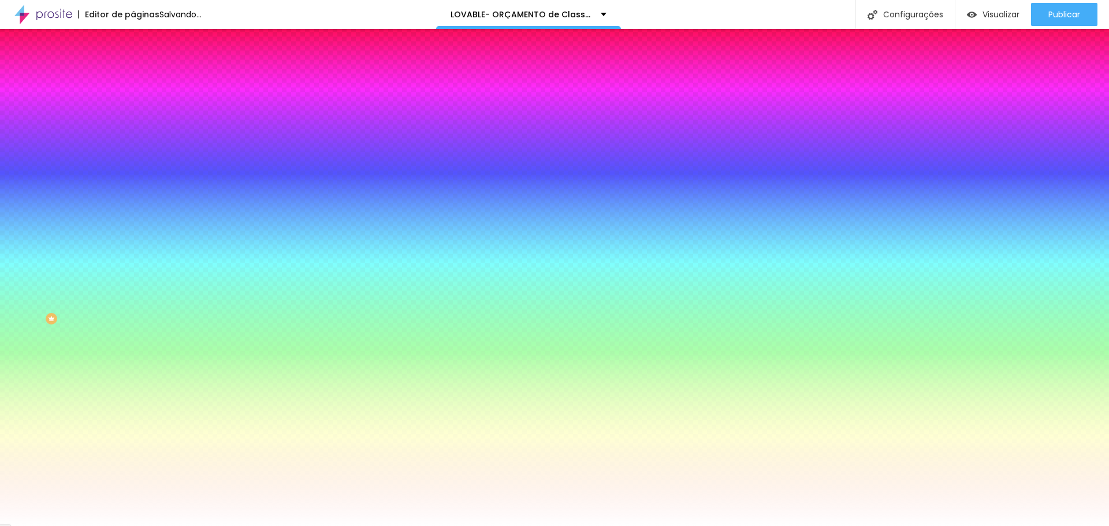
type input "4"
click at [76, 516] on div at bounding box center [554, 526] width 1109 height 0
click at [133, 67] on li "Conteúdo" at bounding box center [199, 61] width 133 height 12
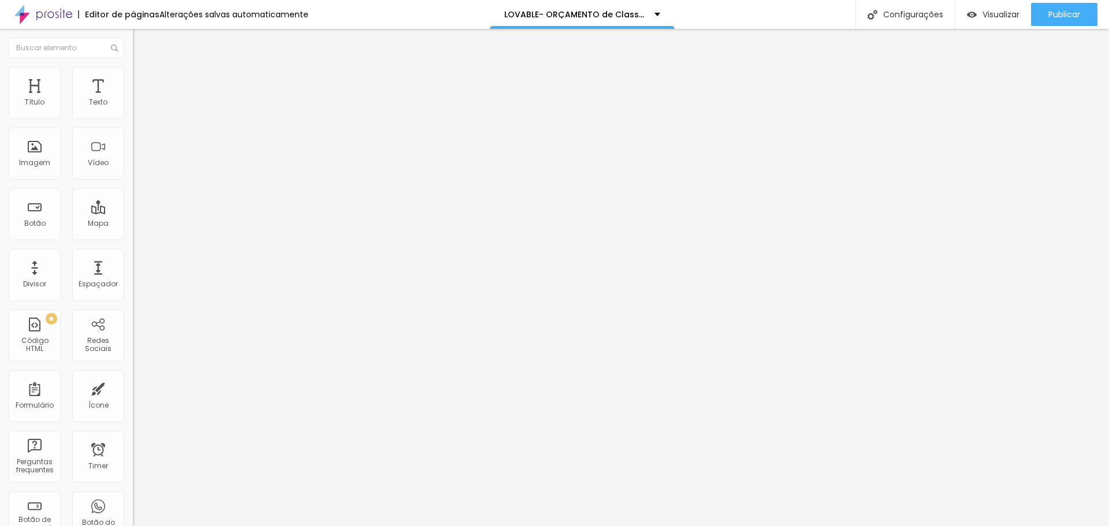
click at [133, 79] on li "Avançado" at bounding box center [199, 85] width 133 height 12
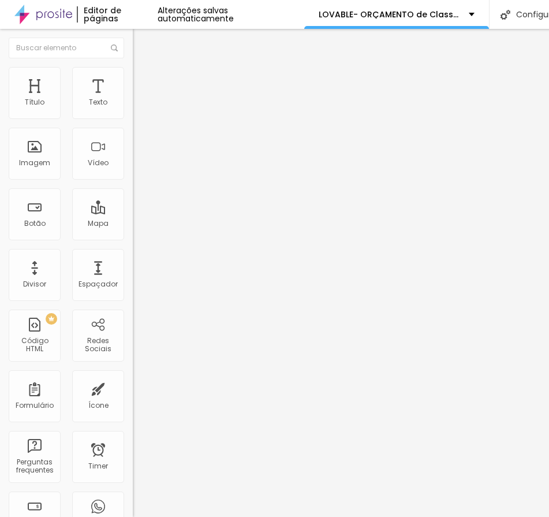
click at [133, 424] on div "Editar Formulário Conteúdo Estilo Avançado 20 Espaço de cima 20 Espaço de baixo…" at bounding box center [199, 273] width 133 height 488
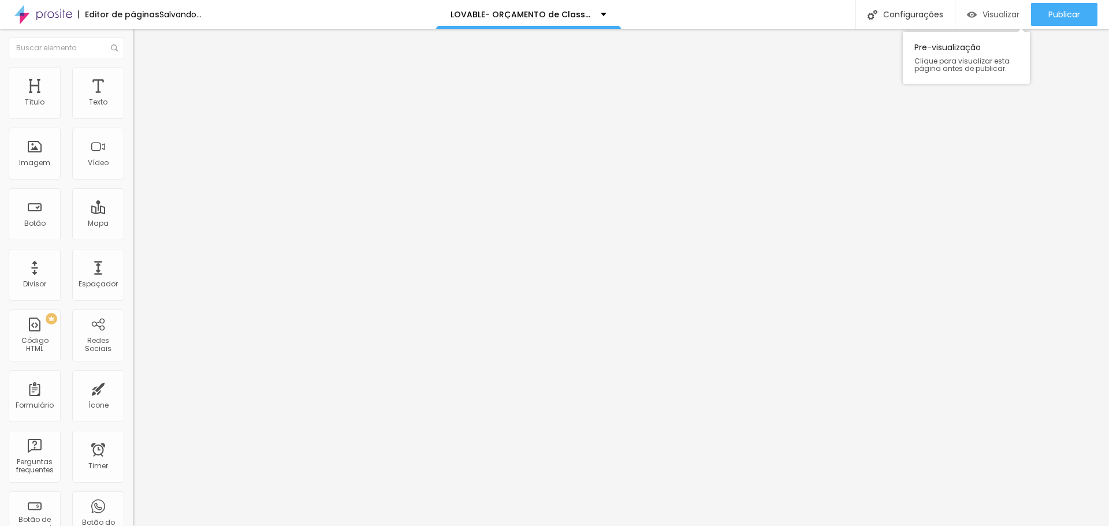
click at [622, 12] on img "button" at bounding box center [972, 15] width 10 height 10
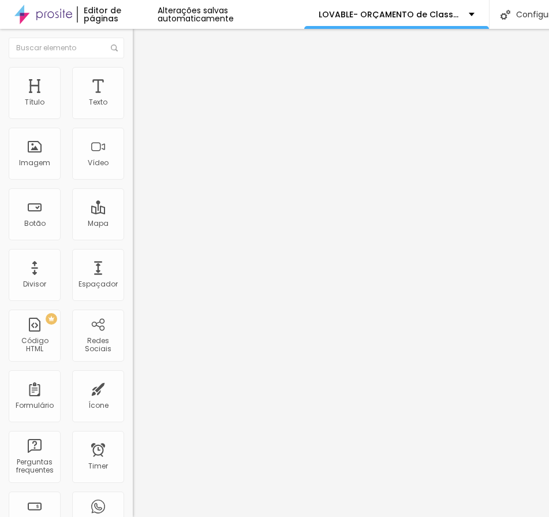
click at [133, 88] on li "Estilo" at bounding box center [199, 82] width 133 height 12
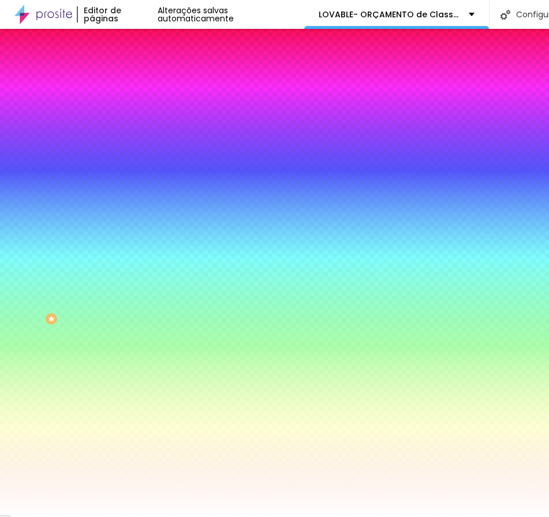
click at [133, 88] on img at bounding box center [138, 93] width 10 height 10
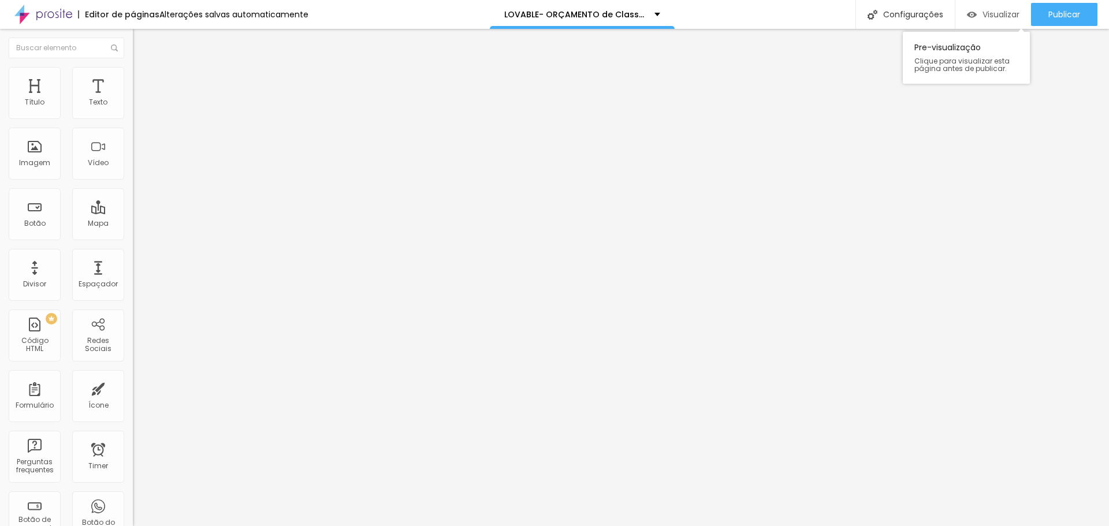
click at [622, 8] on div "Visualizar" at bounding box center [993, 14] width 53 height 23
click at [133, 73] on img at bounding box center [138, 72] width 10 height 10
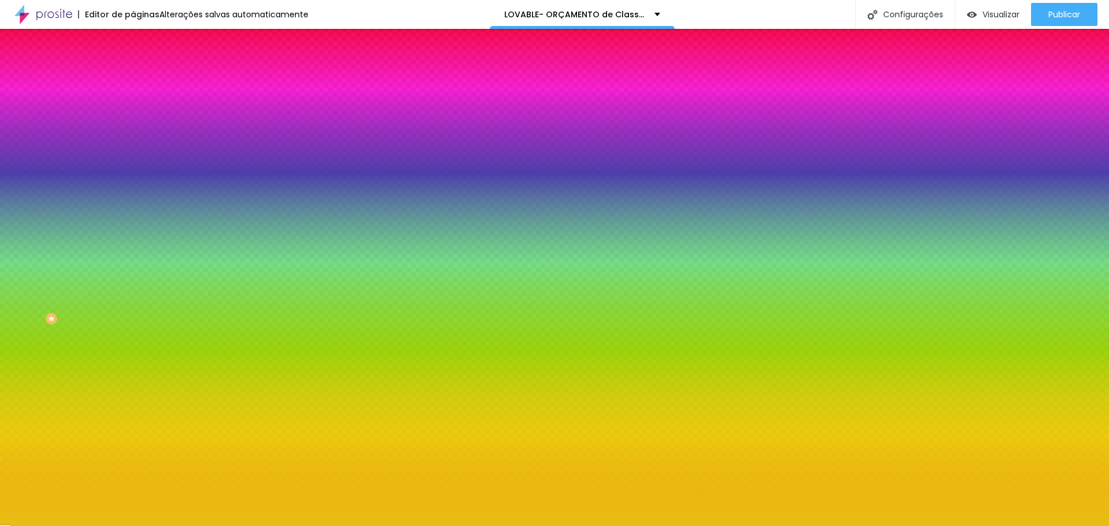
click at [133, 79] on li "Avançado" at bounding box center [199, 85] width 133 height 12
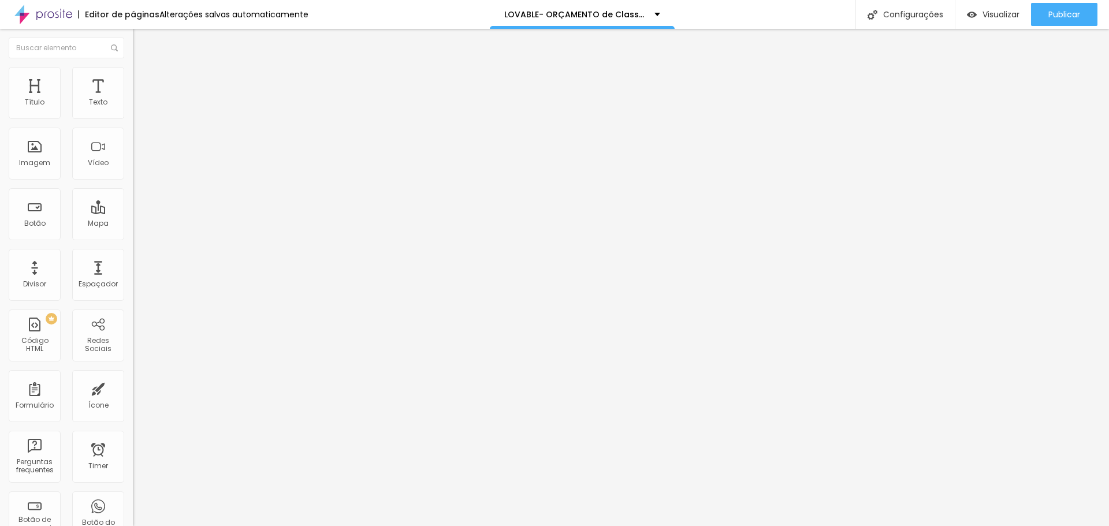
click at [133, 42] on button "Editar Botão" at bounding box center [199, 42] width 133 height 27
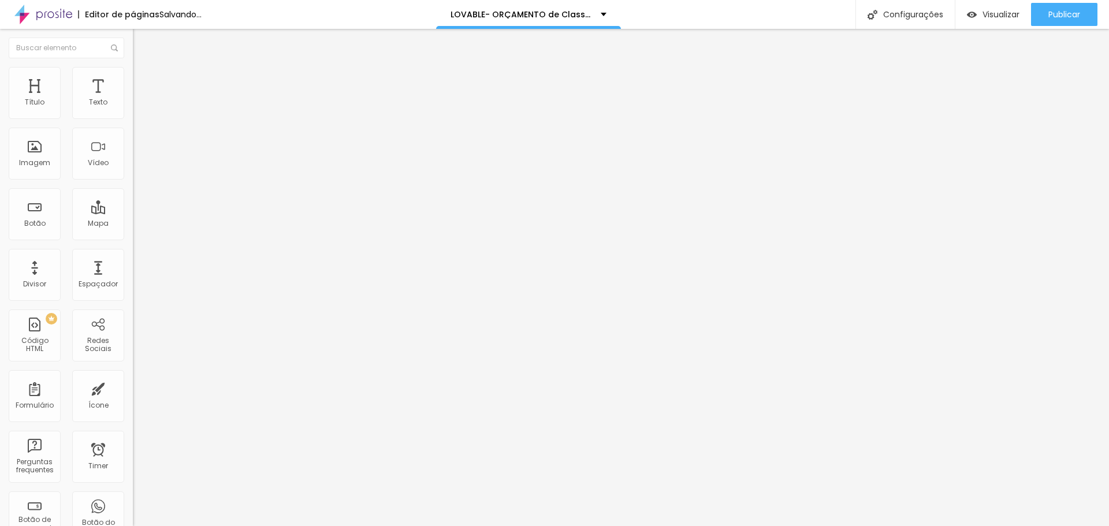
click at [143, 80] on span "Avançado" at bounding box center [162, 75] width 38 height 10
paste textarea
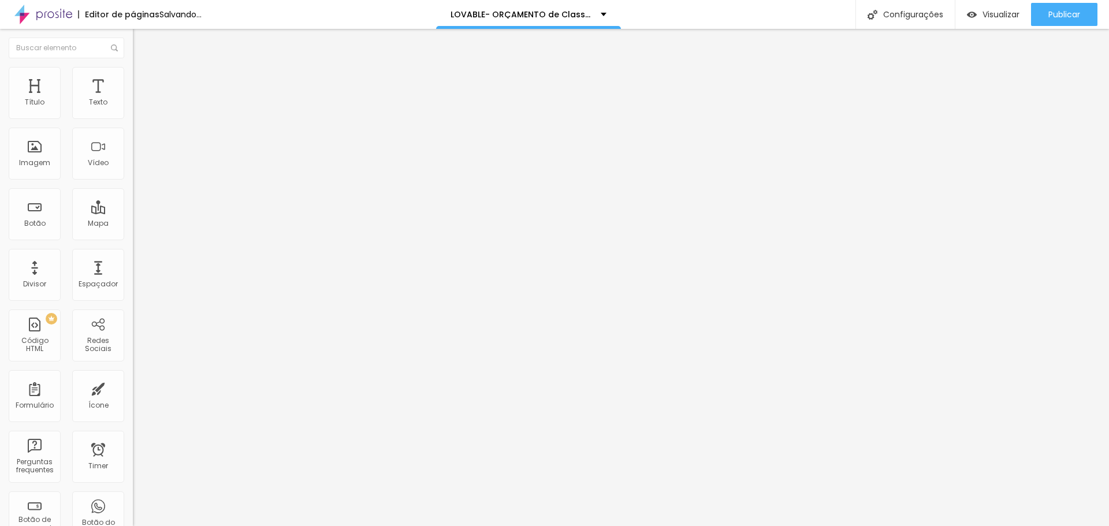
scroll to position [219, 0]
click at [133, 444] on div "Editar Título Estilo Avançado 10 Espaço de cima 10 Espaço de baixo ID Html Clas…" at bounding box center [199, 277] width 133 height 497
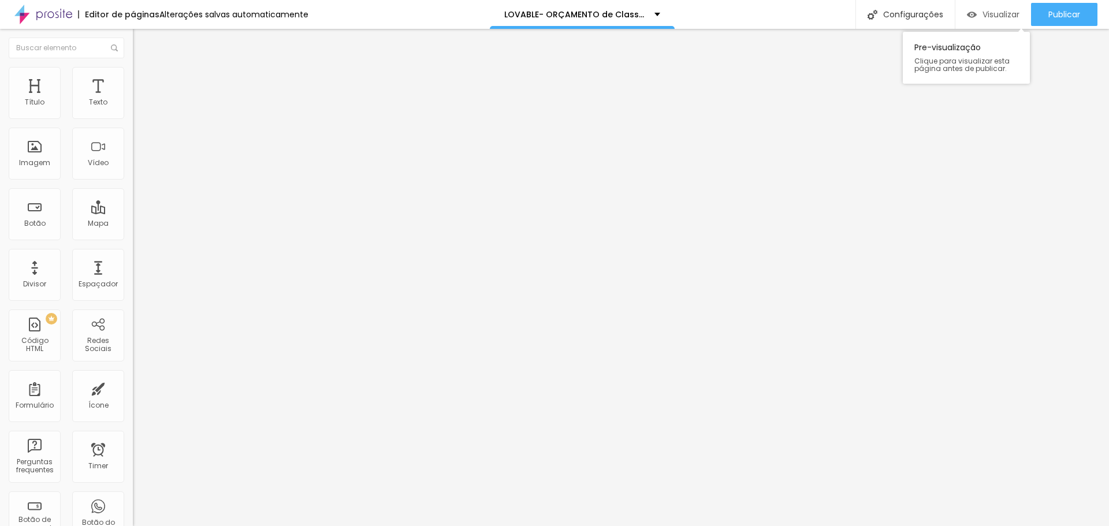
click at [622, 17] on span "Visualizar" at bounding box center [1000, 14] width 37 height 9
click at [133, 79] on img at bounding box center [138, 84] width 10 height 10
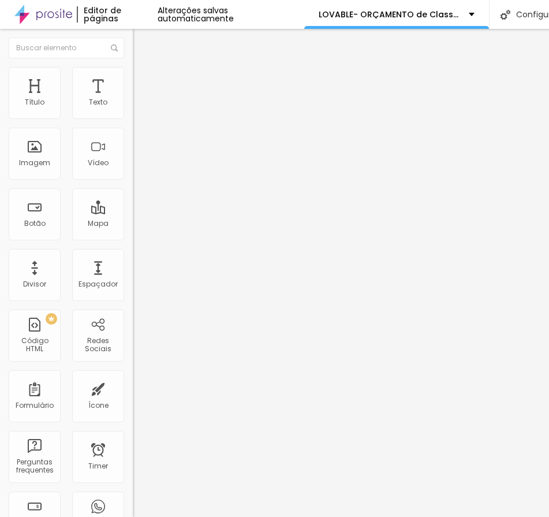
click at [133, 76] on li "Estilo" at bounding box center [199, 73] width 133 height 12
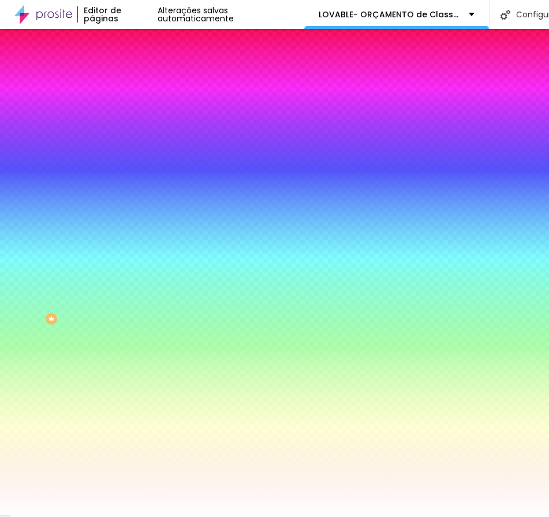
click at [133, 79] on li "Avançado" at bounding box center [199, 85] width 133 height 12
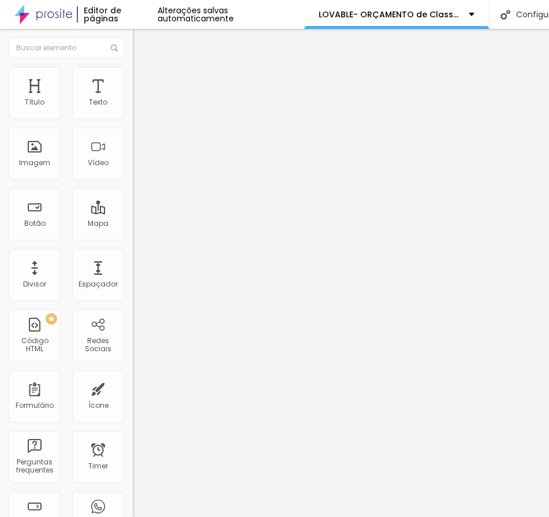
click at [133, 67] on li "Conteúdo" at bounding box center [199, 61] width 133 height 12
click at [133, 216] on div "Editar Coluna Conteúdo Estilo Avançado Alinhamento" at bounding box center [199, 273] width 133 height 488
click at [133, 140] on div "Editar Coluna Conteúdo Estilo Avançado Alinhamento" at bounding box center [199, 273] width 133 height 488
click at [133, 73] on li "Estilo" at bounding box center [199, 73] width 133 height 12
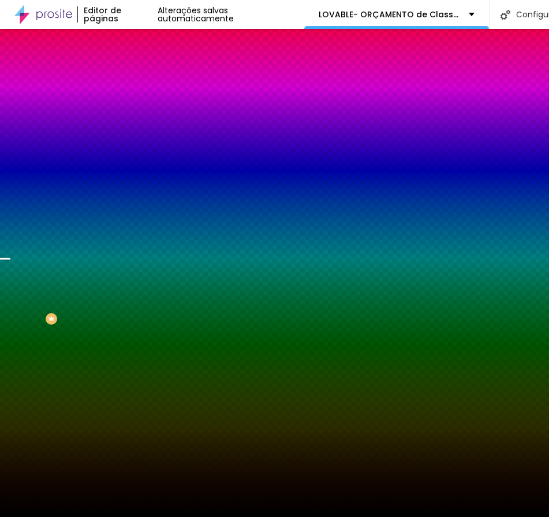
click at [133, 120] on span "Nenhum" at bounding box center [148, 115] width 30 height 10
click at [133, 138] on span "Parallax" at bounding box center [147, 133] width 28 height 10
click at [143, 84] on span "Avançado" at bounding box center [162, 86] width 38 height 10
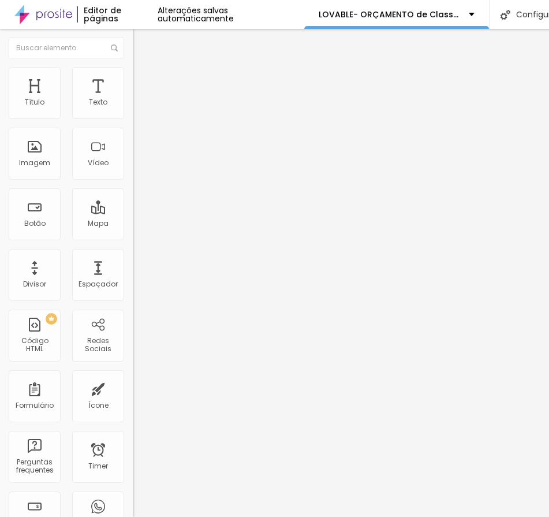
click at [133, 79] on li "Estilo" at bounding box center [199, 73] width 133 height 12
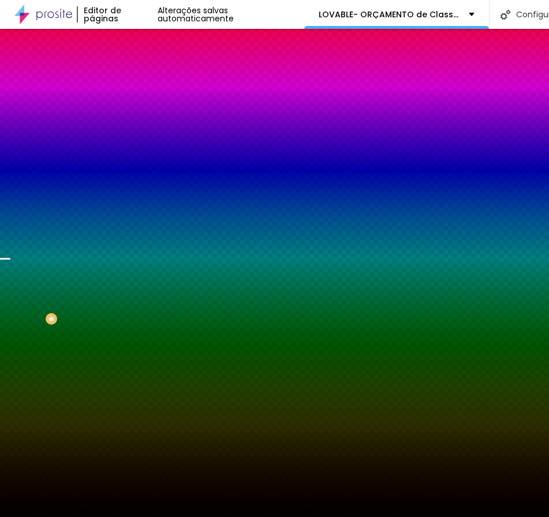
click at [143, 68] on span "Conteúdo" at bounding box center [161, 63] width 36 height 10
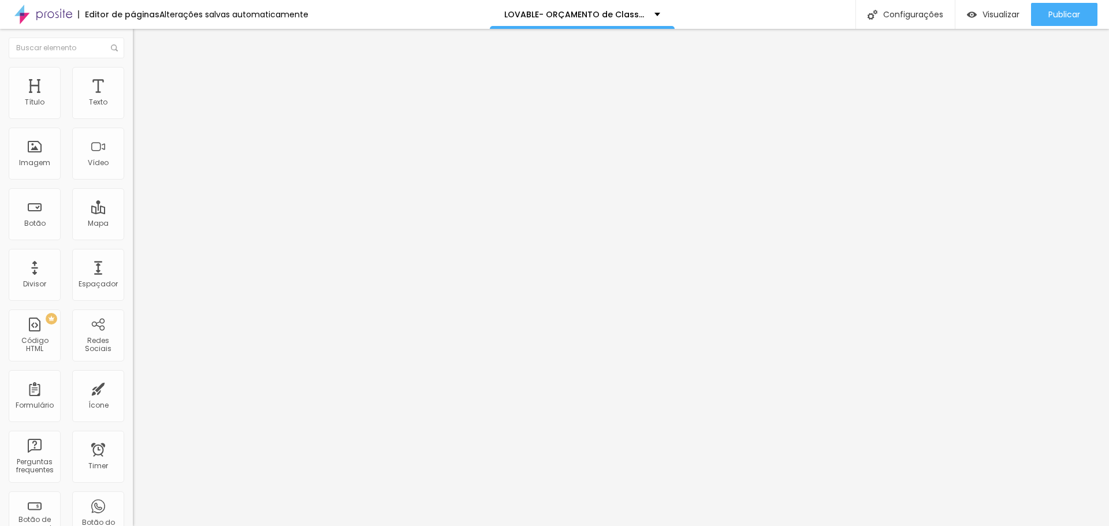
click at [133, 105] on span "Encaixotado" at bounding box center [155, 100] width 45 height 10
click at [133, 123] on span "Completo" at bounding box center [150, 118] width 35 height 10
click at [622, 15] on span "Visualizar" at bounding box center [1000, 14] width 37 height 9
click at [133, 68] on li "Estilo" at bounding box center [199, 73] width 133 height 12
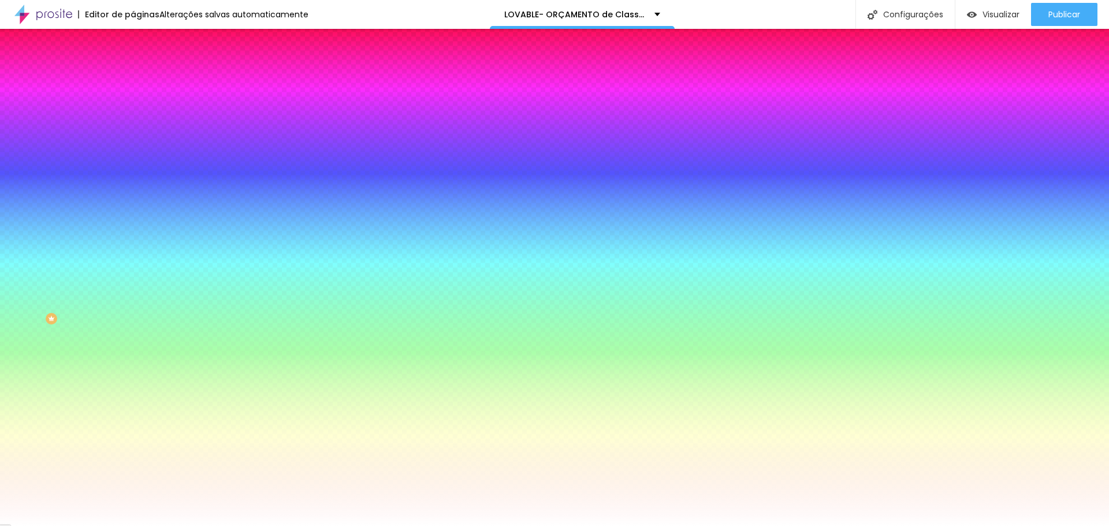
click at [133, 79] on li "Avançado" at bounding box center [199, 85] width 133 height 12
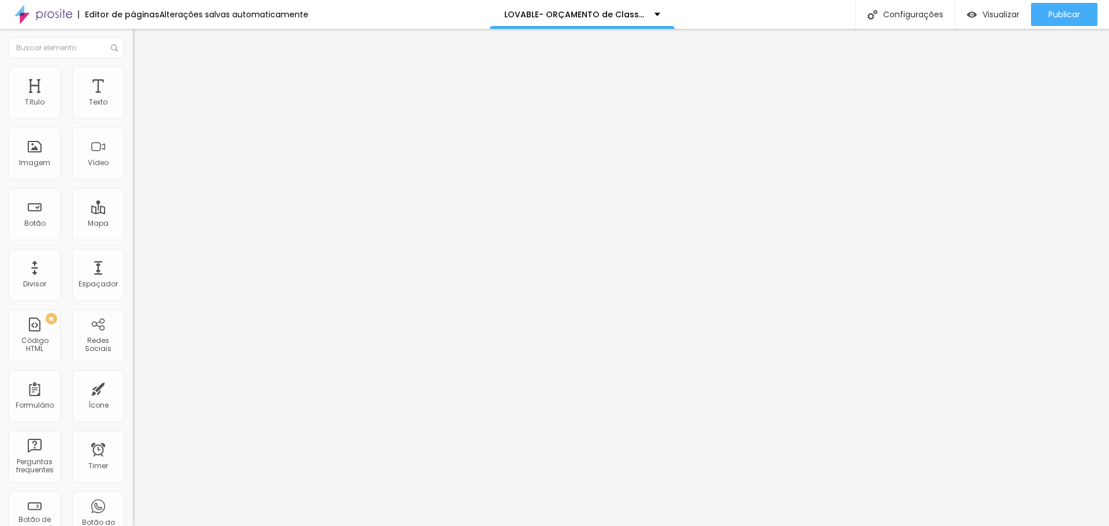
click at [133, 66] on img at bounding box center [138, 60] width 10 height 10
click at [133, 41] on button "Editar Coluna" at bounding box center [199, 42] width 133 height 27
click at [133, 73] on img at bounding box center [138, 72] width 10 height 10
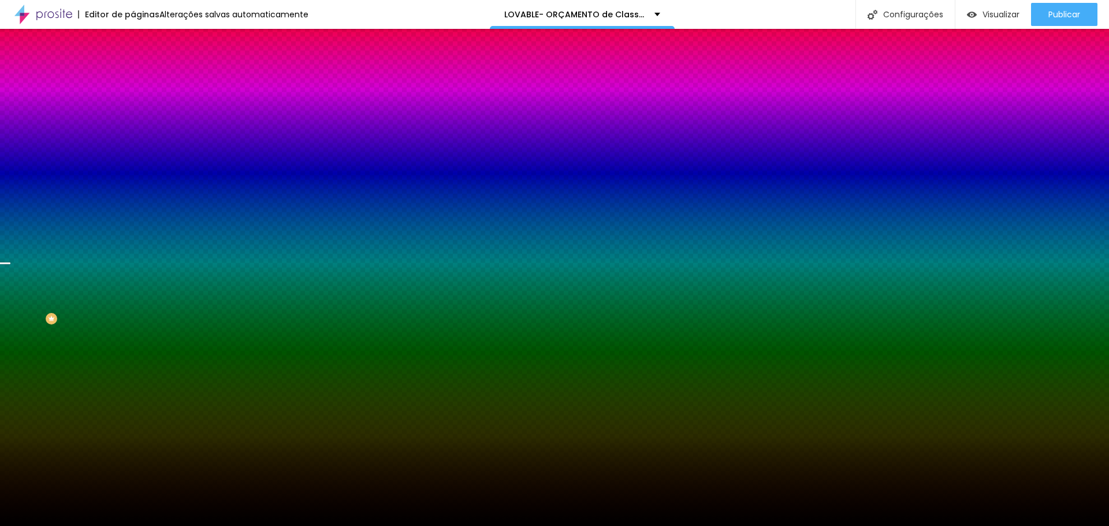
click at [133, 90] on li "Avançado" at bounding box center [199, 85] width 133 height 12
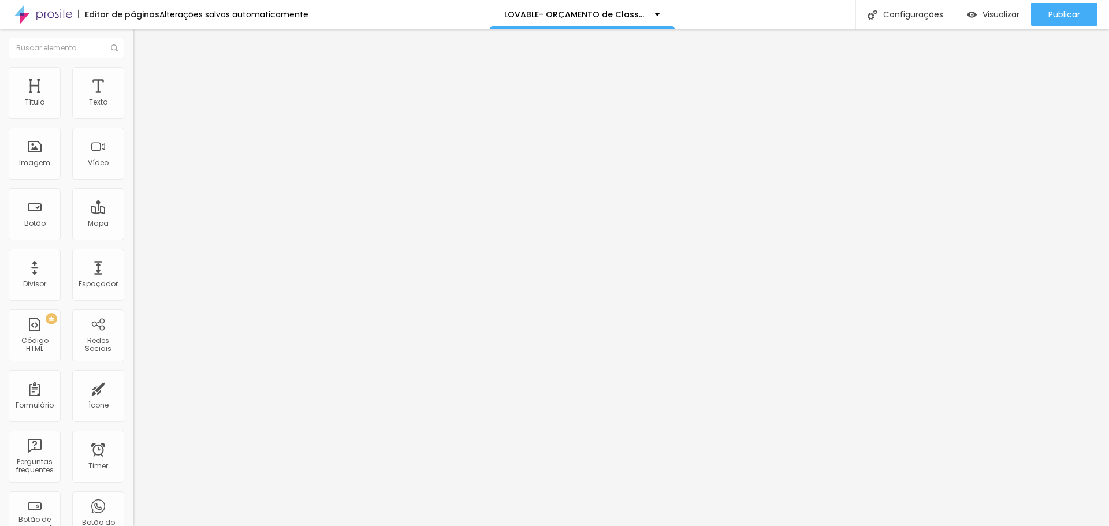
click at [133, 66] on img at bounding box center [138, 60] width 10 height 10
type input "79"
type input "115"
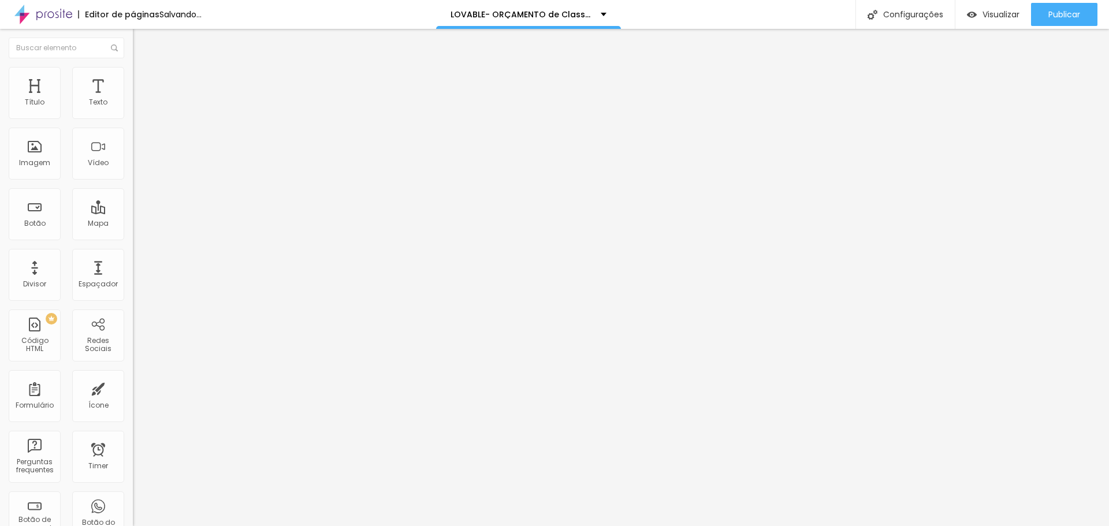
type input "172"
type input "219"
type input "229"
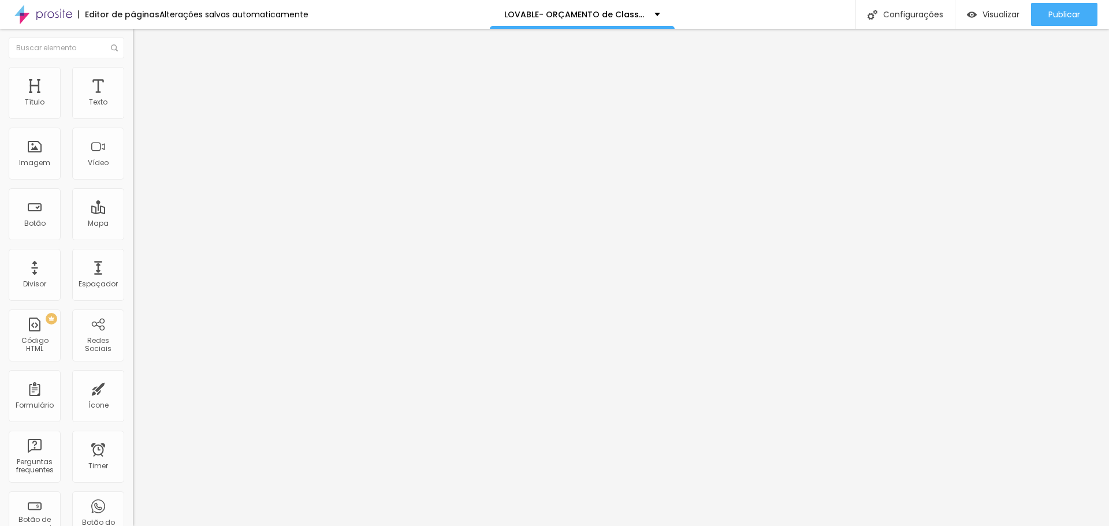
type input "229"
type input "250"
type input "244"
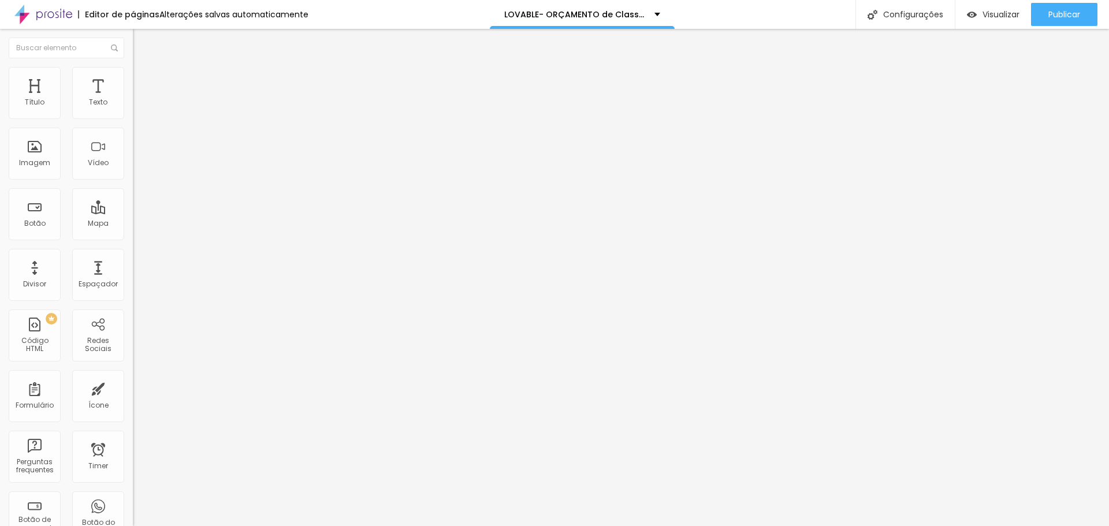
type input "229"
type input "198"
drag, startPoint x: 30, startPoint y: 113, endPoint x: 47, endPoint y: 116, distance: 17.1
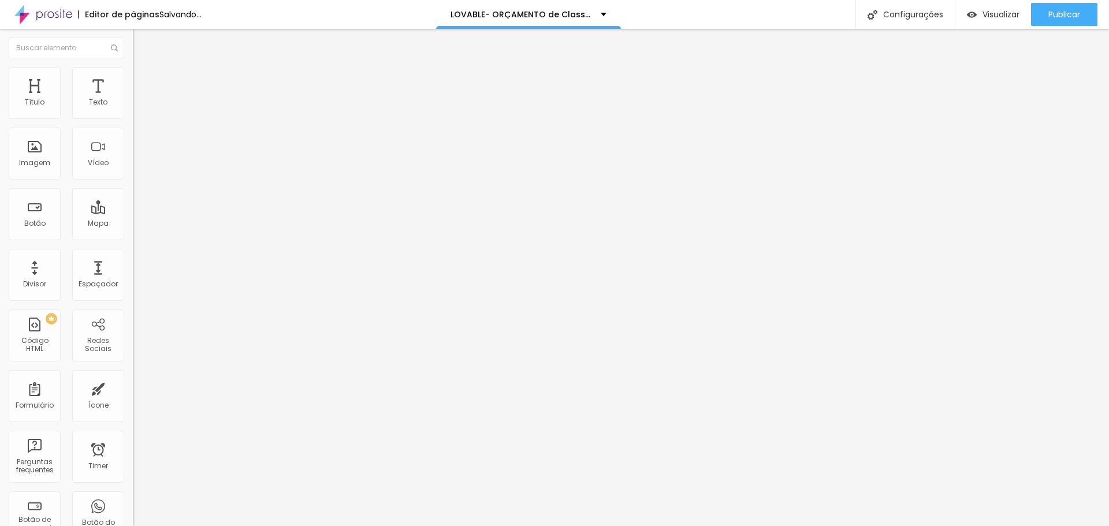
click at [133, 213] on input "range" at bounding box center [170, 217] width 75 height 9
click at [133, 223] on input "198" at bounding box center [158, 229] width 50 height 12
type input "10"
type input "20"
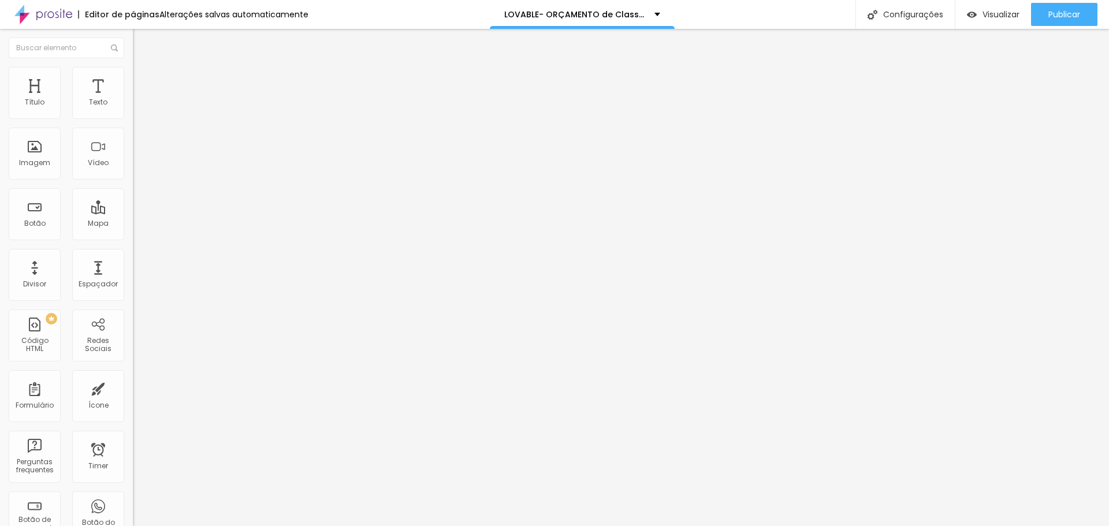
type input "200"
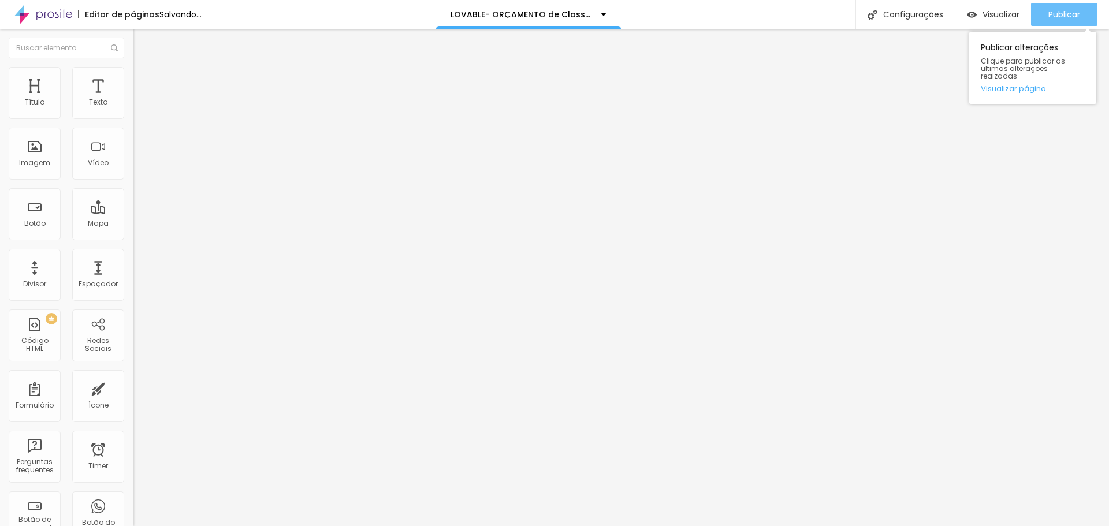
type input "200"
click at [622, 17] on icon "button" at bounding box center [1024, 15] width 14 height 14
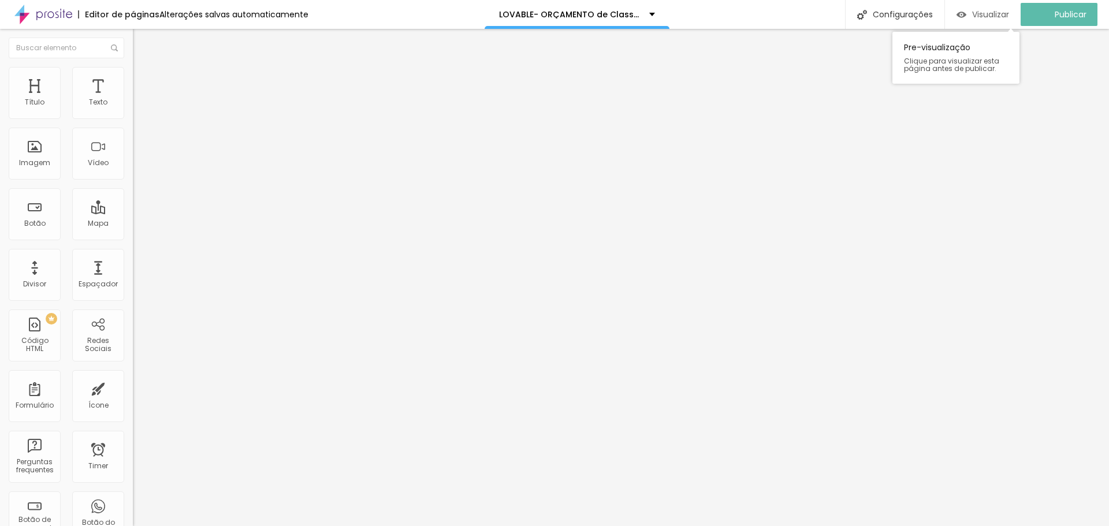
click at [622, 15] on span "Visualizar" at bounding box center [990, 14] width 37 height 9
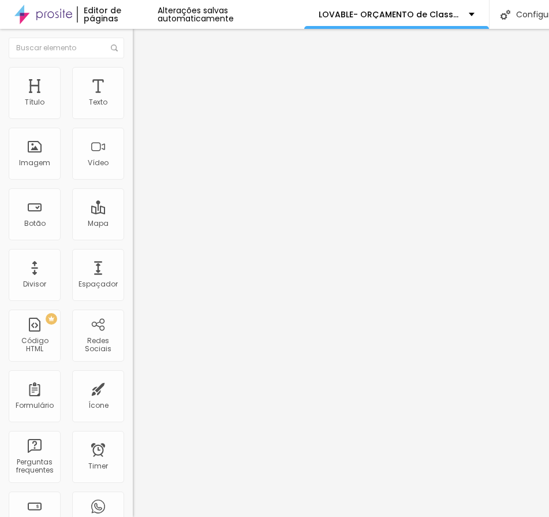
click at [133, 70] on img at bounding box center [138, 72] width 10 height 10
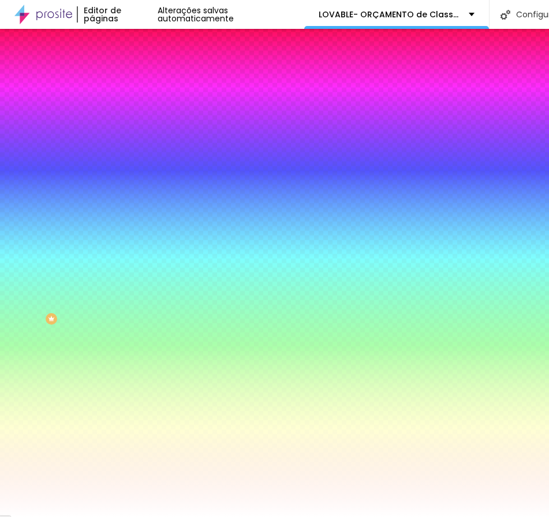
click at [133, 67] on li "Conteúdo" at bounding box center [199, 61] width 133 height 12
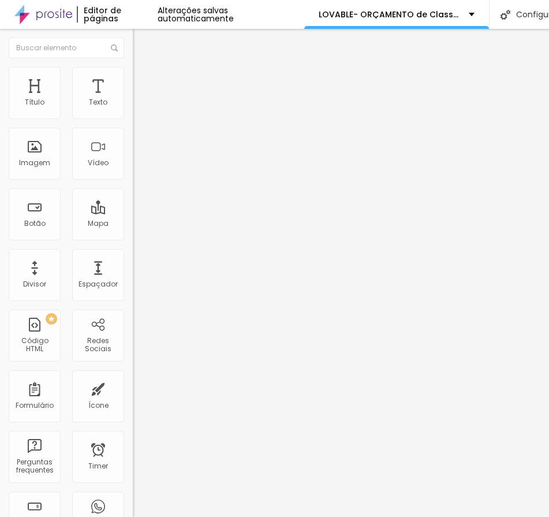
click at [142, 40] on img "button" at bounding box center [146, 42] width 9 height 9
click at [143, 80] on span "Estilo" at bounding box center [152, 75] width 18 height 10
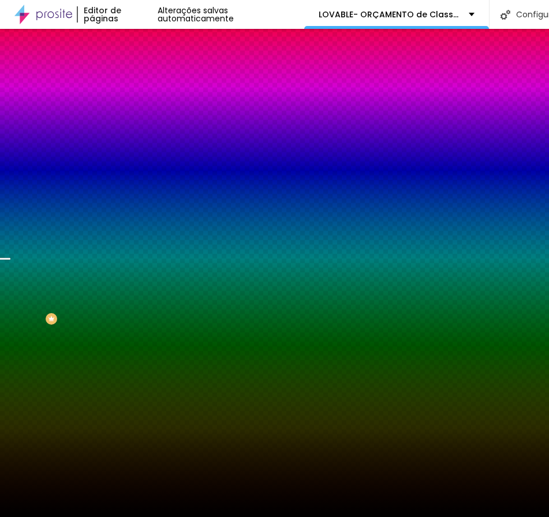
click at [133, 137] on div "Efeito da Imagem Parallax Nenhum Parallax" at bounding box center [199, 121] width 133 height 32
click at [133, 120] on span "Parallax" at bounding box center [147, 115] width 28 height 10
click at [133, 127] on span "Nenhum" at bounding box center [148, 122] width 30 height 10
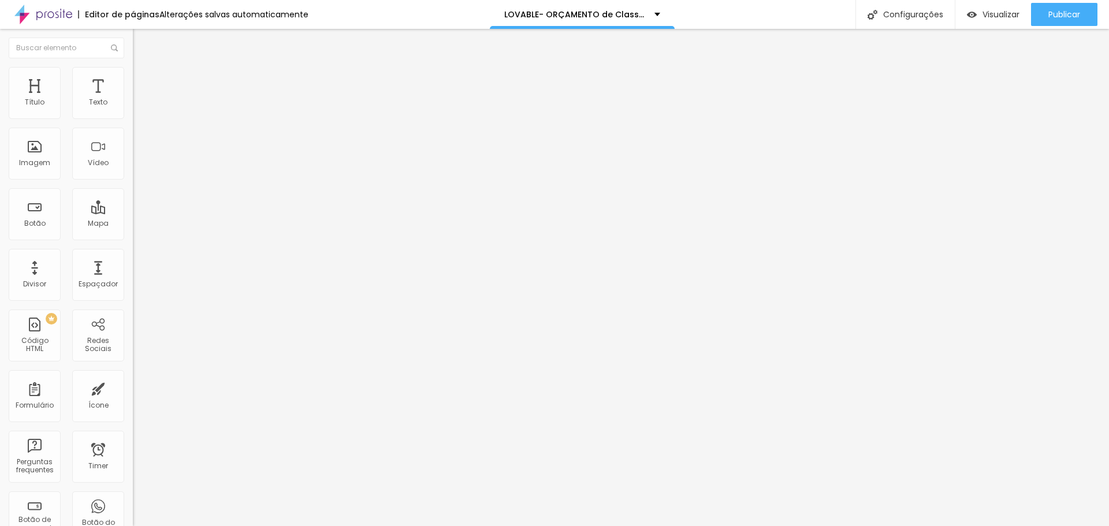
type input "229"
type input "265"
type input "275"
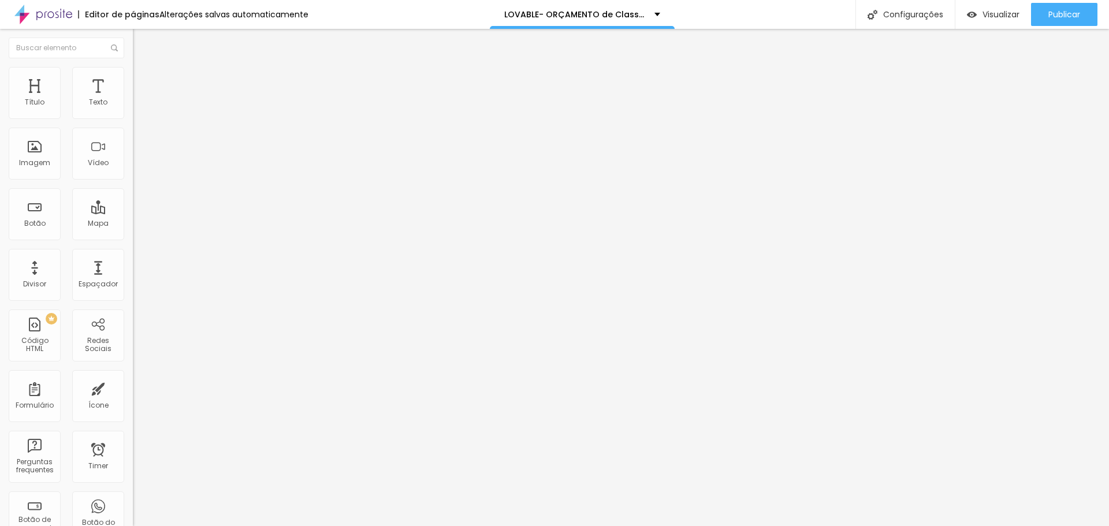
type input "275"
type input "291"
type input "301"
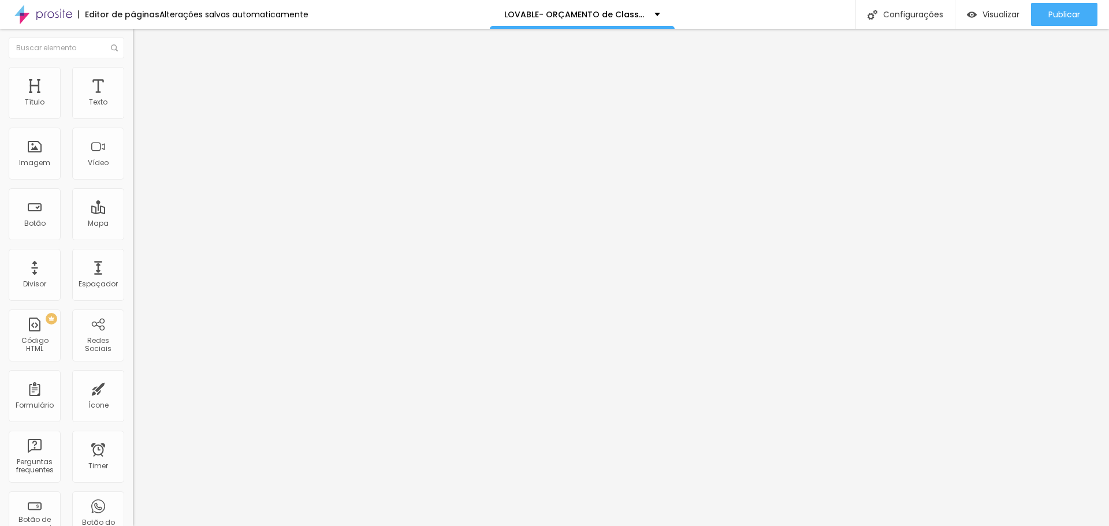
type input "306"
drag, startPoint x: 47, startPoint y: 112, endPoint x: 59, endPoint y: 113, distance: 12.1
click at [133, 213] on input "range" at bounding box center [170, 217] width 75 height 9
click at [133, 223] on input "306" at bounding box center [158, 229] width 50 height 12
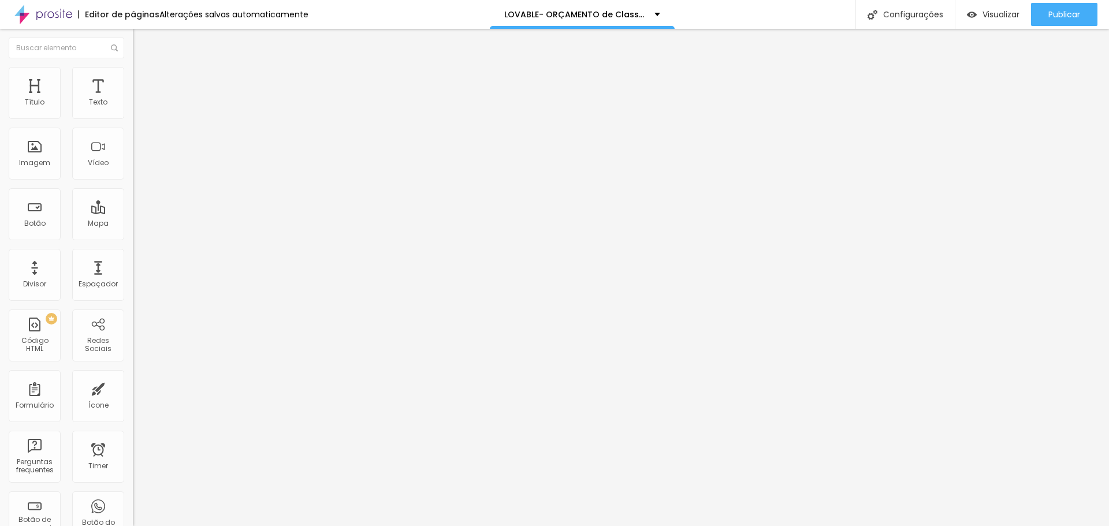
click at [133, 223] on input "306" at bounding box center [158, 229] width 50 height 12
type input "10"
type input "30"
type input "300"
click at [622, 8] on div "Visualizar" at bounding box center [993, 14] width 53 height 23
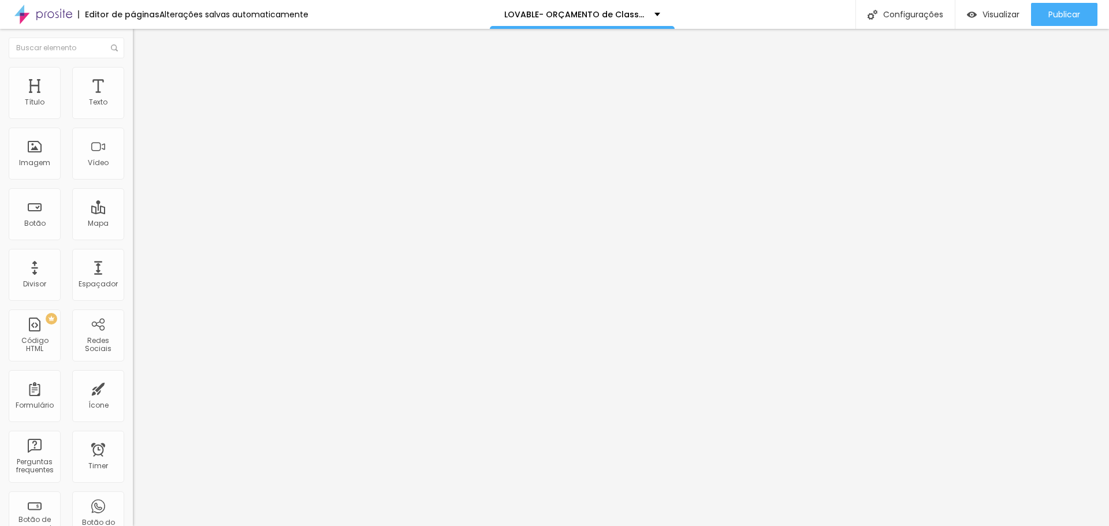
click at [133, 223] on input "30" at bounding box center [158, 229] width 50 height 12
drag, startPoint x: 62, startPoint y: 114, endPoint x: 68, endPoint y: 119, distance: 7.8
click at [133, 213] on input "range" at bounding box center [170, 217] width 75 height 9
click at [133, 223] on input "384" at bounding box center [158, 229] width 50 height 12
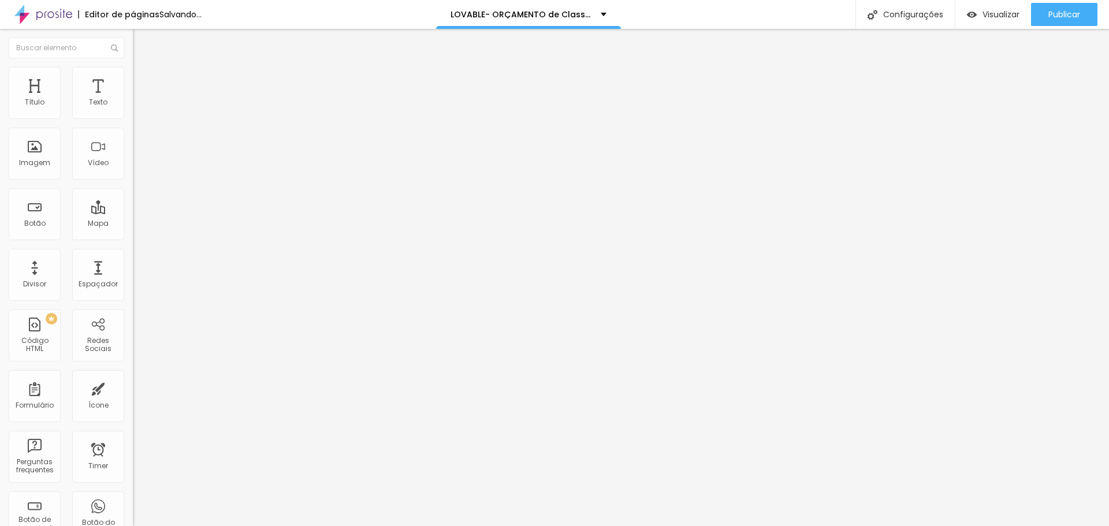
click at [133, 223] on input "384" at bounding box center [158, 229] width 50 height 12
click at [622, 10] on span "Visualizar" at bounding box center [1000, 14] width 37 height 9
drag, startPoint x: 48, startPoint y: 112, endPoint x: 64, endPoint y: 116, distance: 16.7
click at [133, 213] on input "range" at bounding box center [170, 217] width 75 height 9
click at [133, 75] on img at bounding box center [138, 72] width 10 height 10
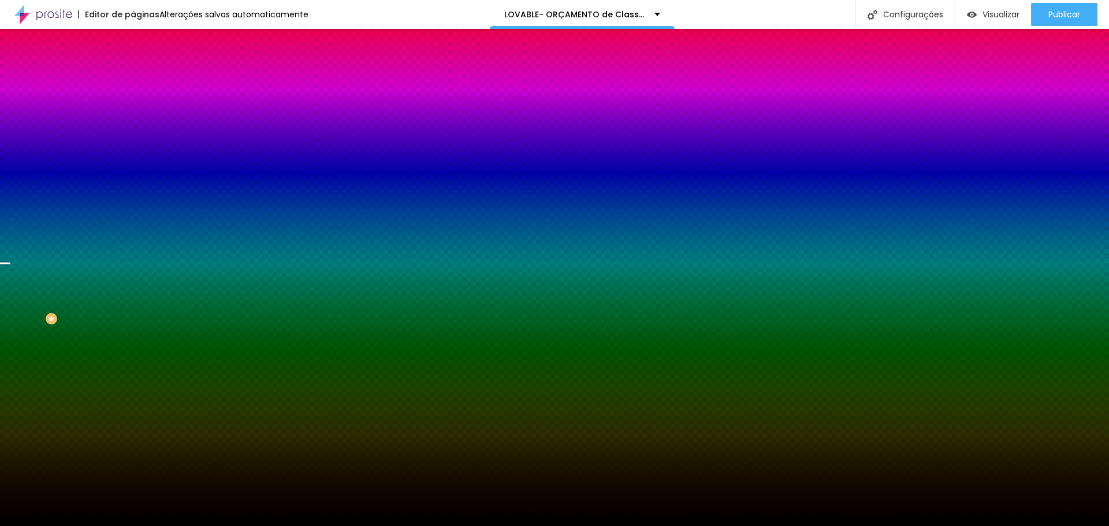
click at [133, 106] on span "Trocar imagem" at bounding box center [164, 101] width 63 height 10
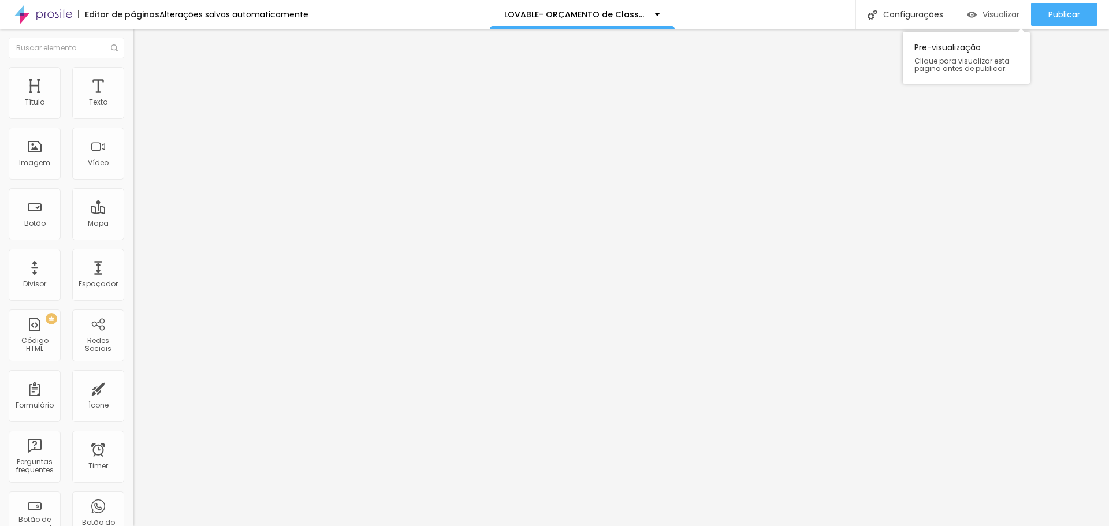
click at [622, 14] on span "Visualizar" at bounding box center [1000, 14] width 37 height 9
click at [142, 40] on img "button" at bounding box center [146, 42] width 9 height 9
click at [133, 75] on li "Estilo" at bounding box center [199, 73] width 133 height 12
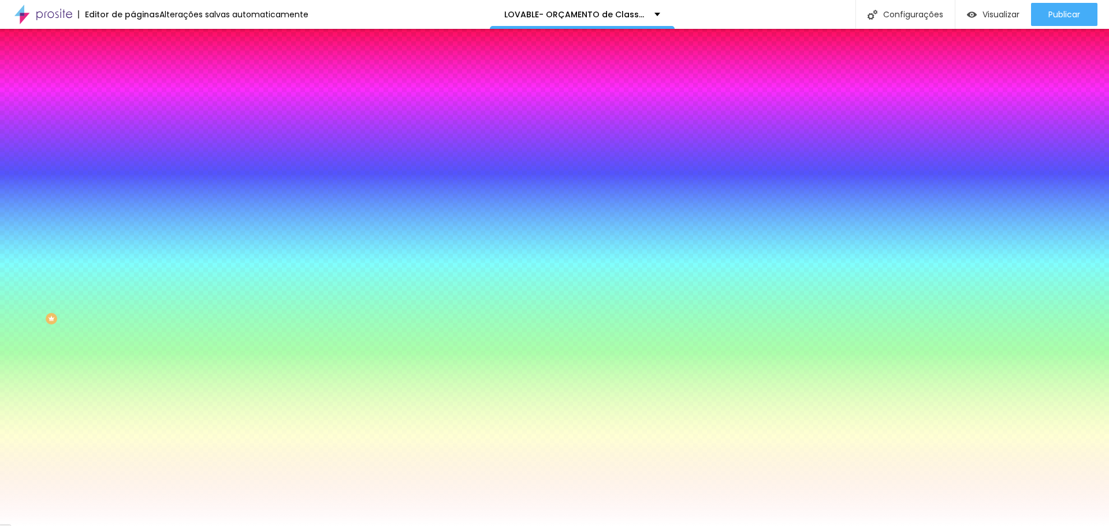
click at [133, 62] on ul "Conteúdo Estilo Avançado" at bounding box center [199, 72] width 133 height 35
click at [142, 38] on img "button" at bounding box center [146, 42] width 9 height 9
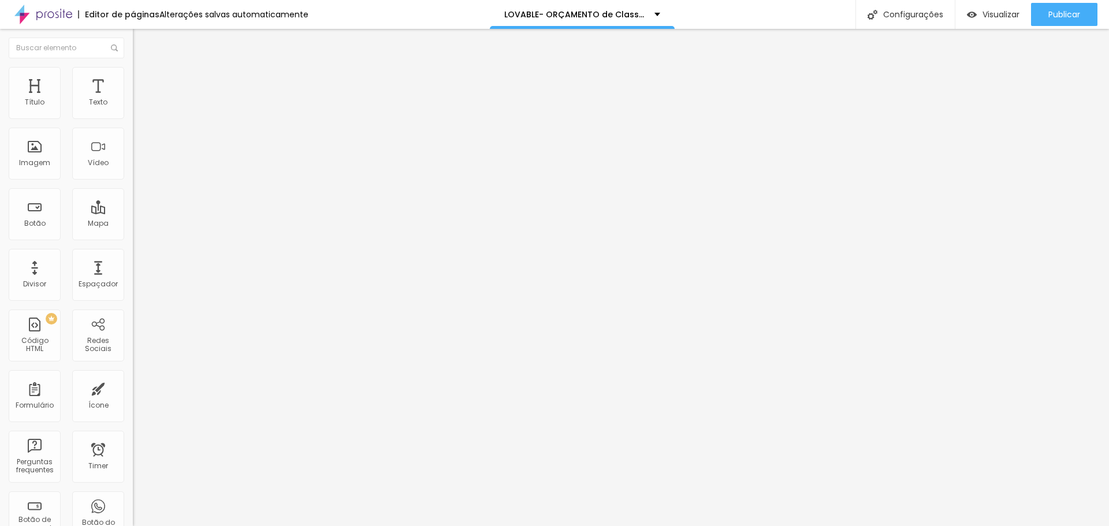
click at [133, 105] on span "Completo" at bounding box center [150, 100] width 35 height 10
click at [133, 112] on span "Encaixotado" at bounding box center [155, 107] width 45 height 10
click at [622, 15] on span "Visualizar" at bounding box center [1000, 14] width 37 height 9
click at [133, 76] on li "Estilo" at bounding box center [199, 73] width 133 height 12
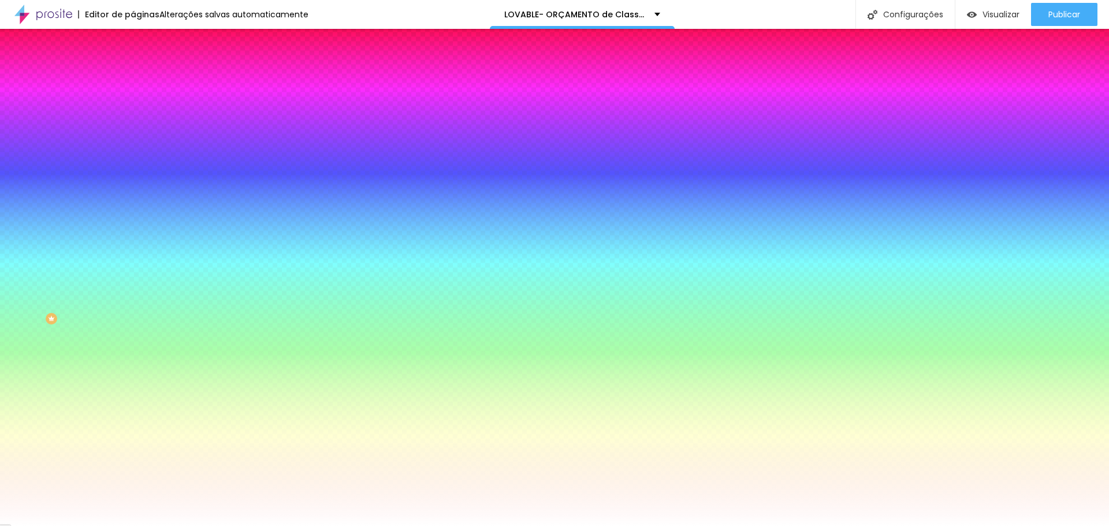
click at [133, 79] on img at bounding box center [138, 84] width 10 height 10
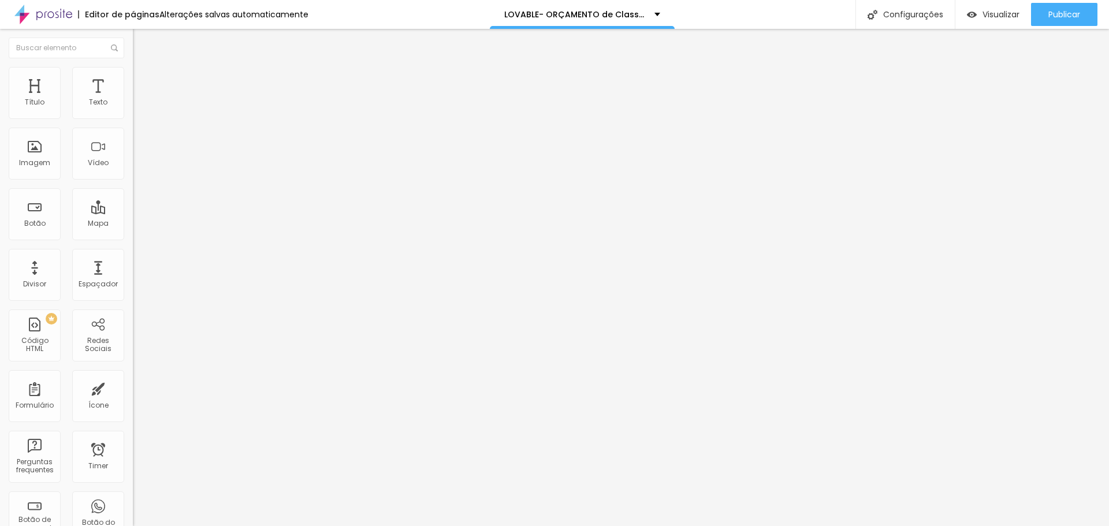
click at [142, 44] on div "Editar Seção" at bounding box center [176, 42] width 68 height 9
click at [133, 67] on li "Estilo" at bounding box center [199, 73] width 133 height 12
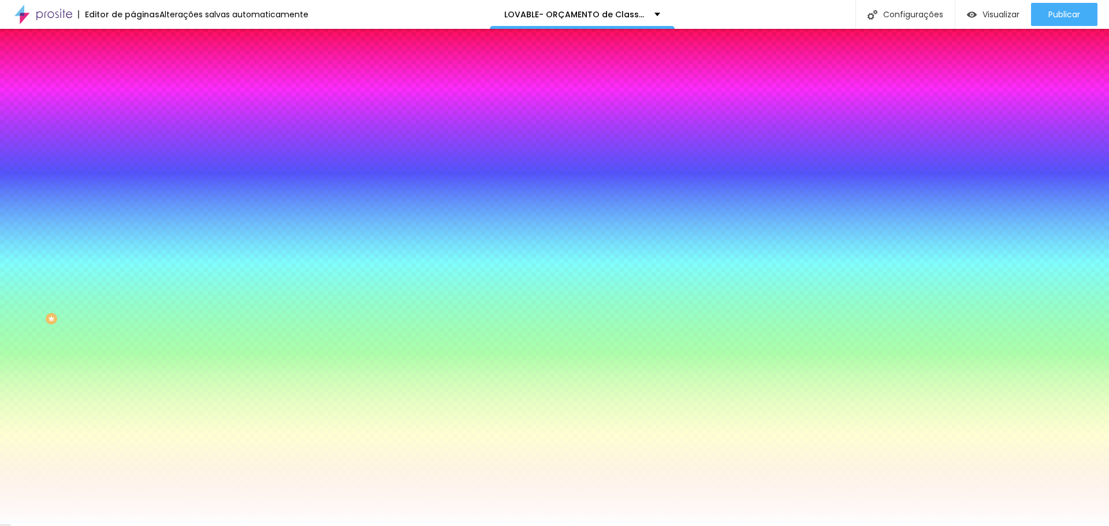
click at [133, 79] on li "Avançado" at bounding box center [199, 85] width 133 height 12
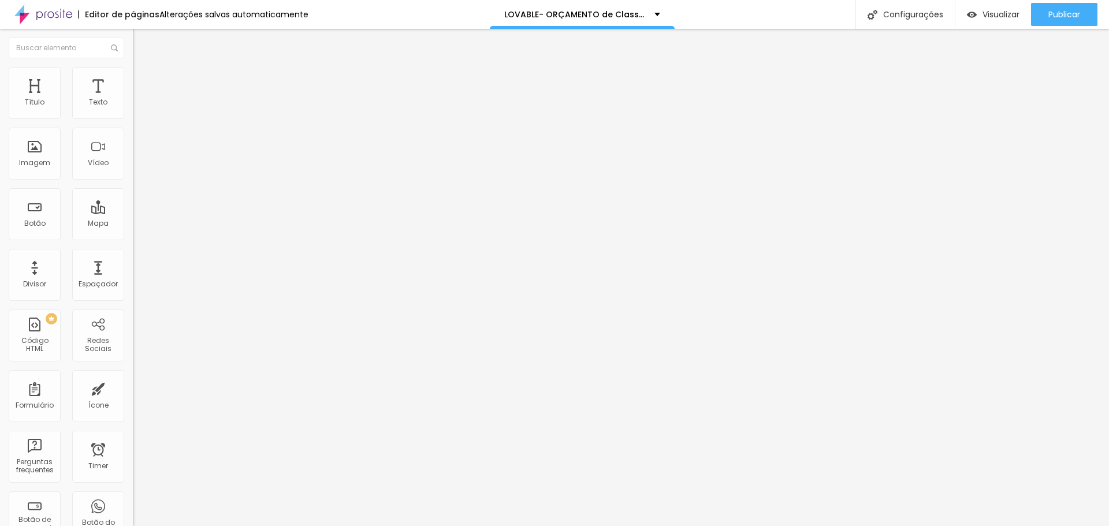
click at [133, 388] on input "range" at bounding box center [170, 392] width 75 height 9
click at [133, 398] on input "13" at bounding box center [158, 404] width 50 height 12
click at [133, 67] on li "Estilo" at bounding box center [199, 73] width 133 height 12
click at [133, 79] on img at bounding box center [138, 84] width 10 height 10
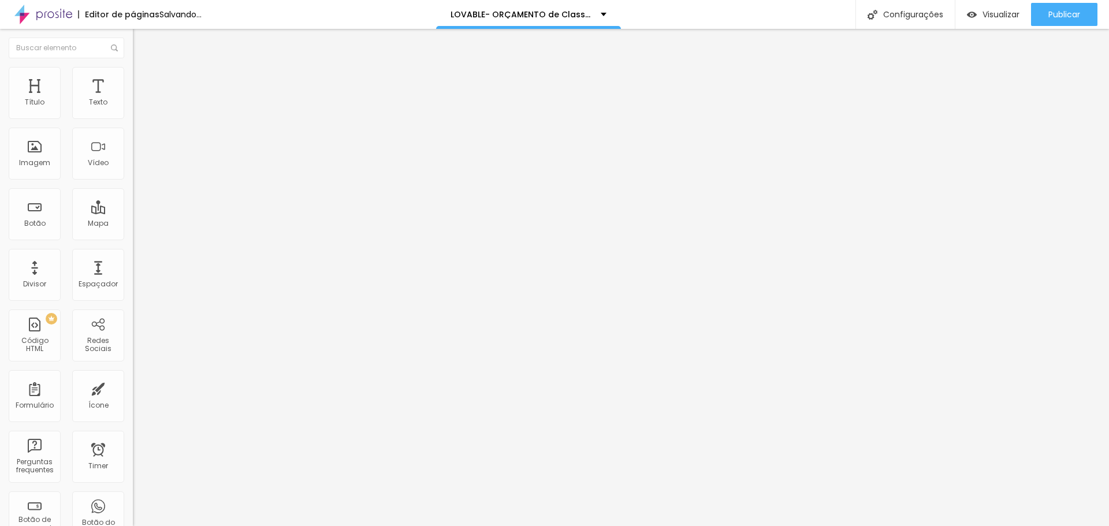
click at [133, 67] on li "Estilo" at bounding box center [199, 73] width 133 height 12
click at [133, 118] on input "range" at bounding box center [170, 113] width 75 height 9
click at [133, 79] on img at bounding box center [138, 84] width 10 height 10
click at [133, 54] on button "Editar Botão" at bounding box center [199, 42] width 133 height 27
click at [133, 70] on li "Estilo" at bounding box center [199, 73] width 133 height 12
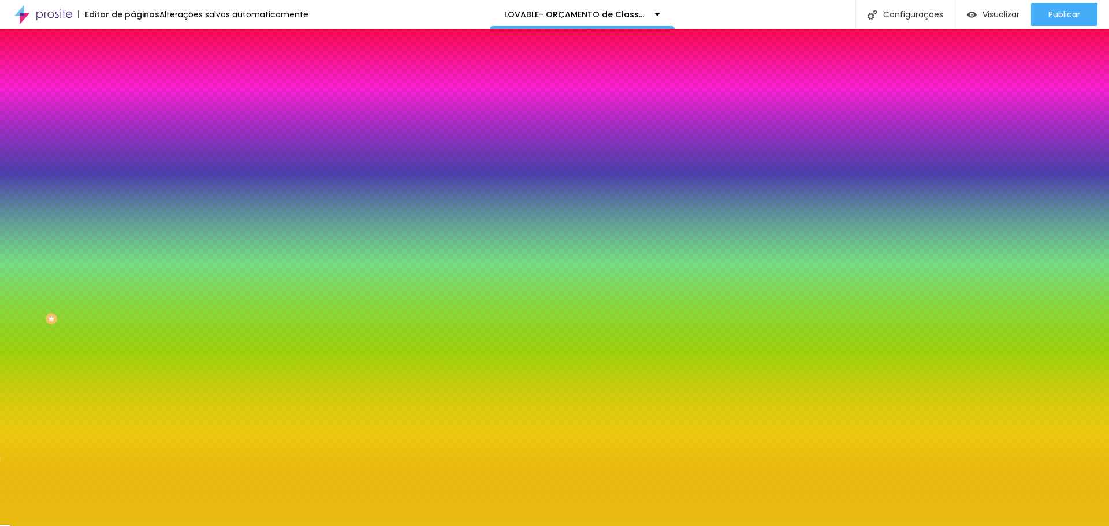
click at [133, 425] on input "#E9BE12" at bounding box center [202, 431] width 139 height 12
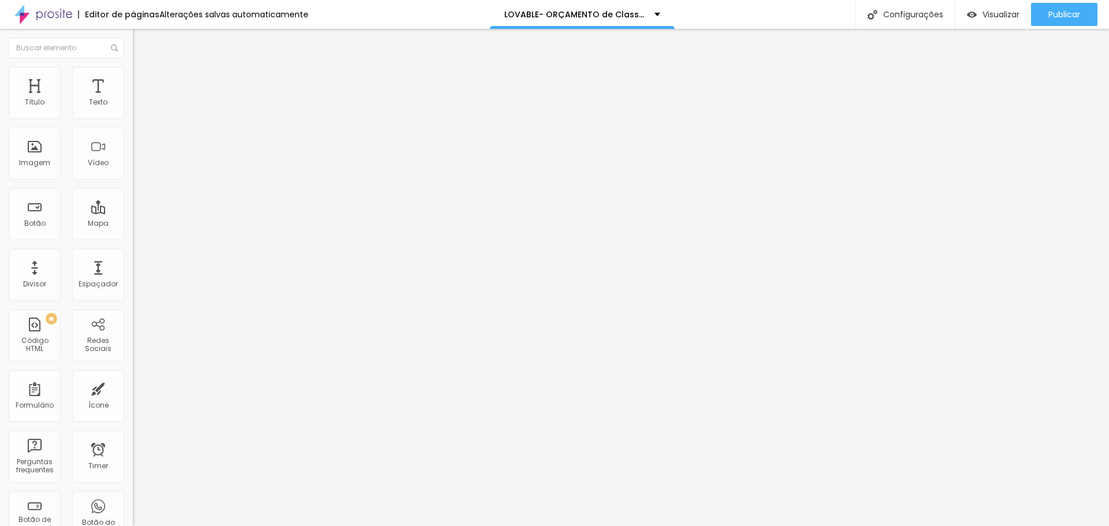
click at [133, 76] on li "Estilo" at bounding box center [199, 73] width 133 height 12
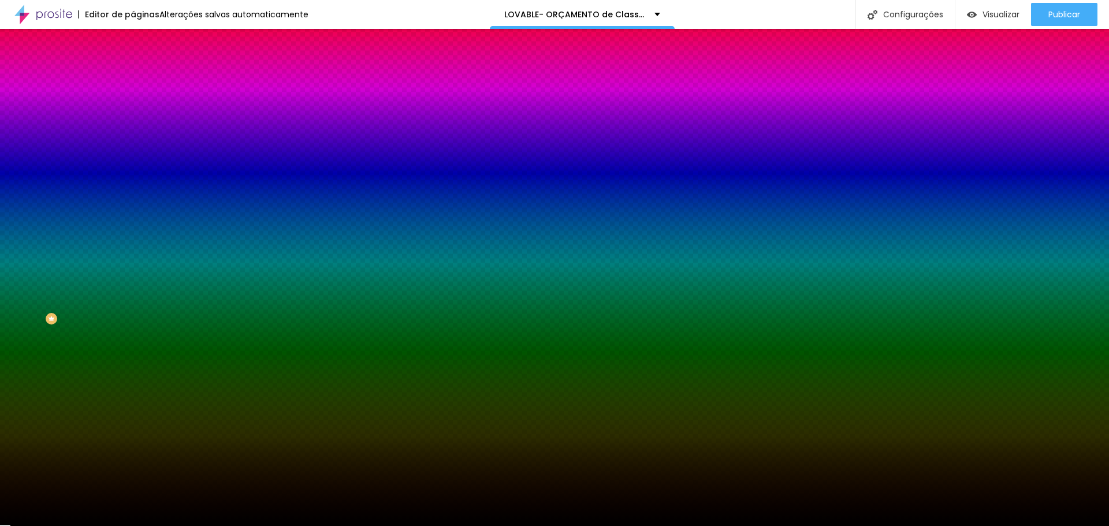
click at [133, 114] on input "#C9A646" at bounding box center [202, 116] width 139 height 12
paste input "E9BE12"
click at [133, 393] on div at bounding box center [199, 393] width 133 height 0
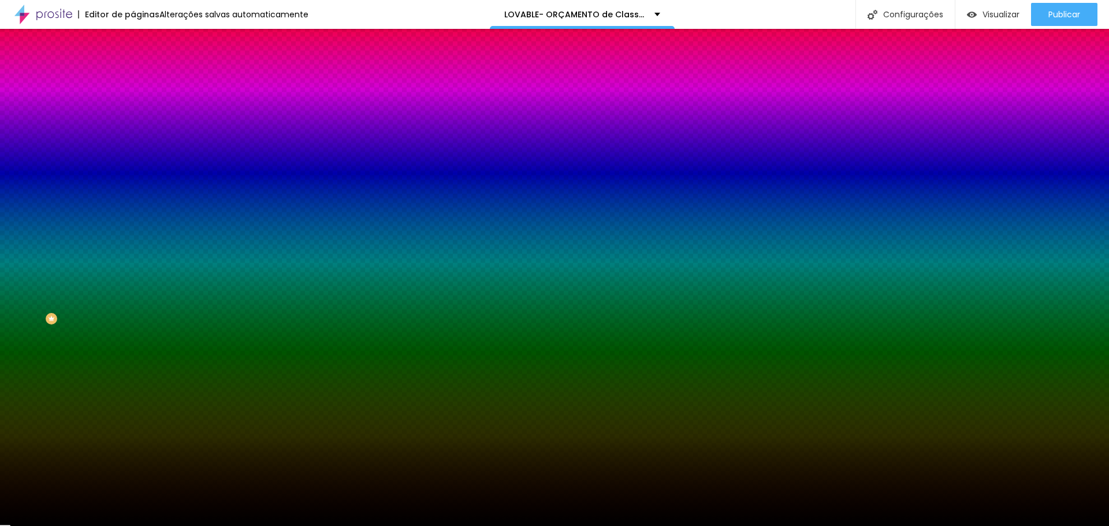
drag, startPoint x: 119, startPoint y: 344, endPoint x: 118, endPoint y: 246, distance: 98.2
click at [133, 373] on div "Cor de fundo Voltar ao padrão #FFFFFF" at bounding box center [199, 389] width 133 height 32
click at [133, 425] on input "#000000" at bounding box center [202, 431] width 139 height 12
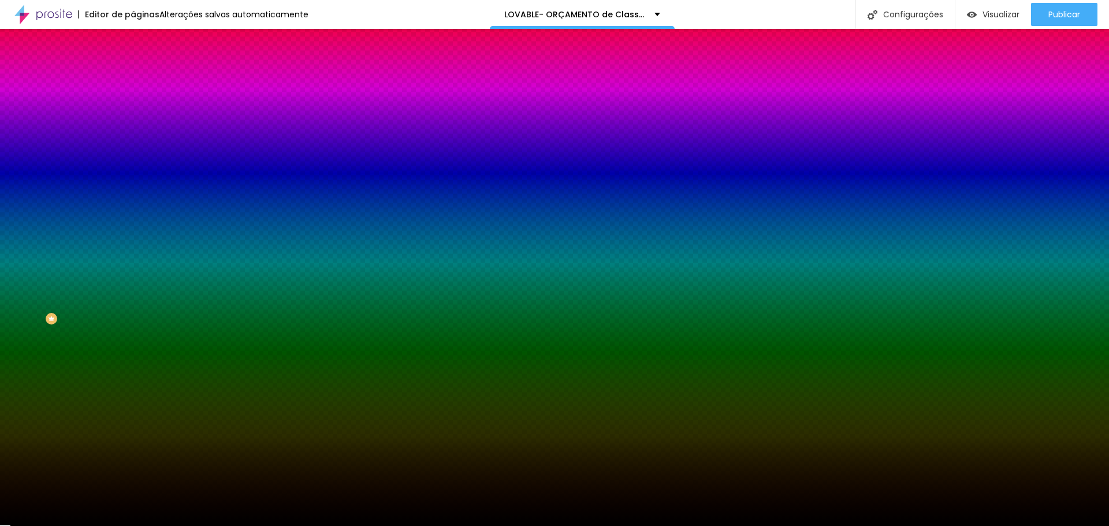
click at [139, 144] on icon "button" at bounding box center [141, 146] width 5 height 5
drag, startPoint x: 224, startPoint y: 360, endPoint x: 233, endPoint y: 377, distance: 19.4
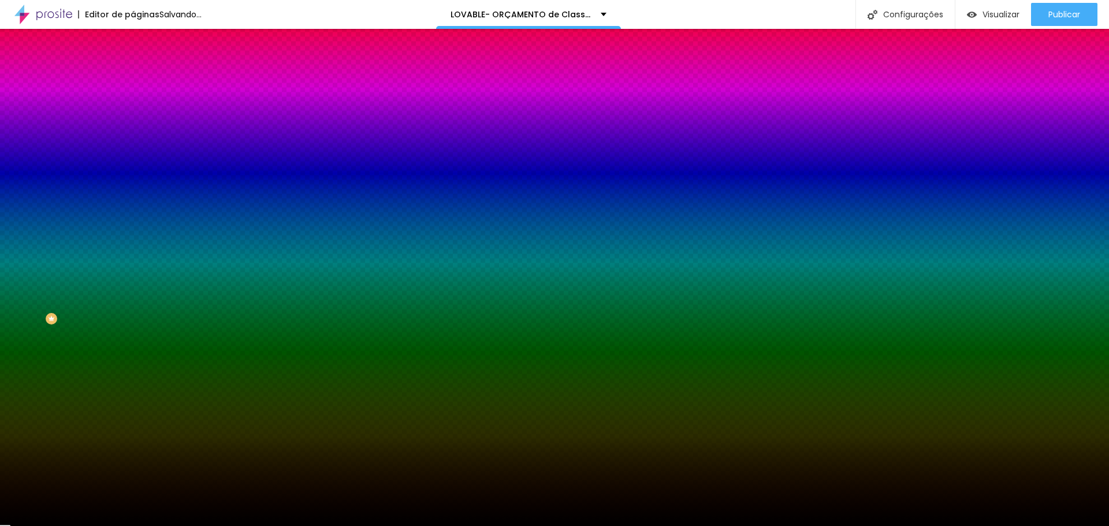
click at [233, 377] on body "Editor de páginas Salvando... LOVABLE- ORÇAMENTO de Classe B+ Orçamento Configu…" at bounding box center [554, 263] width 1109 height 526
click at [495, 516] on div at bounding box center [554, 526] width 1109 height 0
click at [133, 425] on input "#000000" at bounding box center [202, 431] width 139 height 12
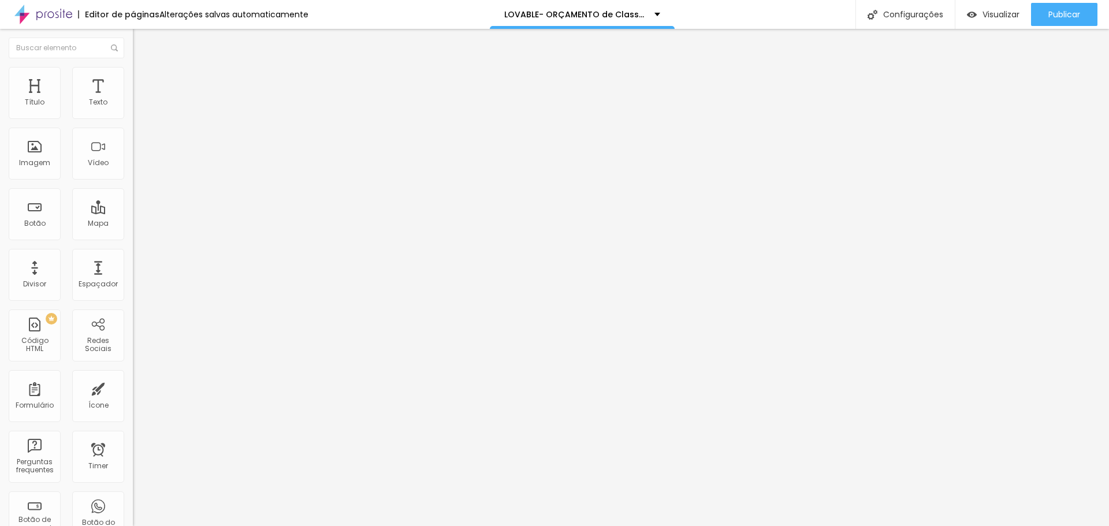
click at [133, 69] on img at bounding box center [138, 72] width 10 height 10
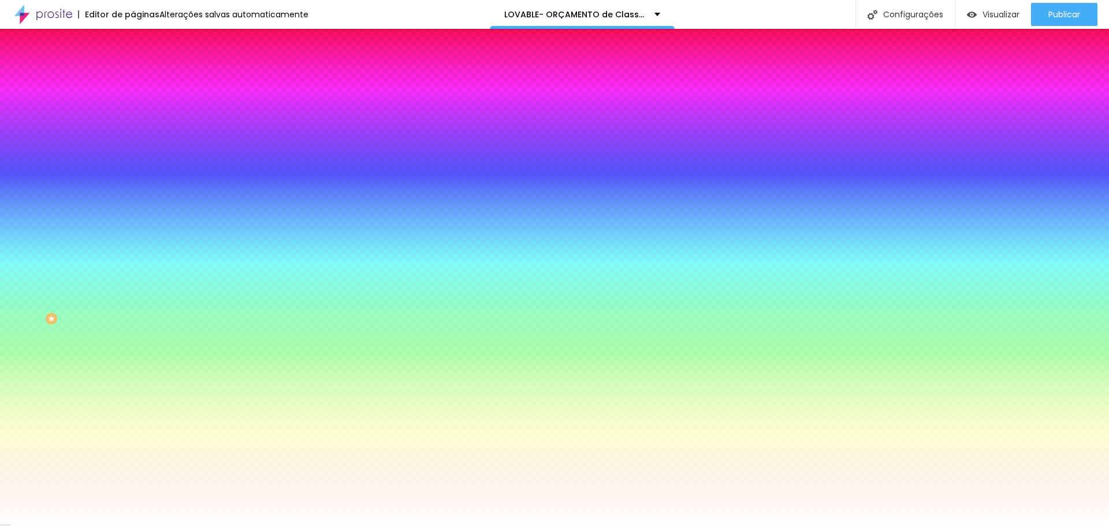
click at [133, 425] on div "#FFFFFF" at bounding box center [199, 431] width 133 height 12
click at [133, 425] on input "#FFFFFF" at bounding box center [202, 431] width 139 height 12
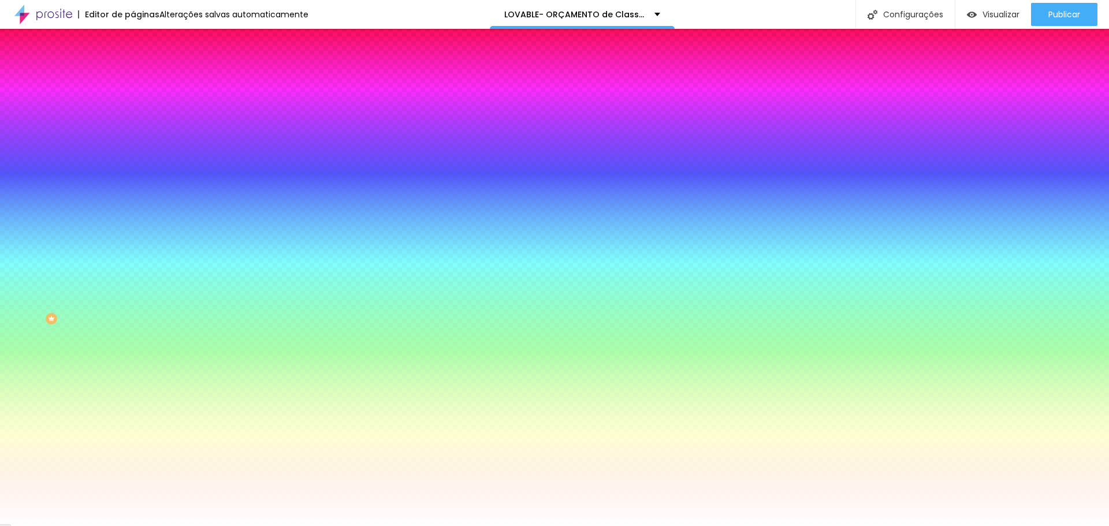
paste input "E9BE12"
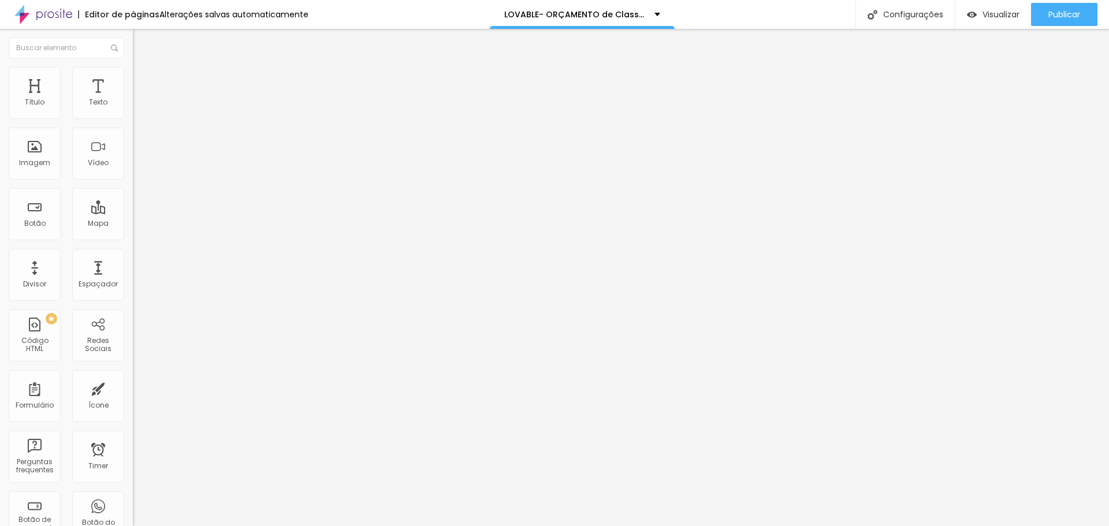
click at [133, 77] on li "Estilo" at bounding box center [199, 73] width 133 height 12
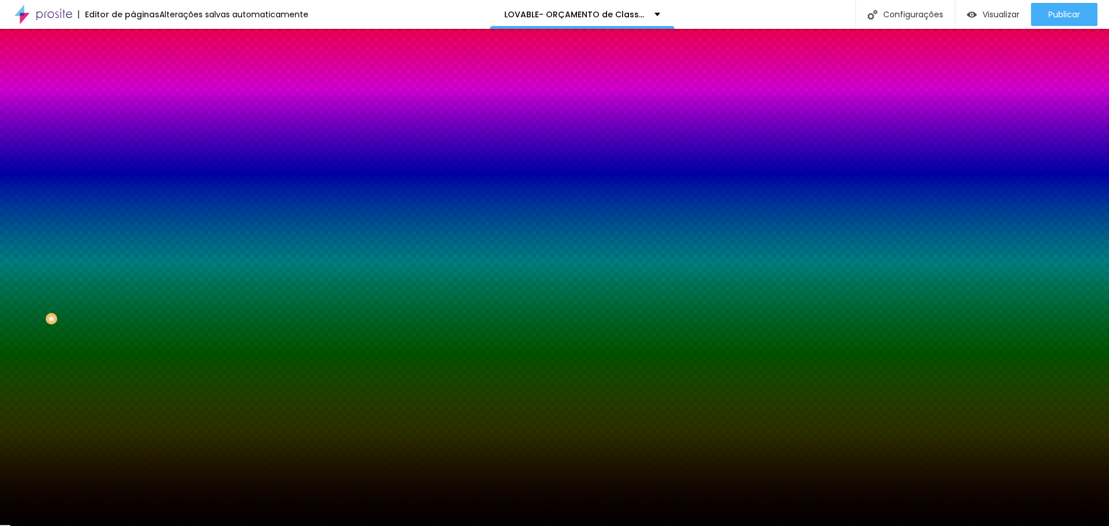
click at [133, 110] on input "#C9A646" at bounding box center [202, 116] width 139 height 12
paste input "E9BE12"
click at [137, 143] on icon "button" at bounding box center [140, 146] width 7 height 7
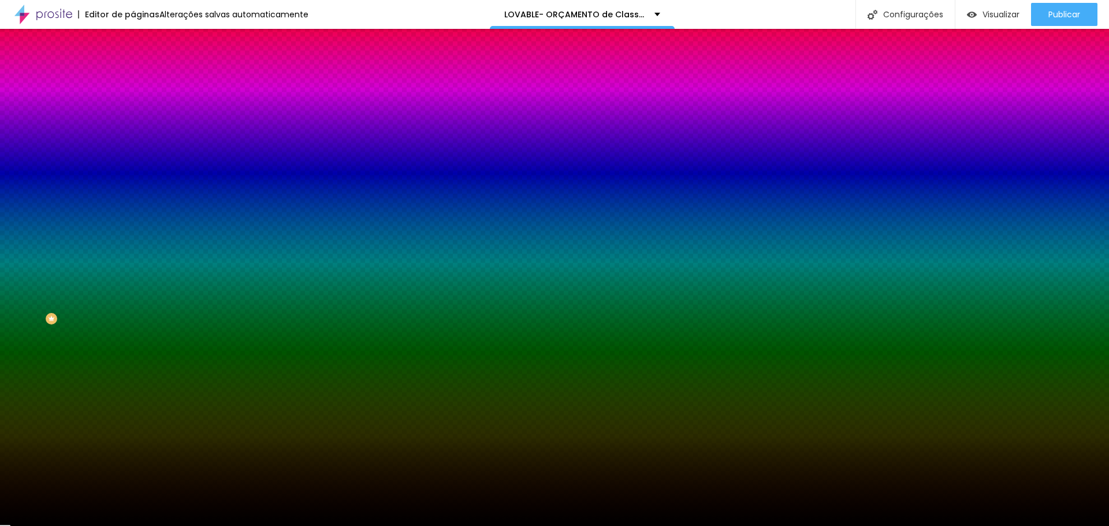
click at [206, 402] on body "Editor de páginas Alterações salvas automaticamente LOVABLE- ORÇAMENTO de Class…" at bounding box center [554, 263] width 1109 height 526
click at [288, 516] on div at bounding box center [554, 526] width 1109 height 0
click at [133, 425] on input "#000000" at bounding box center [202, 431] width 139 height 12
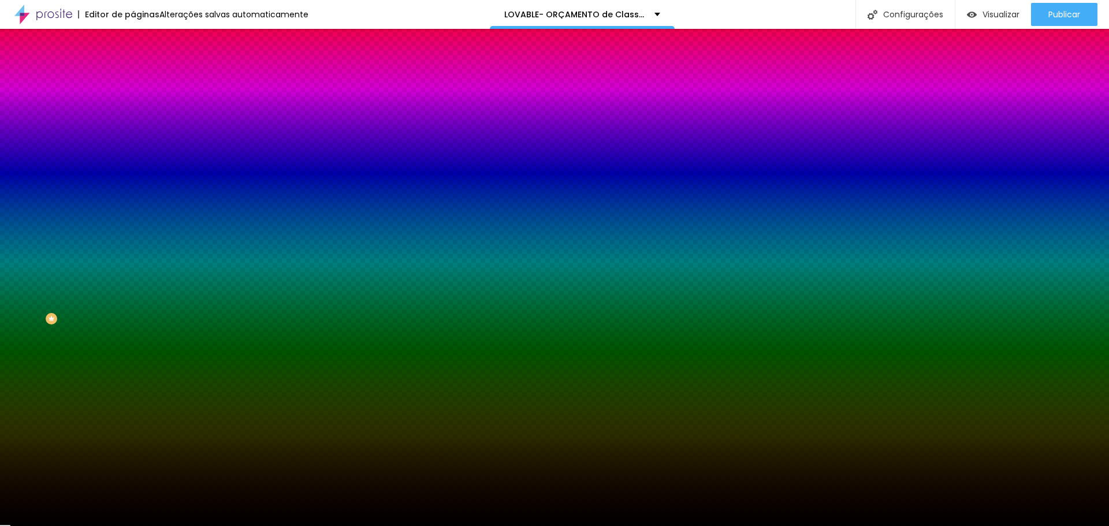
paste input "E9BE12"
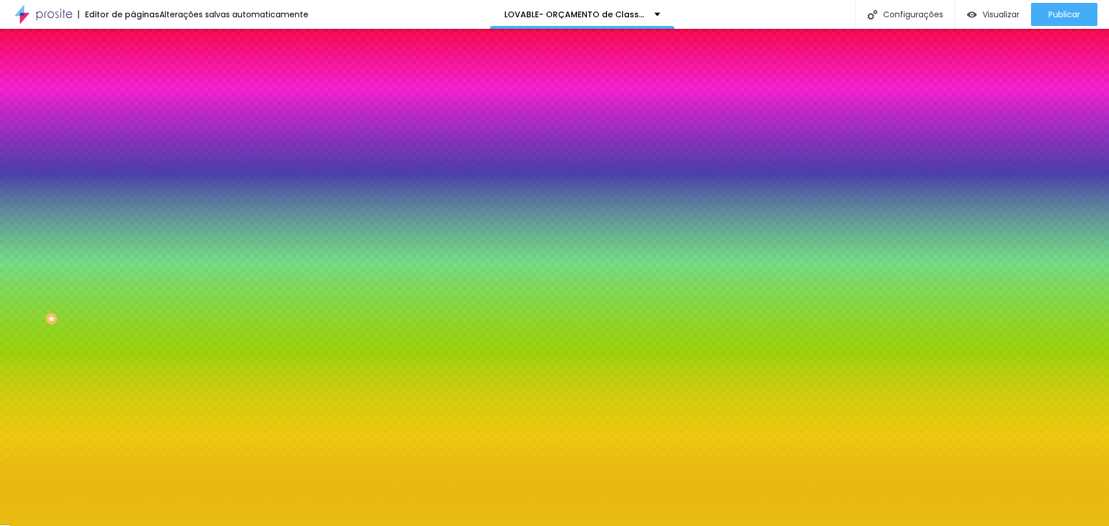
click at [133, 393] on div at bounding box center [199, 393] width 133 height 0
drag, startPoint x: 118, startPoint y: 293, endPoint x: 115, endPoint y: 254, distance: 38.8
click at [133, 373] on div "Cor de fundo Voltar ao padrão #FFFFFF" at bounding box center [199, 389] width 133 height 32
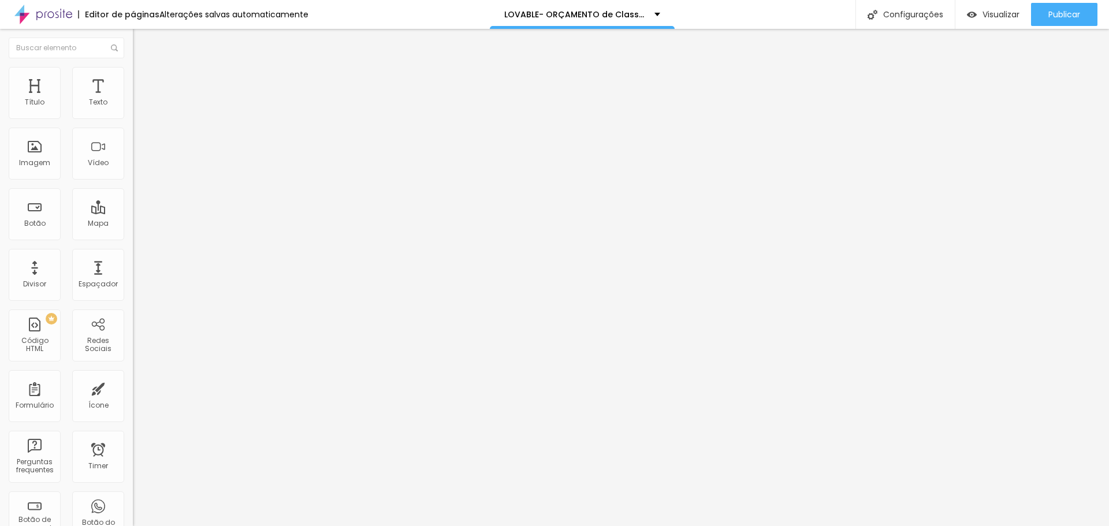
click at [133, 72] on img at bounding box center [138, 72] width 10 height 10
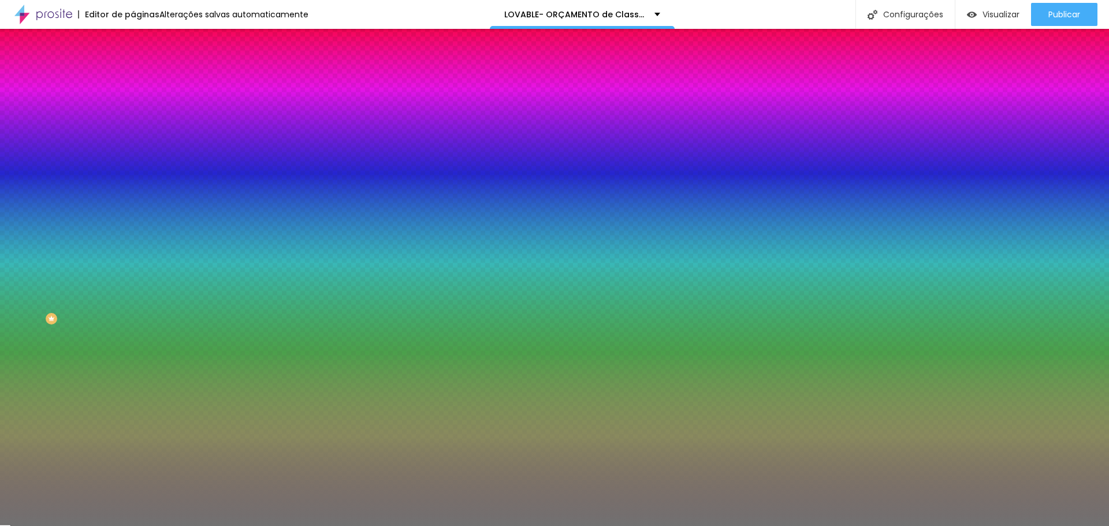
click at [133, 119] on input "#717171" at bounding box center [202, 116] width 139 height 12
paste input "E9BE12"
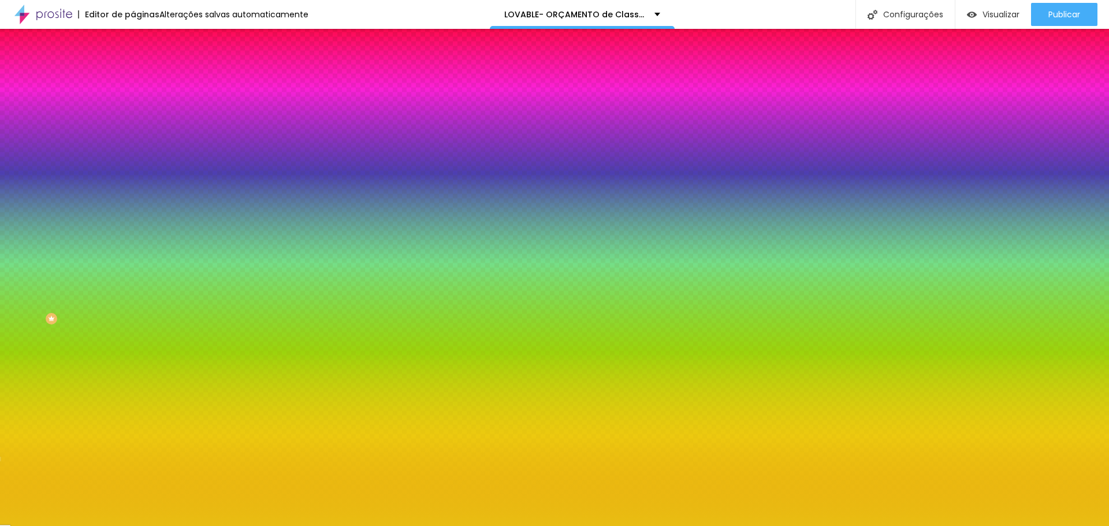
drag, startPoint x: 24, startPoint y: 157, endPoint x: 65, endPoint y: 161, distance: 41.2
click at [133, 150] on input "range" at bounding box center [170, 145] width 75 height 9
drag, startPoint x: 53, startPoint y: 188, endPoint x: 33, endPoint y: 188, distance: 19.6
click at [133, 181] on div at bounding box center [199, 175] width 133 height 10
drag, startPoint x: 44, startPoint y: 184, endPoint x: 22, endPoint y: 187, distance: 22.1
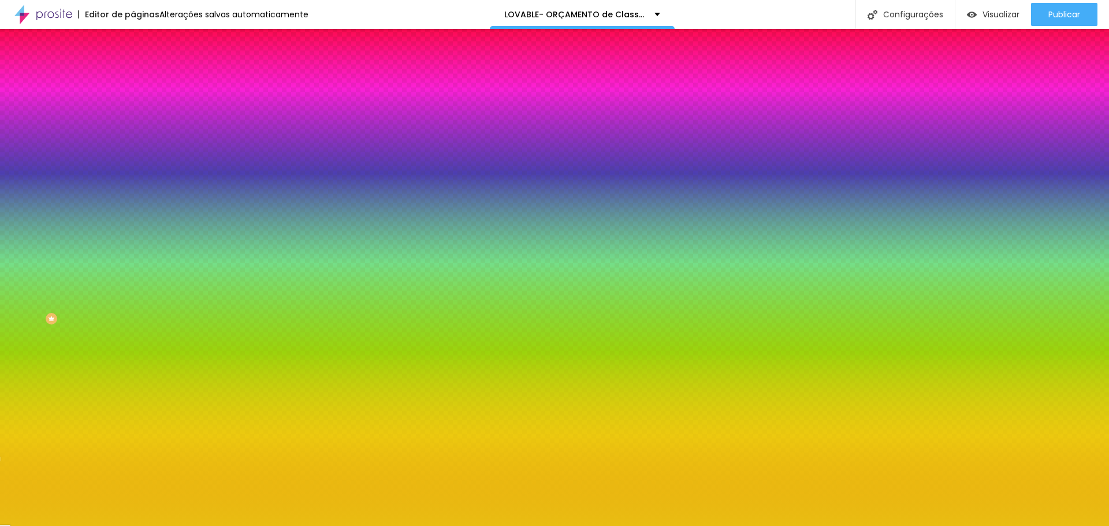
click at [133, 180] on input "range" at bounding box center [170, 174] width 75 height 9
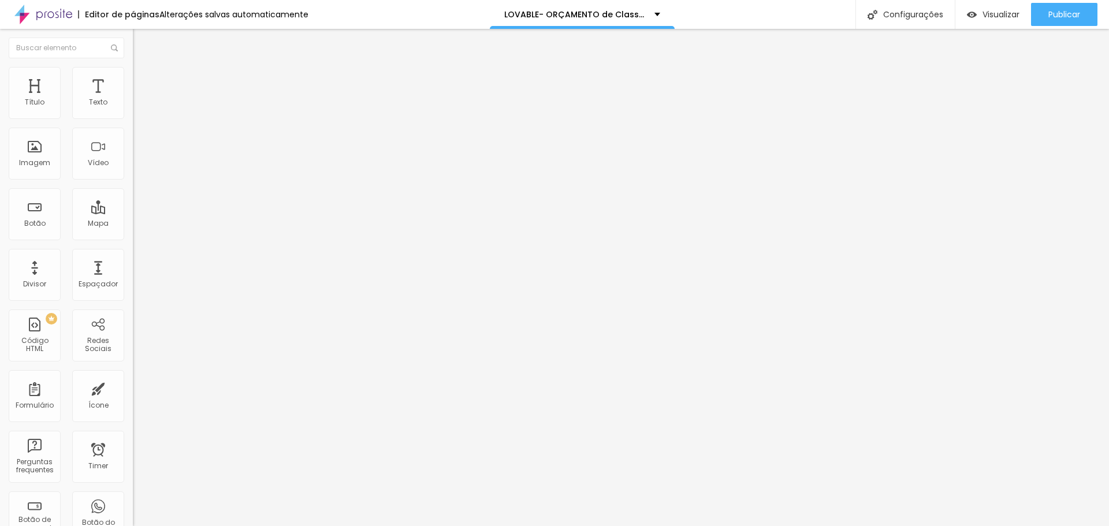
click at [133, 70] on img at bounding box center [138, 72] width 10 height 10
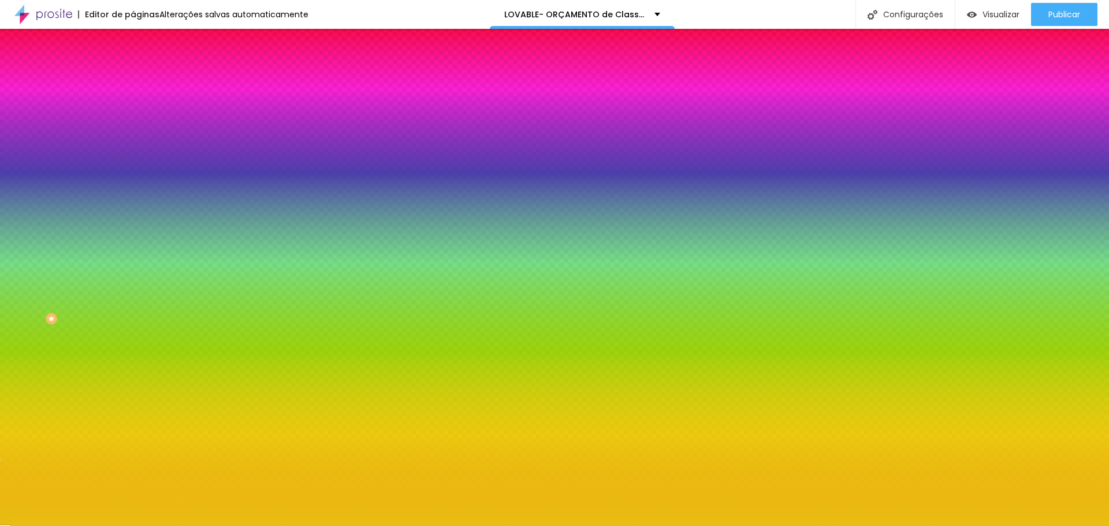
drag, startPoint x: 50, startPoint y: 153, endPoint x: 15, endPoint y: 156, distance: 34.8
click at [133, 150] on input "range" at bounding box center [170, 145] width 75 height 9
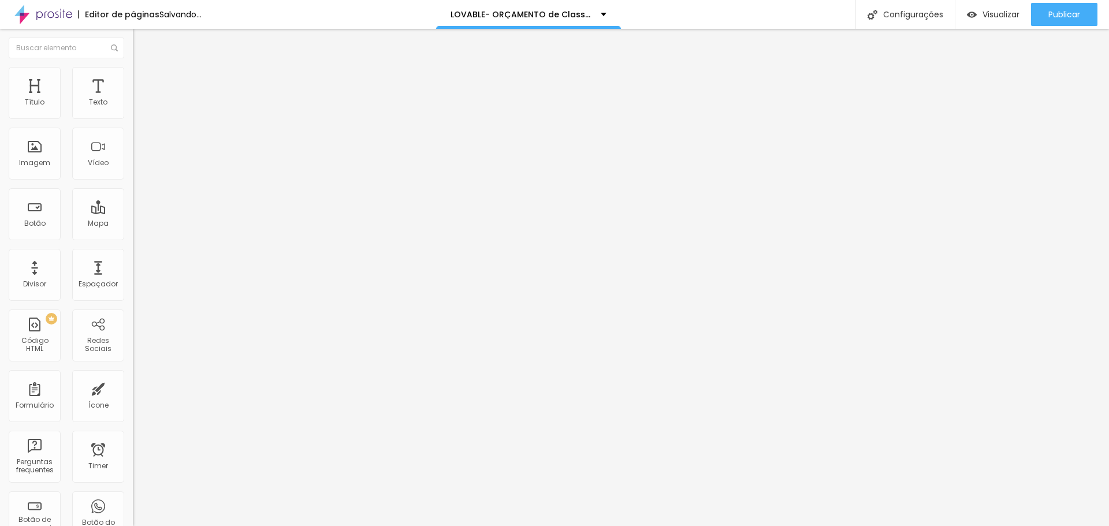
click at [133, 73] on img at bounding box center [138, 72] width 10 height 10
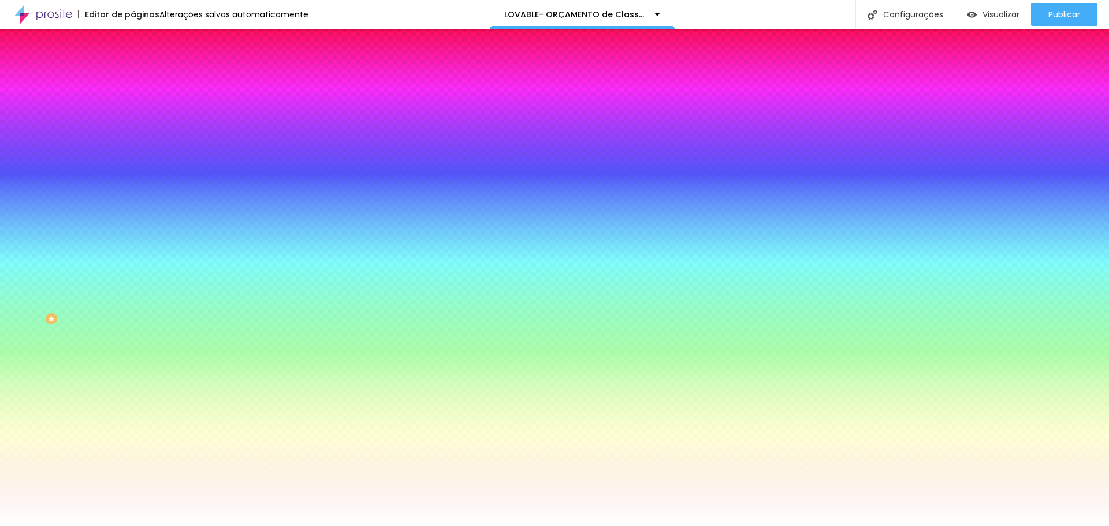
click at [133, 106] on span "Trocar imagem" at bounding box center [164, 101] width 63 height 10
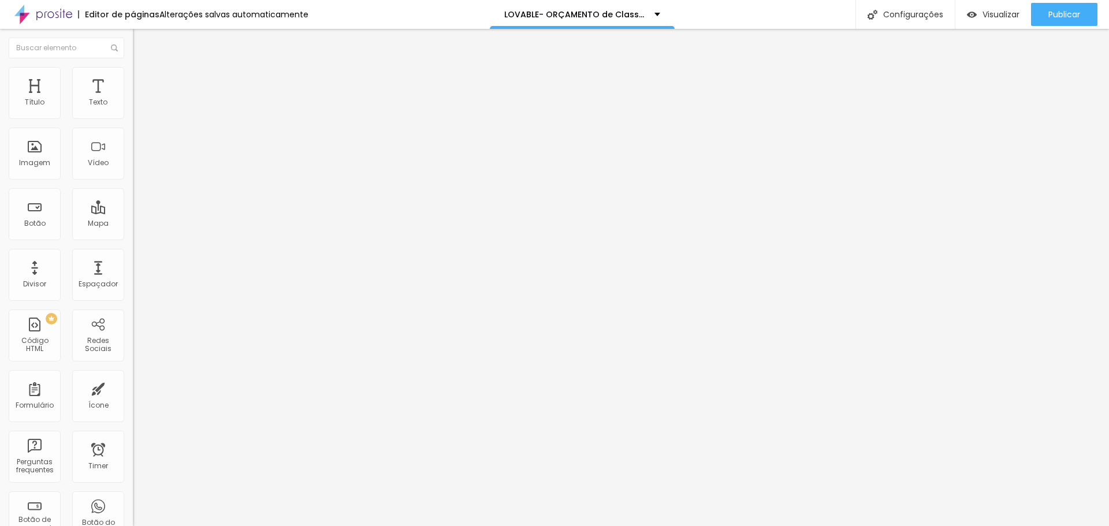
click at [133, 67] on img at bounding box center [138, 72] width 10 height 10
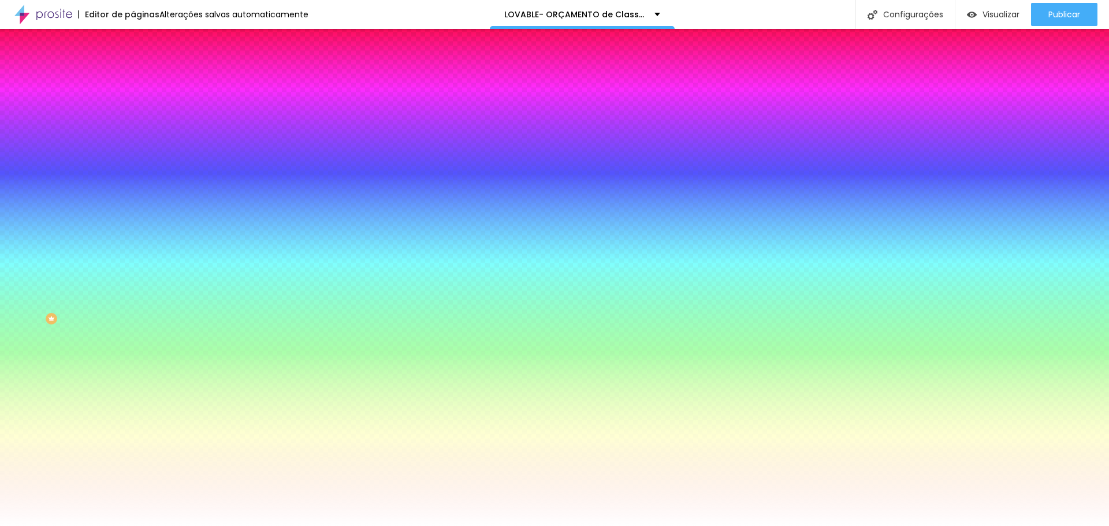
click at [133, 106] on span "Trocar imagem" at bounding box center [164, 101] width 63 height 10
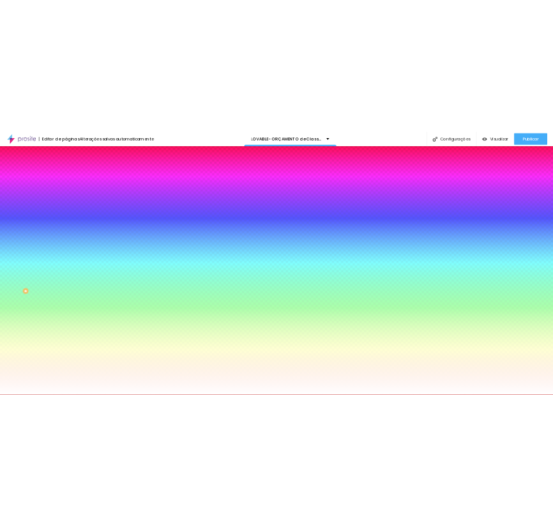
scroll to position [116, 0]
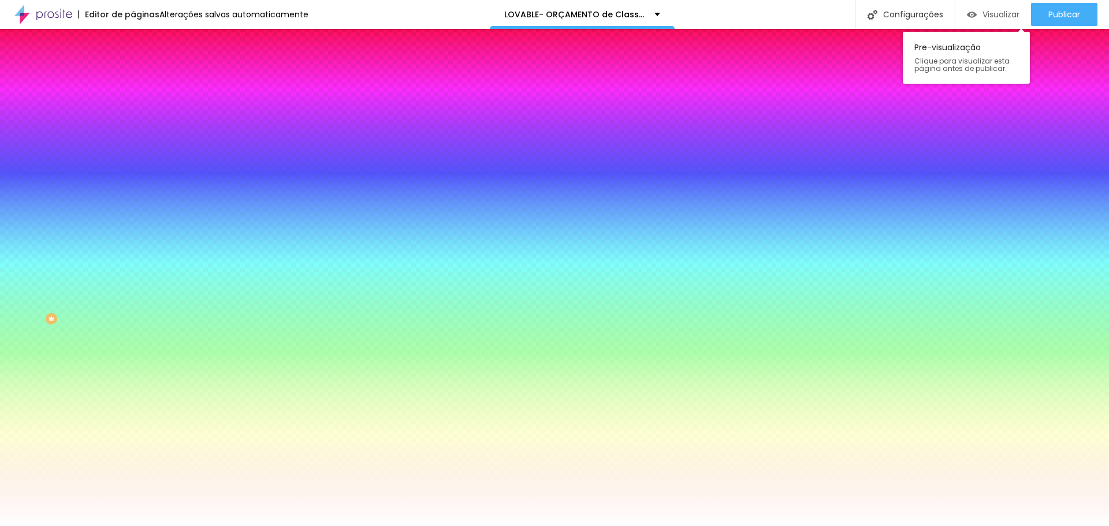
click at [622, 16] on span "Visualizar" at bounding box center [1000, 14] width 37 height 9
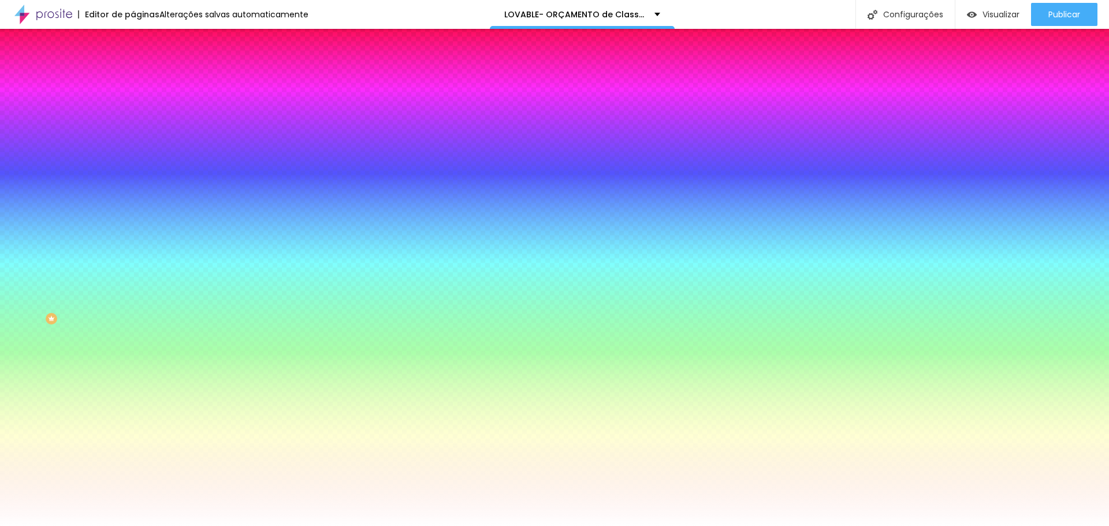
click at [133, 106] on span "Trocar imagem" at bounding box center [164, 101] width 63 height 10
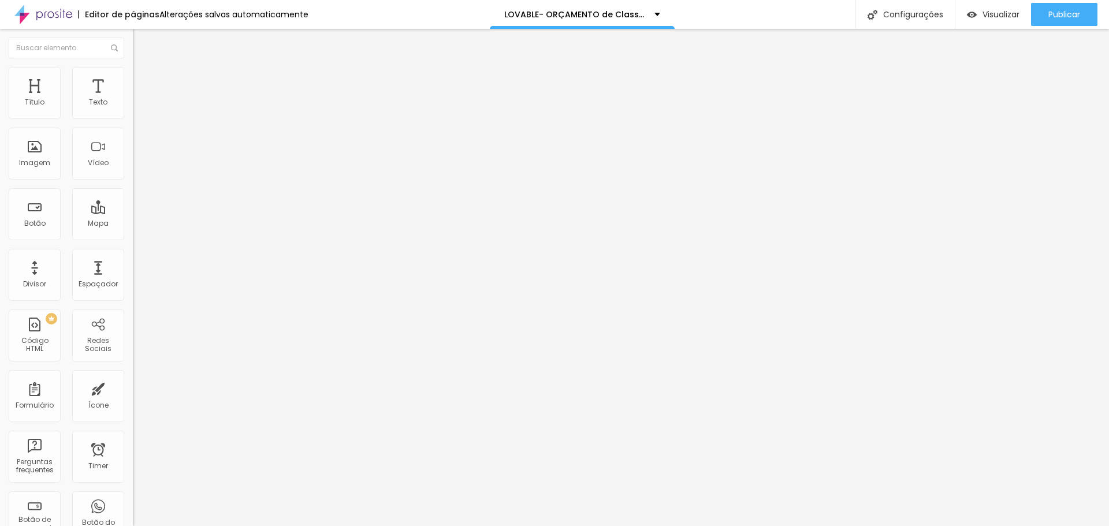
click at [133, 105] on img at bounding box center [137, 101] width 8 height 8
click at [133, 150] on img at bounding box center [137, 146] width 8 height 8
click at [143, 77] on span "Estilo" at bounding box center [152, 75] width 18 height 10
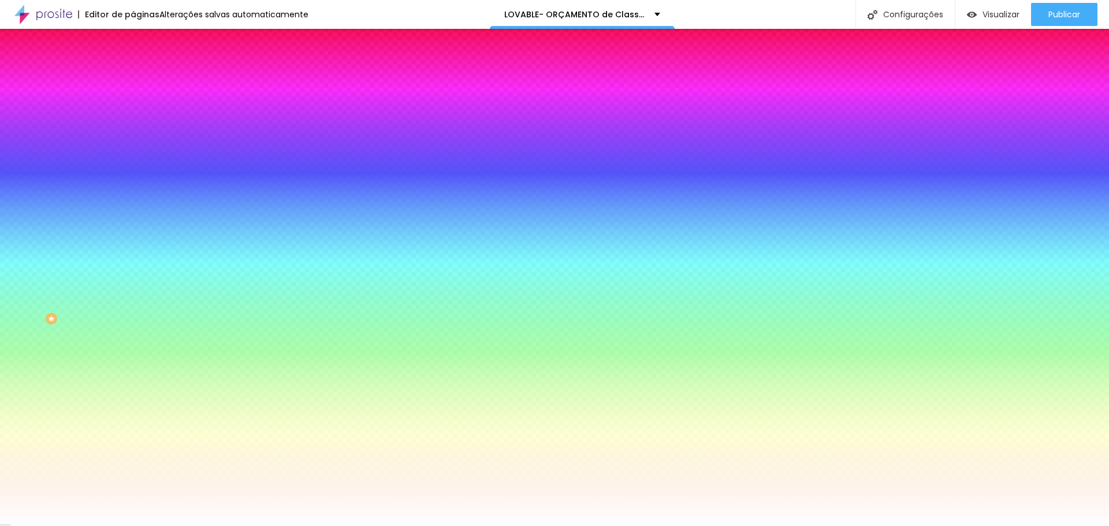
click at [133, 120] on input "#000000" at bounding box center [202, 116] width 139 height 12
paste input "E9BE12"
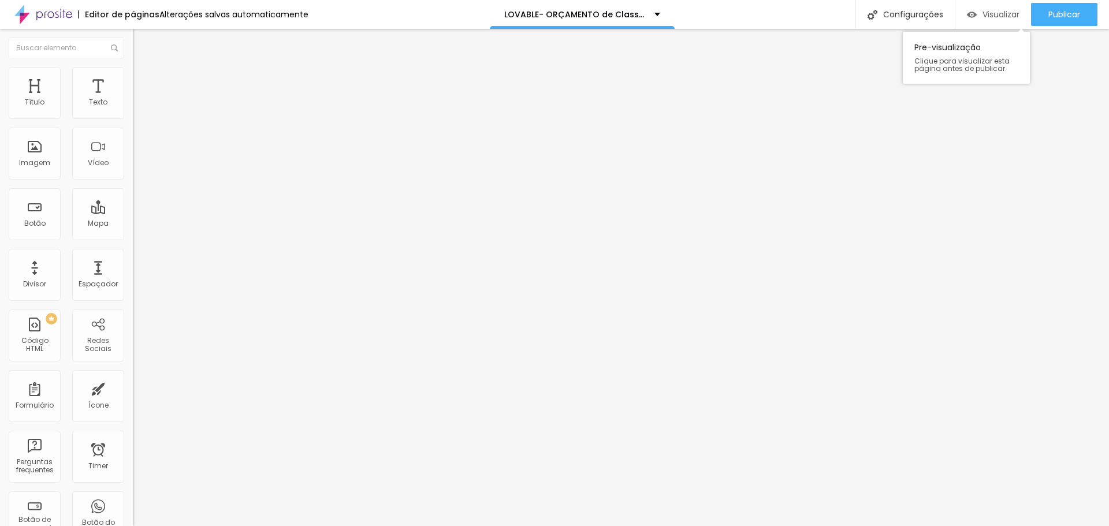
click at [622, 18] on span "Visualizar" at bounding box center [1000, 14] width 37 height 9
click at [622, 11] on div "Visualizar" at bounding box center [993, 15] width 53 height 10
click at [133, 79] on img at bounding box center [138, 84] width 10 height 10
click at [133, 67] on li "Conteúdo" at bounding box center [199, 61] width 133 height 12
click at [133, 119] on div "Modo Completo Encaixotado Completo" at bounding box center [199, 106] width 133 height 32
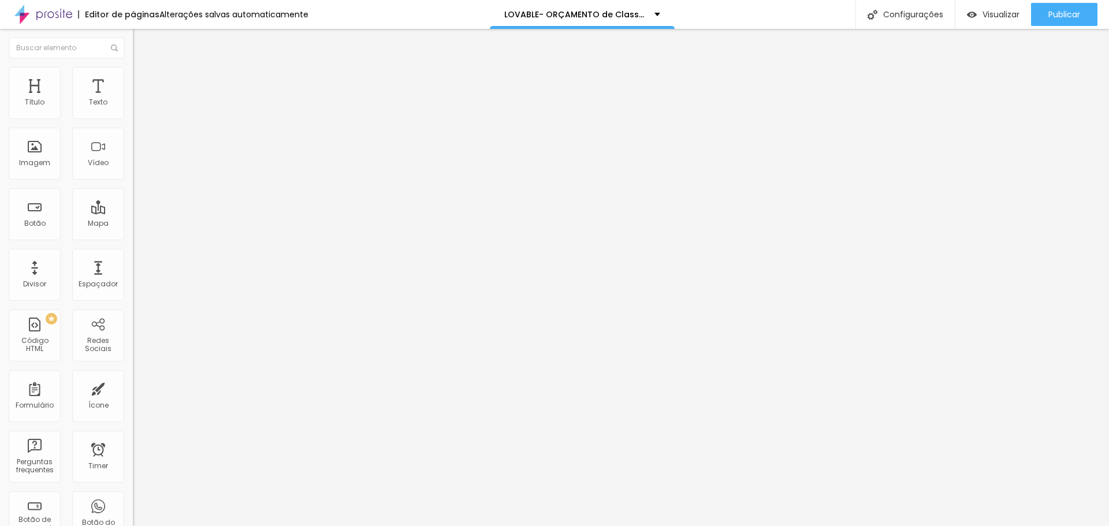
click at [143, 80] on span "Estilo" at bounding box center [152, 75] width 18 height 10
click at [143, 78] on span "Estilo" at bounding box center [152, 75] width 18 height 10
click at [133, 118] on input "range" at bounding box center [170, 113] width 75 height 9
click at [622, 17] on div "Visualizar" at bounding box center [993, 15] width 53 height 10
click at [143, 81] on span "Avançado" at bounding box center [162, 86] width 38 height 10
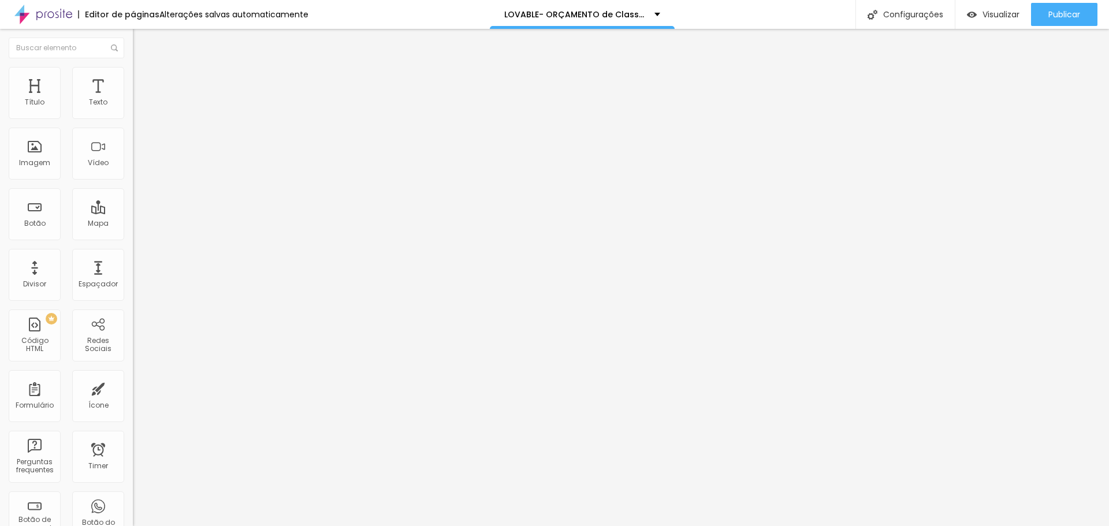
drag, startPoint x: 34, startPoint y: 135, endPoint x: 1, endPoint y: 136, distance: 32.9
click at [133, 388] on input "range" at bounding box center [170, 392] width 75 height 9
drag, startPoint x: 35, startPoint y: 113, endPoint x: 18, endPoint y: 114, distance: 17.4
click at [133, 224] on input "range" at bounding box center [170, 228] width 75 height 9
click at [133, 77] on ul "Conteúdo Estilo Avançado" at bounding box center [199, 72] width 133 height 35
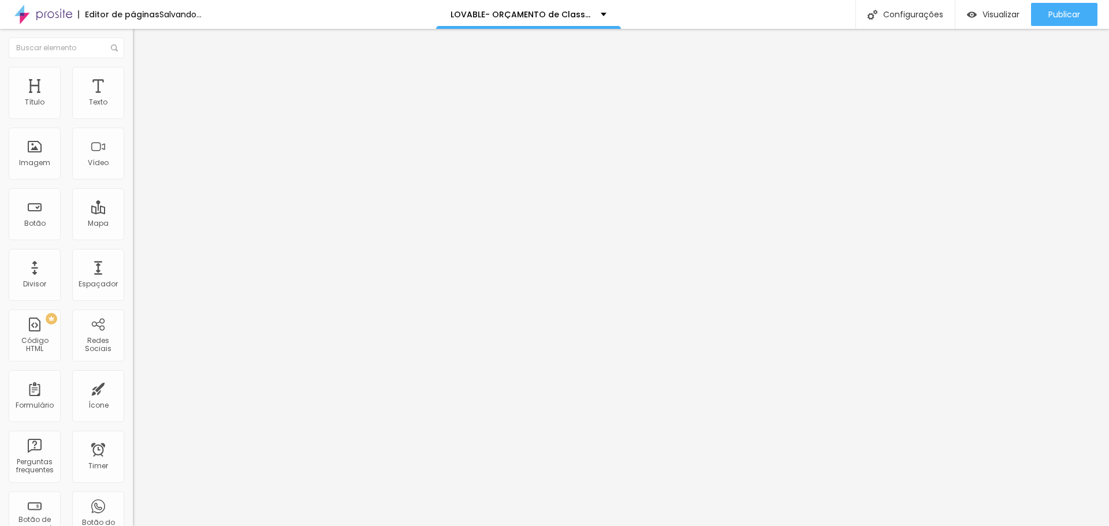
click at [133, 76] on li "Estilo" at bounding box center [199, 73] width 133 height 12
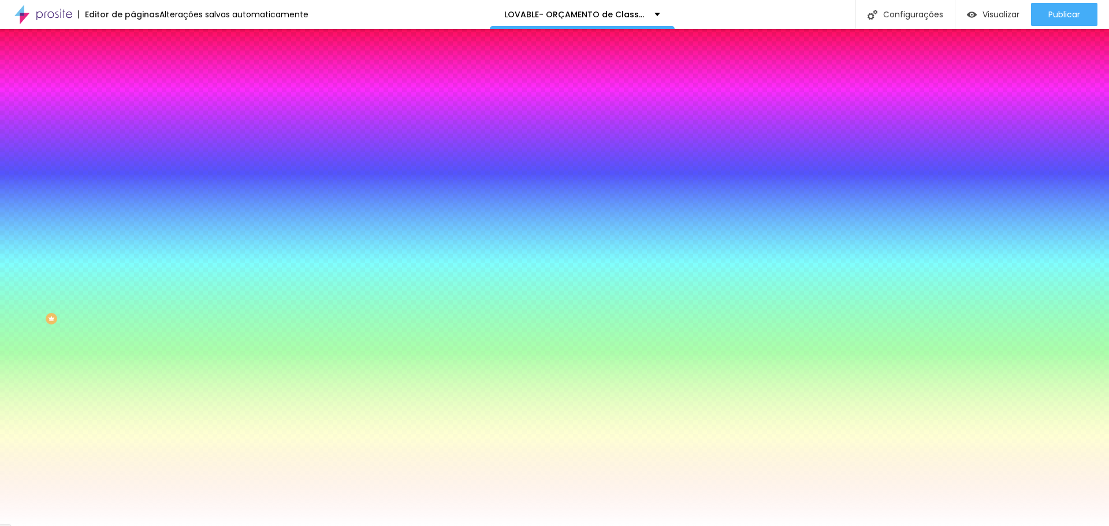
click at [133, 66] on img at bounding box center [138, 60] width 10 height 10
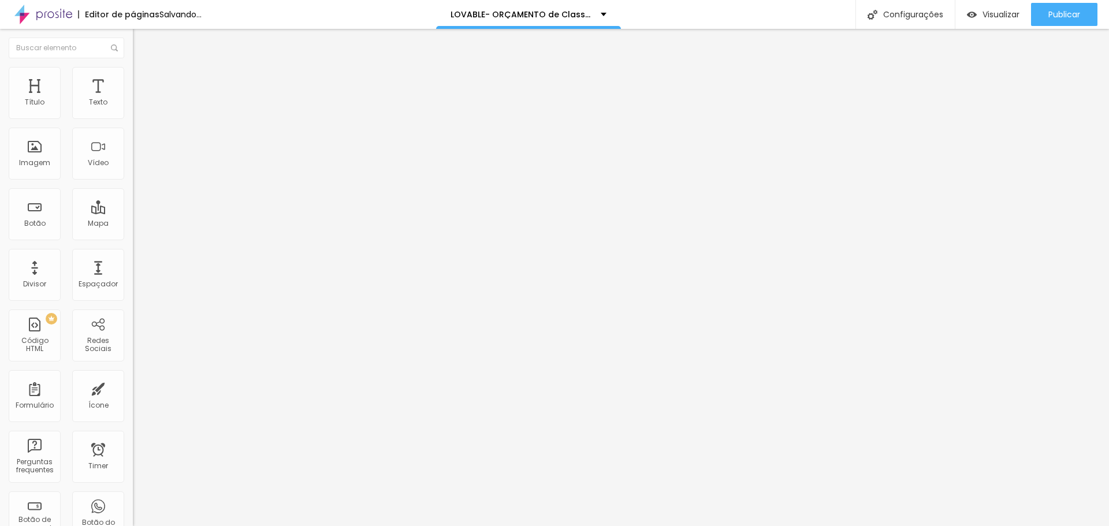
click at [133, 133] on input "range" at bounding box center [170, 128] width 75 height 9
click at [133, 159] on img at bounding box center [137, 155] width 8 height 8
click at [133, 147] on img at bounding box center [137, 143] width 8 height 8
click at [143, 78] on span "Avançado" at bounding box center [162, 75] width 38 height 10
click at [622, 21] on div "Visualizar" at bounding box center [993, 14] width 53 height 23
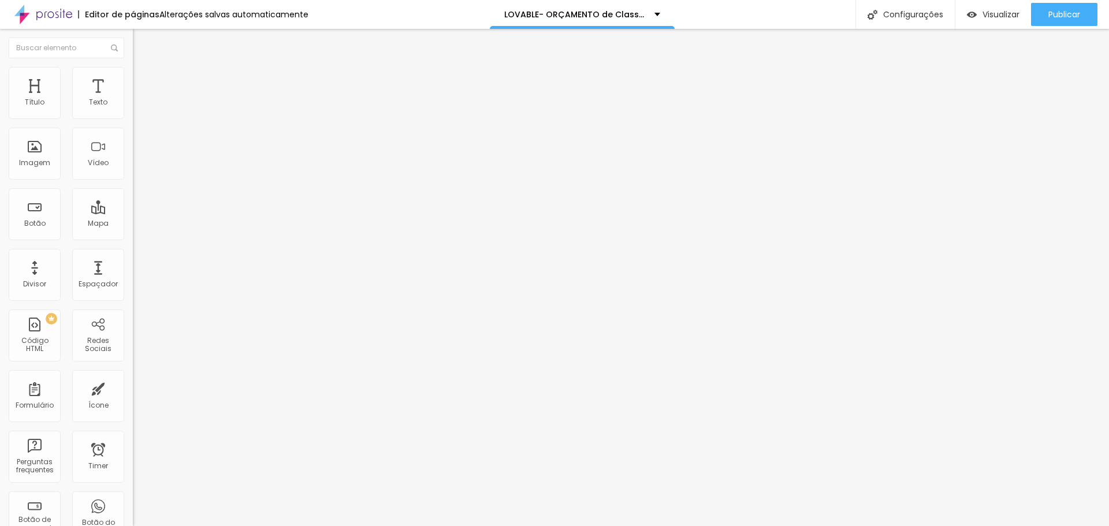
click at [143, 80] on span "Estilo" at bounding box center [152, 75] width 18 height 10
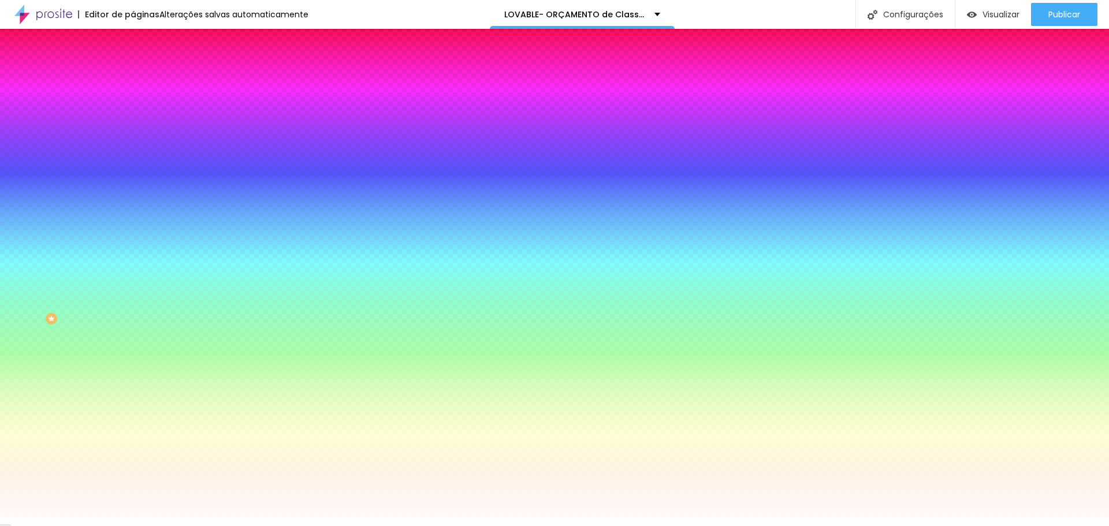
click at [196, 106] on span at bounding box center [199, 101] width 7 height 10
click at [133, 49] on button "Editar Seção" at bounding box center [199, 42] width 133 height 27
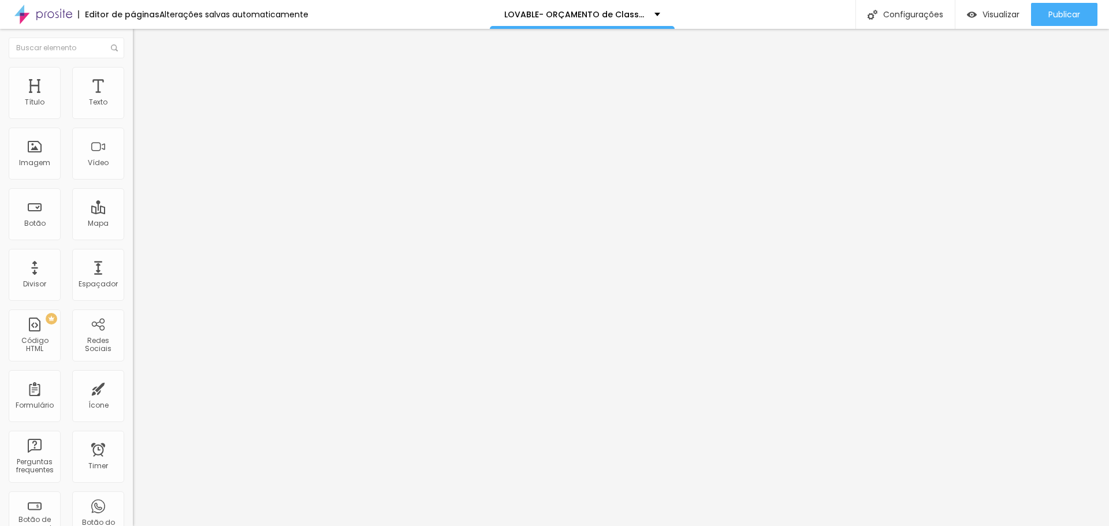
click at [133, 67] on li "Estilo" at bounding box center [199, 73] width 133 height 12
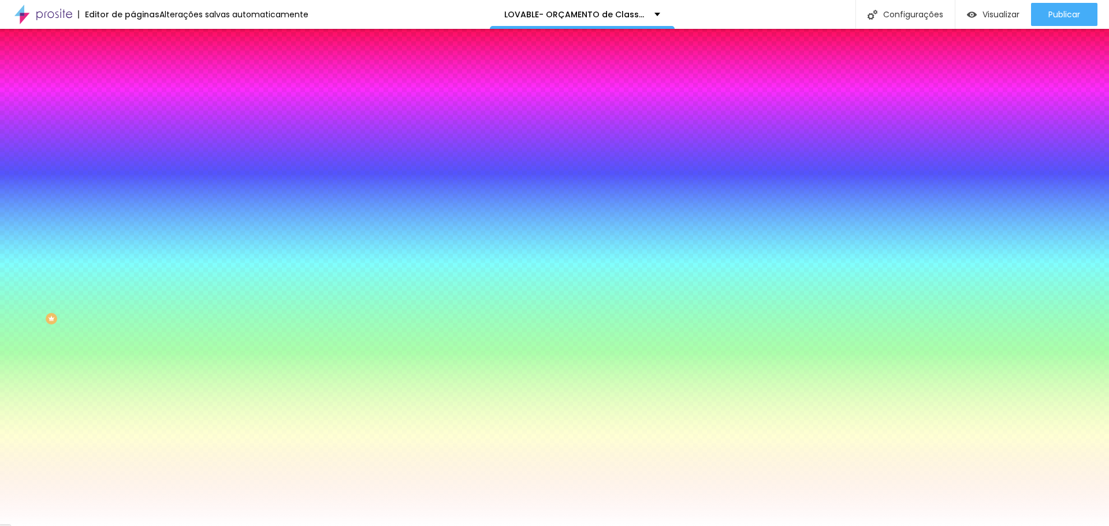
click at [133, 169] on input "#FFFFFF" at bounding box center [202, 163] width 139 height 12
click at [133, 157] on div at bounding box center [199, 157] width 133 height 0
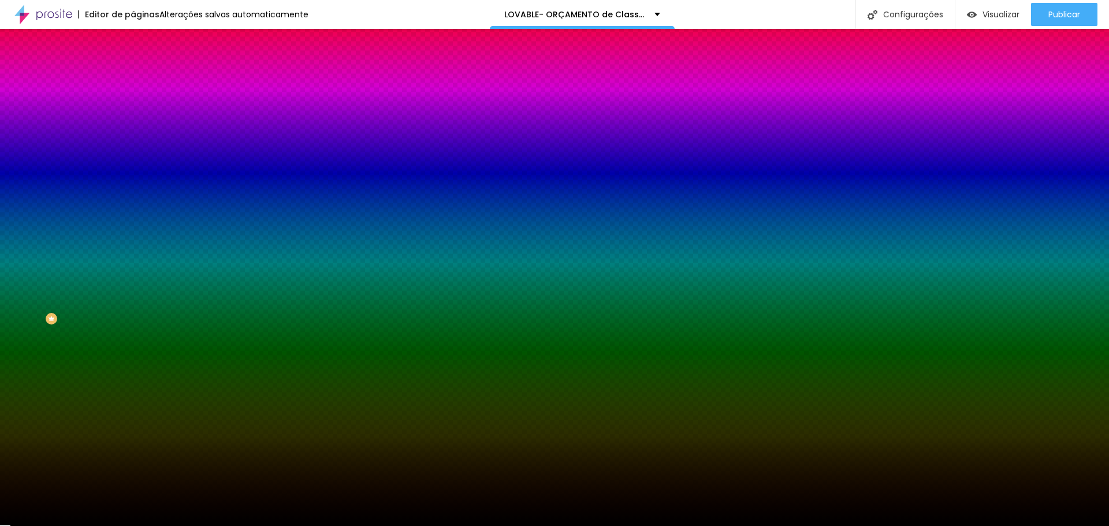
drag, startPoint x: 75, startPoint y: 310, endPoint x: 97, endPoint y: 325, distance: 26.3
click at [133, 334] on div "Editar Seção Conteúdo Estilo Avançado Imagem de fundo Adicionar imagem Efeito d…" at bounding box center [199, 277] width 133 height 497
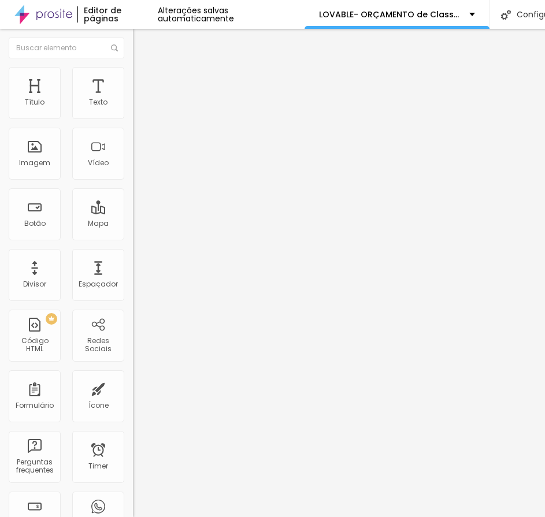
click at [143, 77] on span "Estilo" at bounding box center [152, 75] width 18 height 10
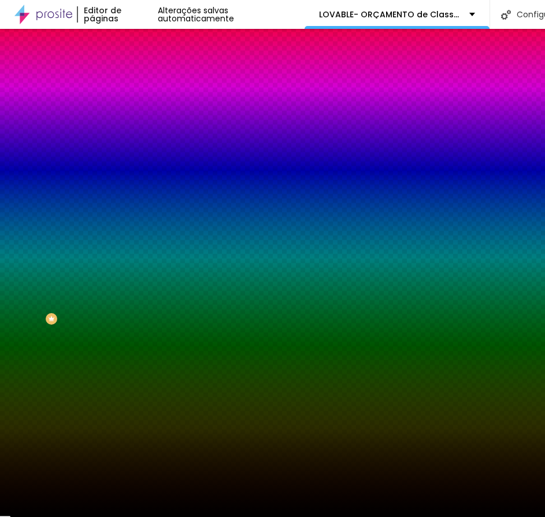
click at [133, 157] on div at bounding box center [199, 157] width 133 height 0
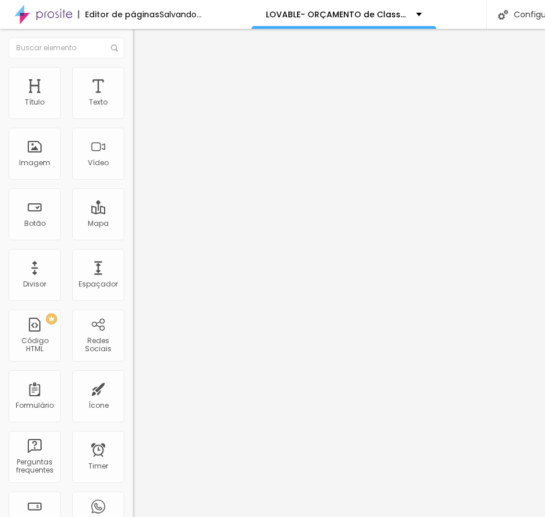
click at [133, 67] on li "Estilo" at bounding box center [199, 73] width 133 height 12
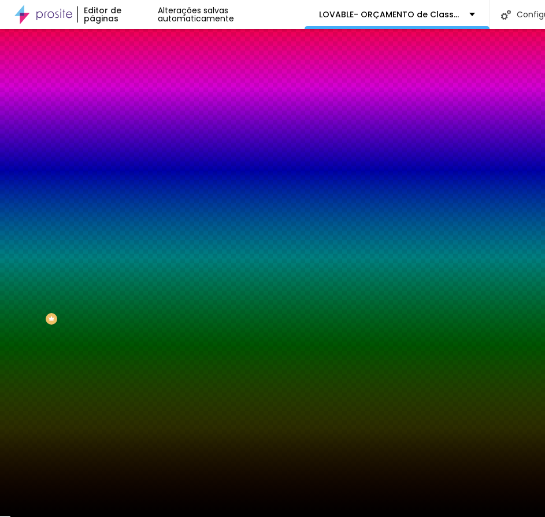
click at [133, 157] on div at bounding box center [199, 157] width 133 height 0
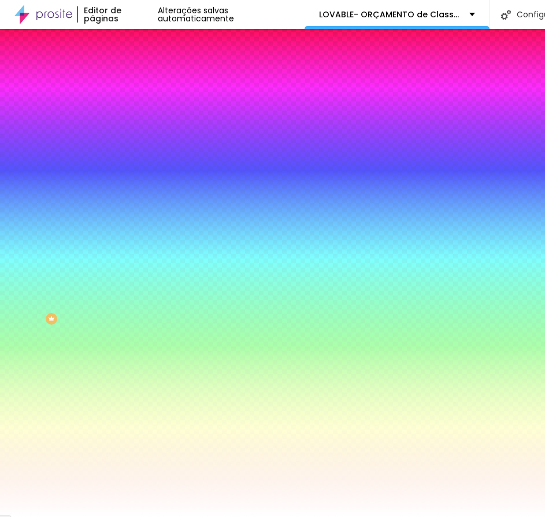
drag, startPoint x: 9, startPoint y: 224, endPoint x: 3, endPoint y: 222, distance: 6.6
click at [133, 222] on div "Imagem de fundo Adicionar imagem Efeito da Imagem Nenhum Nenhum Parallax Cor de…" at bounding box center [199, 165] width 133 height 150
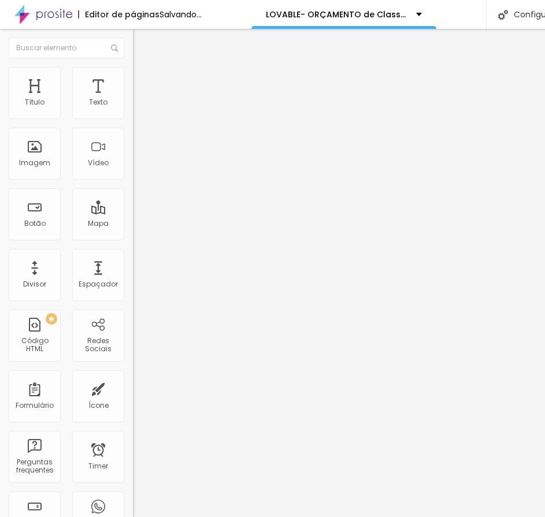
click at [133, 99] on span "Adicionar imagem" at bounding box center [170, 95] width 75 height 10
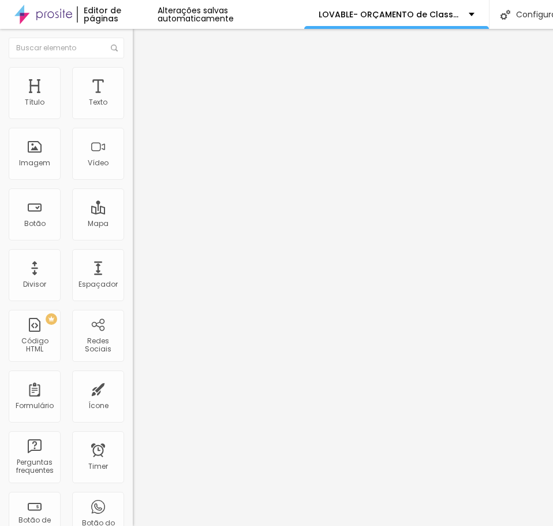
scroll to position [1675, 0]
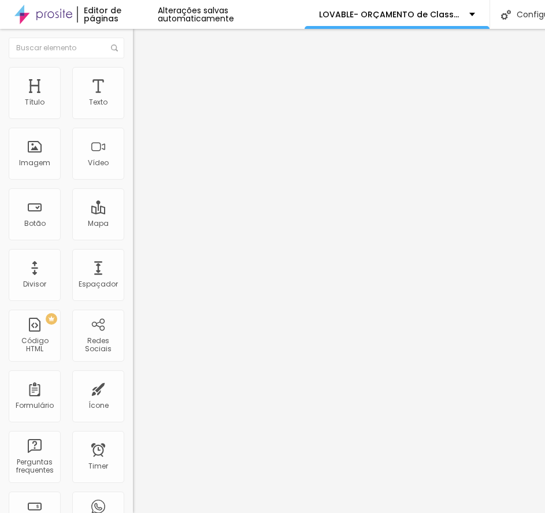
scroll to position [9, 0]
click at [133, 99] on span "Adicionar imagem" at bounding box center [170, 95] width 75 height 10
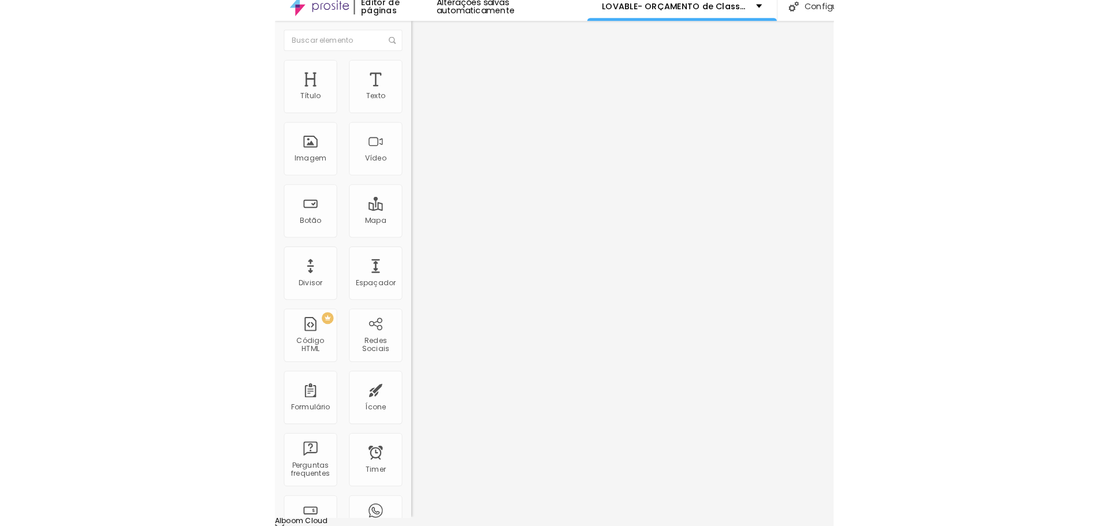
scroll to position [0, 0]
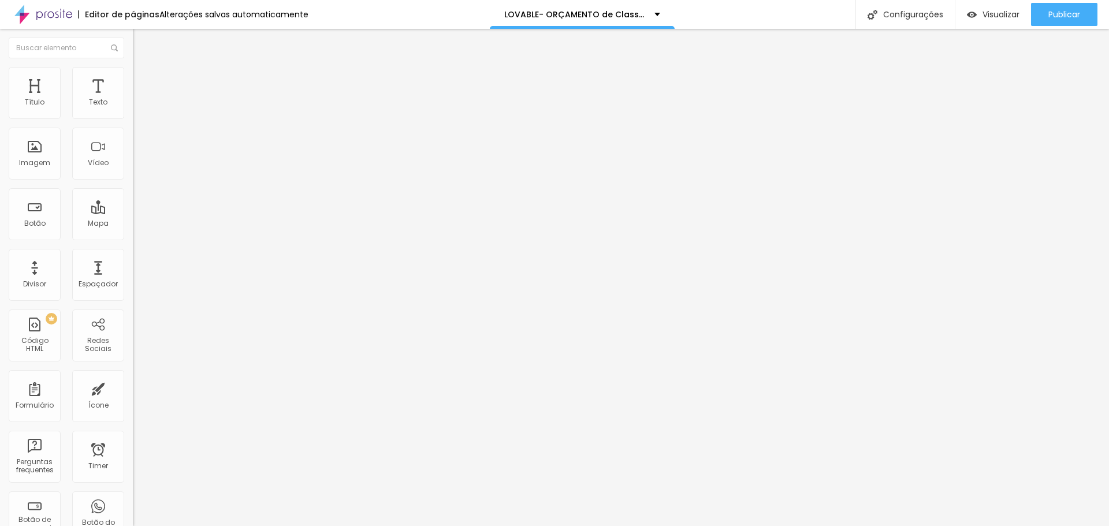
type input "[PERSON_NAME]"
click at [133, 99] on span "Adicionar imagem" at bounding box center [170, 95] width 75 height 10
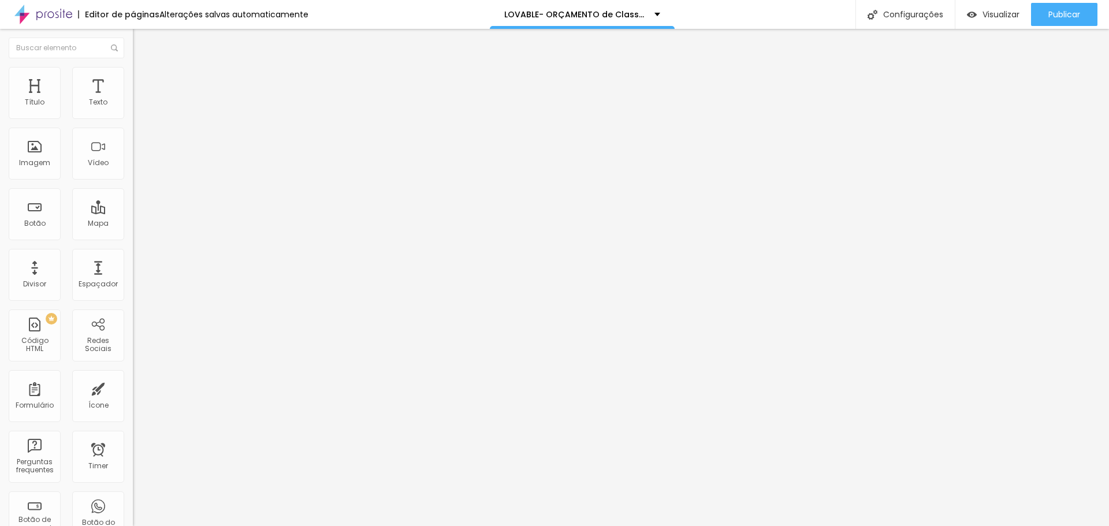
type input "[PERSON_NAME] e [PERSON_NAME]"
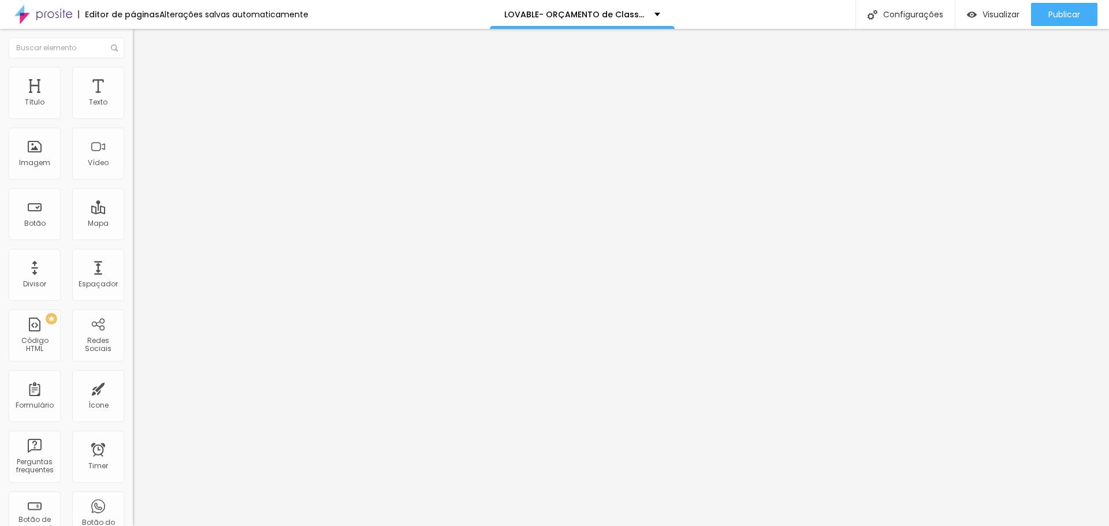
click at [133, 99] on span "Adicionar imagem" at bounding box center [170, 95] width 75 height 10
click at [544, 11] on span "Publicar" at bounding box center [1064, 14] width 32 height 9
click at [38, 16] on img at bounding box center [43, 14] width 58 height 29
click at [133, 99] on span "Adicionar imagem" at bounding box center [170, 95] width 75 height 10
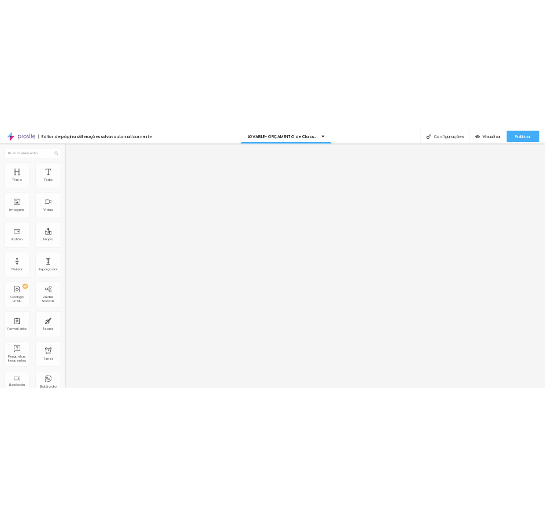
scroll to position [10690, 0]
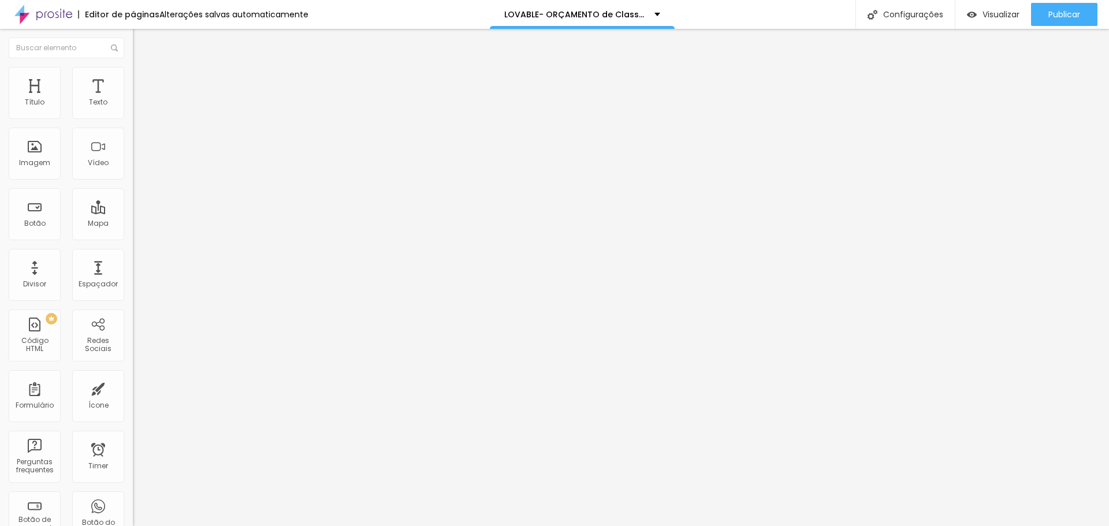
click at [133, 181] on span "Original" at bounding box center [147, 176] width 28 height 10
click at [133, 202] on span "Quadrado" at bounding box center [152, 197] width 38 height 10
click at [133, 195] on span "Padrão" at bounding box center [146, 190] width 26 height 10
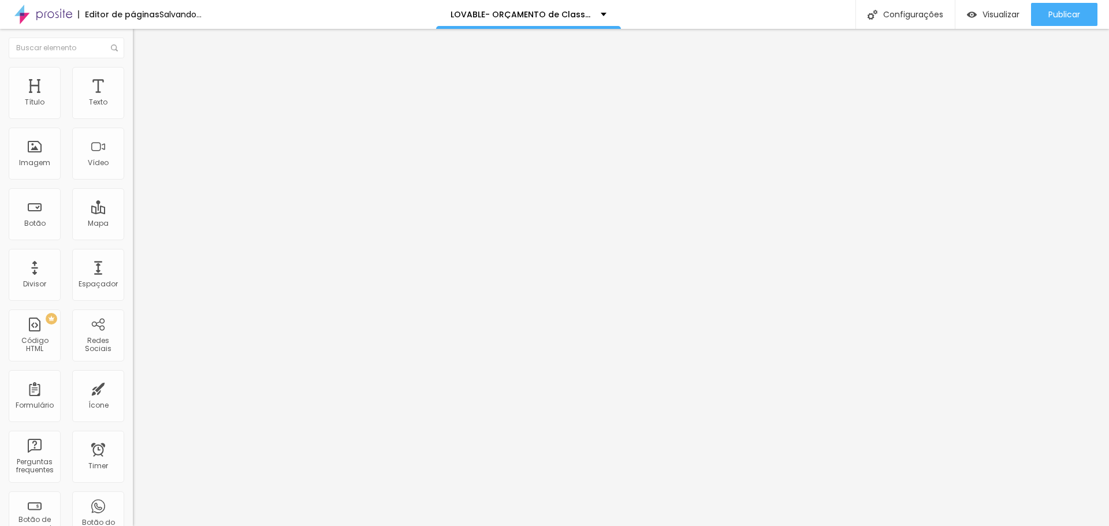
click at [133, 187] on div "Cinema 16:9" at bounding box center [199, 183] width 133 height 7
click at [133, 211] on div "Original" at bounding box center [199, 207] width 133 height 7
click at [133, 202] on span "Quadrado" at bounding box center [152, 197] width 38 height 10
click at [143, 80] on span "Estilo" at bounding box center [152, 75] width 18 height 10
type input "95"
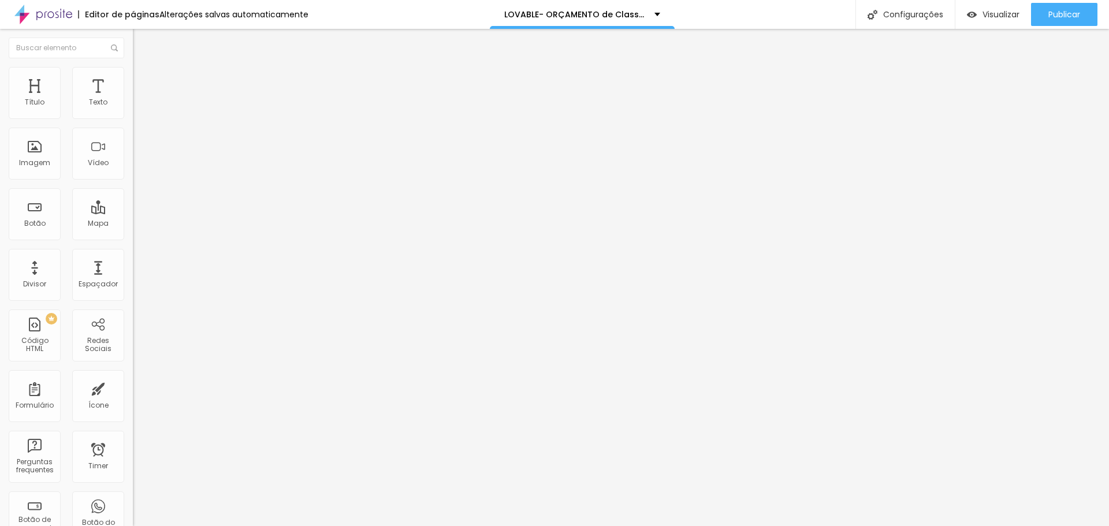
type input "95"
type input "90"
type input "80"
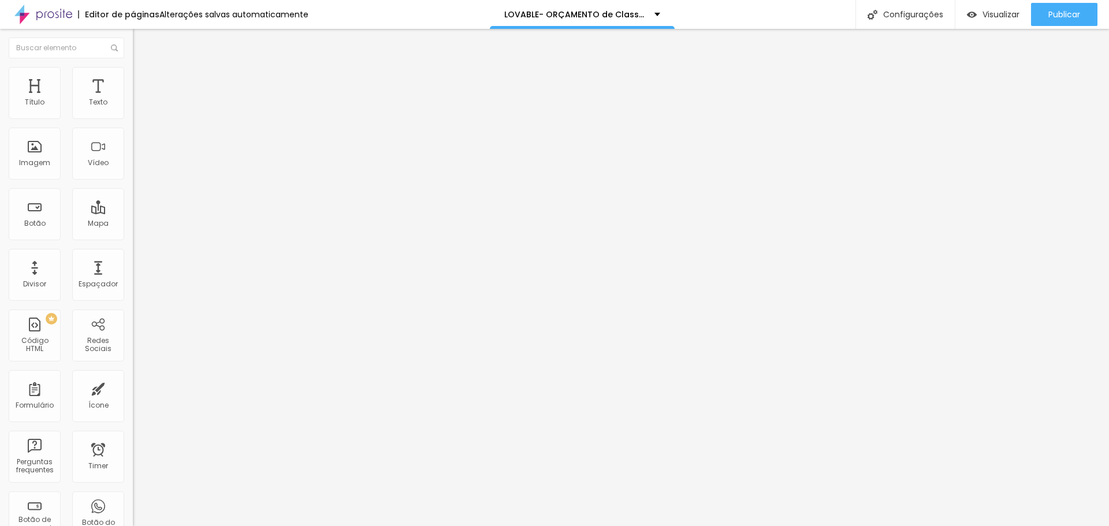
type input "75"
type input "80"
drag, startPoint x: 121, startPoint y: 123, endPoint x: 98, endPoint y: 133, distance: 24.6
type input "80"
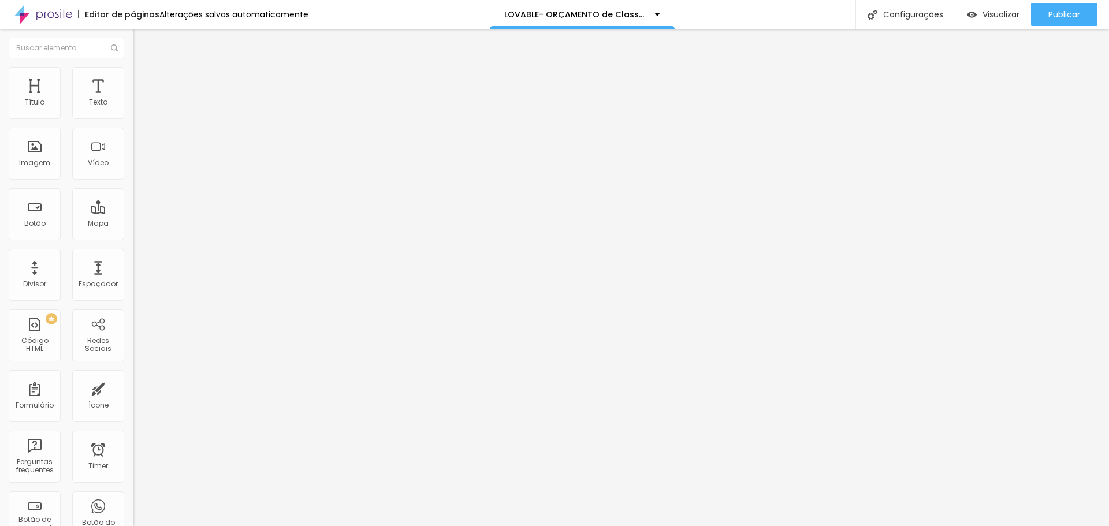
click at [133, 118] on input "range" at bounding box center [170, 113] width 75 height 9
type input "63"
type input "179"
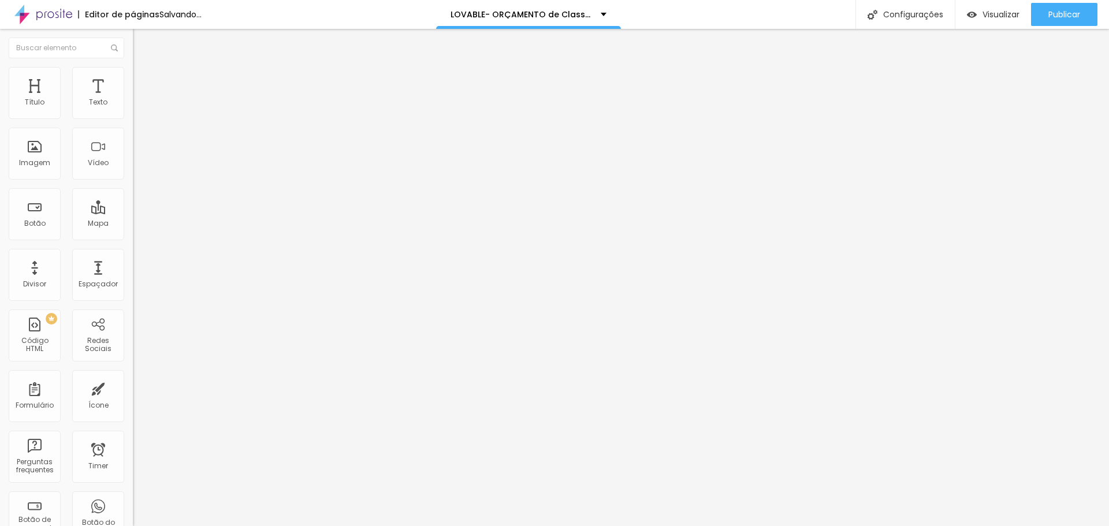
type input "184"
type input "186"
type input "171"
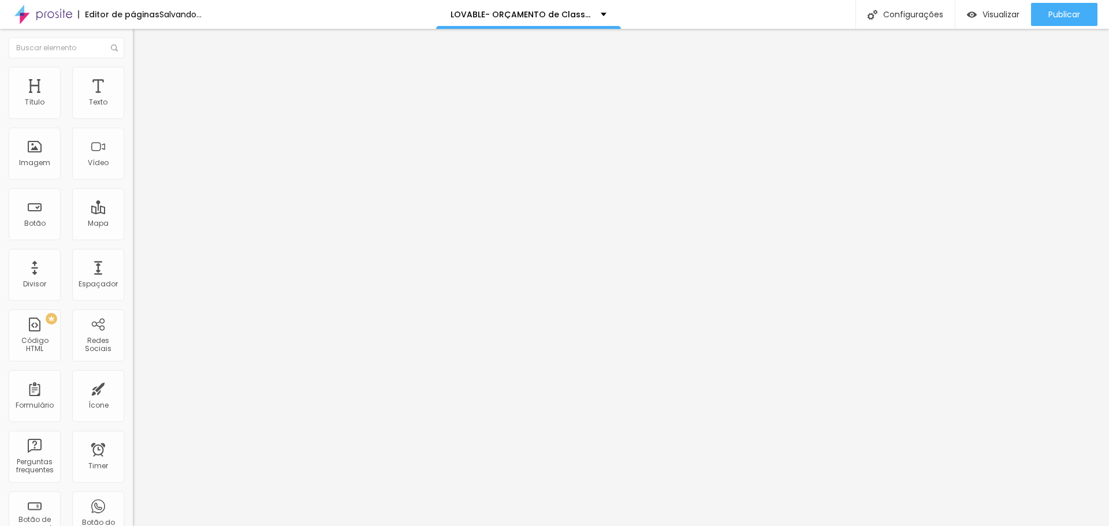
type input "171"
type input "146"
type input "130"
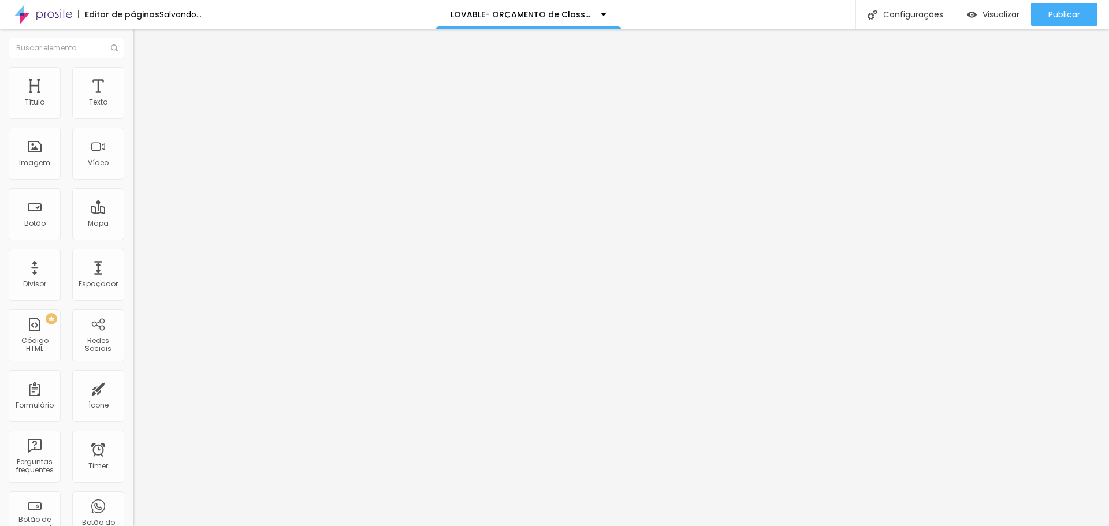
type input "115"
type input "105"
type input "84"
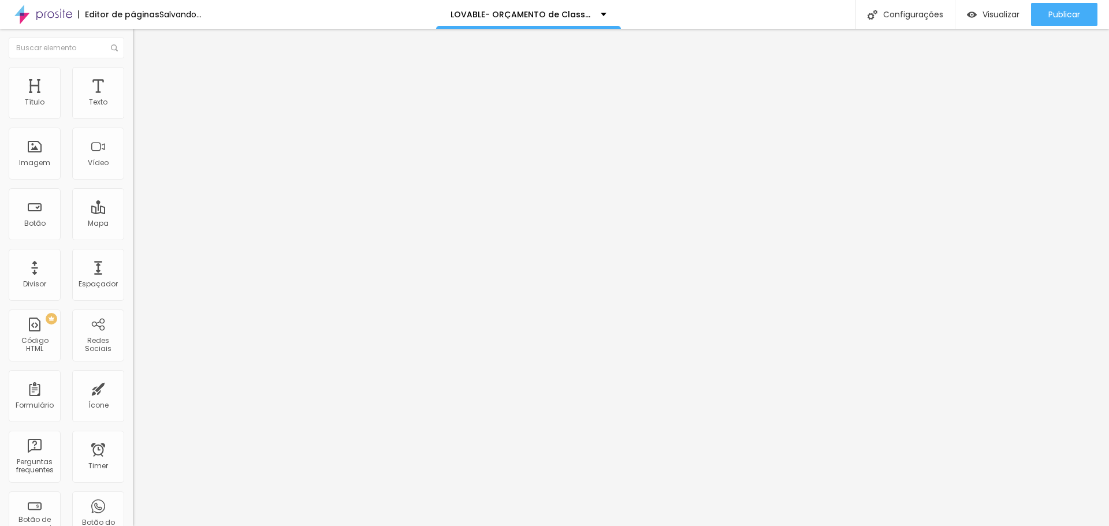
type input "84"
type input "61"
type input "58"
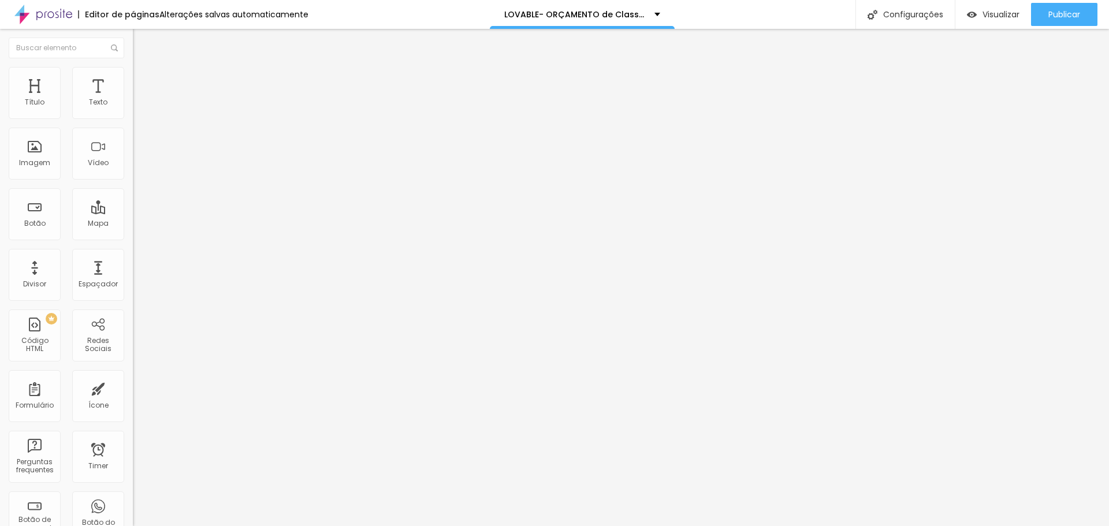
type input "46"
type input "43"
type input "39"
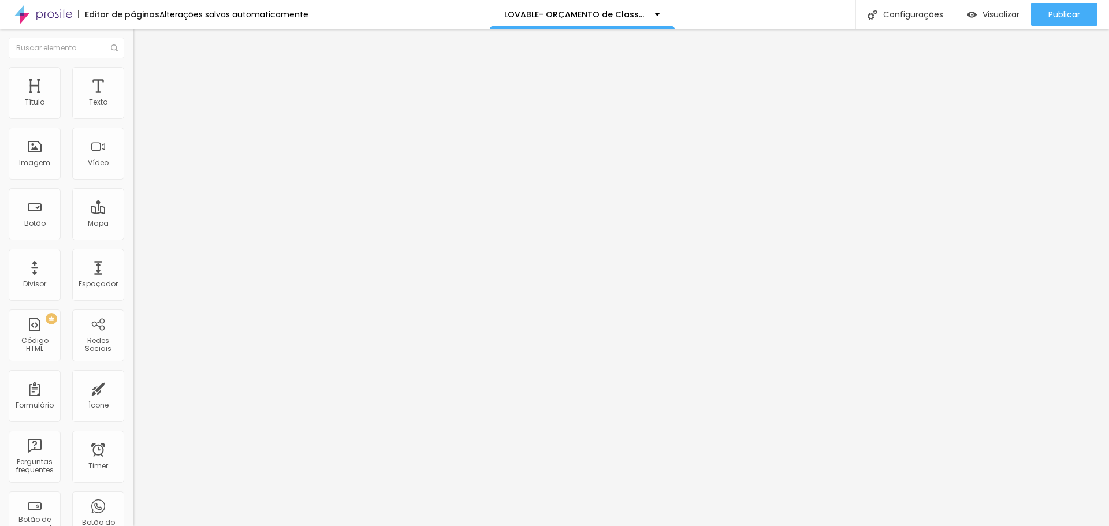
type input "39"
type input "38"
type input "36"
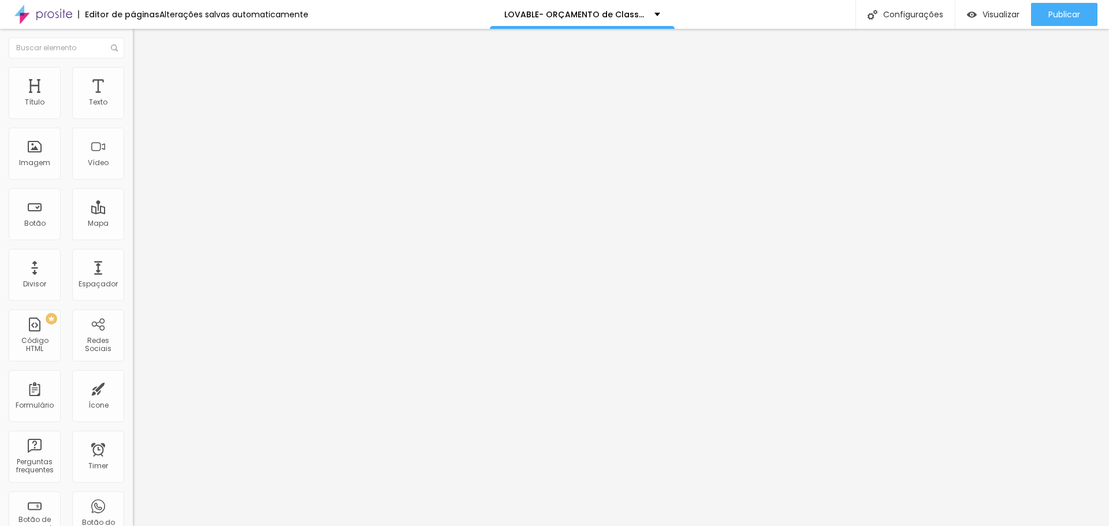
type input "31"
type input "30"
type input "21"
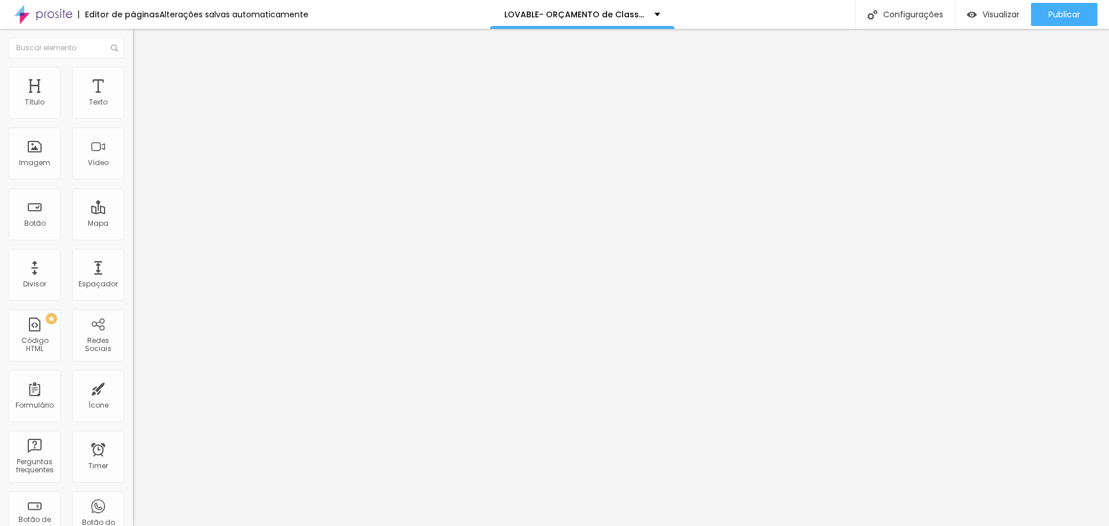
type input "21"
type input "18"
type input "10"
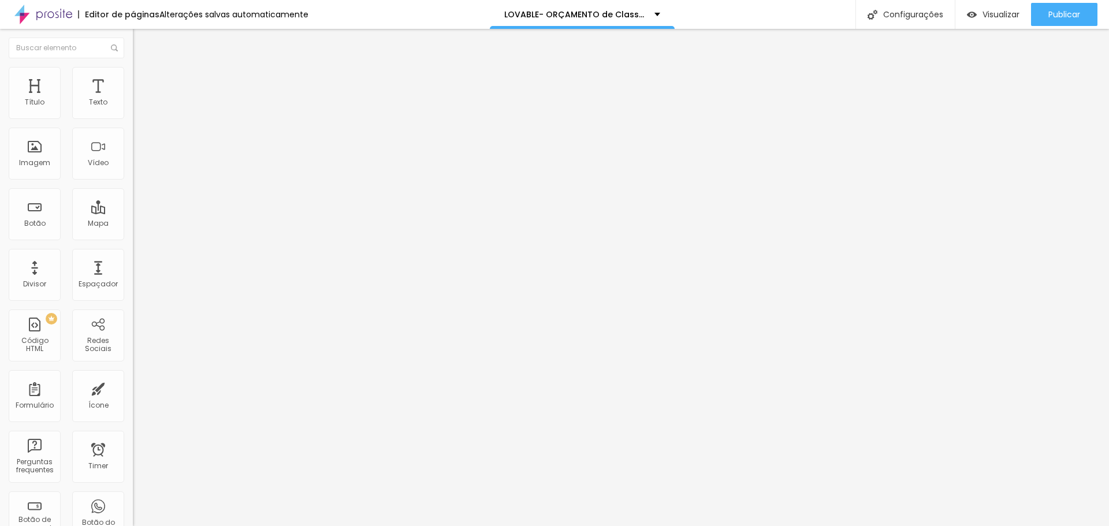
type input "8"
type input "7"
type input "5"
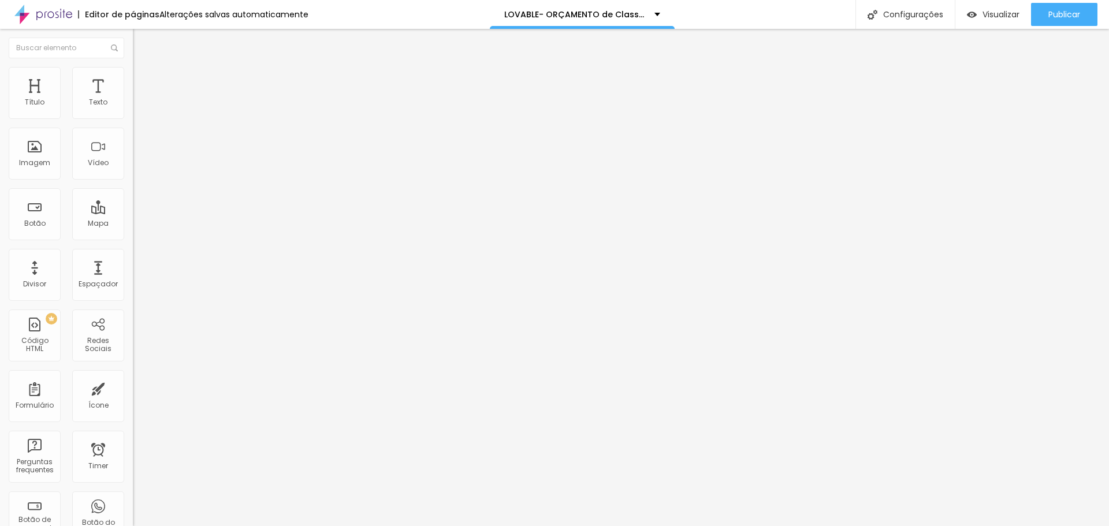
type input "5"
drag, startPoint x: 29, startPoint y: 145, endPoint x: 29, endPoint y: 164, distance: 19.1
type input "5"
click at [133, 254] on input "range" at bounding box center [170, 258] width 75 height 9
click at [143, 82] on span "Avançado" at bounding box center [162, 86] width 38 height 10
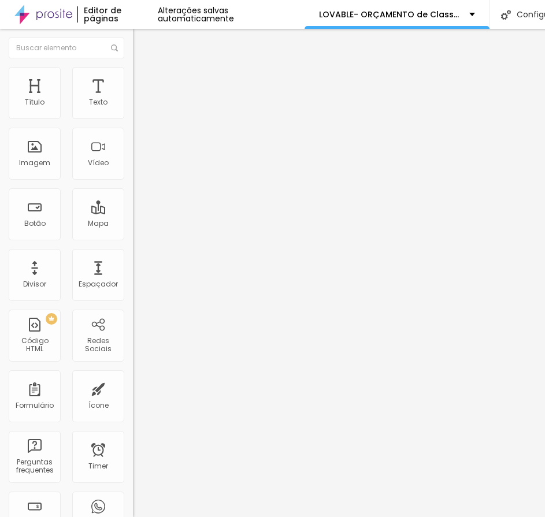
click at [133, 66] on img at bounding box center [138, 60] width 10 height 10
click at [133, 75] on li "Estilo" at bounding box center [199, 73] width 133 height 12
click at [139, 313] on icon "button" at bounding box center [141, 315] width 5 height 5
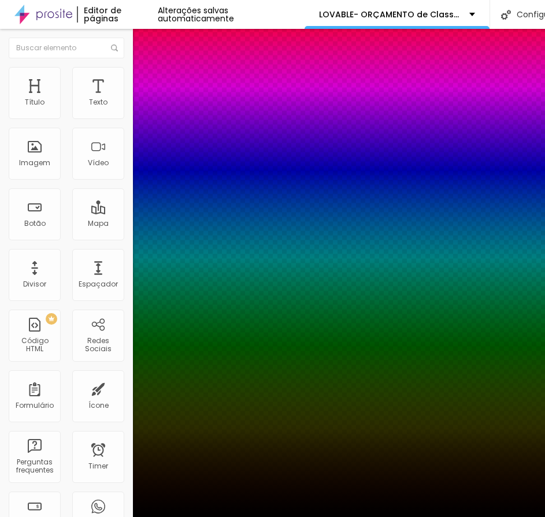
click at [206, 524] on div at bounding box center [272, 524] width 545 height 0
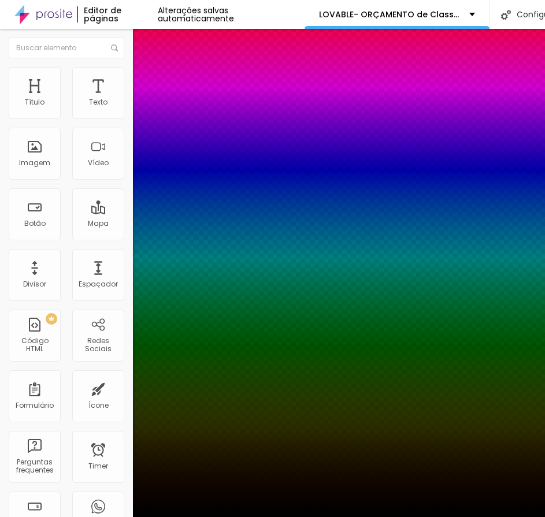
paste input "E9BE12"
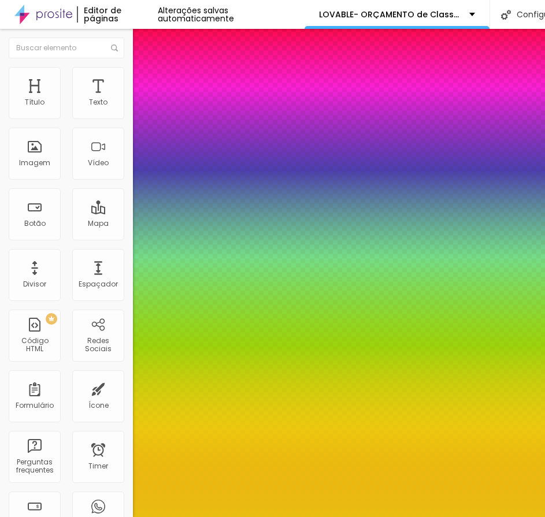
type input "#E9BE12"
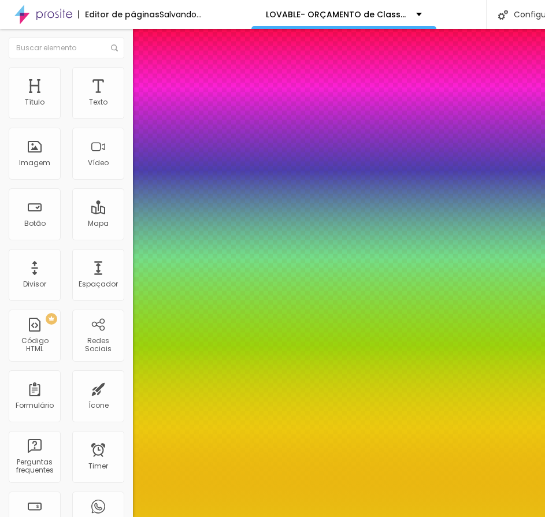
drag, startPoint x: 212, startPoint y: 277, endPoint x: 220, endPoint y: 368, distance: 91.6
click at [219, 372] on body "Editor de páginas Salvando... LOVABLE- ORÇAMENTO de Classe B+ Orçamento Configu…" at bounding box center [272, 258] width 545 height 517
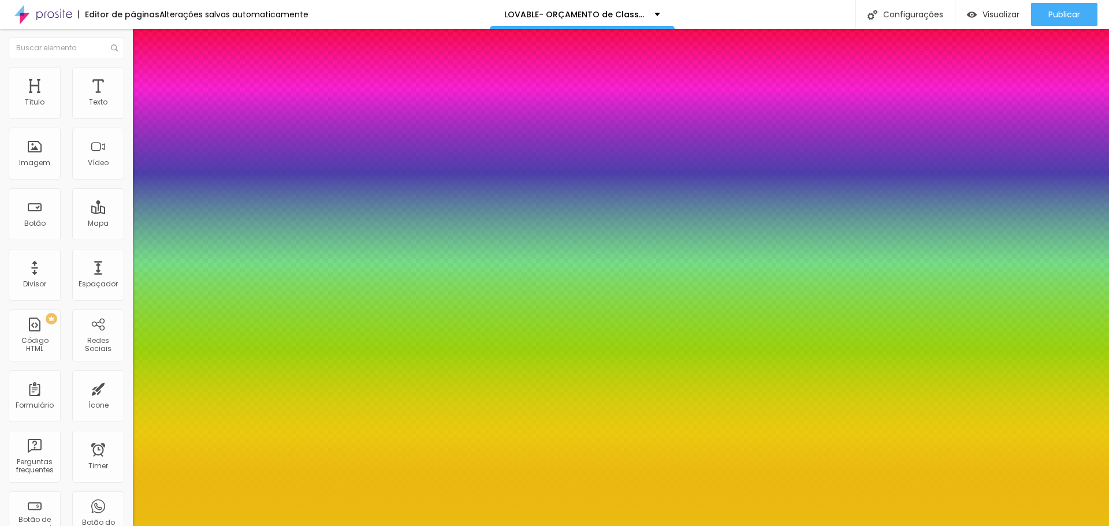
type input "8"
type input "26"
type input "6"
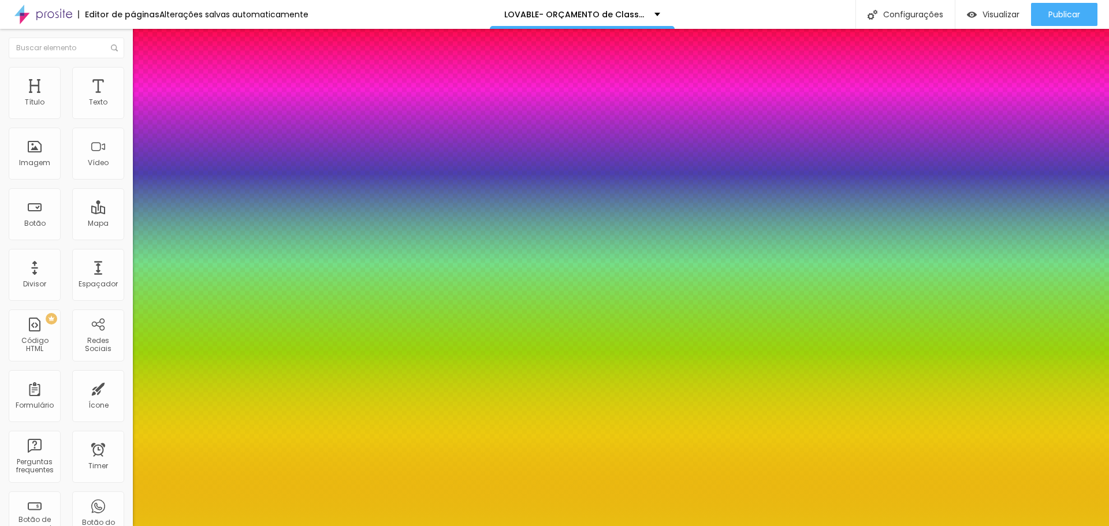
type input "0"
drag, startPoint x: 192, startPoint y: 314, endPoint x: 174, endPoint y: 321, distance: 19.4
type input "0"
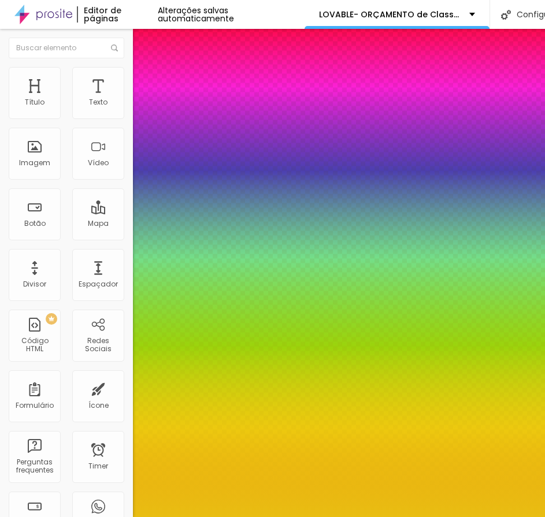
type input "7"
type input "25"
type input "18"
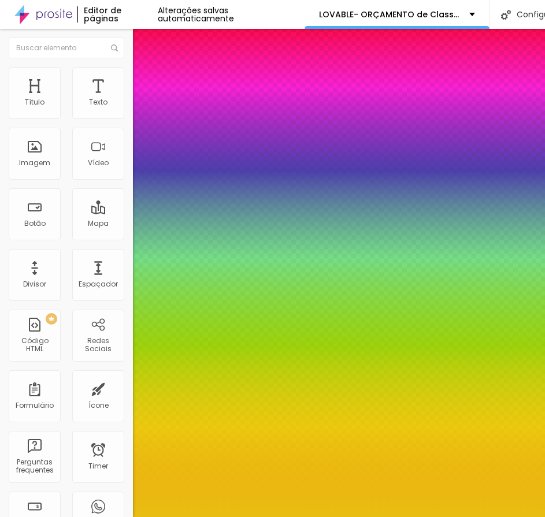
type input "17"
type input "-7"
type input "9"
type input "-9"
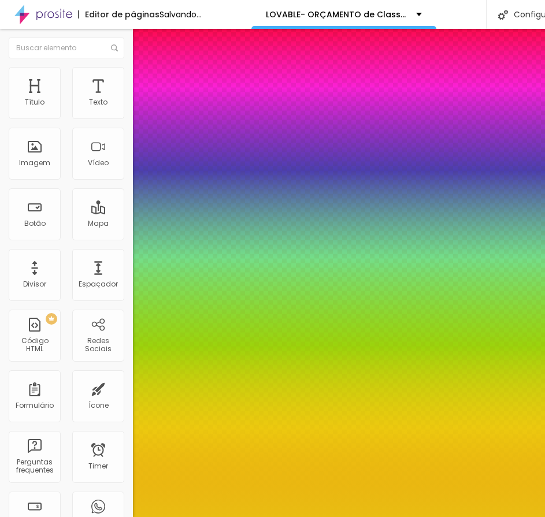
type input "5"
type input "-8"
type input "2"
type input "-7"
type input "-1"
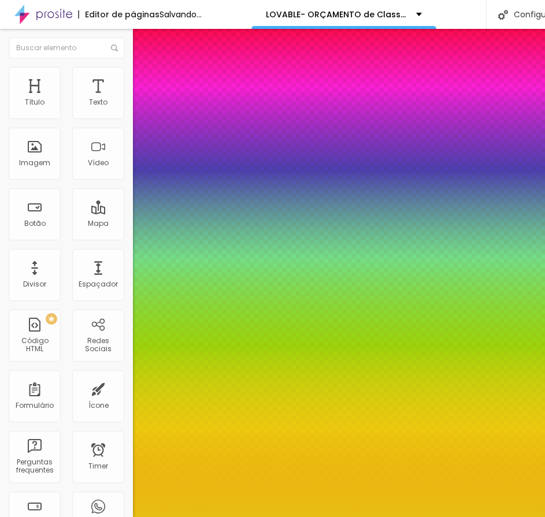
type input "-6"
type input "-5"
type input "-8"
type input "-4"
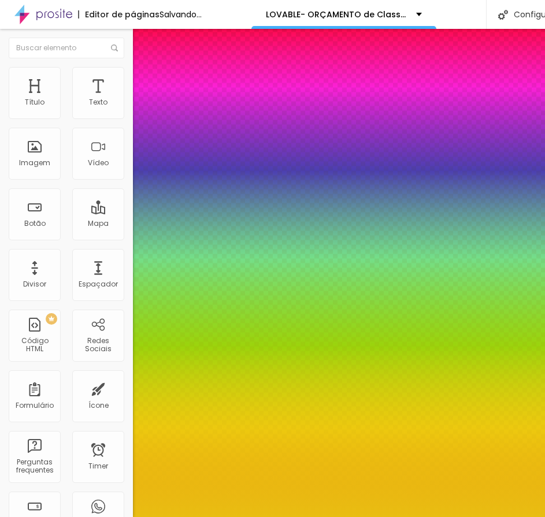
type input "4"
type input "-9"
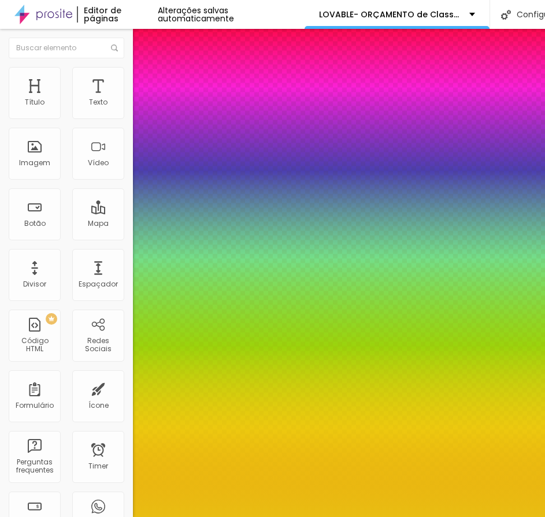
type input "-2"
type input "12"
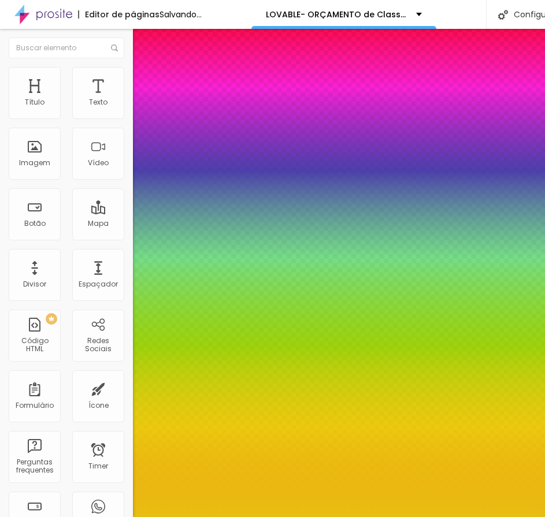
type input "14"
type input "-14"
type input "17"
type input "-11"
type input "18"
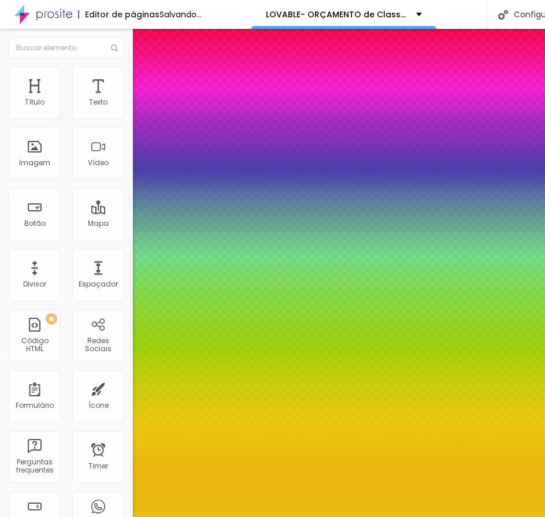
type input "-7"
type input "19"
type input "3"
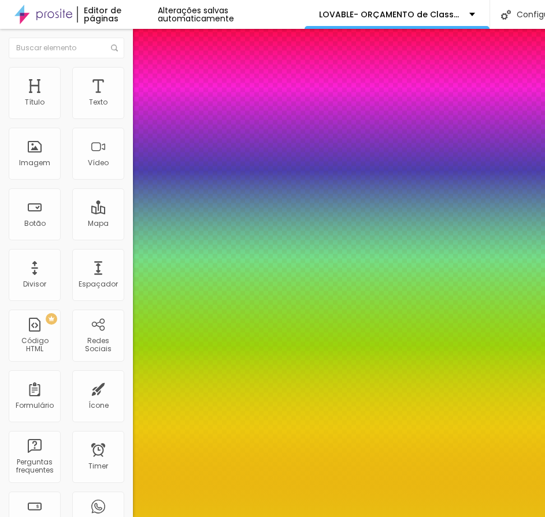
type input "32"
type input "41"
type input "32"
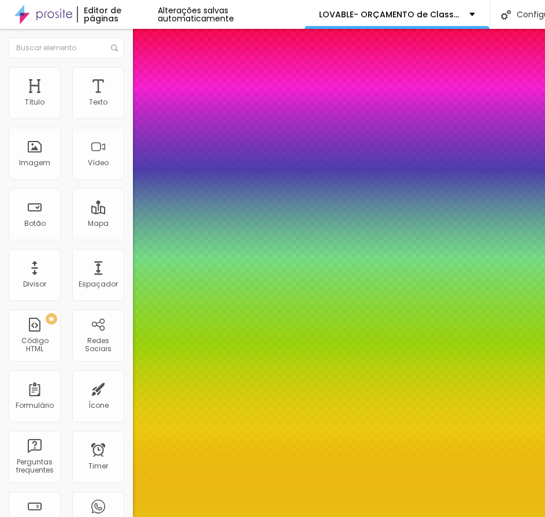
type input "32"
type input "0"
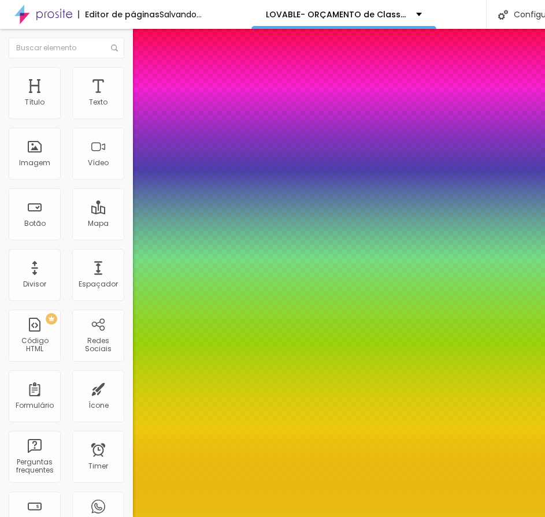
drag, startPoint x: 190, startPoint y: 315, endPoint x: 164, endPoint y: 318, distance: 26.2
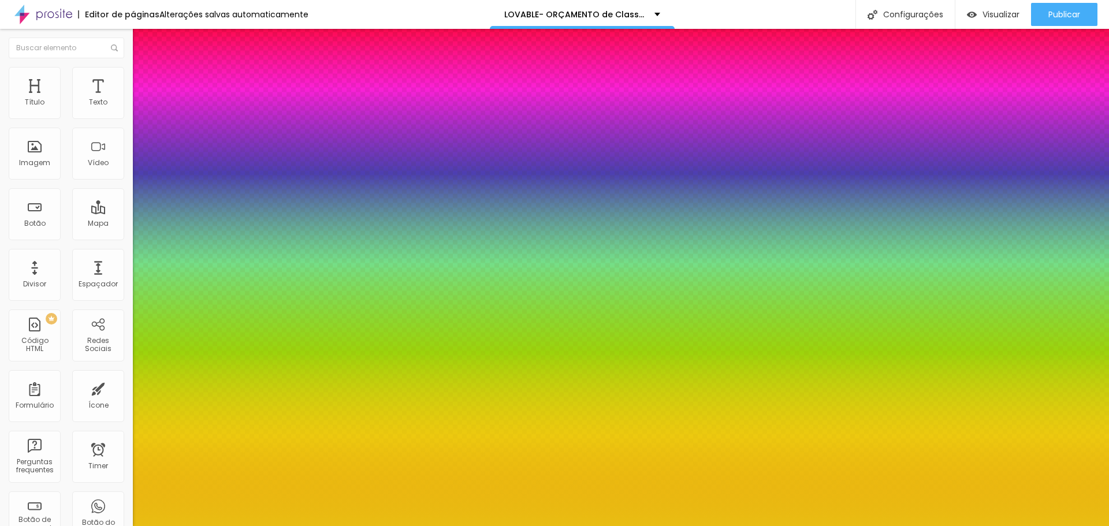
type input "8"
type input "5"
type input "7"
type input "6"
type input "3"
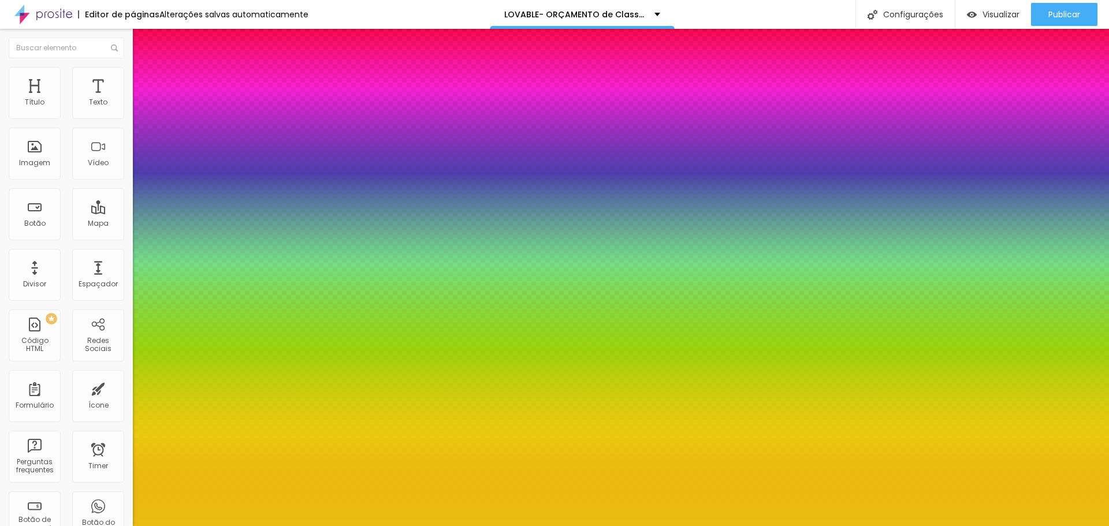
type input "5"
type input "1"
type input "4"
type input "0"
type input "3"
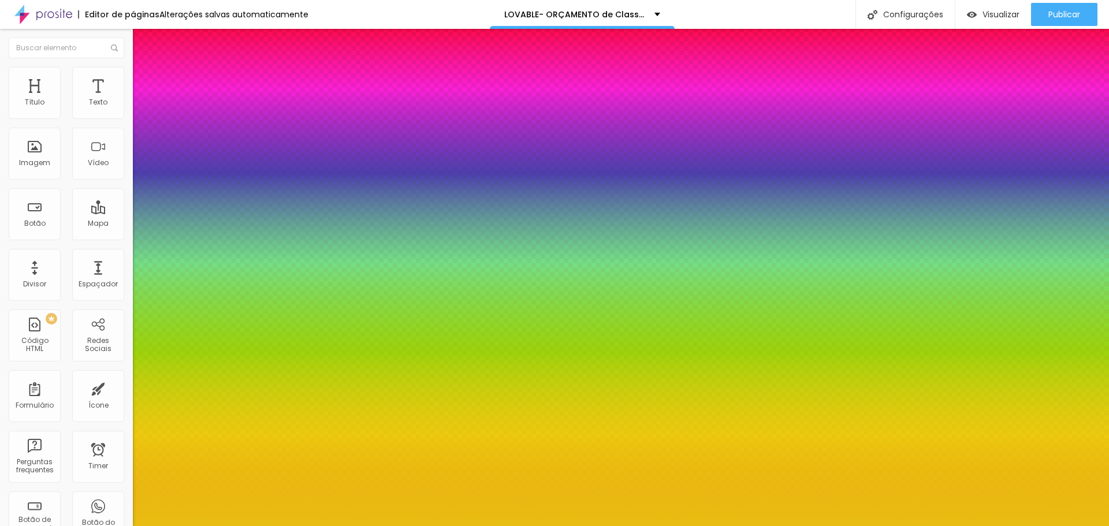
type input "-5"
type input "-4"
type input "-8"
type input "-6"
type input "-5"
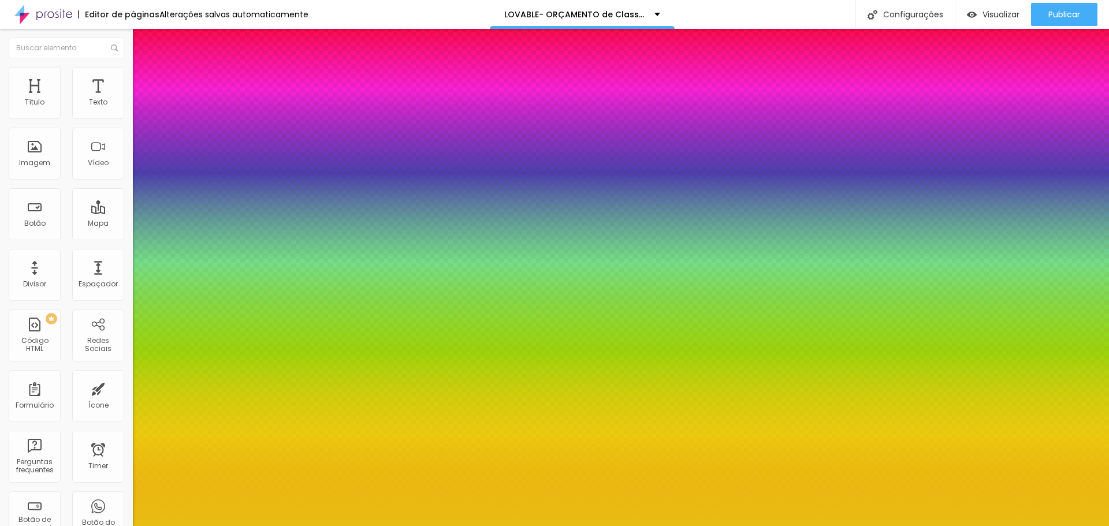
type input "-8"
type input "1"
type input "-7"
type input "2"
type input "74"
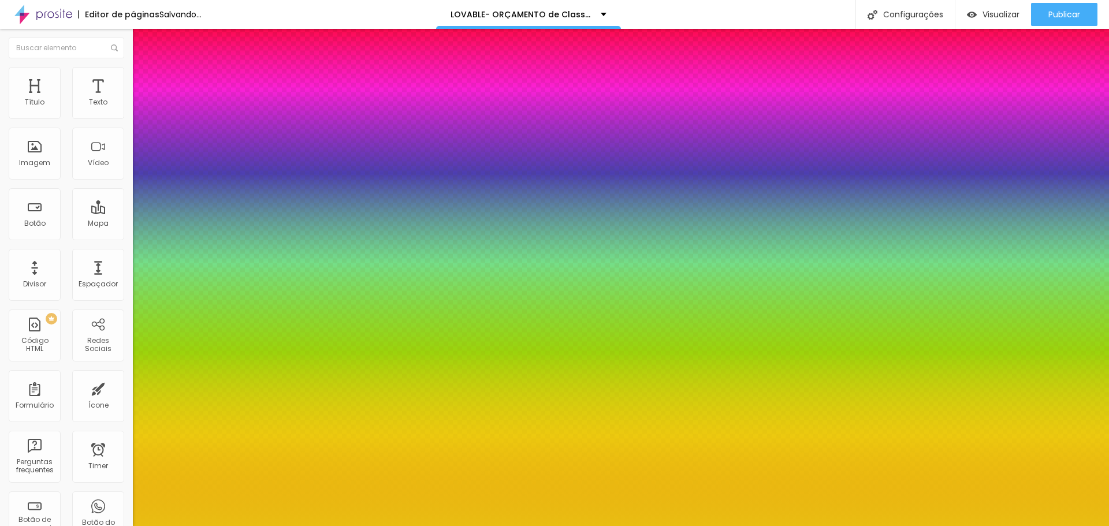
type input "74"
type input "100"
type input "0"
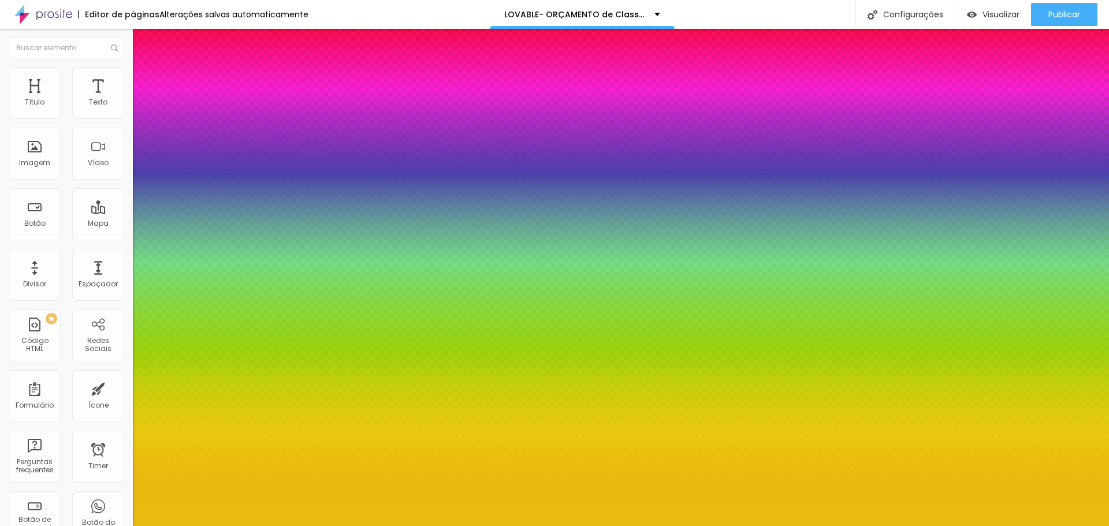
drag, startPoint x: 191, startPoint y: 315, endPoint x: 113, endPoint y: 332, distance: 80.4
type input "6"
type input "3"
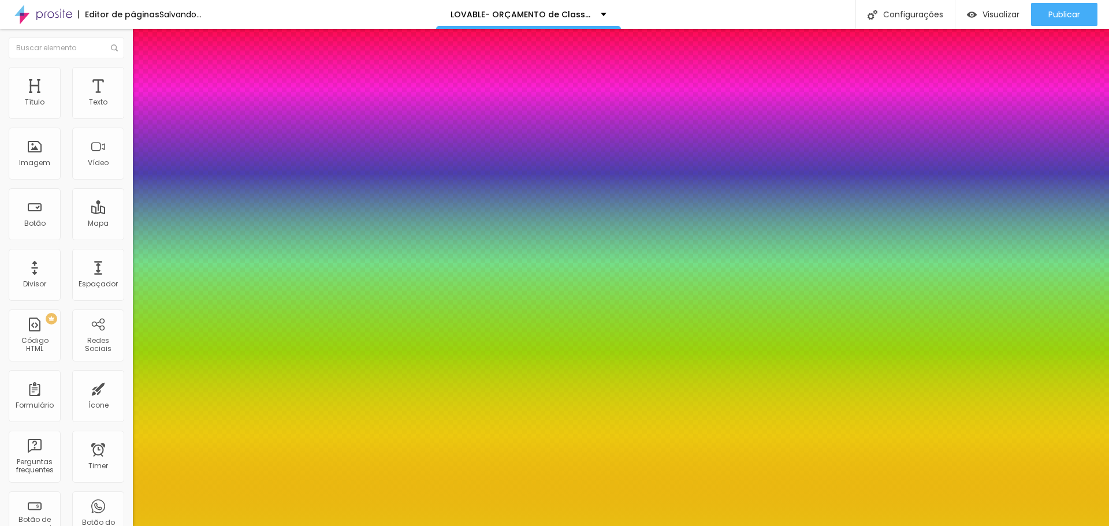
type input "21"
type input "19"
type input "24"
type input "18"
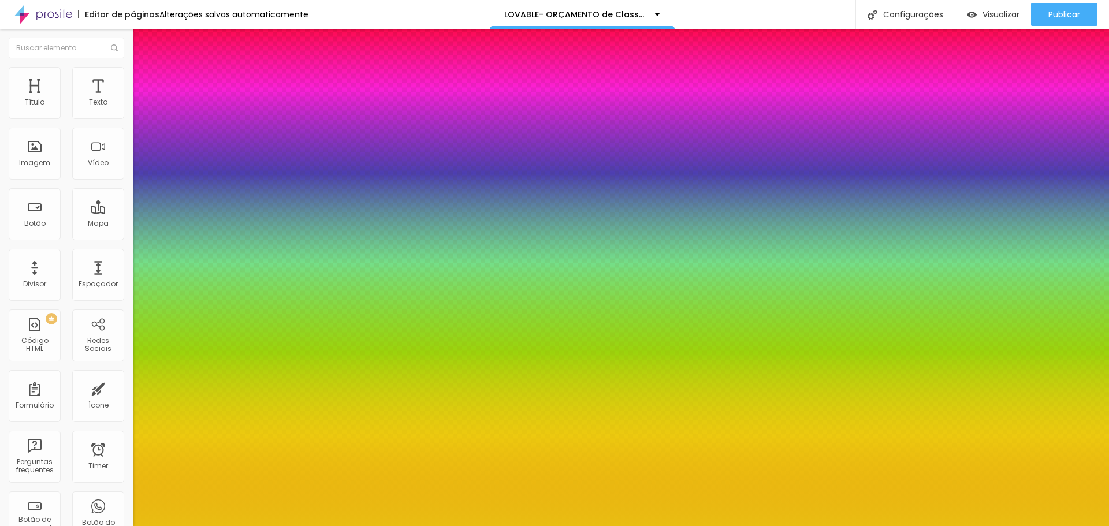
type input "25"
type input "14"
type input "16"
type input "17"
type input "8"
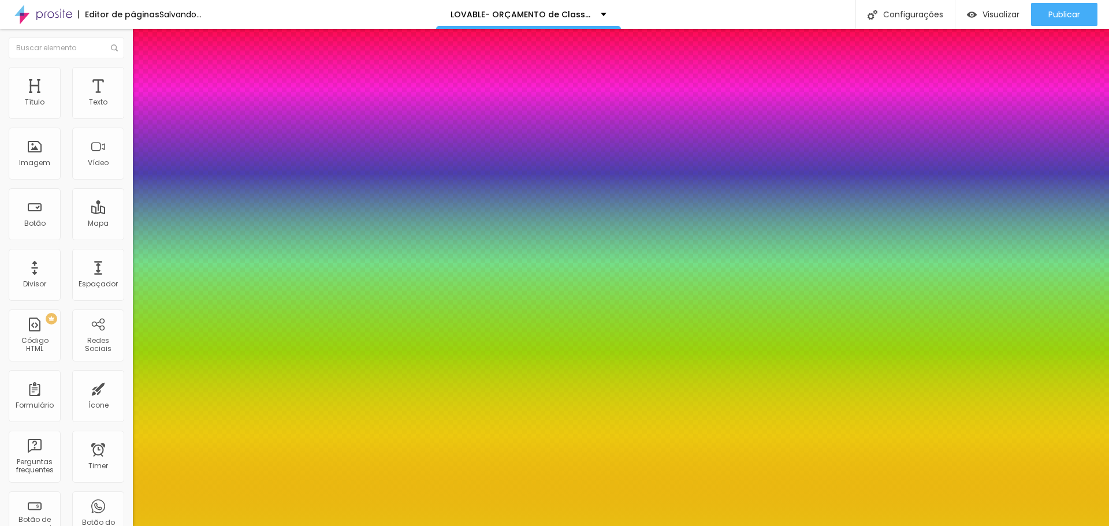
type input "11"
type input "5"
type input "9"
type input "2"
type input "8"
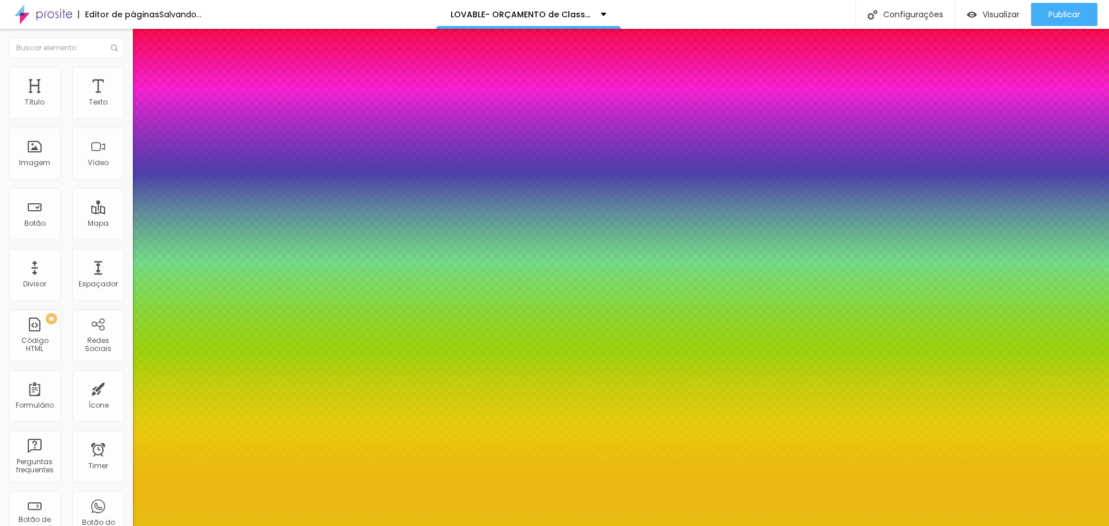
type input "-1"
type input "6"
type input "-10"
type input "-2"
type input "-20"
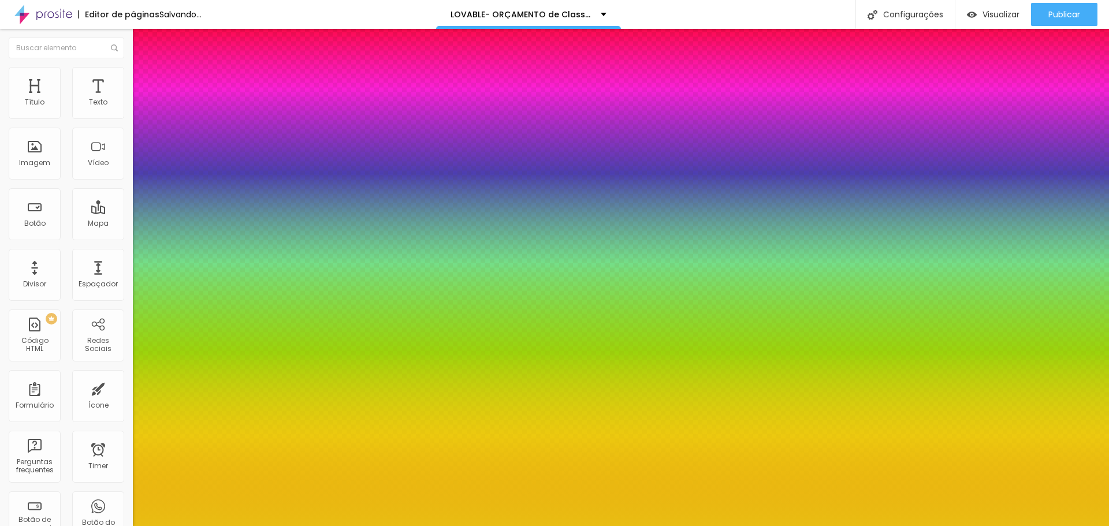
type input "-17"
type input "-25"
type input "-15"
type input "-21"
type input "-25"
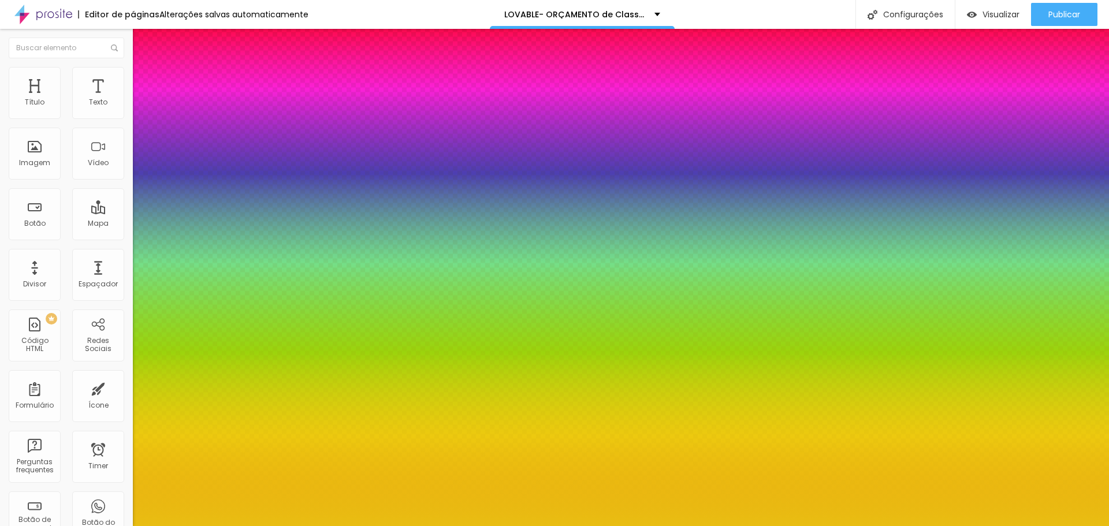
type input "-20"
click at [202, 526] on div at bounding box center [554, 526] width 1109 height 0
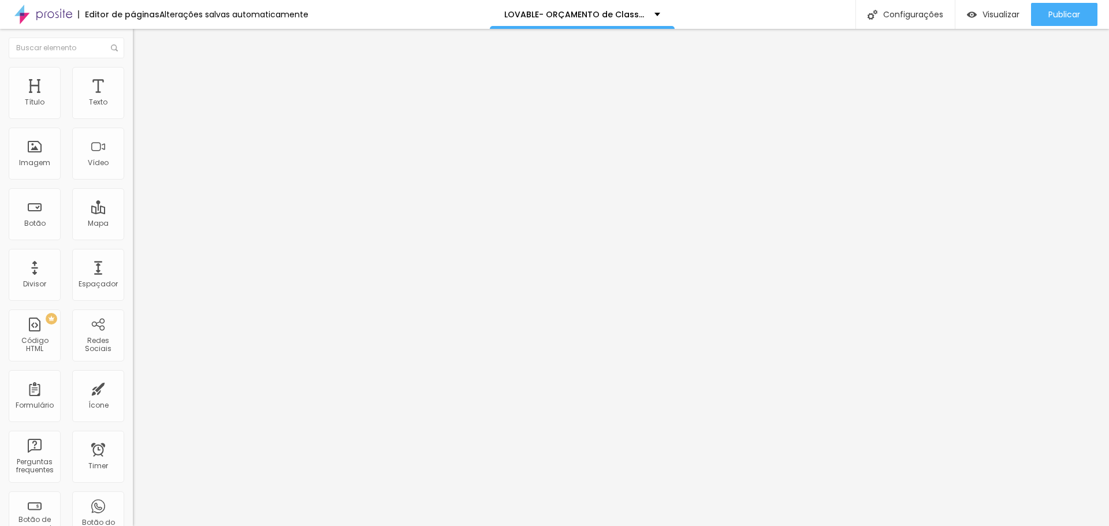
type input "7"
type input "102"
type input "114"
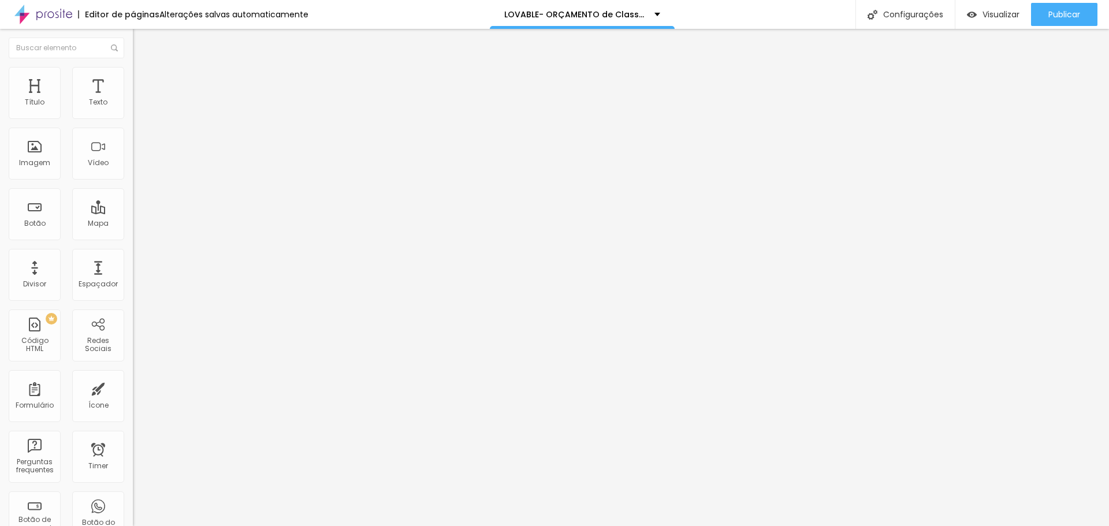
type input "114"
type input "107"
type input "59"
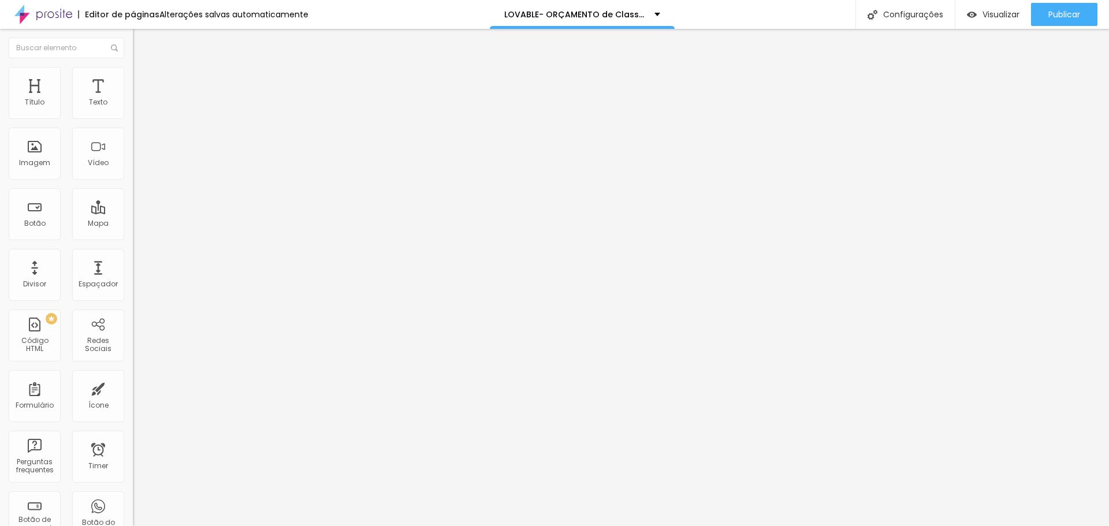
type input "39"
type input "36"
type input "15"
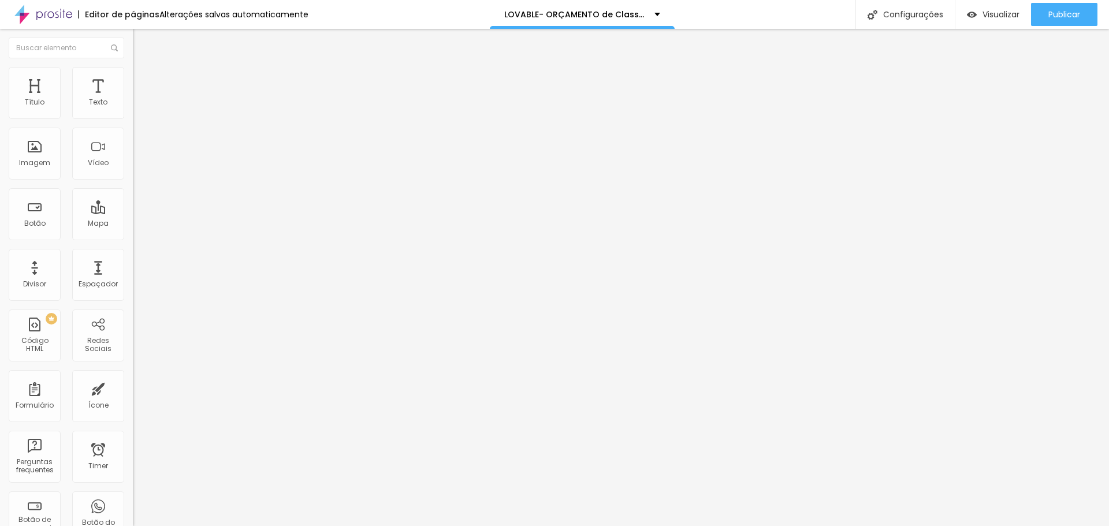
type input "15"
type input "7"
type input "8"
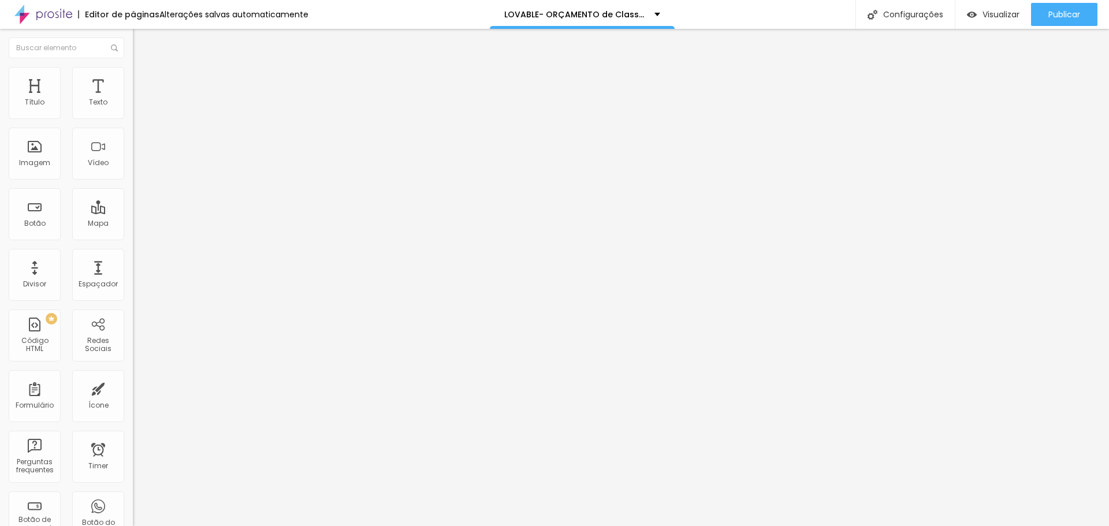
type input "15"
type input "23"
type input "21"
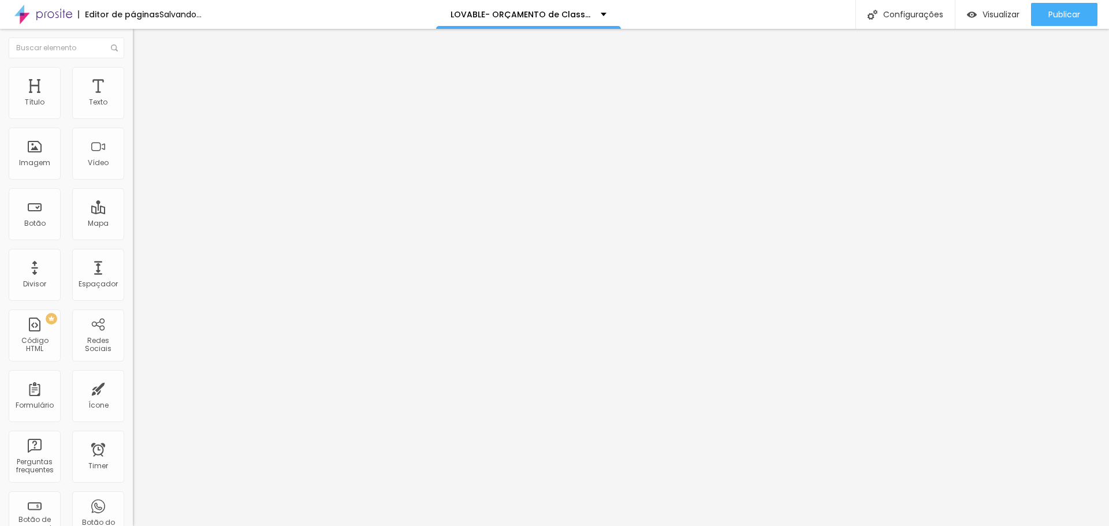
type input "21"
type input "20"
drag, startPoint x: 67, startPoint y: 151, endPoint x: 34, endPoint y: 154, distance: 33.0
type input "20"
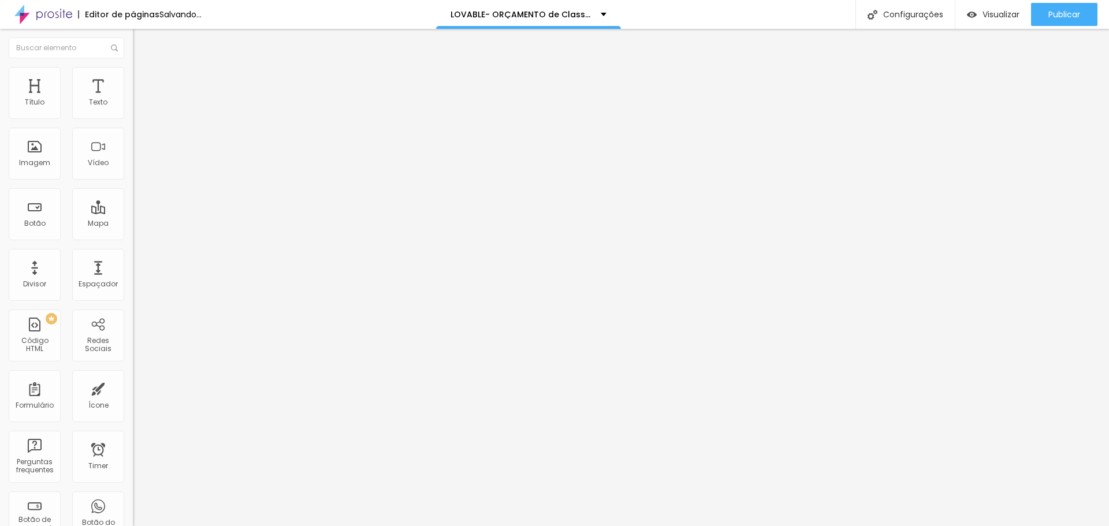
click at [133, 254] on input "range" at bounding box center [170, 258] width 75 height 9
click at [143, 81] on span "Avançado" at bounding box center [162, 86] width 38 height 10
click at [143, 78] on span "Estilo" at bounding box center [152, 75] width 18 height 10
click at [133, 310] on button "button" at bounding box center [141, 316] width 16 height 12
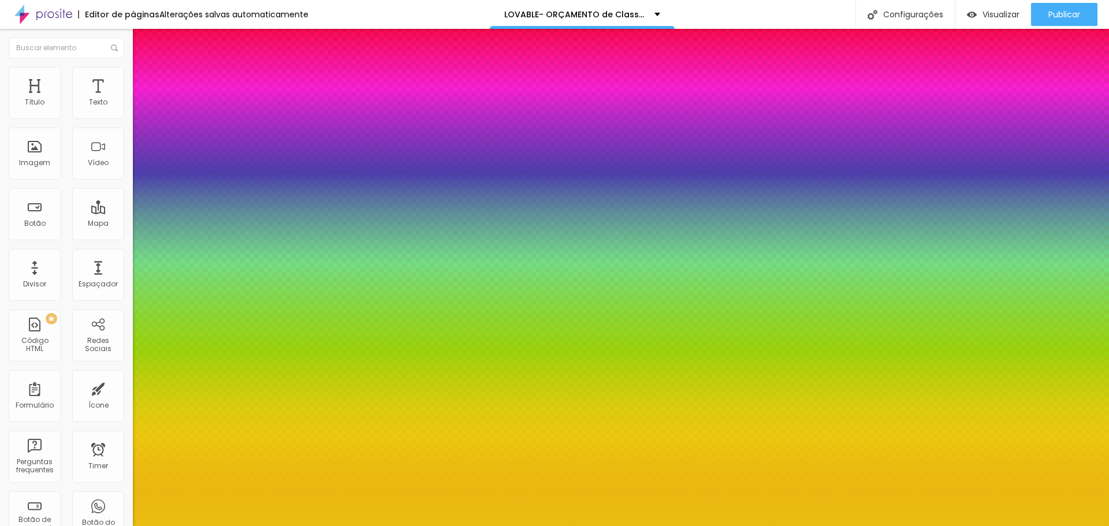
type input "-17"
type input "-19"
type input "-16"
type input "-18"
type input "-17"
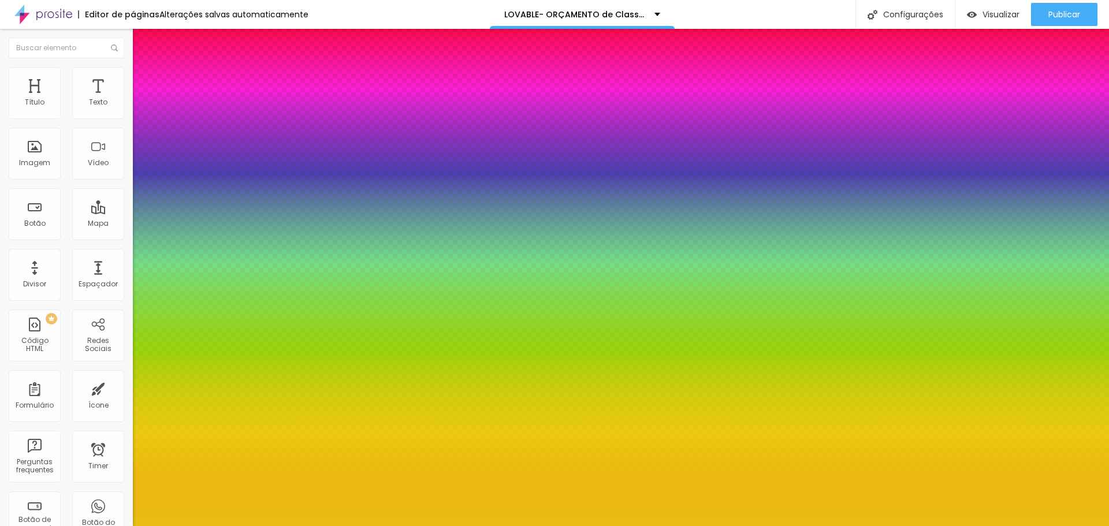
click at [1065, 526] on div at bounding box center [554, 526] width 1109 height 0
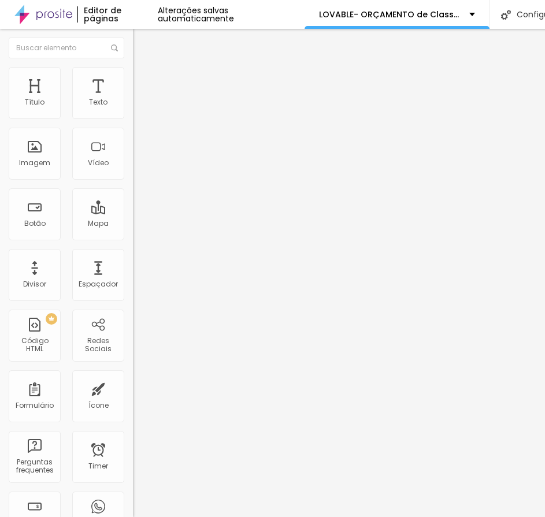
click at [142, 41] on img "button" at bounding box center [146, 42] width 9 height 9
click at [142, 163] on icon "button" at bounding box center [143, 162] width 2 height 2
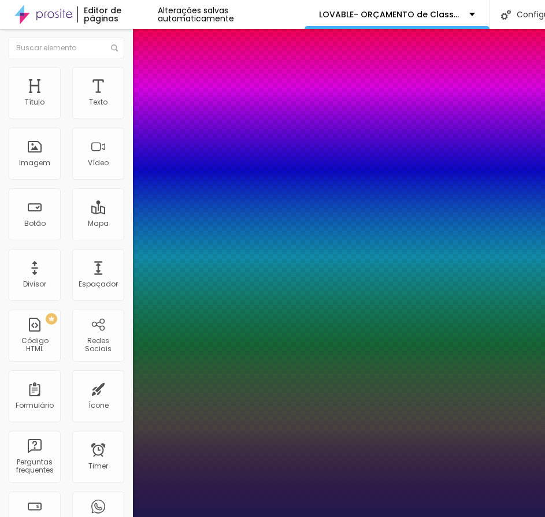
type input "1"
select select "Actor-Regular"
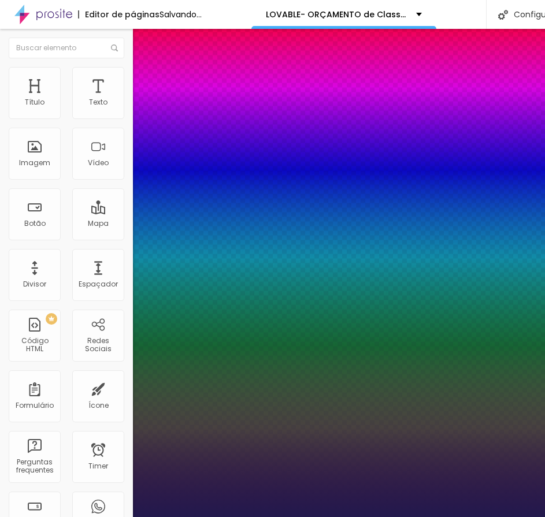
type input "1"
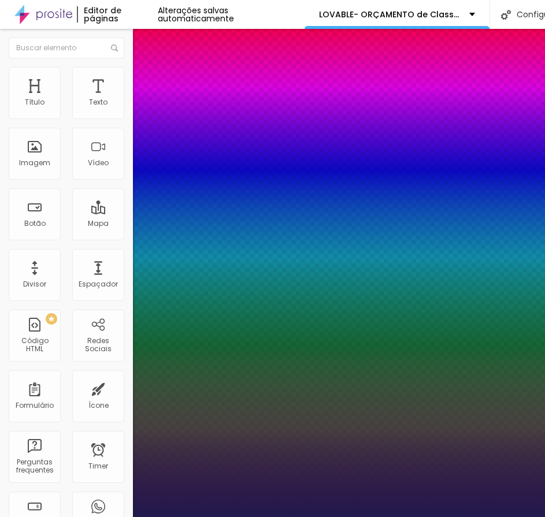
select select "AlegreyaBlack"
type input "1"
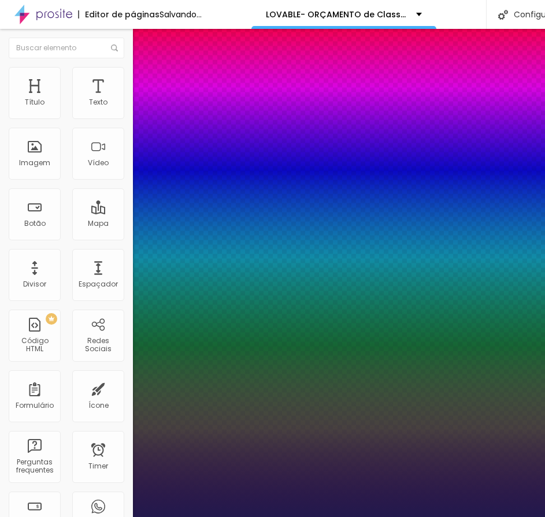
select select "Alice"
type input "1"
select select "[PERSON_NAME]"
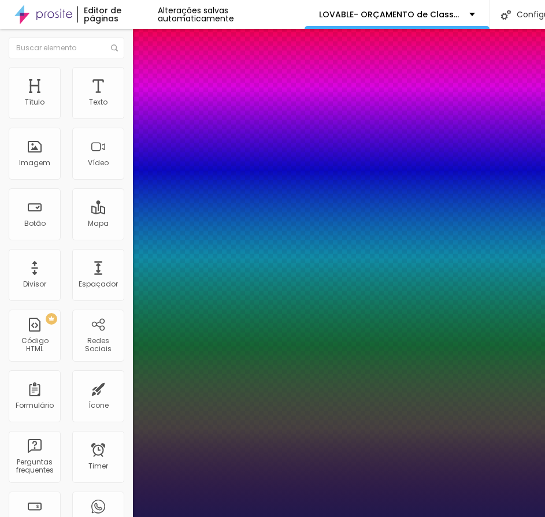
click at [312, 517] on div at bounding box center [272, 517] width 545 height 0
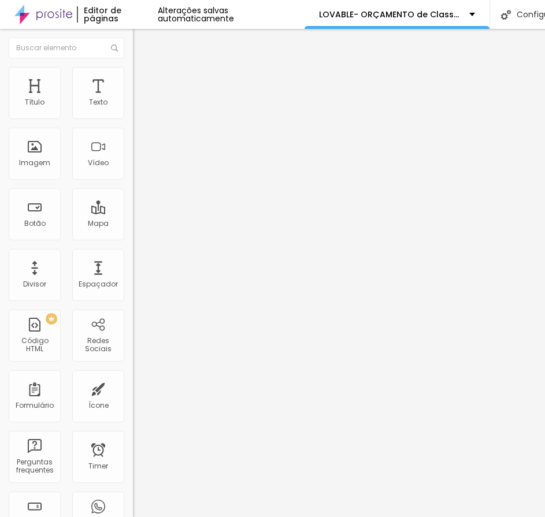
click at [139, 166] on icon "button" at bounding box center [141, 164] width 5 height 5
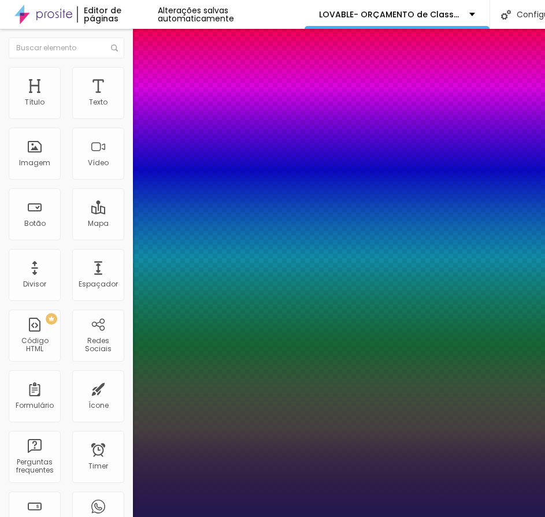
click at [255, 517] on div at bounding box center [272, 517] width 545 height 0
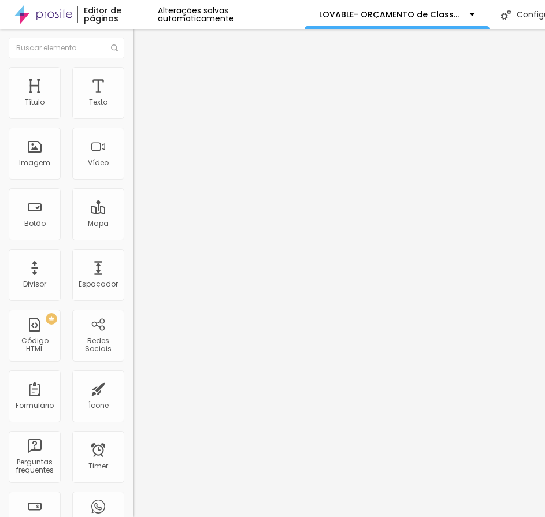
click at [137, 167] on icon "button" at bounding box center [140, 164] width 7 height 7
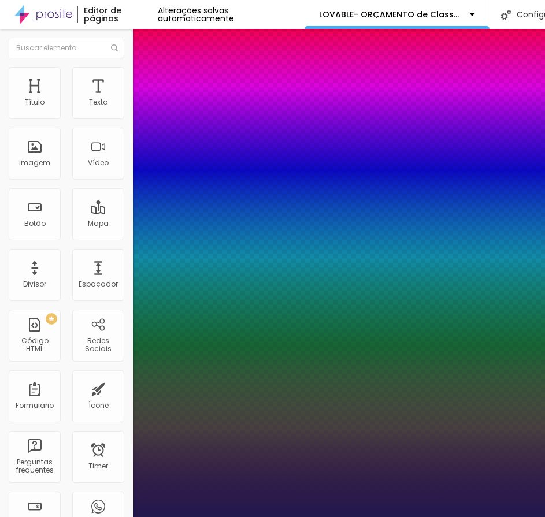
click at [340, 517] on div at bounding box center [272, 517] width 545 height 0
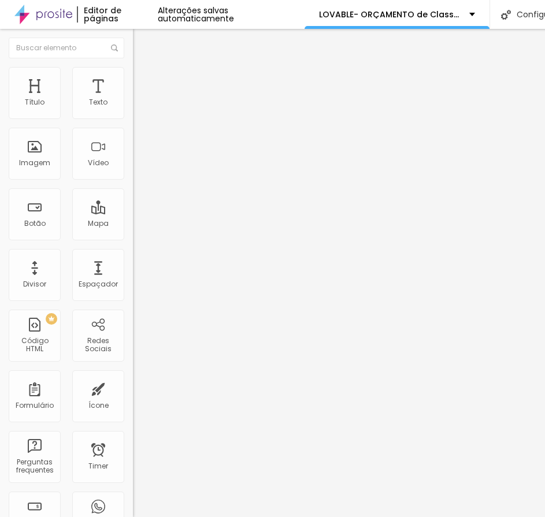
click at [139, 166] on icon "button" at bounding box center [141, 164] width 5 height 5
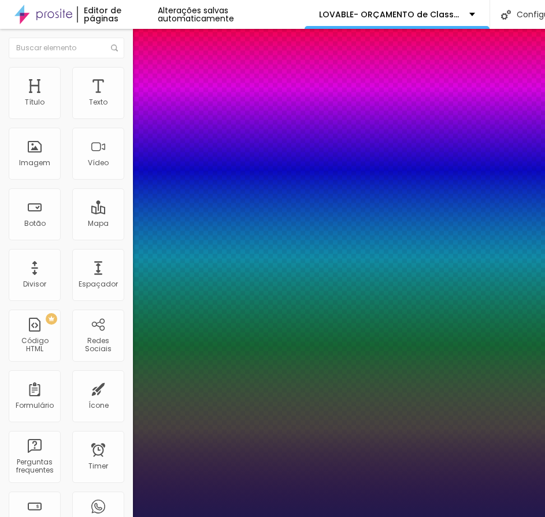
click at [368, 517] on div at bounding box center [272, 517] width 545 height 0
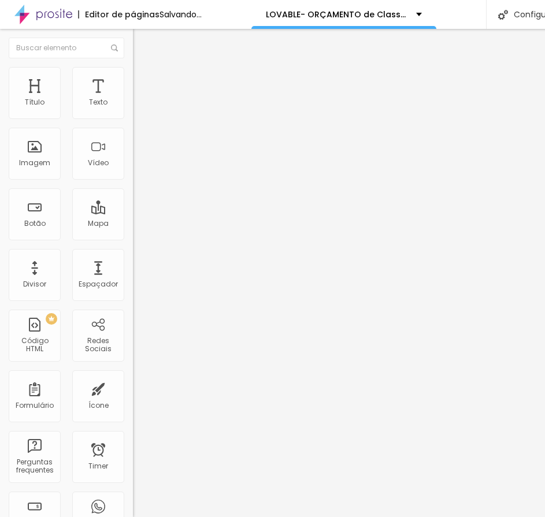
click at [137, 167] on icon "button" at bounding box center [140, 164] width 7 height 7
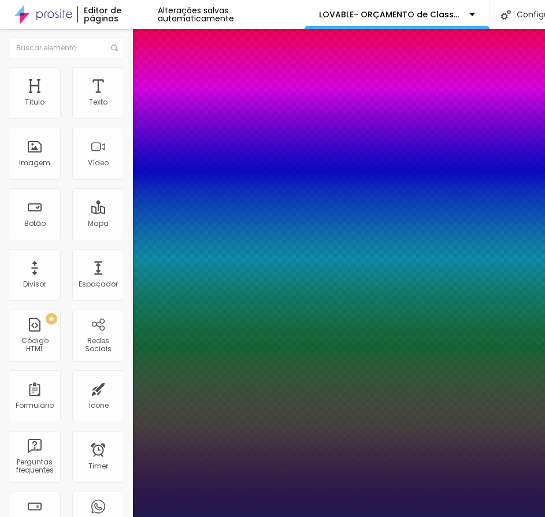
click at [267, 517] on div at bounding box center [272, 517] width 545 height 0
